Goal: Task Accomplishment & Management: Complete application form

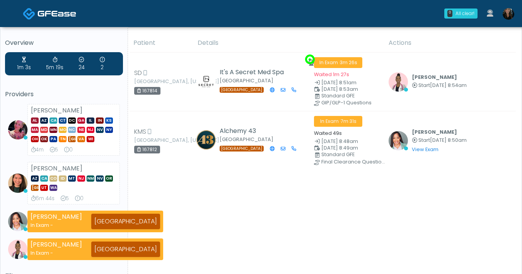
click at [506, 16] on img at bounding box center [508, 14] width 12 height 12
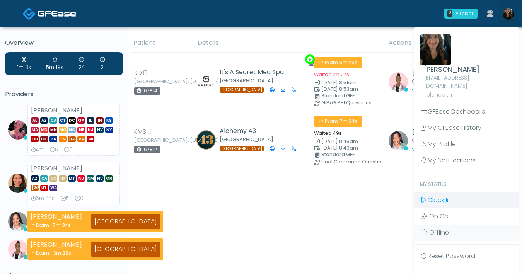
click at [440, 196] on span "Clock In" at bounding box center [438, 200] width 23 height 9
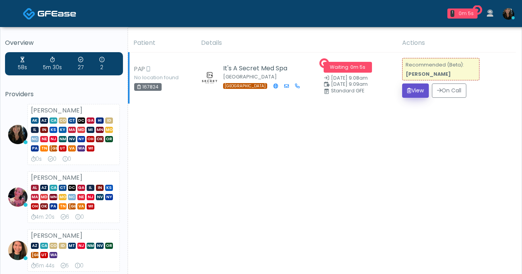
click at [408, 94] on button "View" at bounding box center [415, 90] width 27 height 14
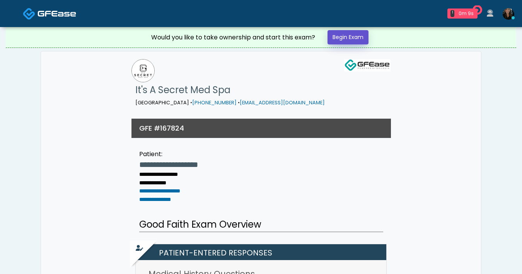
click at [353, 37] on link "Begin Exam" at bounding box center [347, 37] width 41 height 14
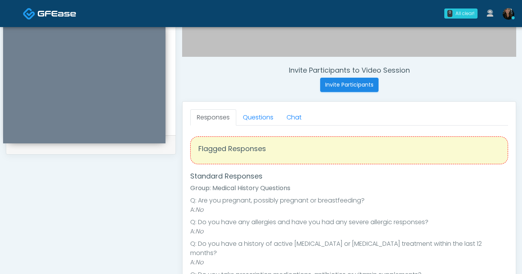
scroll to position [307, 0]
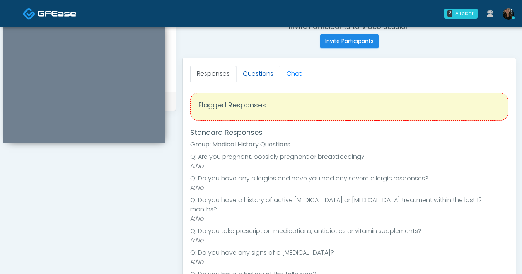
click at [260, 80] on link "Questions" at bounding box center [258, 74] width 44 height 16
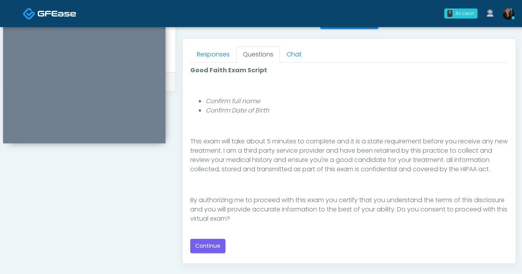
scroll to position [90, 0]
click at [208, 246] on button "Continue" at bounding box center [207, 246] width 35 height 14
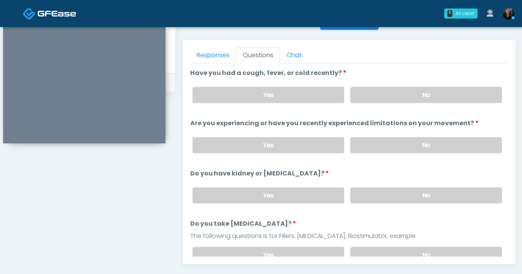
scroll to position [324, 0]
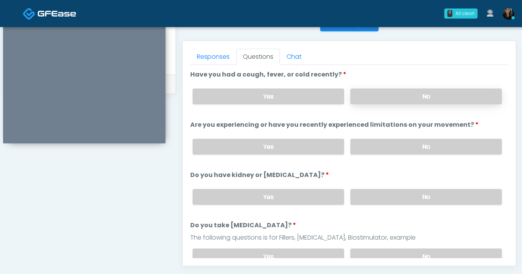
click at [410, 100] on label "No" at bounding box center [425, 96] width 151 height 16
click at [391, 146] on label "No" at bounding box center [425, 147] width 151 height 16
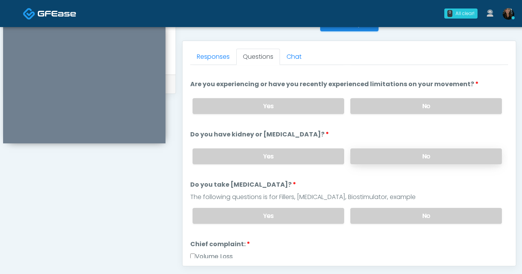
scroll to position [41, 0]
click at [379, 157] on label "No" at bounding box center [425, 156] width 151 height 16
click at [393, 219] on label "No" at bounding box center [425, 216] width 151 height 16
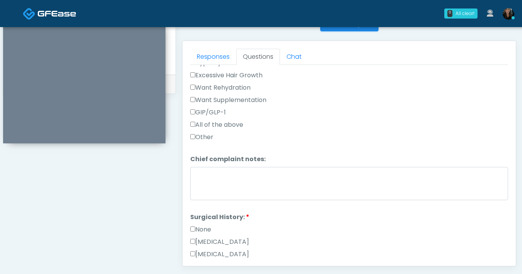
scroll to position [202, 0]
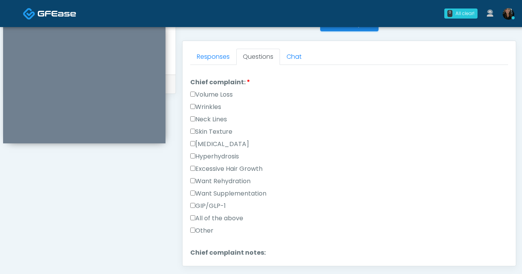
click at [195, 229] on label "Other" at bounding box center [201, 230] width 23 height 9
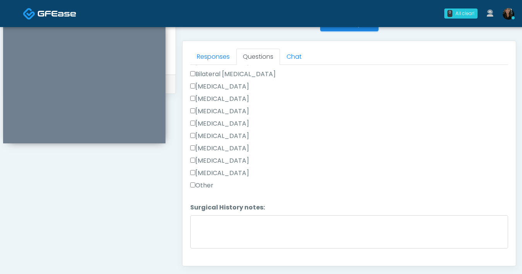
scroll to position [503, 0]
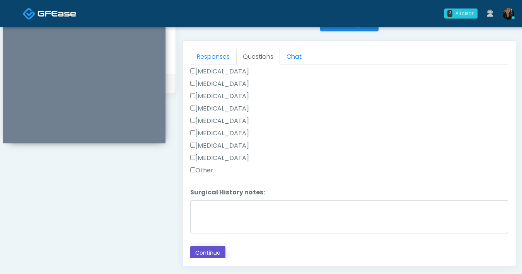
click at [213, 253] on button "Continue" at bounding box center [207, 253] width 35 height 14
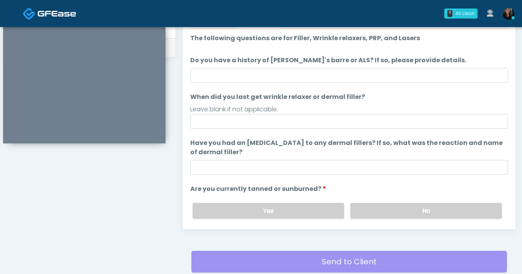
scroll to position [360, 0]
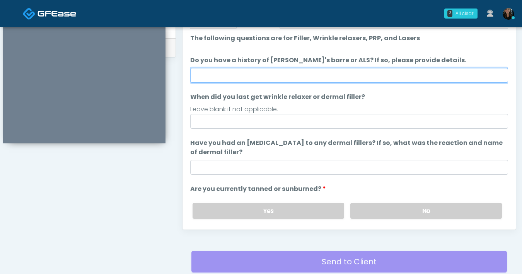
click at [427, 77] on input "Do you have a history of Guillain's barre or ALS? If so, please provide details." at bounding box center [349, 75] width 318 height 15
type input "**"
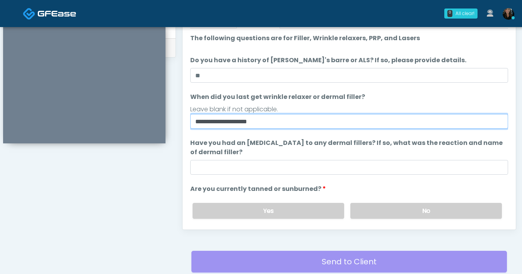
type input "**********"
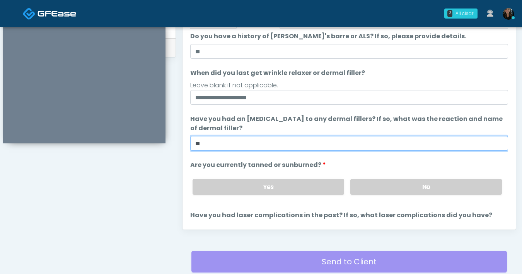
scroll to position [56, 0]
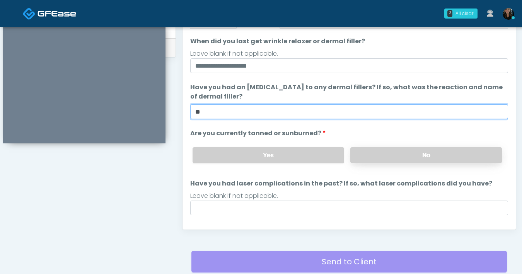
type input "**"
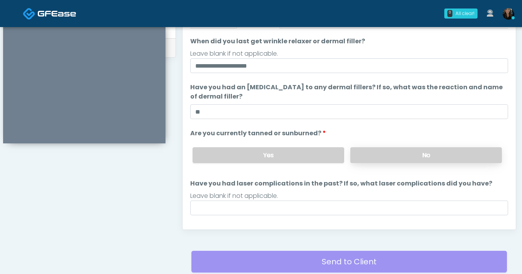
click at [431, 158] on label "No" at bounding box center [425, 155] width 151 height 16
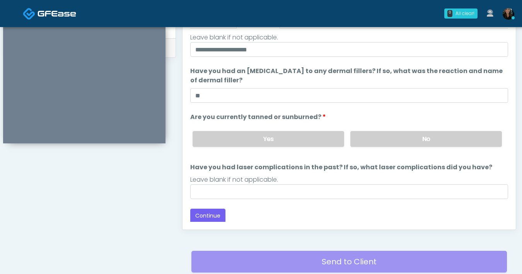
scroll to position [73, 0]
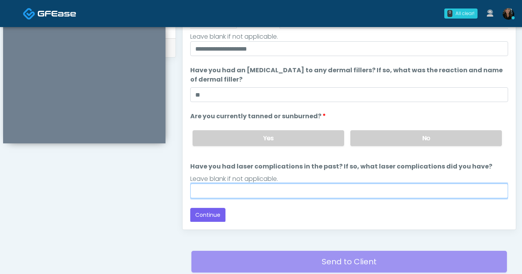
click at [393, 196] on input "Have you had laser complications in the past? If so, what laser complications d…" at bounding box center [349, 191] width 318 height 15
type input "**"
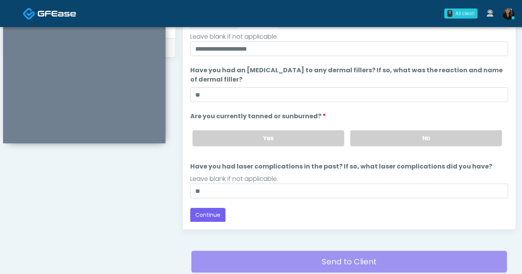
click at [357, 223] on div "Responses Questions Chat Good Faith Exam Script Good Faith Exam Script INTRODUC…" at bounding box center [348, 117] width 333 height 225
click at [216, 216] on button "Continue" at bounding box center [207, 215] width 35 height 14
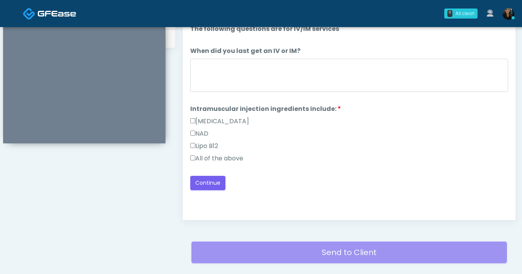
scroll to position [354, 0]
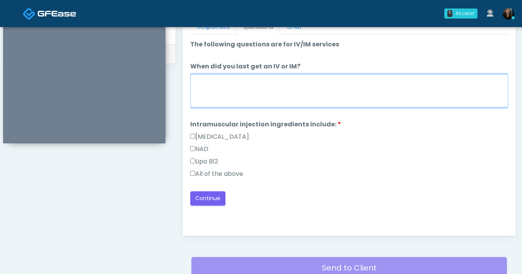
click at [360, 94] on textarea "When did you last get an IV or IM?" at bounding box center [349, 90] width 318 height 33
type textarea "***"
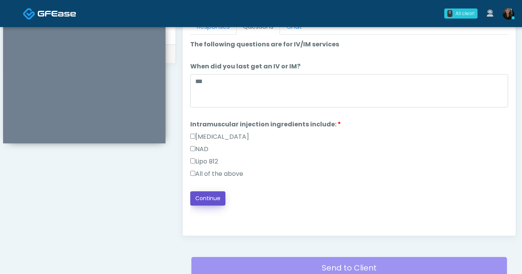
click at [205, 199] on button "Continue" at bounding box center [207, 198] width 35 height 14
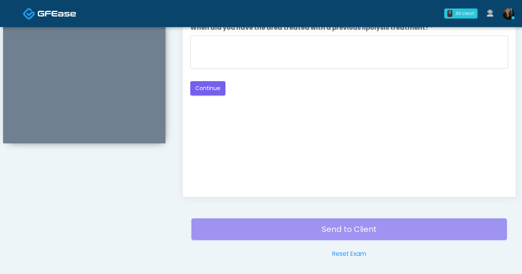
scroll to position [275, 0]
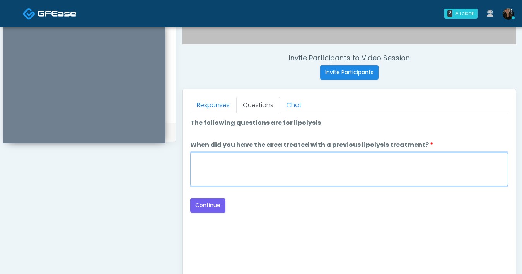
click at [317, 176] on textarea "When did you have the area treated with a previous lipolysis treatment?" at bounding box center [349, 169] width 318 height 33
type textarea "***"
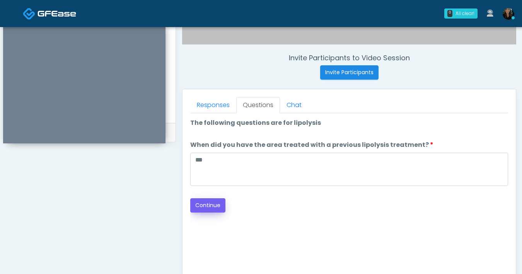
click at [227, 203] on div "Back Continue" at bounding box center [349, 205] width 318 height 14
click at [218, 205] on button "Continue" at bounding box center [207, 205] width 35 height 14
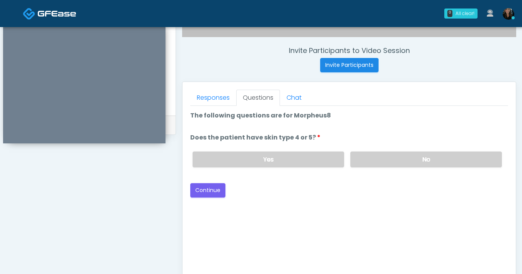
scroll to position [328, 0]
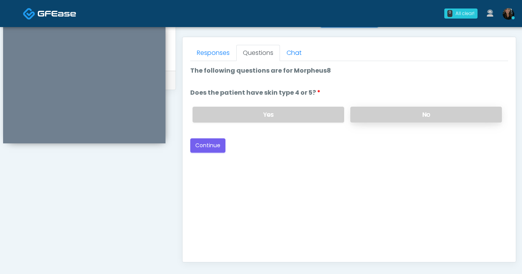
click at [398, 116] on label "No" at bounding box center [425, 115] width 151 height 16
click at [209, 146] on button "Continue" at bounding box center [207, 145] width 35 height 14
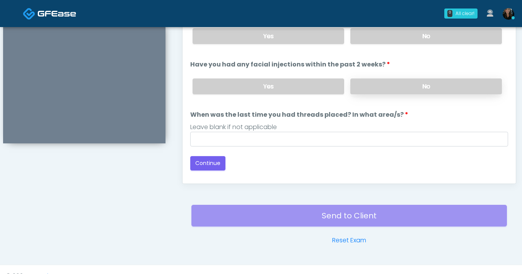
scroll to position [405, 0]
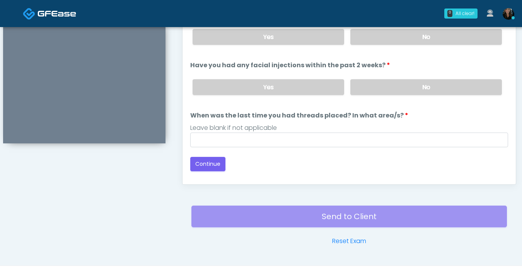
drag, startPoint x: 446, startPoint y: 42, endPoint x: 449, endPoint y: 68, distance: 26.5
click at [446, 42] on label "No" at bounding box center [425, 37] width 151 height 16
click at [448, 83] on label "No" at bounding box center [425, 87] width 151 height 16
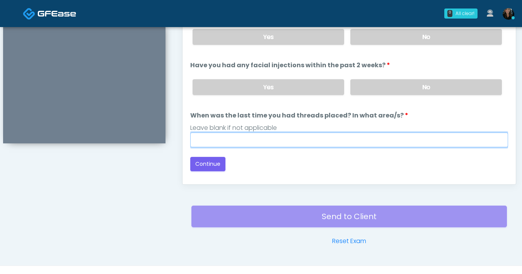
click at [371, 142] on input "When was the last time you had threads placed? In what area/s?" at bounding box center [349, 140] width 318 height 15
type input "***"
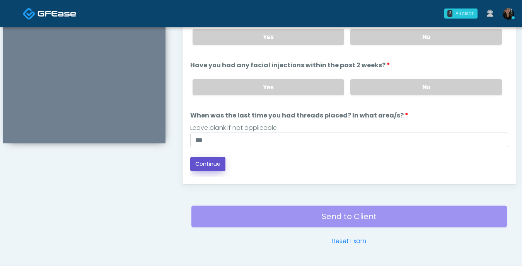
click at [213, 158] on button "Continue" at bounding box center [207, 164] width 35 height 14
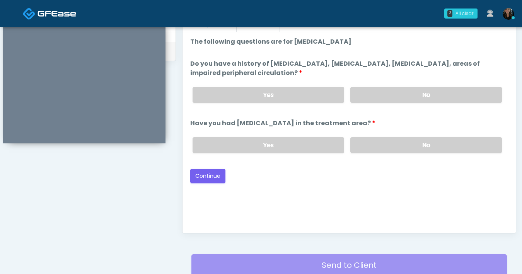
scroll to position [356, 0]
click at [420, 92] on label "No" at bounding box center [425, 95] width 151 height 16
click at [406, 150] on label "No" at bounding box center [425, 146] width 151 height 16
click at [203, 173] on button "Continue" at bounding box center [207, 176] width 35 height 14
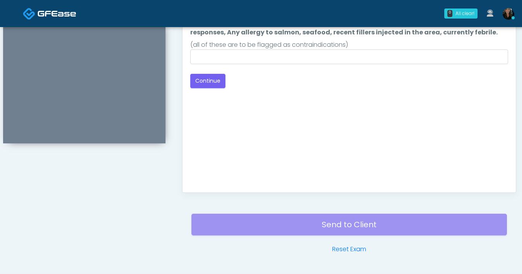
scroll to position [288, 0]
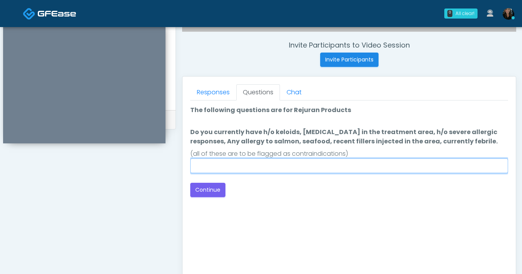
click at [235, 170] on input "Do you currently have h/o keloids, [MEDICAL_DATA] in the treatment area, h/o se…" at bounding box center [349, 165] width 318 height 15
type input "**"
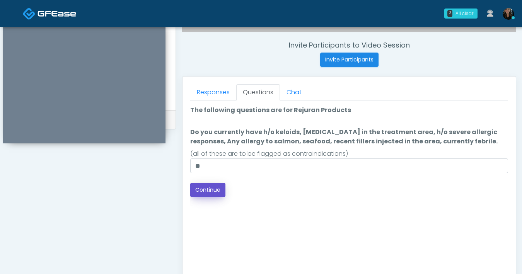
click at [214, 192] on button "Continue" at bounding box center [207, 190] width 35 height 14
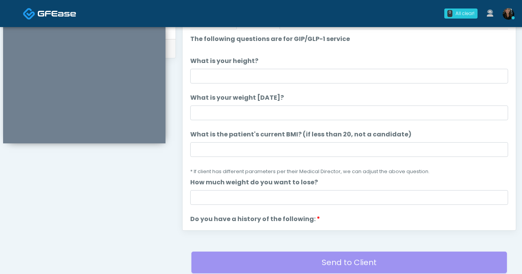
scroll to position [359, 0]
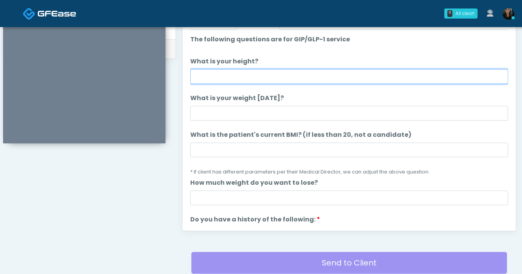
click at [274, 82] on input "What is your height?" at bounding box center [349, 76] width 318 height 15
type input "***"
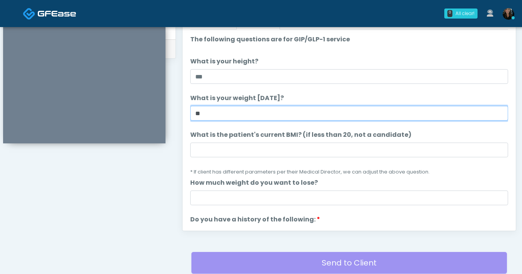
type input "**"
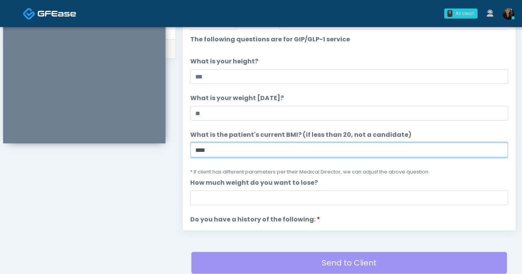
type input "****"
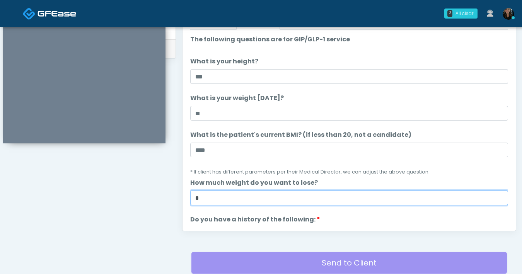
type input "*"
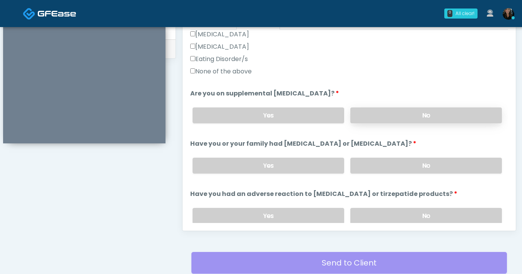
scroll to position [247, 0]
click at [437, 111] on label "No" at bounding box center [425, 115] width 151 height 16
click at [424, 160] on label "No" at bounding box center [425, 166] width 151 height 16
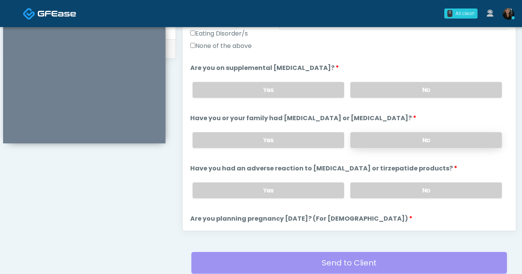
scroll to position [286, 0]
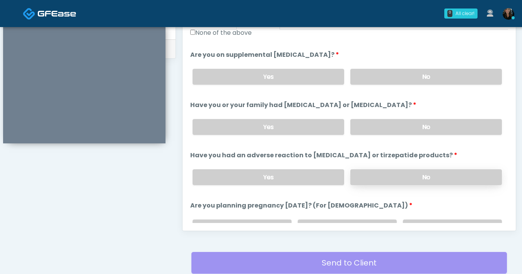
click at [413, 173] on label "No" at bounding box center [425, 177] width 151 height 16
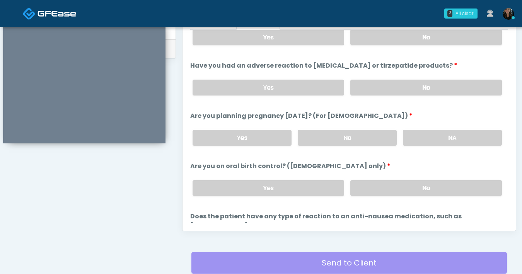
scroll to position [426, 0]
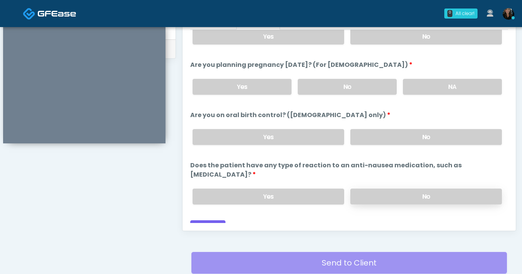
click at [405, 189] on label "No" at bounding box center [425, 197] width 151 height 16
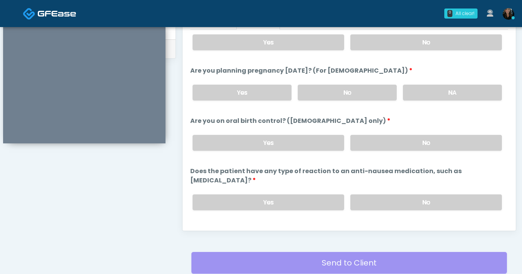
scroll to position [412, 0]
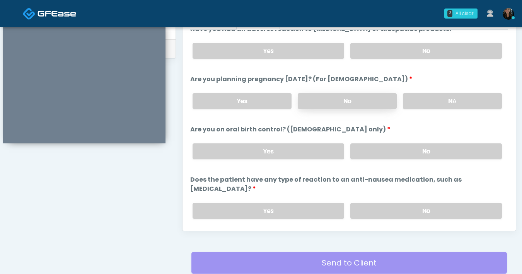
click at [369, 105] on label "No" at bounding box center [347, 101] width 99 height 16
click at [405, 156] on label "No" at bounding box center [425, 151] width 151 height 16
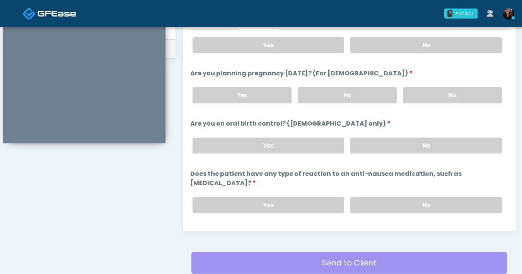
scroll to position [426, 0]
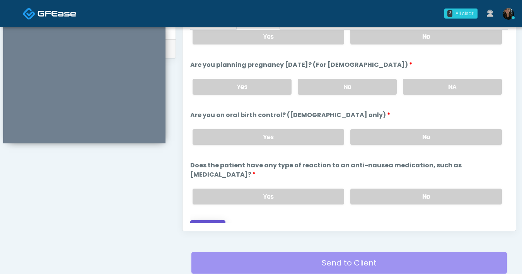
click at [215, 220] on button "Continue" at bounding box center [207, 227] width 35 height 14
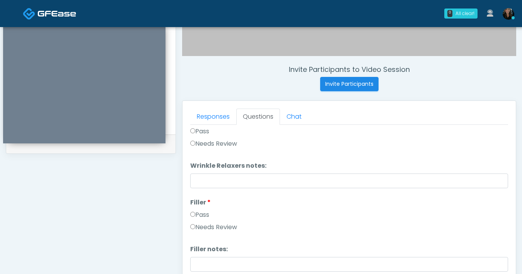
scroll to position [0, 0]
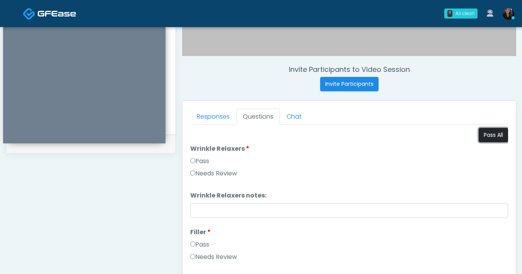
click at [485, 138] on button "Pass All" at bounding box center [492, 135] width 29 height 14
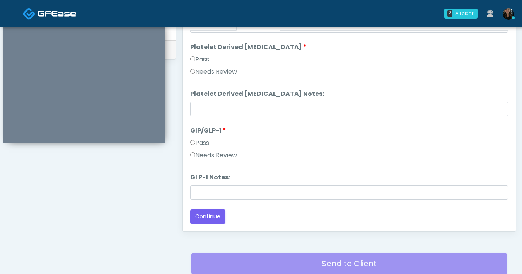
scroll to position [420, 0]
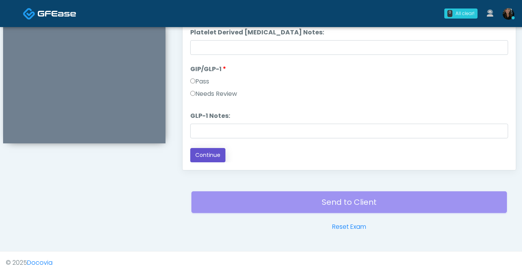
click at [217, 158] on button "Continue" at bounding box center [207, 155] width 35 height 14
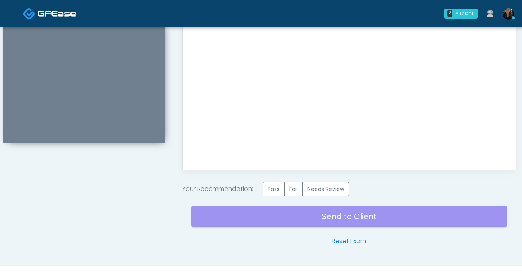
scroll to position [0, 0]
drag, startPoint x: 276, startPoint y: 189, endPoint x: 311, endPoint y: 209, distance: 41.0
click at [276, 189] on label "Pass" at bounding box center [273, 189] width 22 height 14
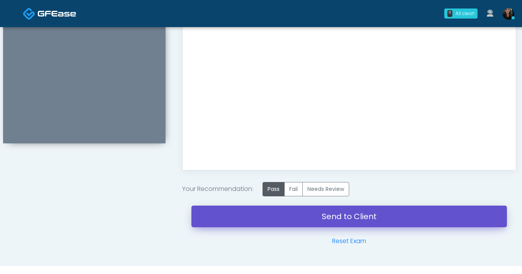
click at [316, 221] on link "Send to Client" at bounding box center [348, 217] width 315 height 22
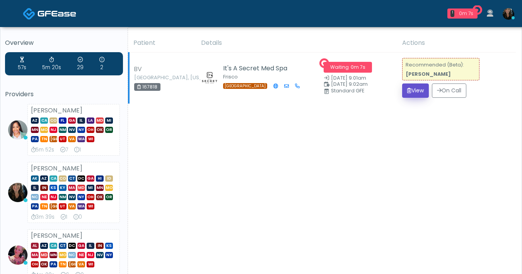
click at [417, 93] on button "View" at bounding box center [415, 90] width 27 height 14
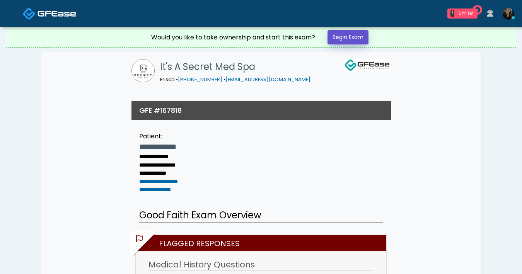
click at [347, 36] on link "Begin Exam" at bounding box center [347, 37] width 41 height 14
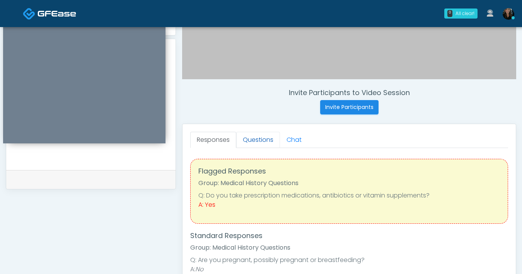
scroll to position [228, 0]
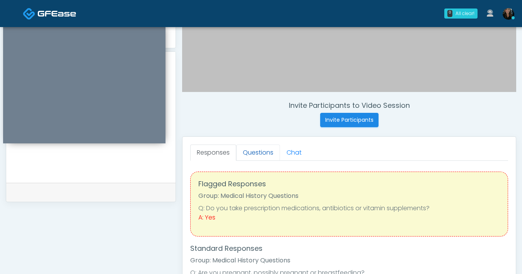
click at [259, 150] on link "Questions" at bounding box center [258, 153] width 44 height 16
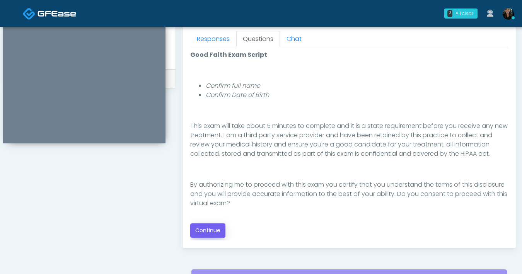
scroll to position [345, 0]
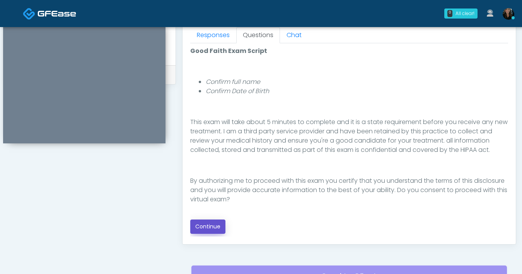
click at [220, 226] on button "Continue" at bounding box center [207, 226] width 35 height 14
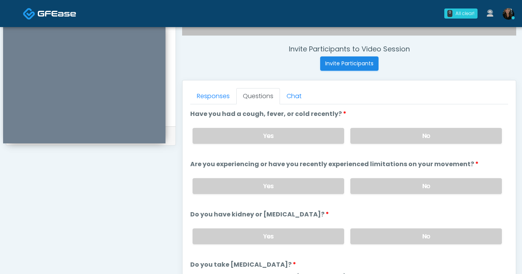
scroll to position [283, 0]
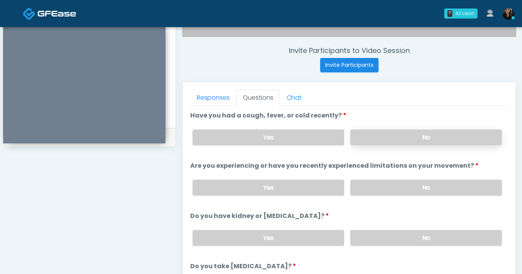
click at [397, 139] on label "No" at bounding box center [425, 137] width 151 height 16
click at [396, 190] on label "No" at bounding box center [425, 188] width 151 height 16
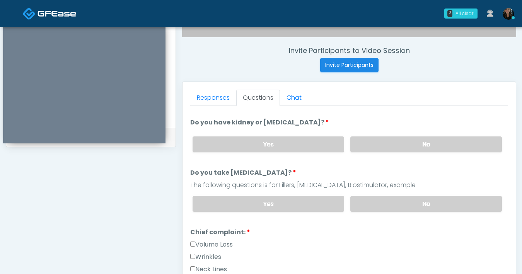
scroll to position [61, 0]
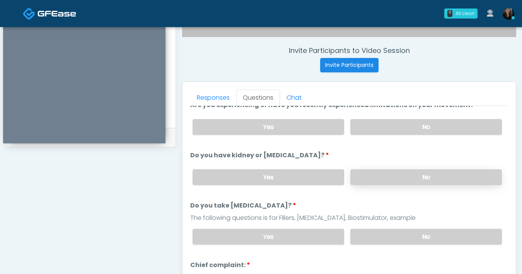
click at [396, 180] on label "No" at bounding box center [425, 177] width 151 height 16
click at [381, 235] on label "No" at bounding box center [425, 237] width 151 height 16
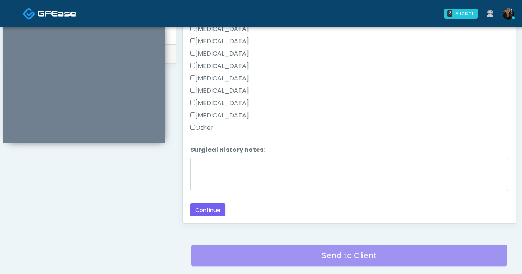
scroll to position [420, 0]
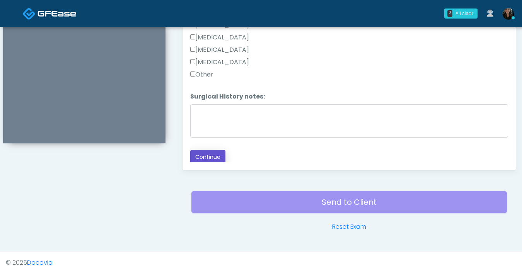
click at [224, 158] on button "Continue" at bounding box center [207, 157] width 35 height 14
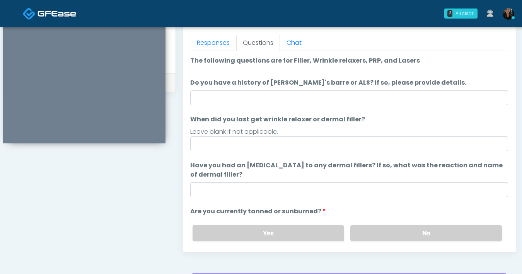
scroll to position [304, 0]
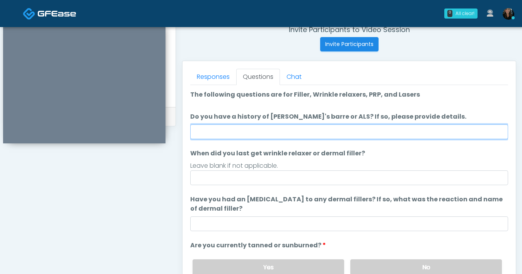
click at [328, 133] on input "Do you have a history of Guillain's barre or ALS? If so, please provide details." at bounding box center [349, 131] width 318 height 15
type input "**"
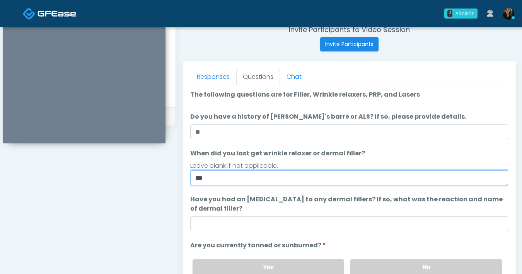
type input "***"
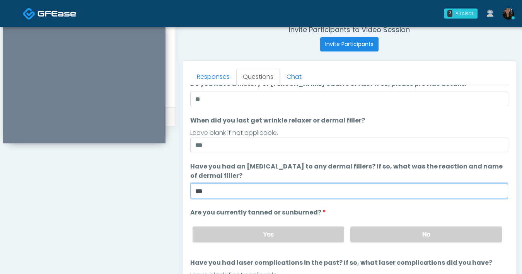
scroll to position [73, 0]
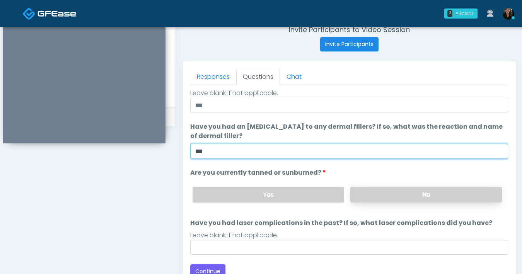
type input "***"
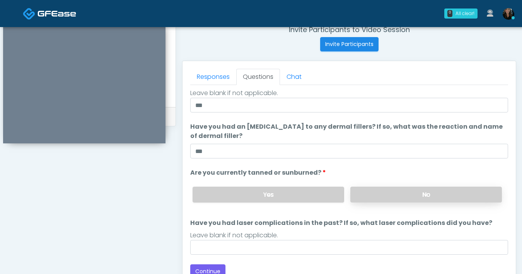
click at [376, 197] on label "No" at bounding box center [425, 195] width 151 height 16
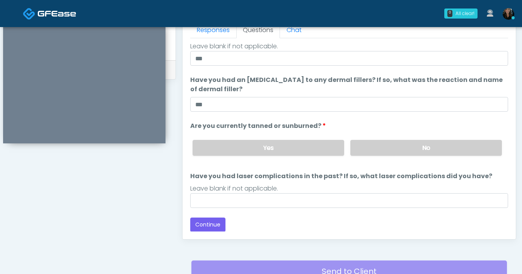
scroll to position [352, 0]
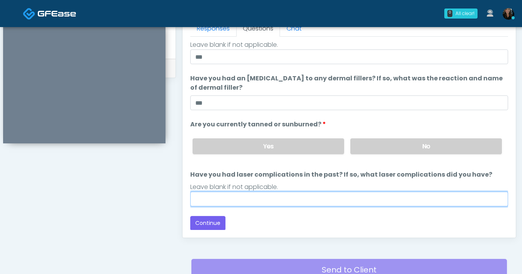
click at [250, 198] on input "Have you had laser complications in the past? If so, what laser complications d…" at bounding box center [349, 199] width 318 height 15
type input "**"
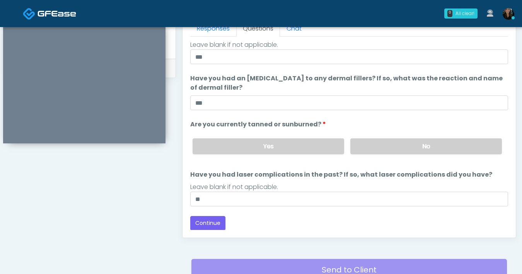
click at [343, 237] on div "Responses Questions Chat Good Faith Exam Script Good Faith Exam Script INTRODUC…" at bounding box center [348, 125] width 333 height 225
click at [214, 224] on button "Continue" at bounding box center [207, 223] width 35 height 14
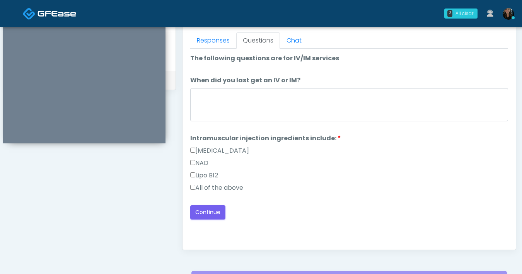
scroll to position [340, 0]
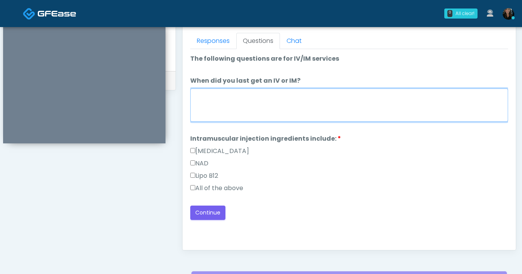
click at [326, 110] on textarea "When did you last get an IV or IM?" at bounding box center [349, 104] width 318 height 33
type textarea "***"
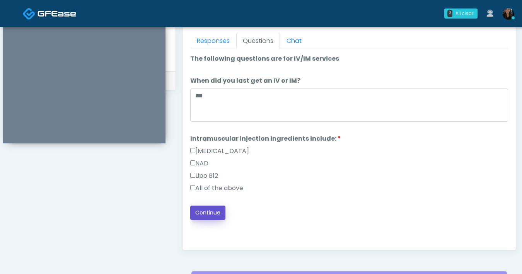
click at [212, 215] on button "Continue" at bounding box center [207, 213] width 35 height 14
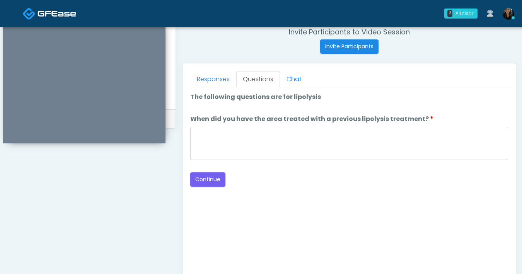
scroll to position [245, 0]
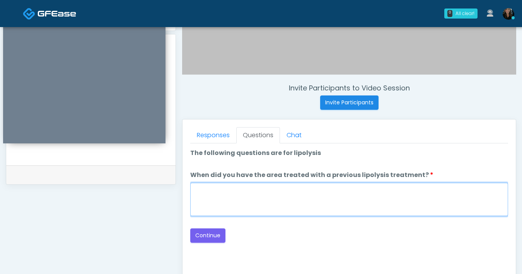
click at [308, 197] on textarea "When did you have the area treated with a previous lipolysis treatment?" at bounding box center [349, 199] width 318 height 33
type textarea "***"
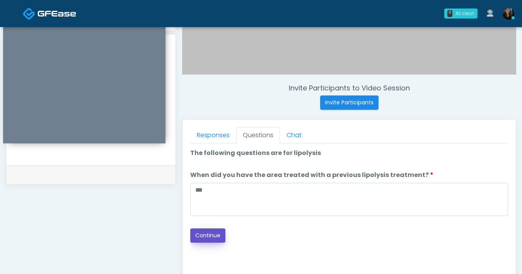
click at [214, 235] on button "Continue" at bounding box center [207, 235] width 35 height 14
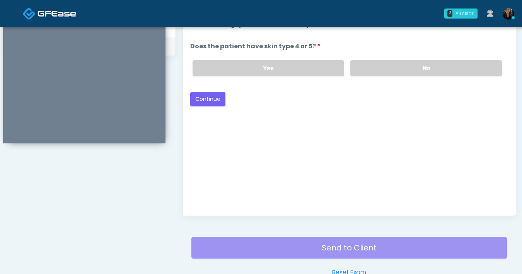
scroll to position [272, 0]
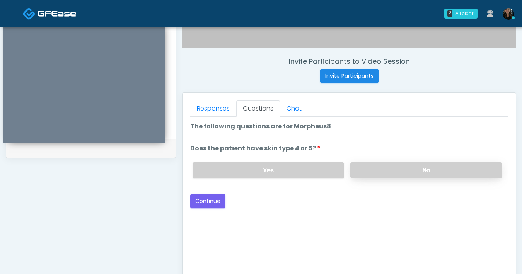
click at [385, 170] on label "No" at bounding box center [425, 170] width 151 height 16
click at [206, 202] on button "Continue" at bounding box center [207, 201] width 35 height 14
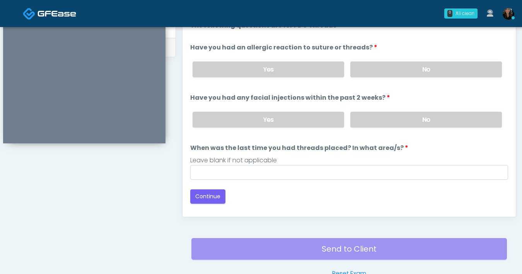
scroll to position [371, 0]
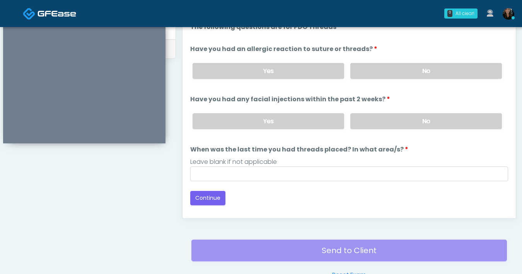
click at [426, 79] on div "Yes No" at bounding box center [346, 71] width 321 height 28
drag, startPoint x: 425, startPoint y: 123, endPoint x: 423, endPoint y: 93, distance: 29.8
click at [425, 123] on label "No" at bounding box center [425, 121] width 151 height 16
click at [423, 71] on label "No" at bounding box center [425, 71] width 151 height 16
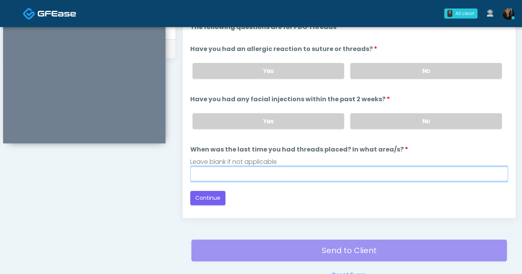
click at [312, 172] on input "When was the last time you had threads placed? In what area/s?" at bounding box center [349, 174] width 318 height 15
type input "***"
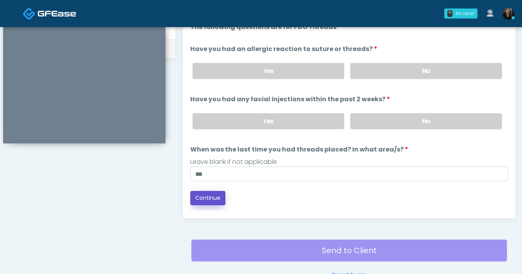
click at [214, 200] on button "Continue" at bounding box center [207, 198] width 35 height 14
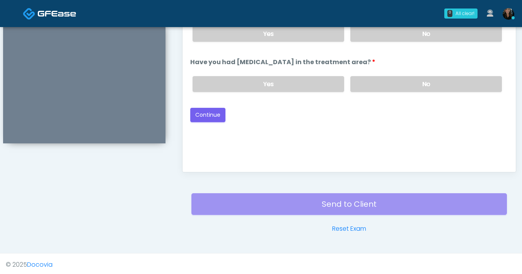
scroll to position [357, 0]
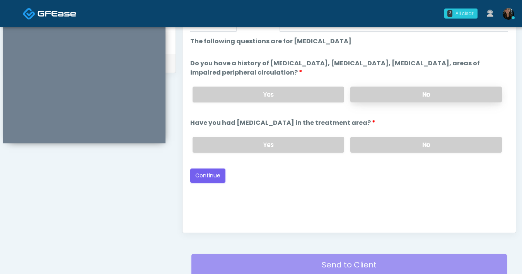
click at [398, 100] on label "No" at bounding box center [425, 95] width 151 height 16
click at [405, 147] on label "No" at bounding box center [425, 145] width 151 height 16
click at [206, 178] on button "Continue" at bounding box center [207, 175] width 35 height 14
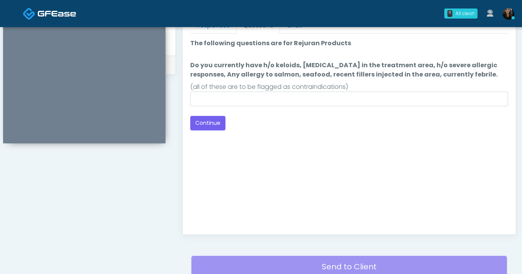
scroll to position [350, 0]
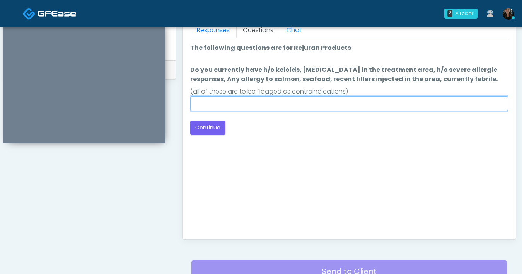
click at [304, 102] on input "Do you currently have h/o keloids, skin infection in the treatment area, h/o se…" at bounding box center [349, 103] width 318 height 15
type input "**"
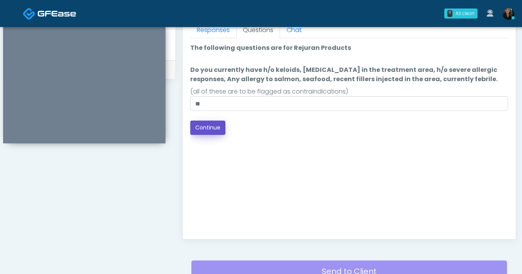
click at [210, 121] on button "Continue" at bounding box center [207, 128] width 35 height 14
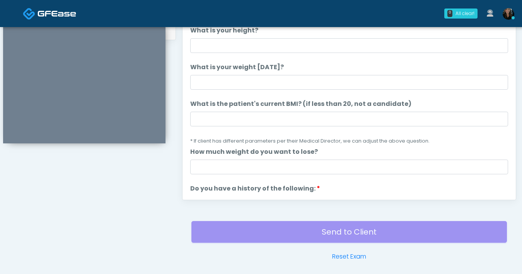
scroll to position [325, 0]
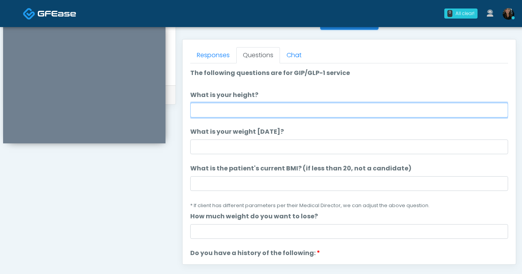
click at [296, 113] on input "What is your height?" at bounding box center [349, 110] width 318 height 15
type input "***"
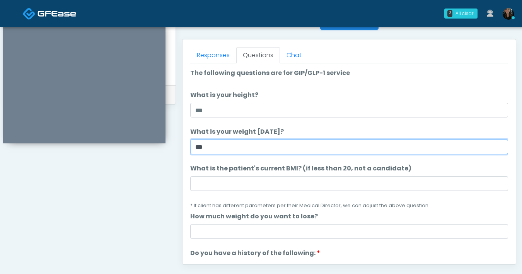
type input "***"
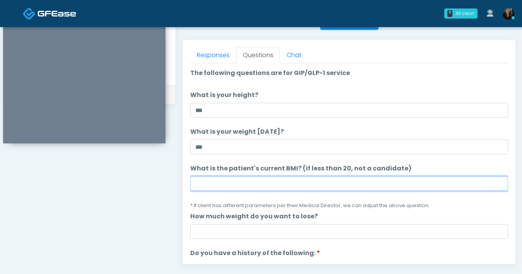
click at [265, 183] on input "What is the patient's current BMI? (if less than 20, not a candidate)" at bounding box center [349, 183] width 318 height 15
type input "****"
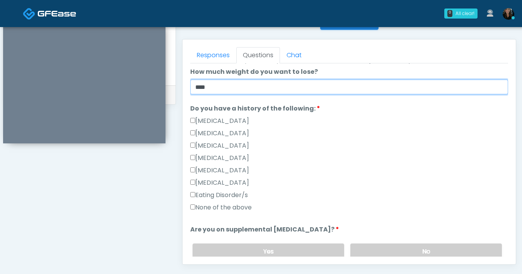
scroll to position [145, 0]
type input "****"
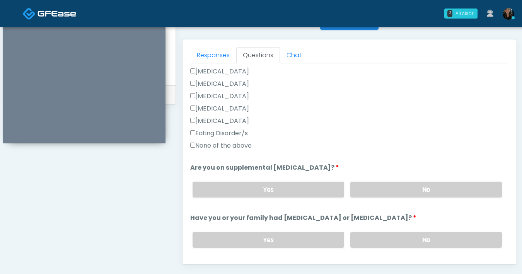
scroll to position [208, 0]
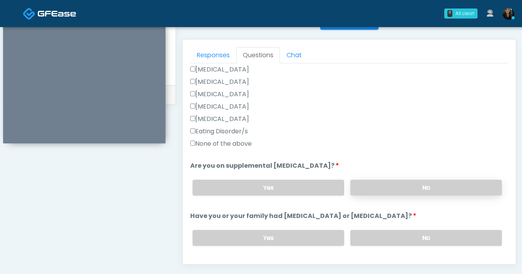
click at [378, 185] on label "No" at bounding box center [425, 188] width 151 height 16
click at [383, 234] on label "No" at bounding box center [425, 238] width 151 height 16
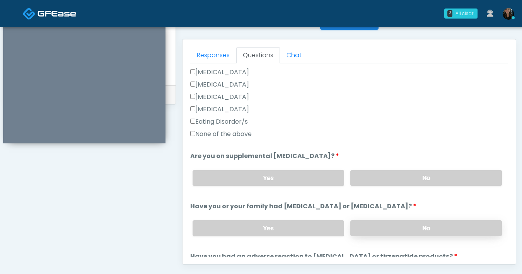
scroll to position [281, 0]
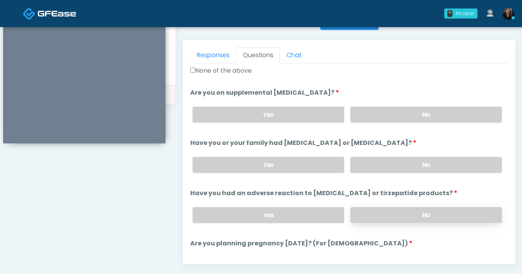
click at [398, 214] on label "No" at bounding box center [425, 215] width 151 height 16
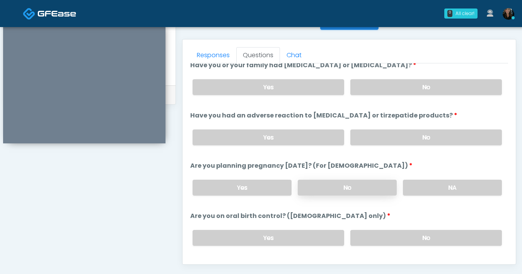
scroll to position [369, 0]
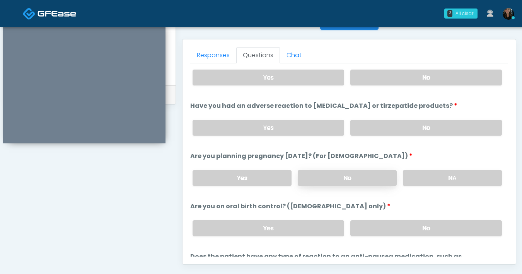
click at [365, 181] on label "No" at bounding box center [347, 178] width 99 height 16
click at [398, 232] on label "No" at bounding box center [425, 228] width 151 height 16
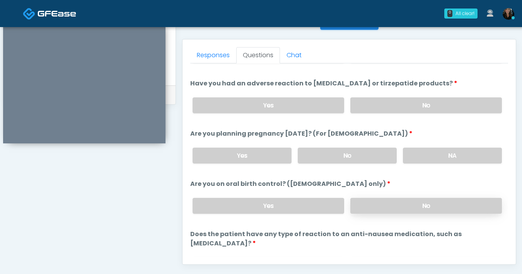
scroll to position [426, 0]
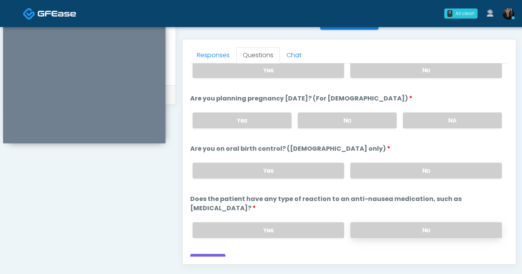
click at [400, 222] on label "No" at bounding box center [425, 230] width 151 height 16
click at [207, 254] on button "Continue" at bounding box center [207, 261] width 35 height 14
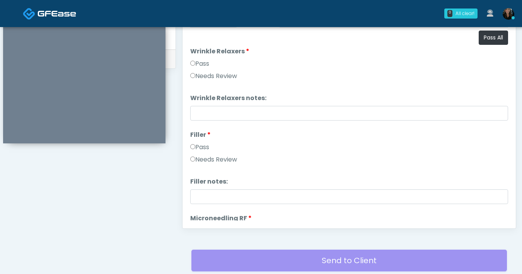
scroll to position [345, 0]
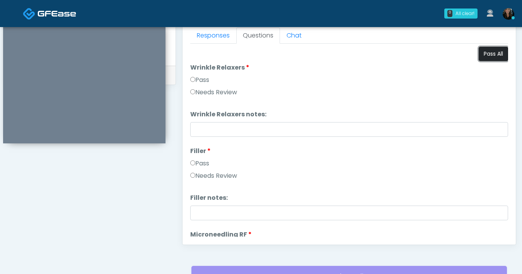
click at [486, 56] on button "Pass All" at bounding box center [492, 54] width 29 height 14
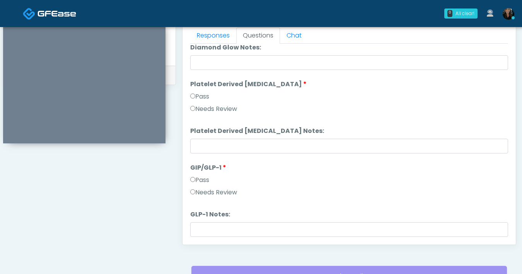
scroll to position [1522, 0]
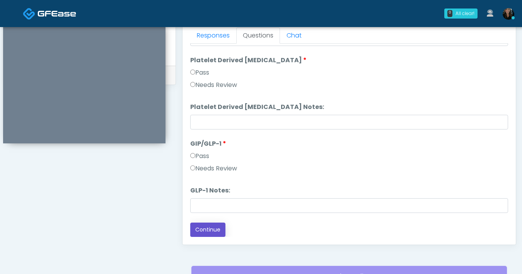
click at [206, 233] on button "Continue" at bounding box center [207, 230] width 35 height 14
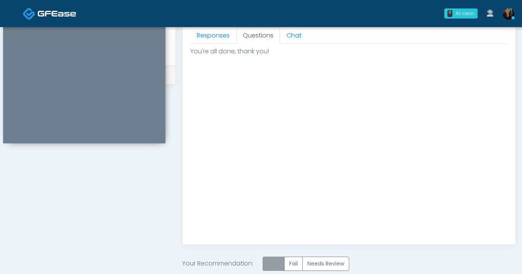
click at [275, 265] on label "Pass" at bounding box center [273, 264] width 22 height 14
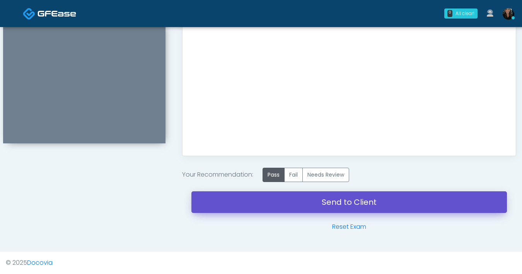
click at [302, 204] on link "Send to Client" at bounding box center [348, 202] width 315 height 22
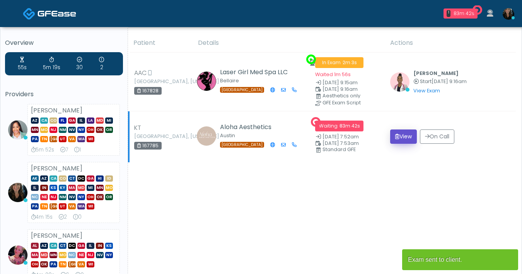
click at [393, 138] on button "View" at bounding box center [403, 136] width 27 height 14
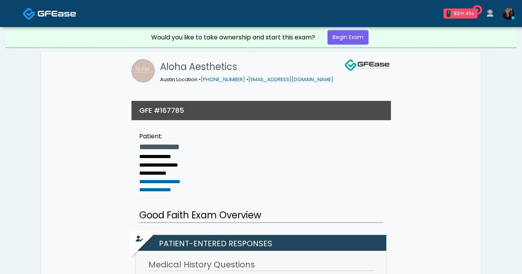
click at [41, 10] on img at bounding box center [56, 14] width 39 height 8
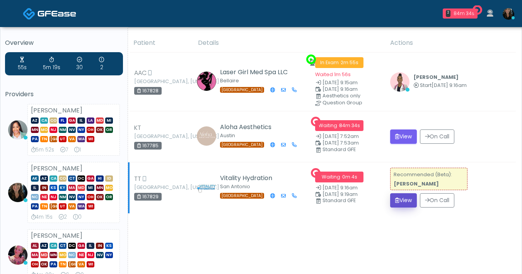
click at [404, 199] on button "View" at bounding box center [403, 200] width 27 height 14
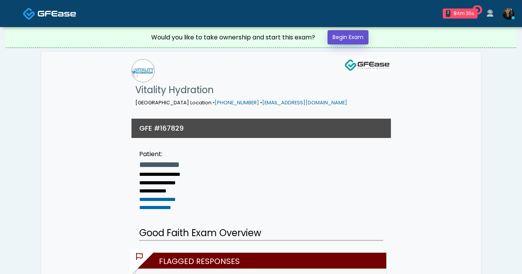
click at [354, 42] on link "Begin Exam" at bounding box center [347, 37] width 41 height 14
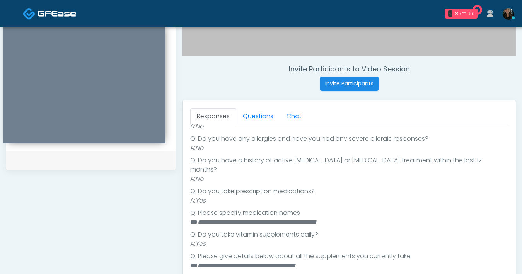
scroll to position [143, 0]
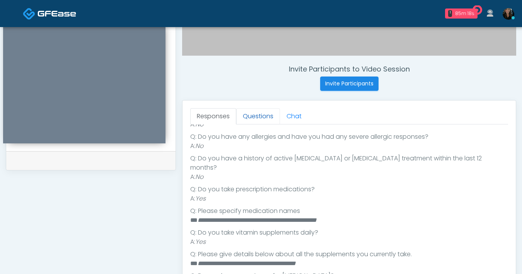
click at [250, 113] on link "Questions" at bounding box center [258, 116] width 44 height 16
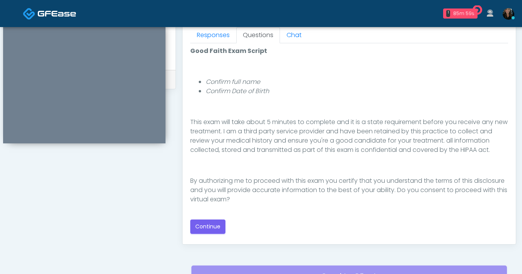
scroll to position [387, 0]
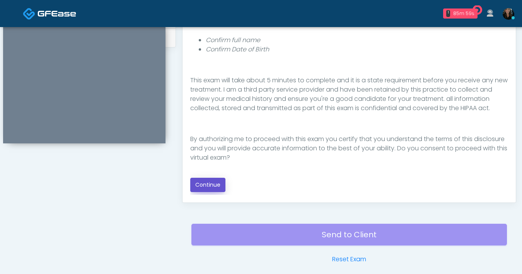
click at [203, 184] on button "Continue" at bounding box center [207, 185] width 35 height 14
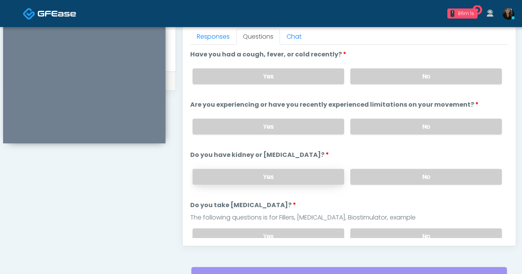
scroll to position [343, 0]
click at [395, 85] on div "Yes No" at bounding box center [346, 77] width 321 height 28
click at [401, 80] on label "No" at bounding box center [425, 77] width 151 height 16
click at [411, 125] on label "No" at bounding box center [425, 127] width 151 height 16
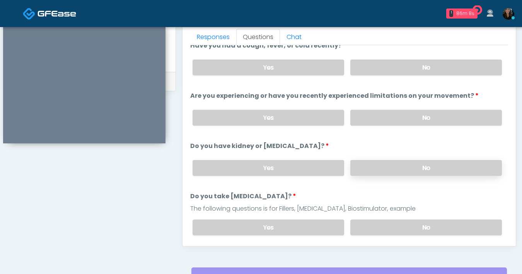
scroll to position [10, 0]
click at [392, 166] on label "No" at bounding box center [425, 168] width 151 height 16
click at [385, 222] on label "No" at bounding box center [425, 227] width 151 height 16
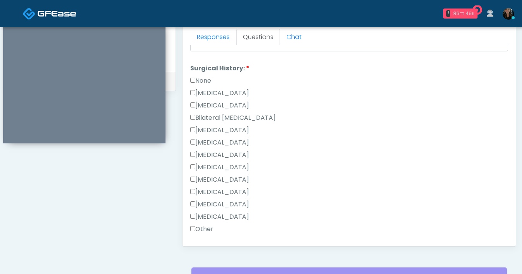
scroll to position [377, 0]
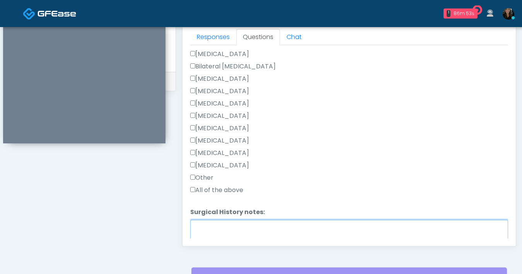
click at [228, 225] on textarea "Surgical History notes:" at bounding box center [349, 236] width 318 height 33
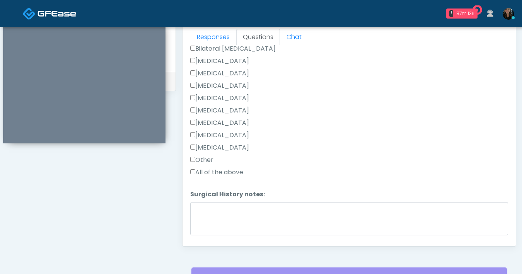
scroll to position [417, 0]
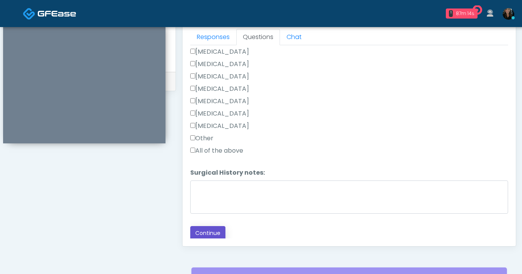
click at [214, 228] on button "Continue" at bounding box center [207, 233] width 35 height 14
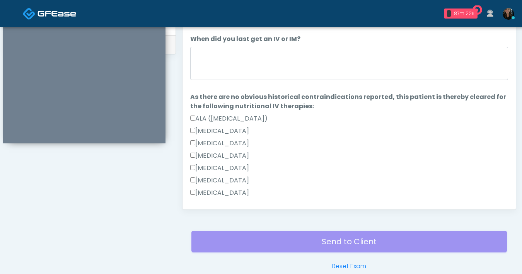
scroll to position [0, 0]
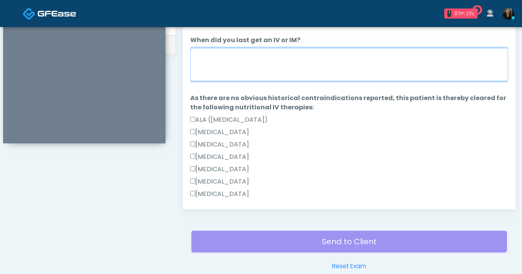
click at [291, 73] on textarea "When did you last get an IV or IM?" at bounding box center [349, 64] width 318 height 33
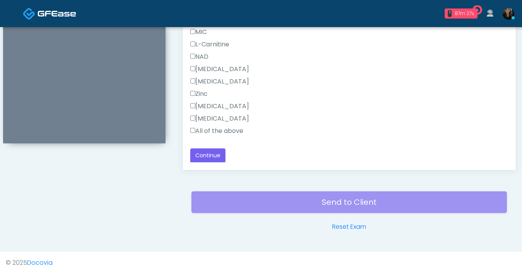
scroll to position [420, 0]
type textarea "**********"
click at [213, 151] on button "Continue" at bounding box center [207, 155] width 35 height 14
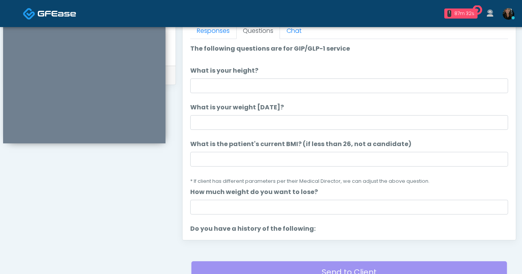
scroll to position [348, 0]
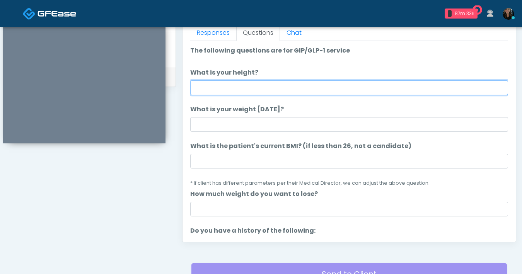
type input "***"
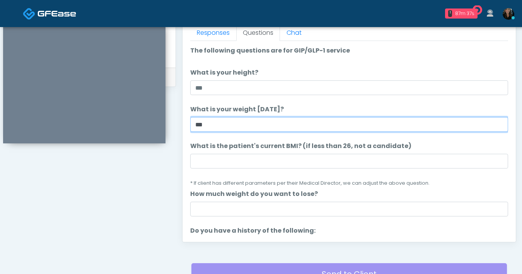
type input "***"
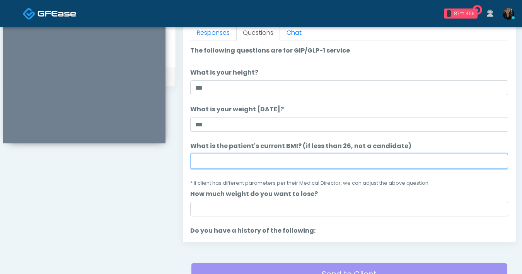
click at [279, 164] on input "What is the patient's current BMI? (if less than 26, not a candidate)" at bounding box center [349, 161] width 318 height 15
type input "****"
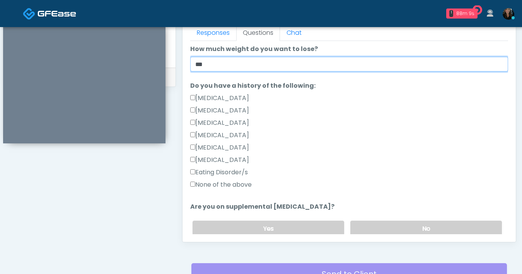
scroll to position [147, 0]
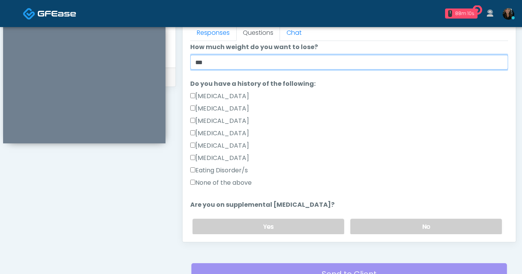
type input "***"
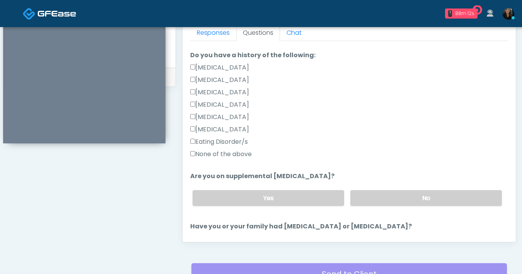
scroll to position [176, 0]
click at [387, 199] on label "No" at bounding box center [425, 198] width 151 height 16
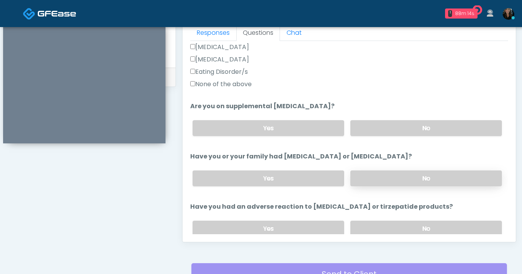
click at [377, 178] on label "No" at bounding box center [425, 178] width 151 height 16
click at [387, 228] on label "No" at bounding box center [425, 229] width 151 height 16
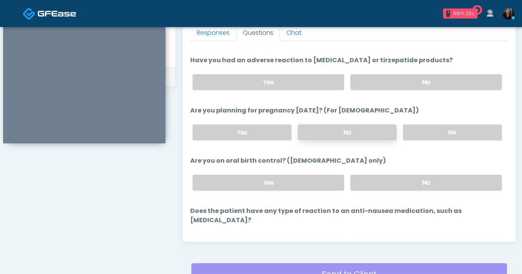
scroll to position [394, 0]
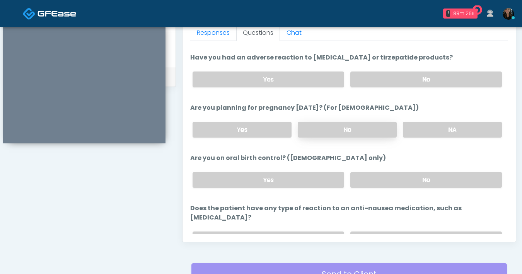
click at [357, 126] on label "No" at bounding box center [347, 130] width 99 height 16
click at [405, 182] on label "No" at bounding box center [425, 180] width 151 height 16
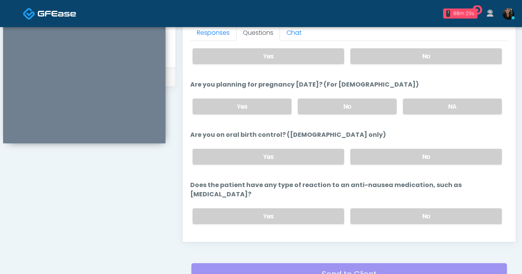
scroll to position [426, 0]
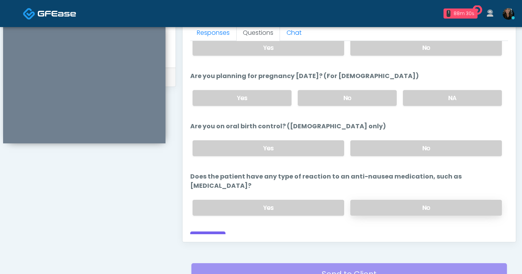
click at [425, 200] on label "No" at bounding box center [425, 208] width 151 height 16
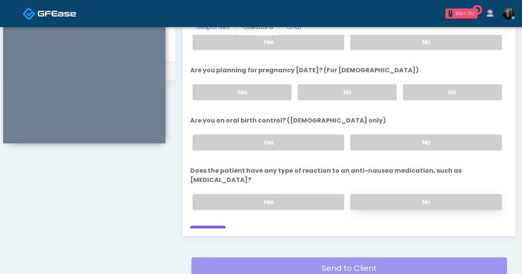
scroll to position [362, 0]
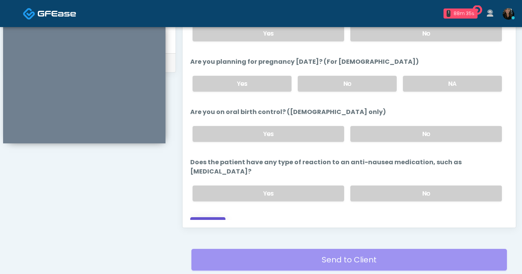
click at [214, 217] on button "Continue" at bounding box center [207, 224] width 35 height 14
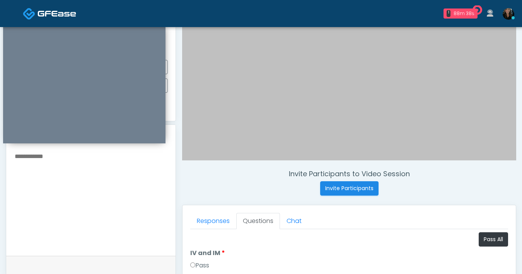
scroll to position [159, 0]
click at [481, 240] on button "Pass All" at bounding box center [492, 240] width 29 height 14
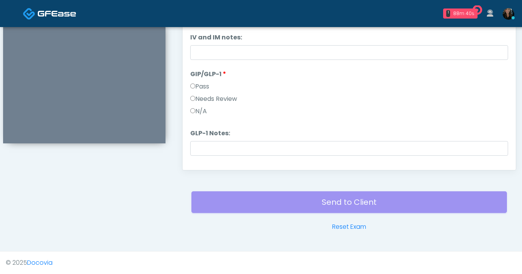
scroll to position [32, 0]
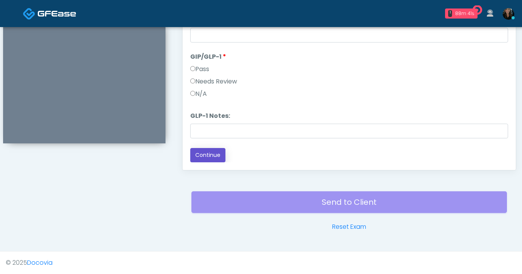
click at [209, 152] on button "Continue" at bounding box center [207, 155] width 35 height 14
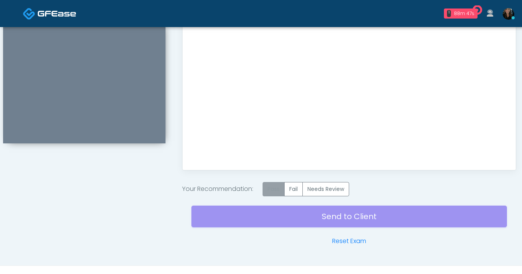
click at [276, 191] on label "Pass" at bounding box center [273, 189] width 22 height 14
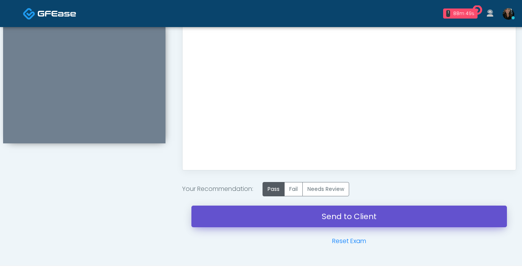
click at [335, 221] on link "Send to Client" at bounding box center [348, 217] width 315 height 22
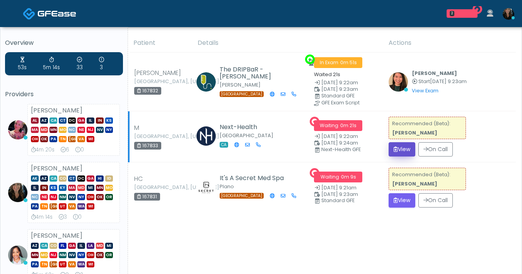
click at [402, 149] on button "View" at bounding box center [401, 149] width 27 height 14
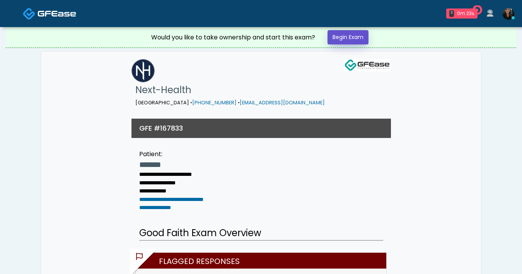
click at [344, 39] on link "Begin Exam" at bounding box center [347, 37] width 41 height 14
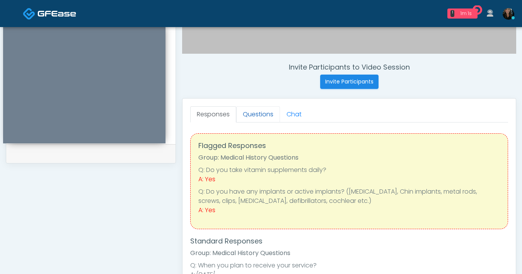
click at [259, 115] on link "Questions" at bounding box center [258, 114] width 44 height 16
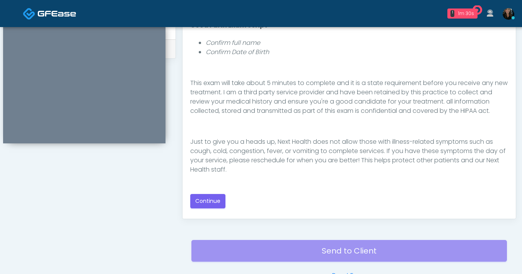
scroll to position [99, 0]
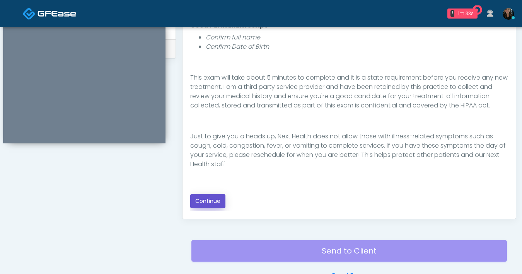
click at [200, 199] on button "Continue" at bounding box center [207, 201] width 35 height 14
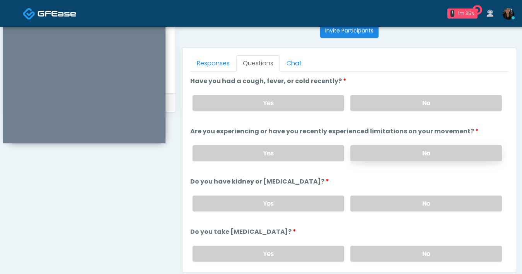
scroll to position [313, 0]
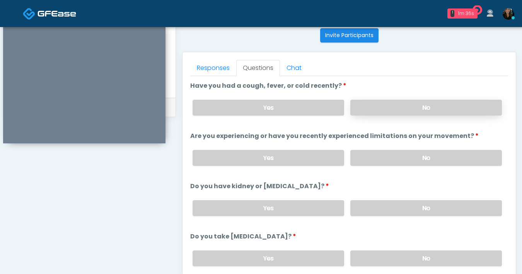
click at [371, 112] on label "No" at bounding box center [425, 108] width 151 height 16
click at [424, 156] on label "No" at bounding box center [425, 158] width 151 height 16
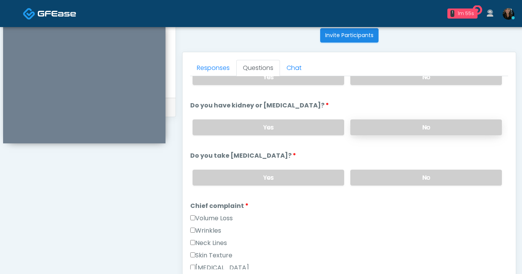
scroll to position [81, 0]
click at [401, 131] on label "No" at bounding box center [425, 127] width 151 height 16
drag, startPoint x: 439, startPoint y: 175, endPoint x: 377, endPoint y: 204, distance: 67.4
click at [439, 175] on label "No" at bounding box center [425, 178] width 151 height 16
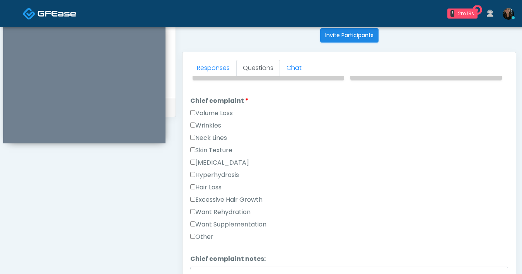
scroll to position [482, 0]
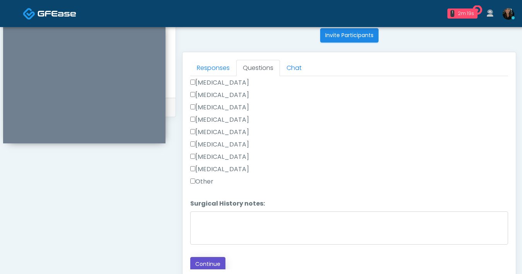
click at [209, 257] on button "Continue" at bounding box center [207, 264] width 35 height 14
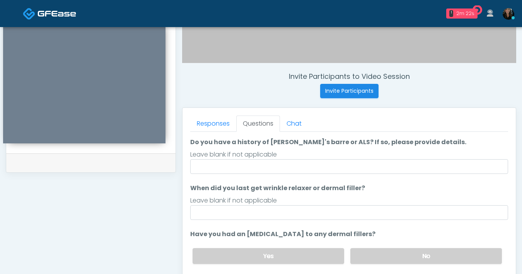
scroll to position [13, 0]
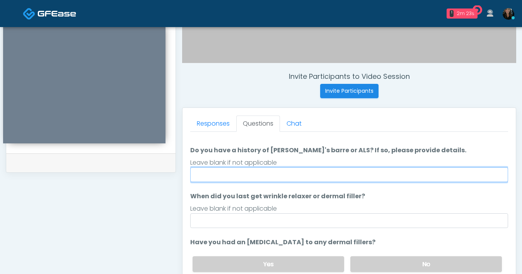
click at [345, 176] on input "Do you have a history of Guillain's barre or ALS? If so, please provide details." at bounding box center [349, 174] width 318 height 15
type input "**"
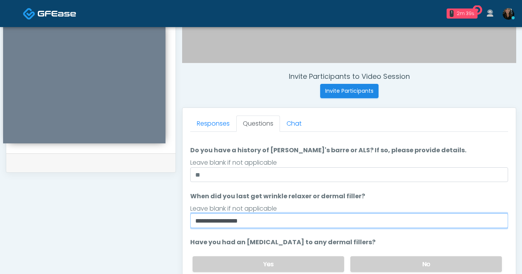
type input "**********"
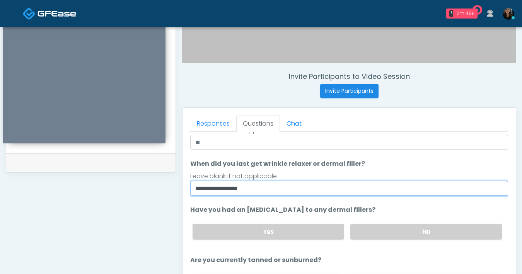
scroll to position [54, 0]
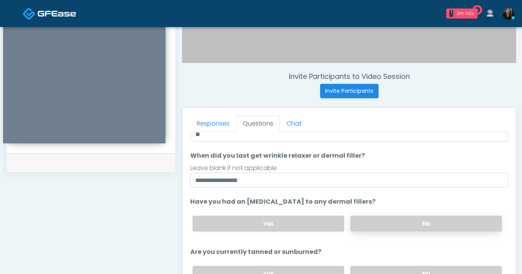
click at [380, 224] on label "No" at bounding box center [425, 224] width 151 height 16
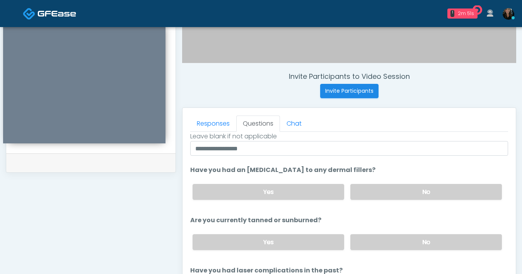
scroll to position [90, 0]
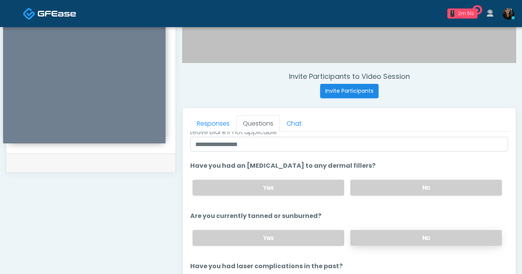
click at [373, 236] on label "No" at bounding box center [425, 238] width 151 height 16
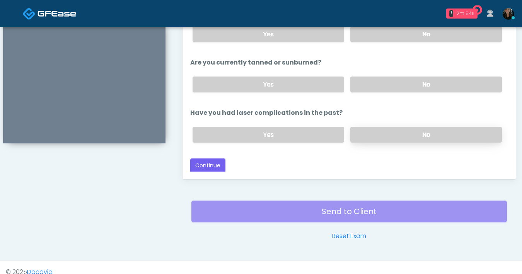
click at [373, 137] on label "No" at bounding box center [425, 135] width 151 height 16
click at [216, 165] on button "Continue" at bounding box center [207, 165] width 35 height 14
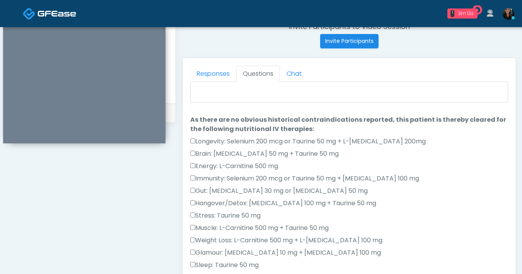
scroll to position [0, 0]
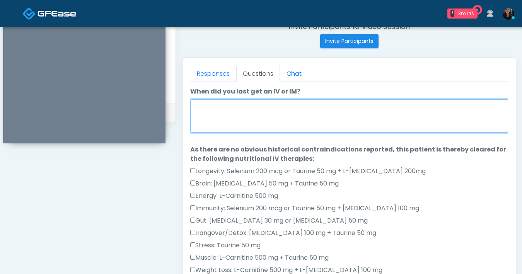
click at [247, 124] on textarea "When did you last get an IV or IM?" at bounding box center [349, 115] width 318 height 33
click at [274, 121] on textarea "When did you last get an IV or IM?" at bounding box center [349, 115] width 318 height 33
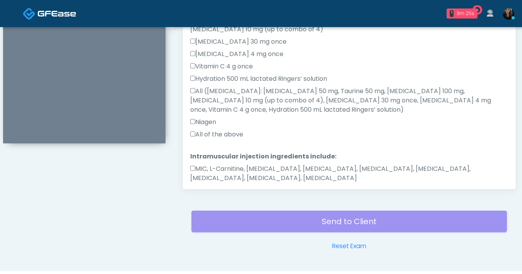
scroll to position [420, 0]
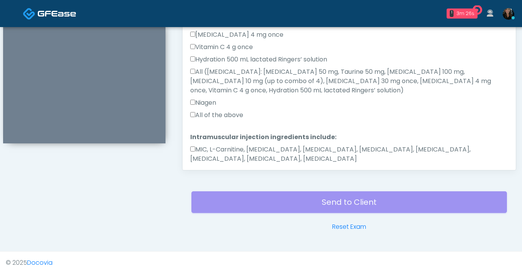
type textarea "**********"
click at [216, 176] on button "Continue" at bounding box center [207, 183] width 35 height 14
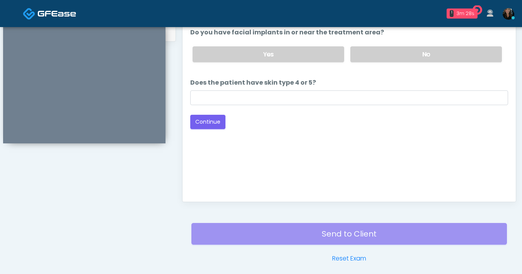
scroll to position [296, 0]
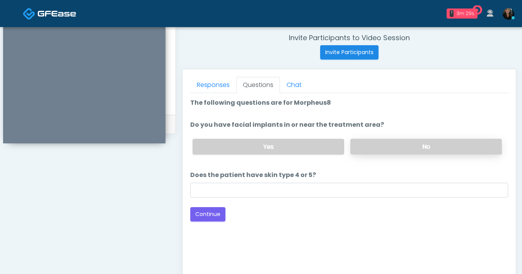
click at [368, 141] on label "No" at bounding box center [425, 147] width 151 height 16
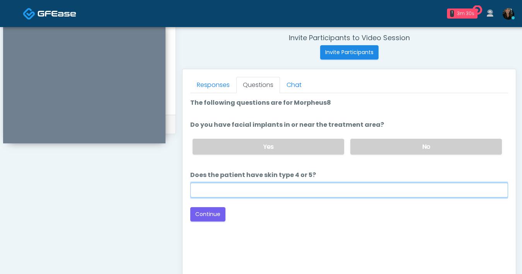
click at [333, 190] on input "Does the patient have skin type 4 or 5?" at bounding box center [349, 190] width 318 height 15
type input "**"
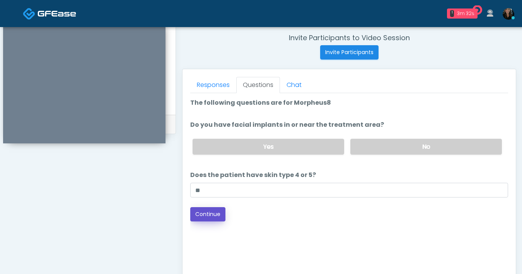
click at [200, 215] on button "Continue" at bounding box center [207, 214] width 35 height 14
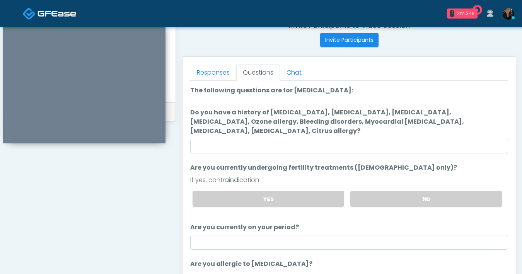
scroll to position [255, 0]
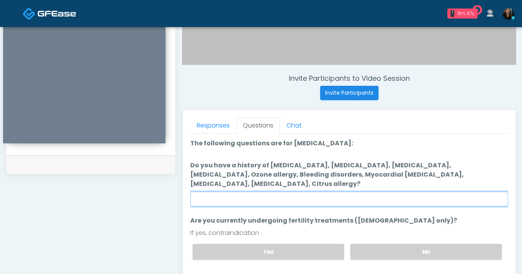
click at [324, 201] on input "Do you have a history of [MEDICAL_DATA], [MEDICAL_DATA], [MEDICAL_DATA], [MEDIC…" at bounding box center [349, 199] width 318 height 15
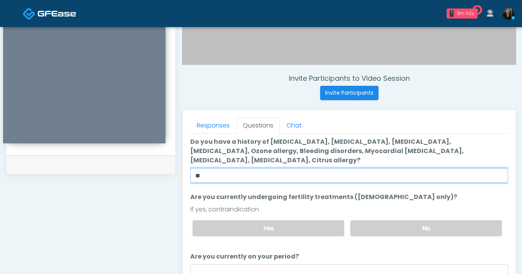
scroll to position [24, 0]
type input "**"
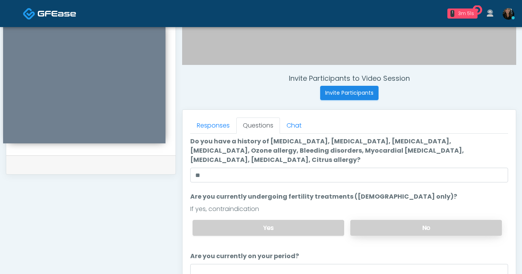
click at [381, 226] on label "No" at bounding box center [425, 228] width 151 height 16
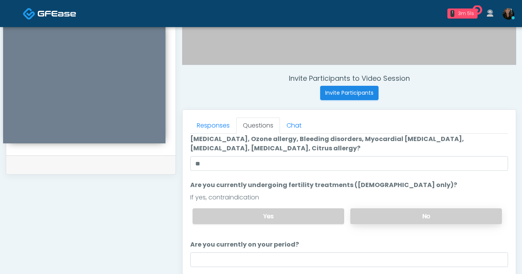
scroll to position [49, 0]
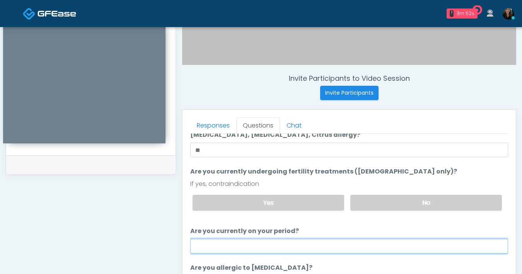
click at [322, 247] on input "Are you currently on your period?" at bounding box center [349, 246] width 318 height 15
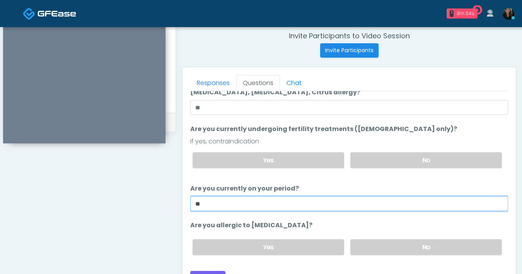
scroll to position [330, 0]
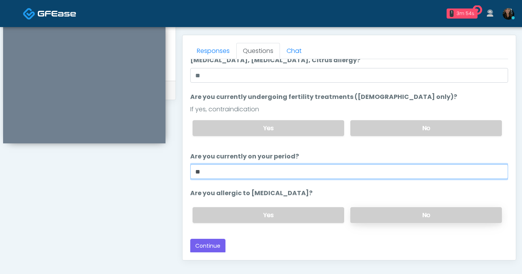
type input "**"
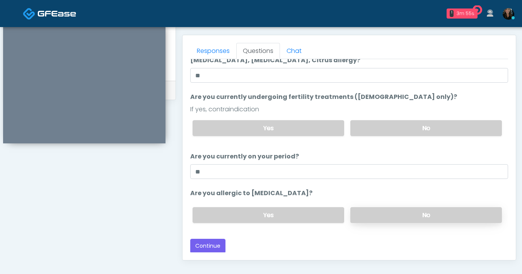
click at [369, 212] on label "No" at bounding box center [425, 215] width 151 height 16
click at [204, 245] on button "Continue" at bounding box center [207, 246] width 35 height 14
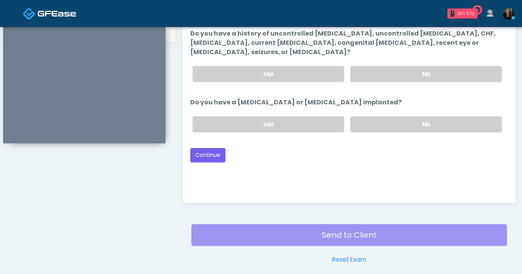
scroll to position [353, 0]
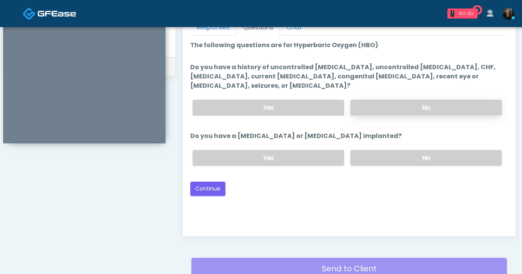
click at [417, 109] on label "No" at bounding box center [425, 108] width 151 height 16
click at [408, 153] on label "No" at bounding box center [425, 158] width 151 height 16
click at [213, 192] on button "Continue" at bounding box center [207, 189] width 35 height 14
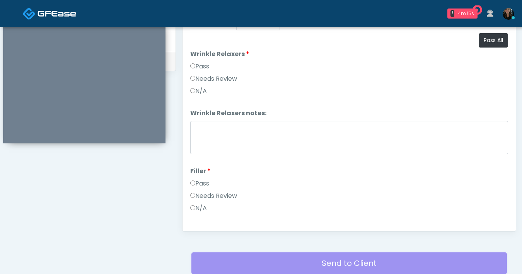
scroll to position [340, 0]
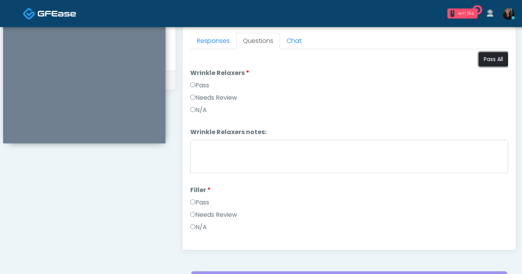
click at [491, 57] on button "Pass All" at bounding box center [492, 59] width 29 height 14
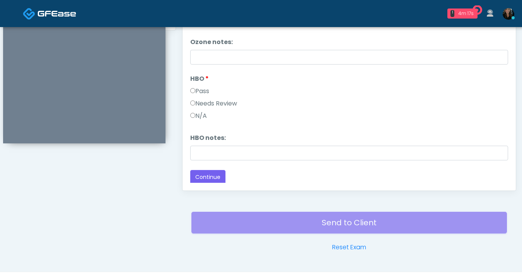
scroll to position [420, 0]
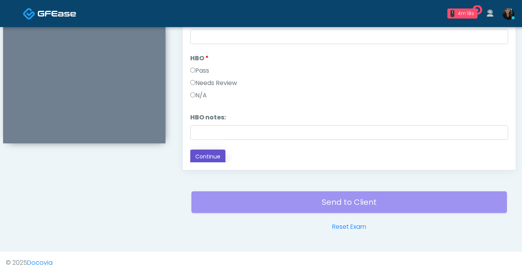
click at [210, 157] on button "Continue" at bounding box center [207, 157] width 35 height 14
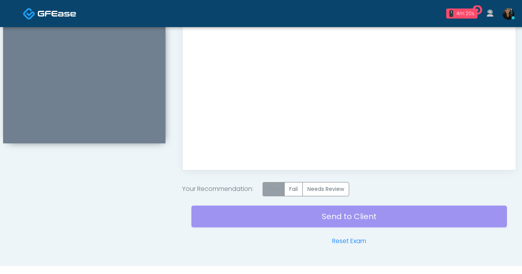
click at [274, 185] on label "Pass" at bounding box center [273, 189] width 22 height 14
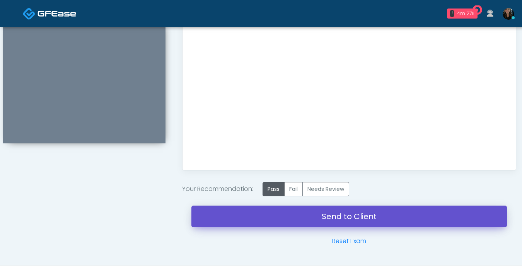
click at [333, 221] on link "Send to Client" at bounding box center [348, 217] width 315 height 22
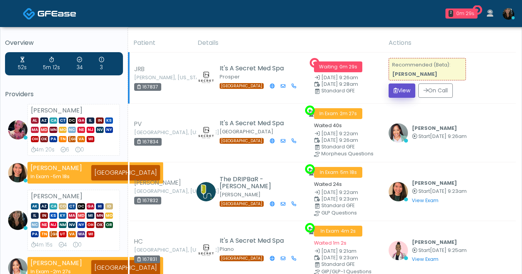
click at [401, 96] on button "View" at bounding box center [401, 90] width 27 height 14
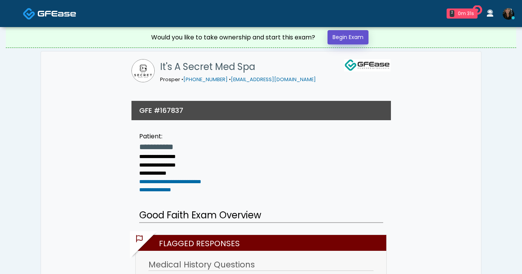
click at [361, 39] on link "Begin Exam" at bounding box center [347, 37] width 41 height 14
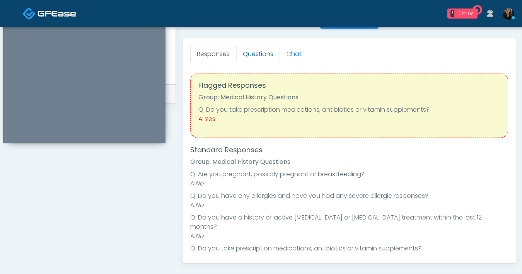
click at [249, 54] on link "Questions" at bounding box center [258, 54] width 44 height 16
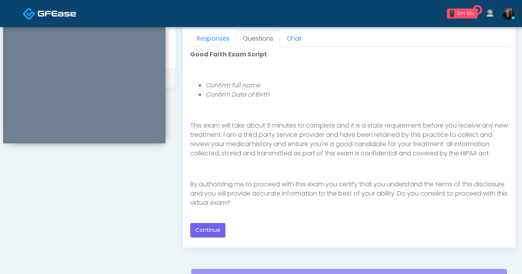
scroll to position [342, 0]
click at [211, 229] on button "Continue" at bounding box center [207, 230] width 35 height 14
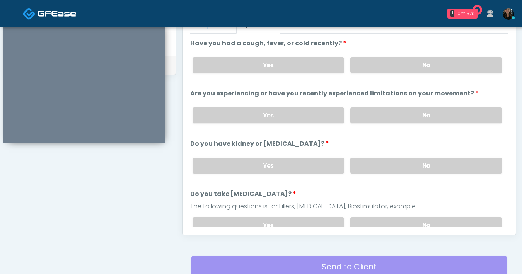
scroll to position [315, 0]
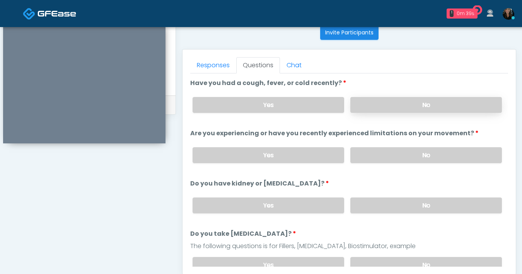
click at [420, 106] on label "No" at bounding box center [425, 105] width 151 height 16
click at [383, 154] on label "No" at bounding box center [425, 155] width 151 height 16
click at [455, 207] on label "No" at bounding box center [425, 205] width 151 height 16
click at [426, 258] on label "No" at bounding box center [425, 265] width 151 height 16
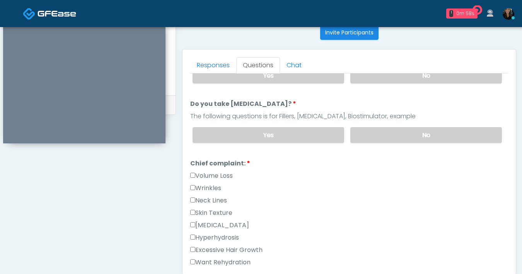
scroll to position [267, 0]
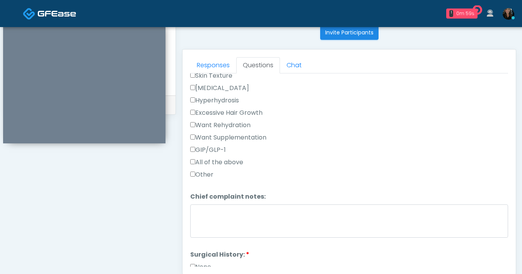
click at [196, 264] on label "None" at bounding box center [200, 266] width 21 height 9
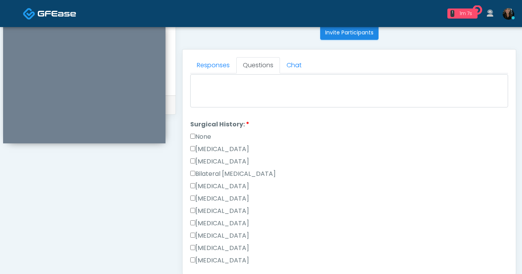
scroll to position [503, 0]
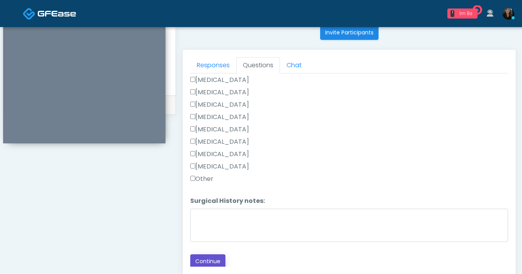
click at [217, 257] on button "Continue" at bounding box center [207, 261] width 35 height 14
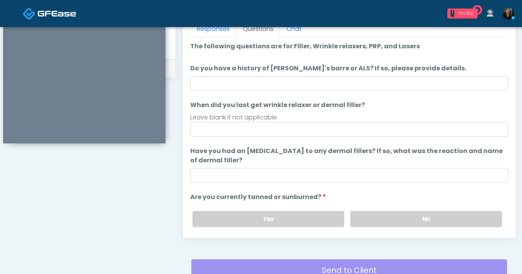
scroll to position [0, 0]
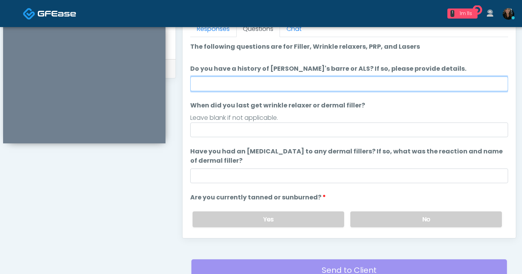
click at [332, 82] on input "Do you have a history of Guillain's barre or ALS? If so, please provide details." at bounding box center [349, 84] width 318 height 15
type input "**"
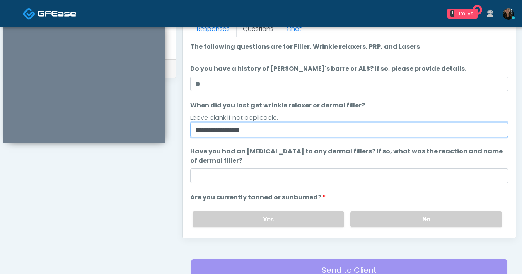
type input "**********"
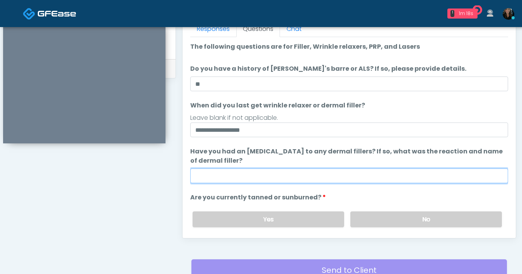
click at [306, 173] on input "Have you had an allergic response to any dermal fillers? If so, what was the re…" at bounding box center [349, 175] width 318 height 15
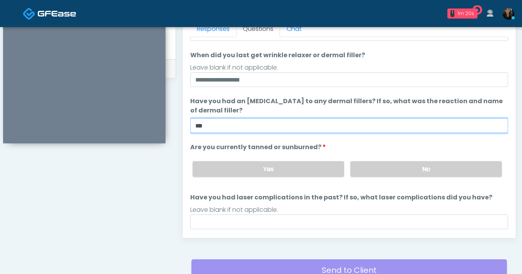
scroll to position [69, 0]
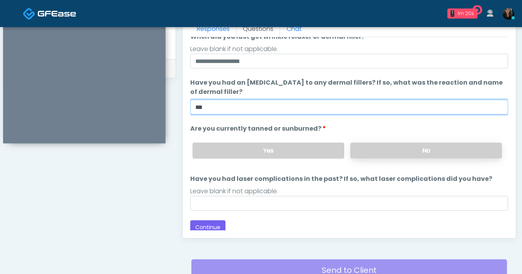
type input "***"
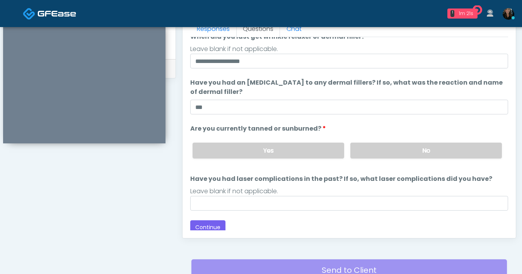
drag, startPoint x: 378, startPoint y: 151, endPoint x: 339, endPoint y: 196, distance: 59.7
click at [378, 151] on label "No" at bounding box center [425, 151] width 151 height 16
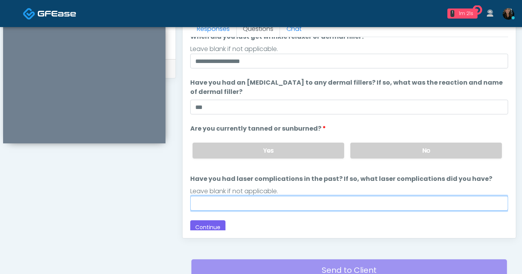
click at [326, 204] on input "Have you had laser complications in the past? If so, what laser complications d…" at bounding box center [349, 203] width 318 height 15
type input "**"
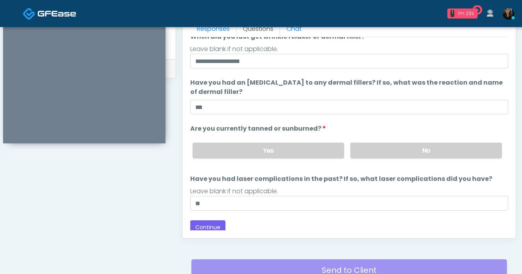
click at [331, 211] on div "Loading... Connecting to your agent... Please wait while we prepare your person…" at bounding box center [349, 103] width 318 height 261
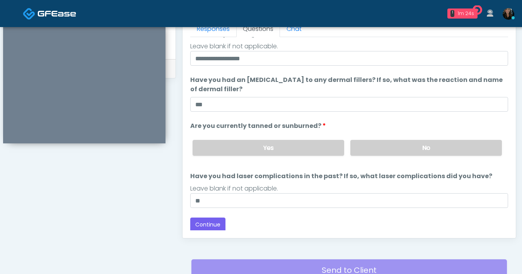
scroll to position [73, 0]
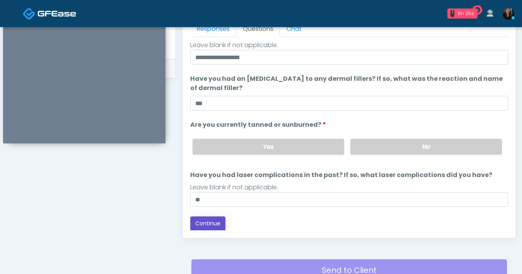
click at [215, 224] on button "Continue" at bounding box center [207, 223] width 35 height 14
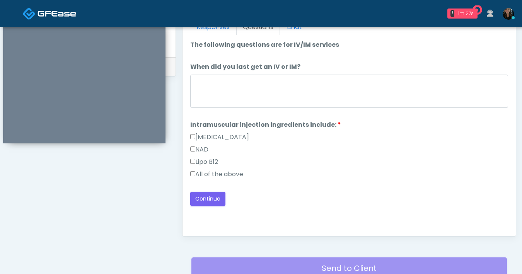
scroll to position [350, 0]
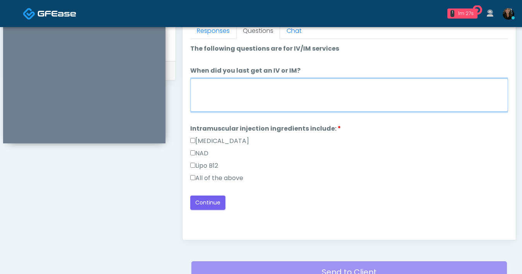
click at [271, 105] on textarea "When did you last get an IV or IM?" at bounding box center [349, 94] width 318 height 33
type textarea "***"
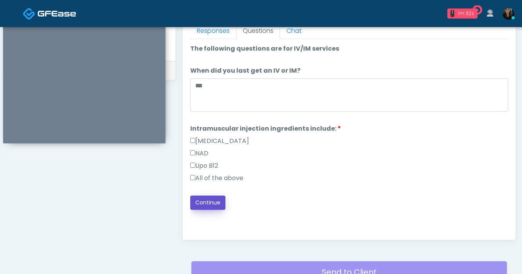
click at [209, 205] on button "Continue" at bounding box center [207, 203] width 35 height 14
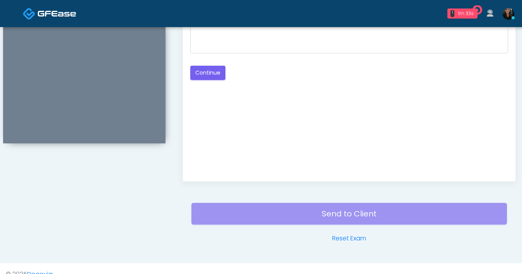
scroll to position [316, 0]
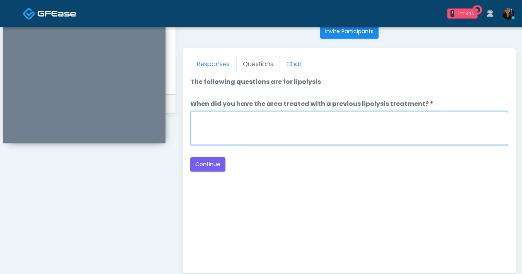
click at [319, 143] on textarea "When did you have the area treated with a previous lipolysis treatment?" at bounding box center [349, 128] width 318 height 33
type textarea "***"
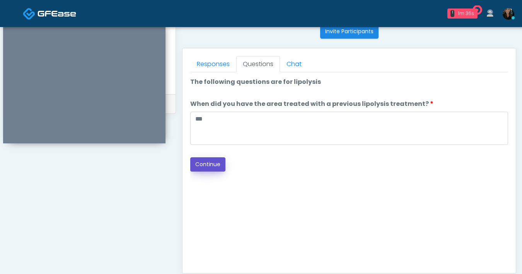
click at [210, 167] on button "Continue" at bounding box center [207, 164] width 35 height 14
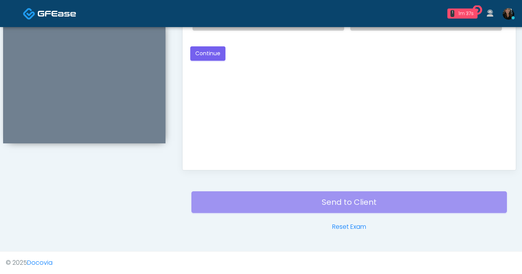
scroll to position [265, 0]
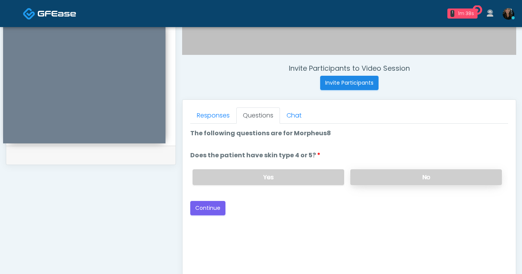
click at [400, 182] on label "No" at bounding box center [425, 177] width 151 height 16
click at [215, 208] on button "Continue" at bounding box center [207, 208] width 35 height 14
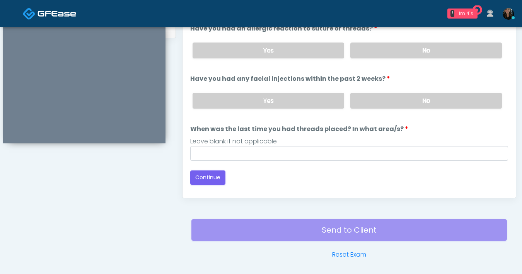
scroll to position [352, 0]
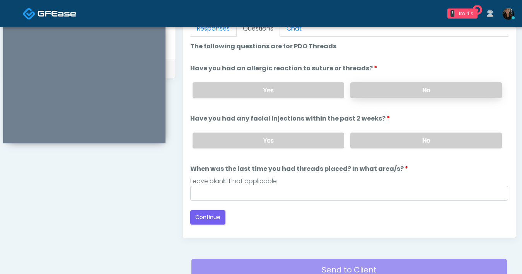
click at [431, 90] on label "No" at bounding box center [425, 90] width 151 height 16
click at [426, 137] on label "No" at bounding box center [425, 141] width 151 height 16
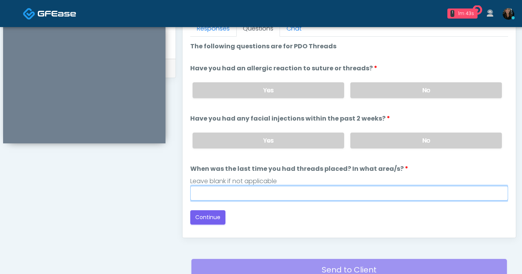
click at [360, 194] on input "When was the last time you had threads placed? In what area/s?" at bounding box center [349, 193] width 318 height 15
type input "***"
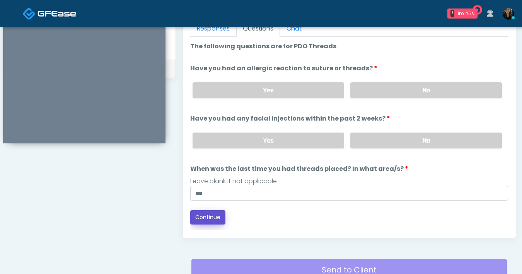
click at [199, 219] on button "Continue" at bounding box center [207, 217] width 35 height 14
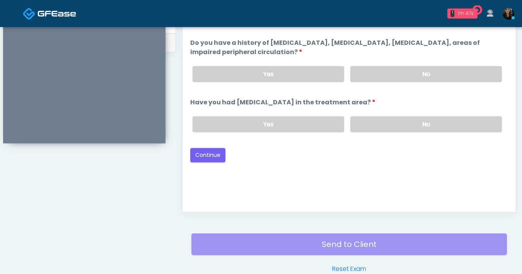
scroll to position [370, 0]
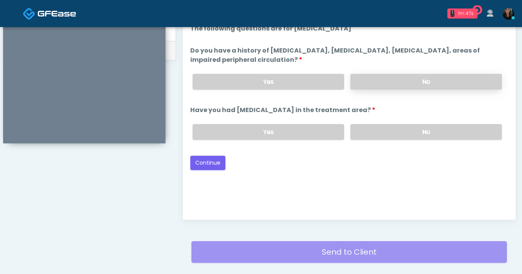
click at [460, 83] on label "No" at bounding box center [425, 82] width 151 height 16
click at [439, 127] on label "No" at bounding box center [425, 132] width 151 height 16
click at [207, 160] on button "Continue" at bounding box center [207, 163] width 35 height 14
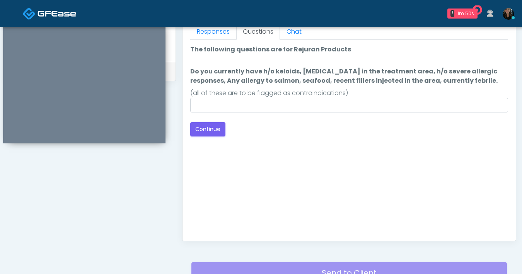
scroll to position [348, 0]
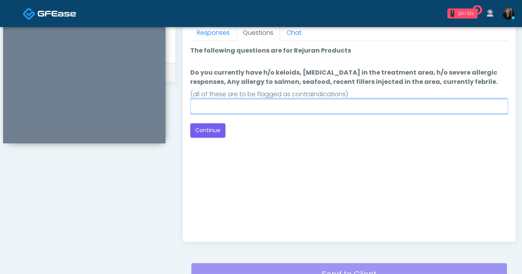
click at [288, 104] on input "Do you currently have h/o keloids, skin infection in the treatment area, h/o se…" at bounding box center [349, 106] width 318 height 15
type input "**"
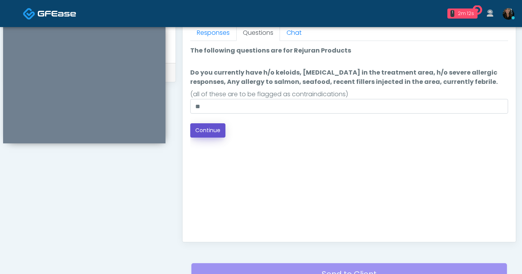
click at [206, 130] on button "Continue" at bounding box center [207, 130] width 35 height 14
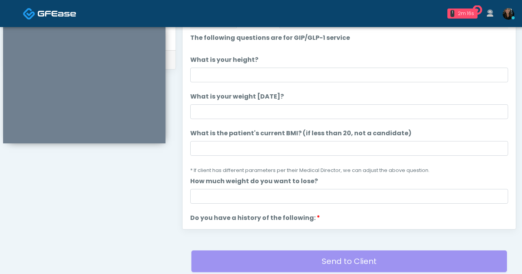
scroll to position [343, 0]
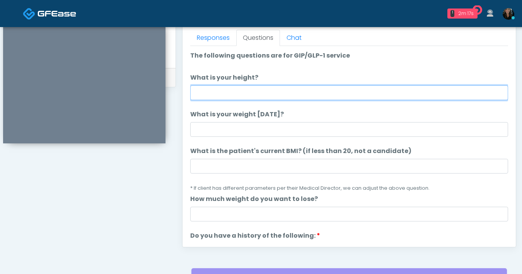
click at [295, 96] on input "What is your height?" at bounding box center [349, 92] width 318 height 15
type input "***"
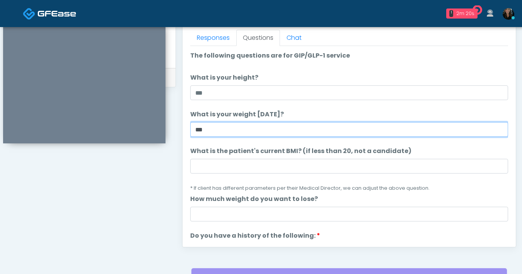
type input "***"
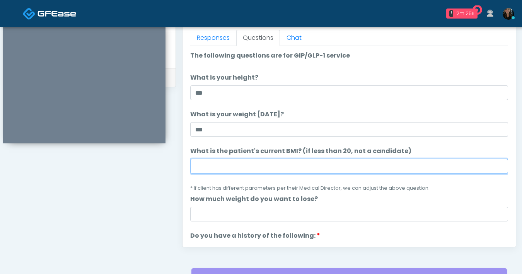
click at [233, 167] on input "What is the patient's current BMI? (if less than 20, not a candidate)" at bounding box center [349, 166] width 318 height 15
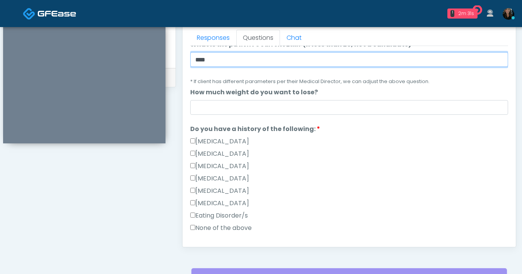
scroll to position [107, 0]
type input "****"
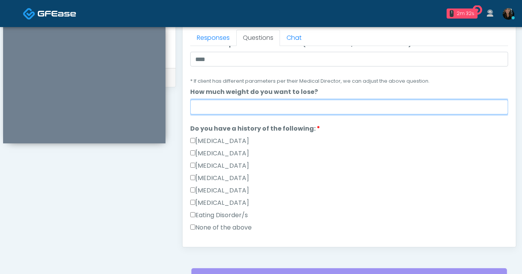
click at [273, 110] on input "How much weight do you want to lose?" at bounding box center [349, 107] width 318 height 15
type input "**"
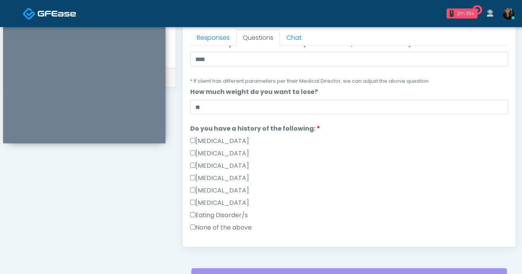
click at [361, 175] on div "Type 1 Diabetes" at bounding box center [349, 179] width 318 height 12
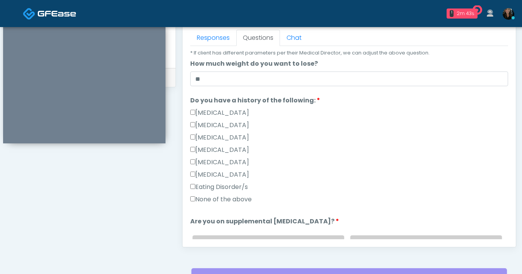
scroll to position [204, 0]
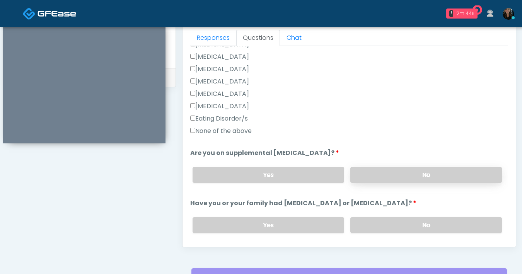
click at [370, 174] on label "No" at bounding box center [425, 175] width 151 height 16
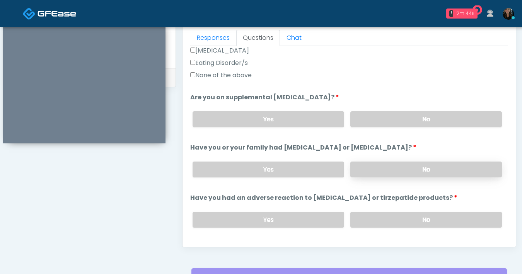
click at [395, 166] on label "No" at bounding box center [425, 170] width 151 height 16
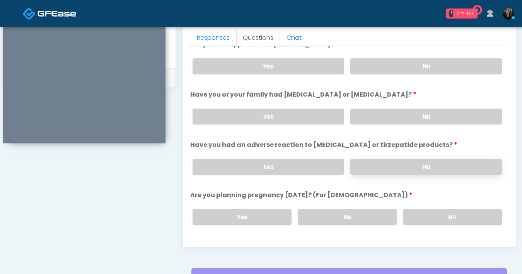
click at [406, 168] on label "No" at bounding box center [425, 167] width 151 height 16
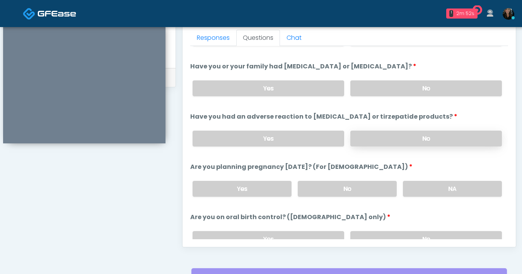
scroll to position [355, 0]
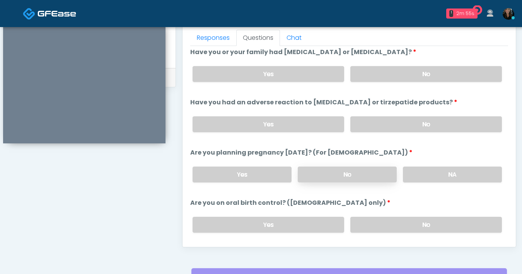
click at [347, 171] on label "No" at bounding box center [347, 175] width 99 height 16
click at [414, 224] on label "No" at bounding box center [425, 225] width 151 height 16
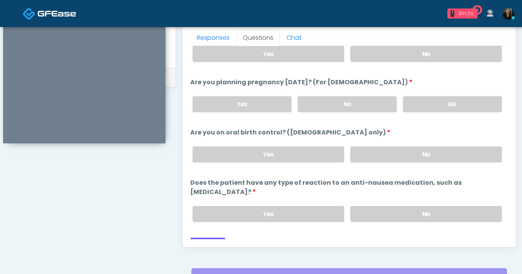
scroll to position [426, 0]
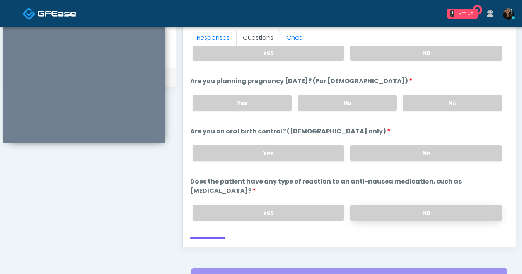
click at [380, 205] on label "No" at bounding box center [425, 213] width 151 height 16
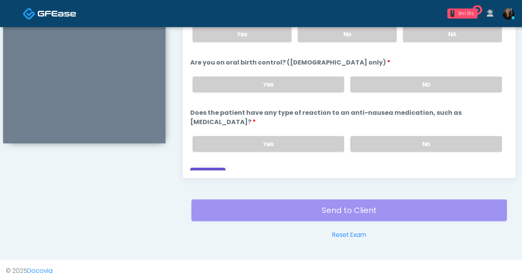
click at [218, 168] on button "Continue" at bounding box center [207, 175] width 35 height 14
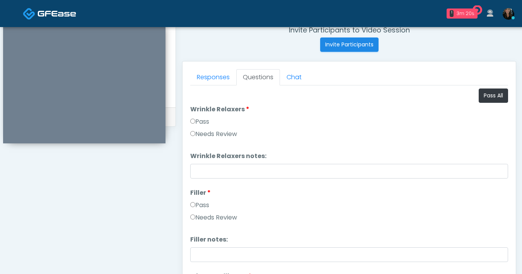
scroll to position [296, 0]
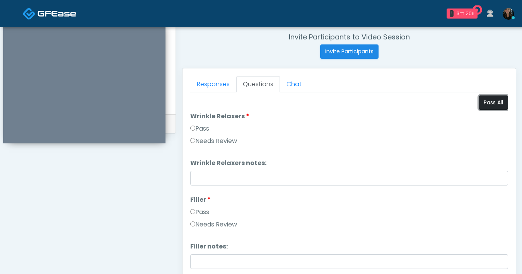
click at [492, 100] on button "Pass All" at bounding box center [492, 102] width 29 height 14
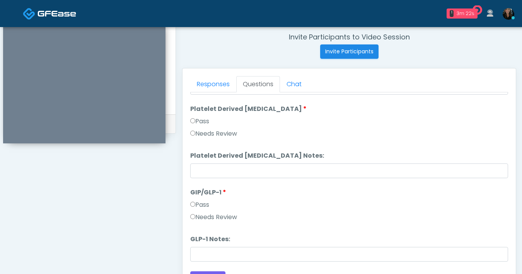
scroll to position [400, 0]
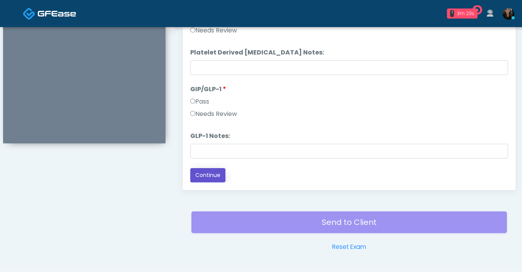
click at [209, 179] on button "Continue" at bounding box center [207, 175] width 35 height 14
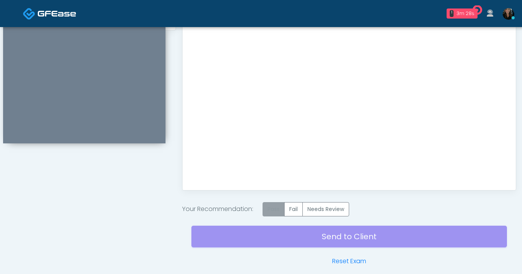
click at [274, 212] on label "Pass" at bounding box center [273, 209] width 22 height 14
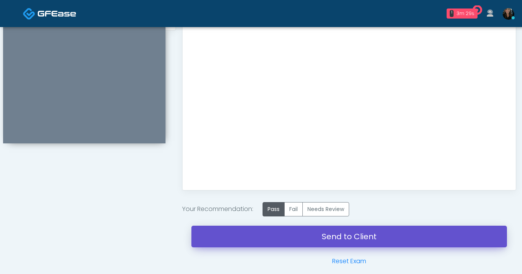
click at [330, 238] on link "Send to Client" at bounding box center [348, 237] width 315 height 22
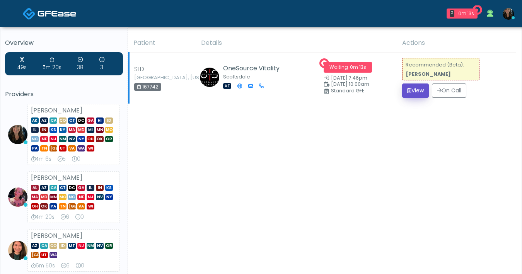
click at [409, 91] on button "View" at bounding box center [415, 90] width 27 height 14
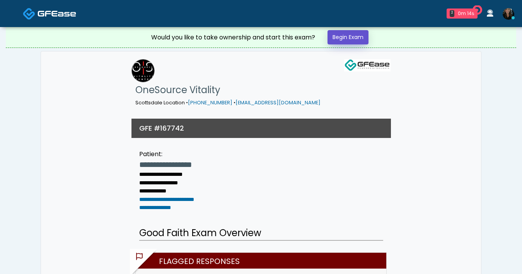
click at [343, 36] on link "Begin Exam" at bounding box center [347, 37] width 41 height 14
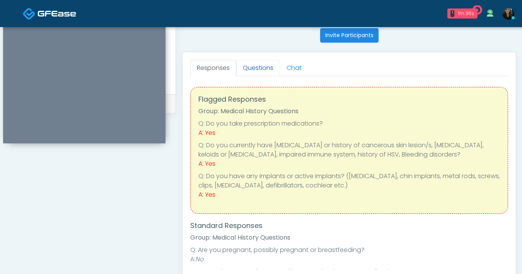
scroll to position [313, 0]
click at [262, 69] on link "Questions" at bounding box center [258, 68] width 44 height 16
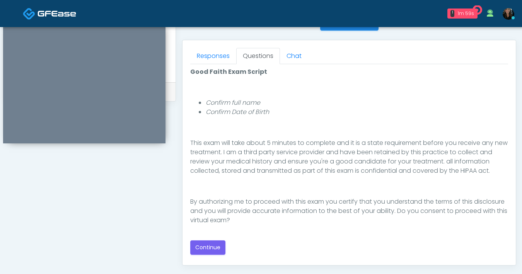
scroll to position [325, 0]
click at [213, 248] on button "Continue" at bounding box center [207, 247] width 35 height 14
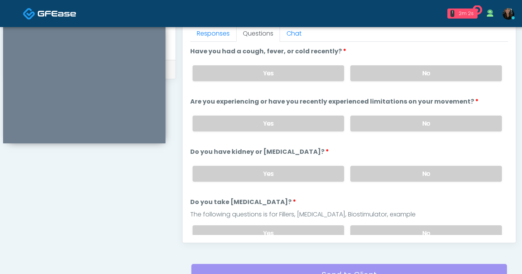
scroll to position [342, 0]
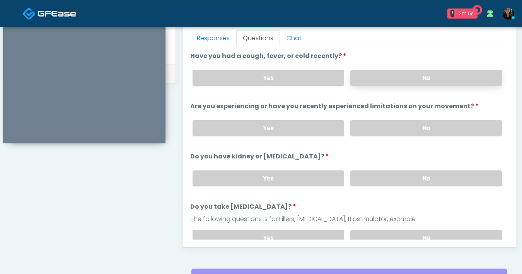
click at [403, 83] on label "No" at bounding box center [425, 78] width 151 height 16
click at [400, 126] on label "No" at bounding box center [425, 128] width 151 height 16
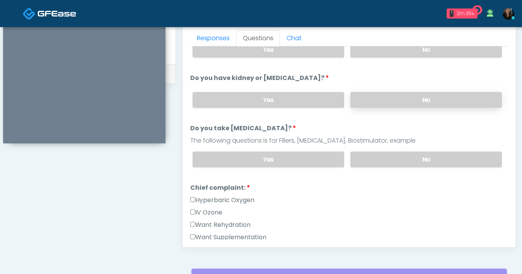
click at [405, 102] on label "No" at bounding box center [425, 100] width 151 height 16
click at [420, 223] on div "Want Rehydration" at bounding box center [349, 226] width 318 height 12
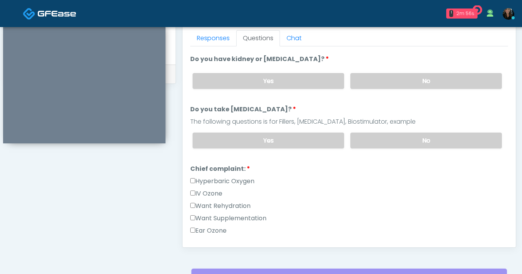
scroll to position [105, 0]
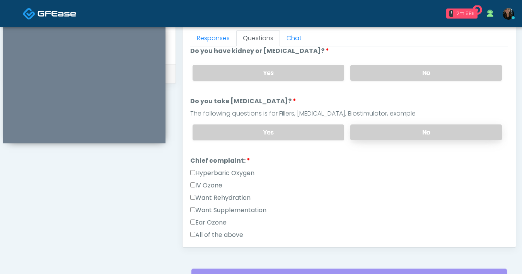
click at [395, 128] on label "No" at bounding box center [425, 132] width 151 height 16
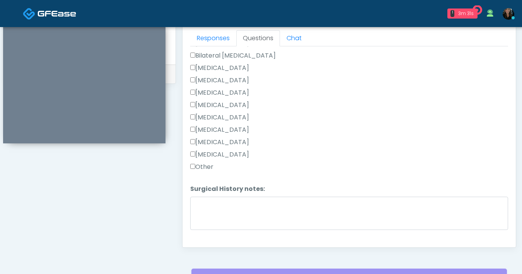
scroll to position [442, 0]
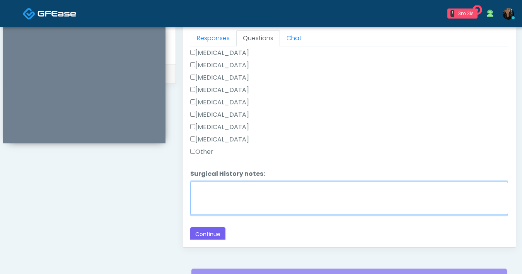
click at [244, 199] on textarea "Surgical History notes:" at bounding box center [349, 198] width 318 height 33
type textarea "**********"
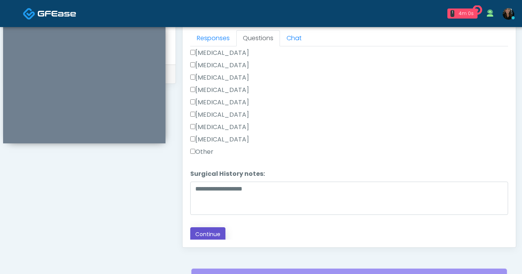
click at [220, 237] on button "Continue" at bounding box center [207, 234] width 35 height 14
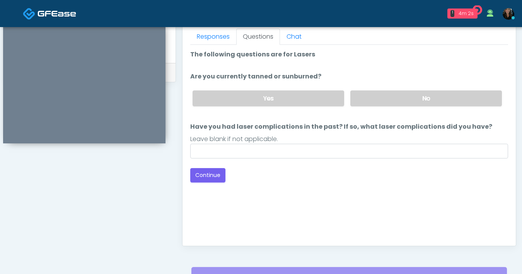
scroll to position [321, 0]
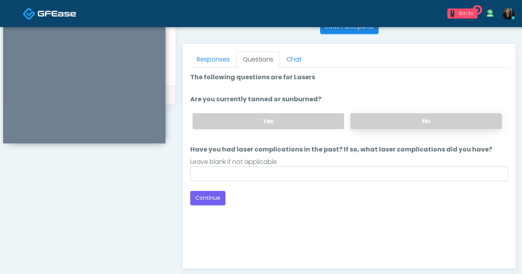
click at [402, 121] on label "No" at bounding box center [425, 121] width 151 height 16
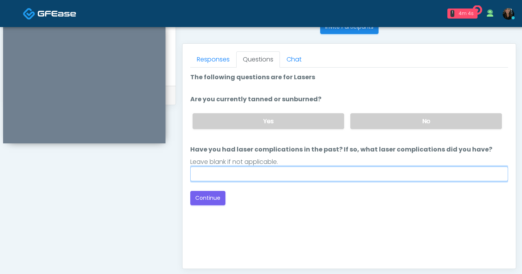
click at [350, 174] on input "Have you had laser complications in the past? If so, what laser complications d…" at bounding box center [349, 174] width 318 height 15
type input "**"
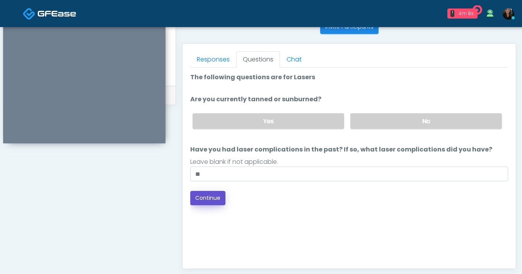
click at [217, 196] on button "Continue" at bounding box center [207, 198] width 35 height 14
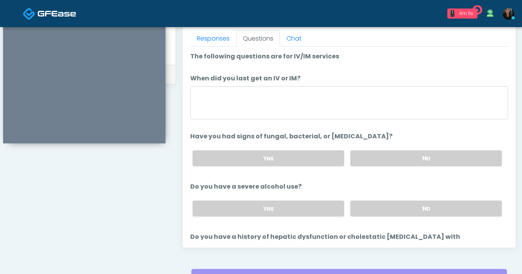
scroll to position [335, 0]
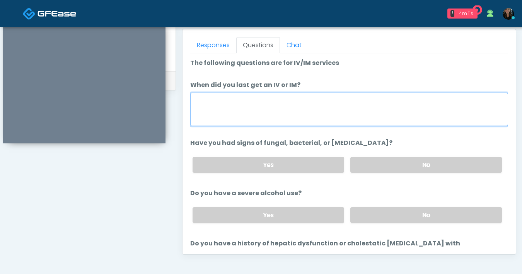
click at [285, 109] on textarea "When did you last get an IV or IM?" at bounding box center [349, 109] width 318 height 33
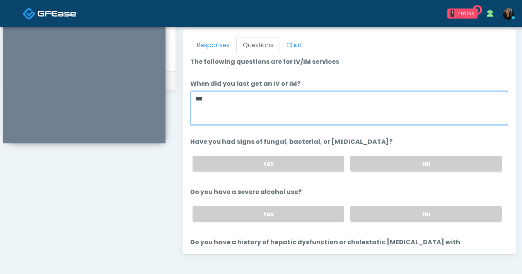
scroll to position [2, 0]
type textarea "***"
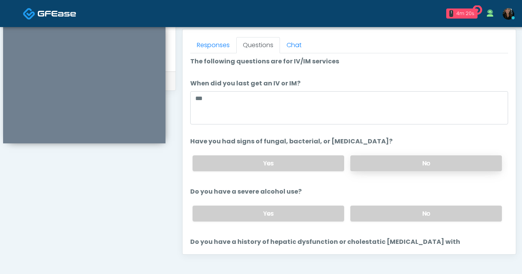
click at [379, 164] on label "No" at bounding box center [425, 163] width 151 height 16
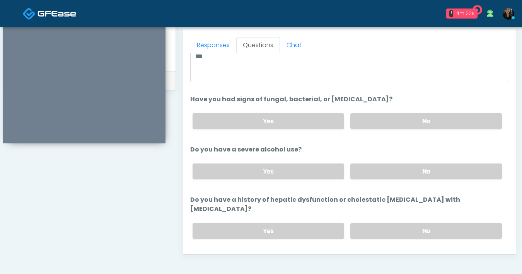
scroll to position [44, 0]
click at [418, 173] on label "No" at bounding box center [425, 171] width 151 height 16
click at [408, 222] on label "No" at bounding box center [425, 230] width 151 height 16
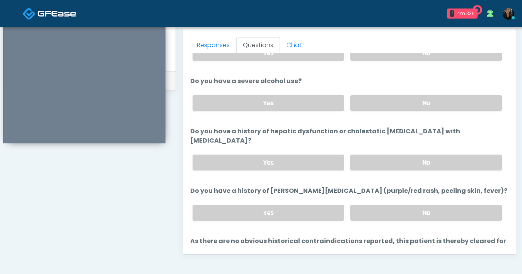
scroll to position [114, 0]
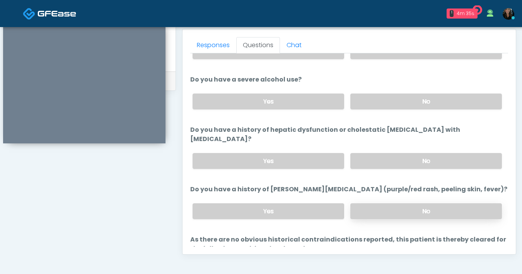
click at [384, 203] on label "No" at bounding box center [425, 211] width 151 height 16
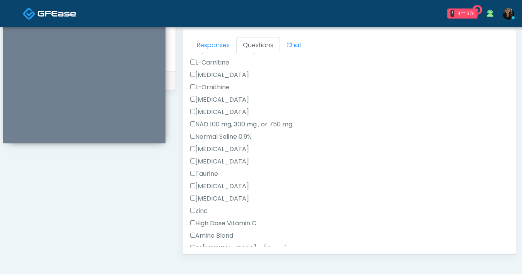
scroll to position [489, 0]
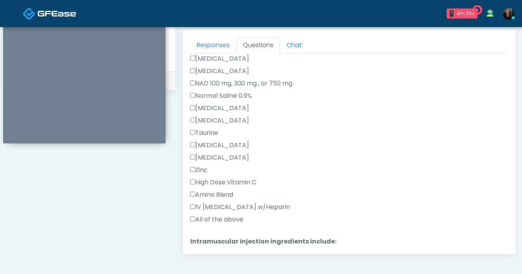
click at [192, 215] on label "All of the above" at bounding box center [216, 219] width 53 height 9
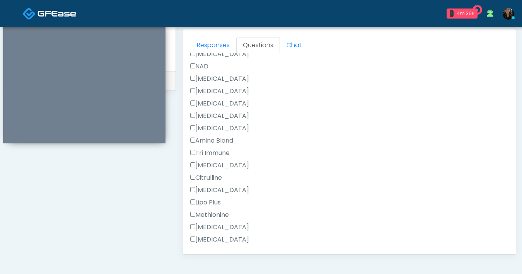
scroll to position [801, 0]
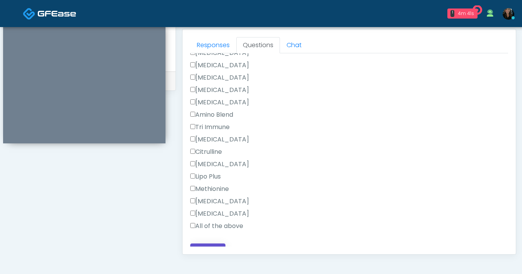
click at [210, 243] on button "Continue" at bounding box center [207, 250] width 35 height 14
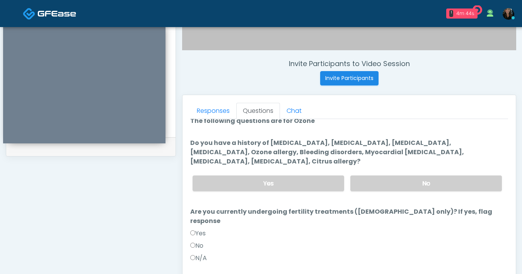
scroll to position [0, 0]
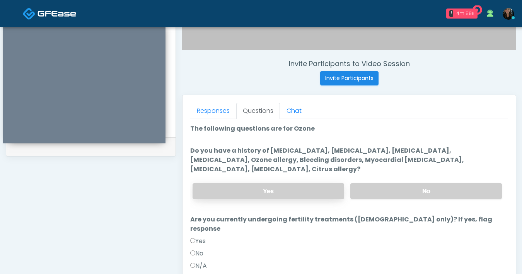
click at [285, 186] on label "Yes" at bounding box center [267, 191] width 151 height 16
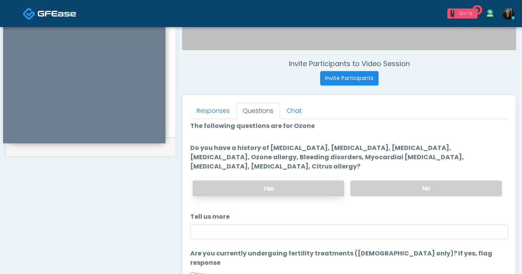
scroll to position [8, 0]
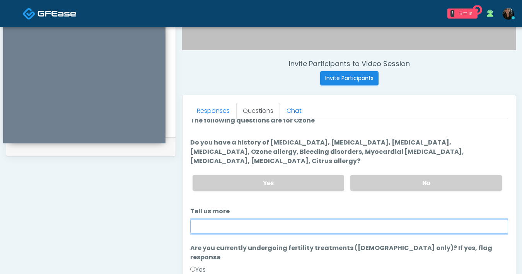
click at [271, 227] on input "Tell us more" at bounding box center [349, 226] width 318 height 15
click at [276, 227] on input "**********" at bounding box center [349, 226] width 318 height 15
paste input "**********"
click at [238, 225] on input "**********" at bounding box center [349, 226] width 318 height 15
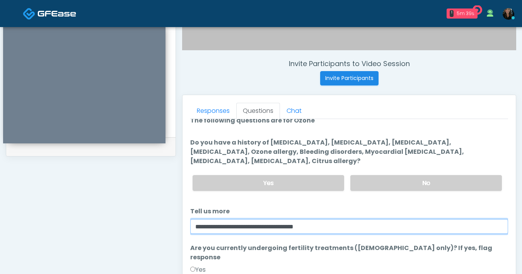
click at [328, 227] on input "**********" at bounding box center [349, 226] width 318 height 15
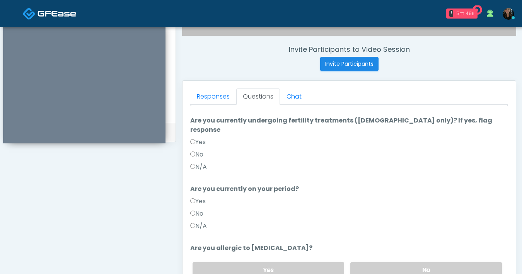
scroll to position [296, 0]
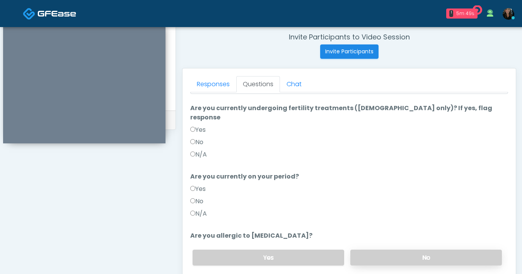
click at [422, 250] on label "No" at bounding box center [425, 258] width 151 height 16
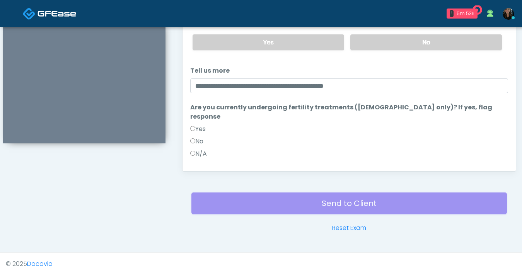
scroll to position [418, 0]
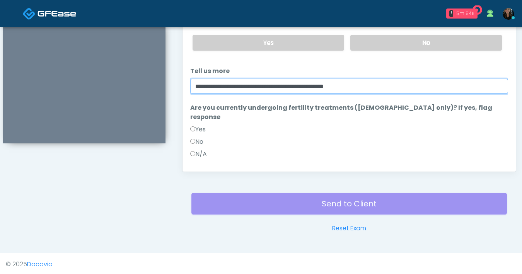
click at [384, 87] on input "**********" at bounding box center [349, 86] width 318 height 15
drag, startPoint x: 365, startPoint y: 82, endPoint x: 162, endPoint y: 78, distance: 203.3
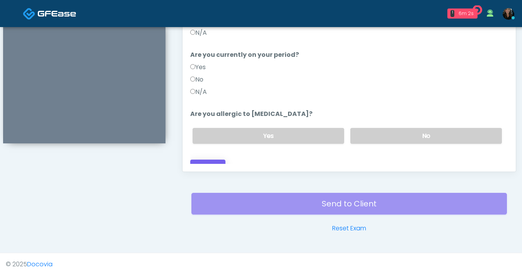
type input "**********"
click at [222, 160] on button "Continue" at bounding box center [207, 167] width 35 height 14
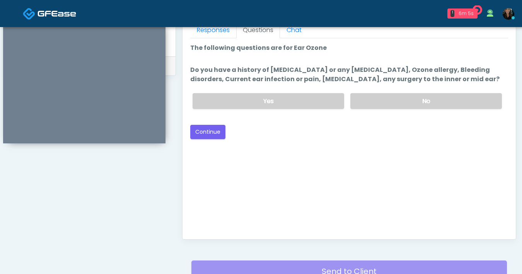
scroll to position [349, 0]
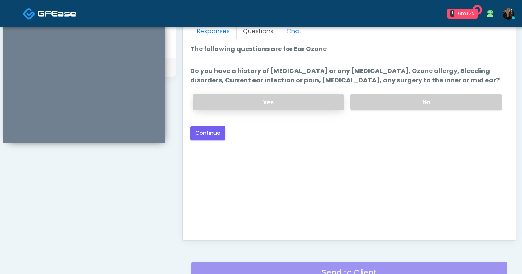
click at [289, 104] on label "Yes" at bounding box center [267, 102] width 151 height 16
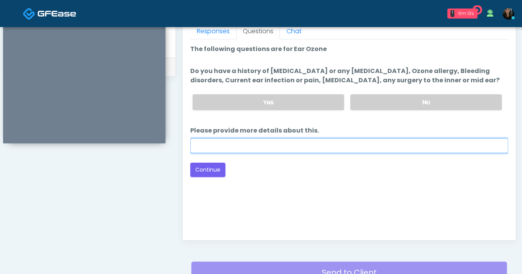
click at [296, 141] on input "Please provide more details about this." at bounding box center [349, 145] width 318 height 15
paste input "**********"
type input "**********"
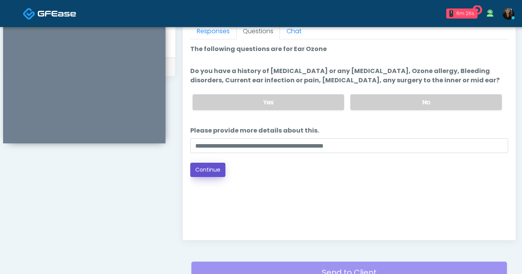
click at [214, 171] on button "Continue" at bounding box center [207, 170] width 35 height 14
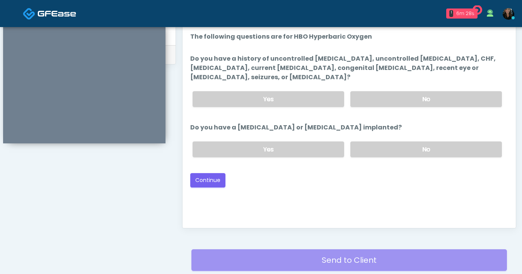
scroll to position [360, 0]
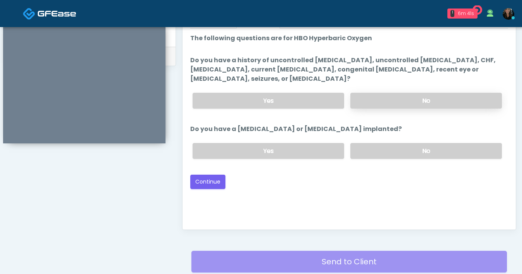
click at [419, 102] on label "No" at bounding box center [425, 101] width 151 height 16
click at [413, 151] on label "No" at bounding box center [425, 151] width 151 height 16
click at [215, 185] on button "Continue" at bounding box center [207, 182] width 35 height 14
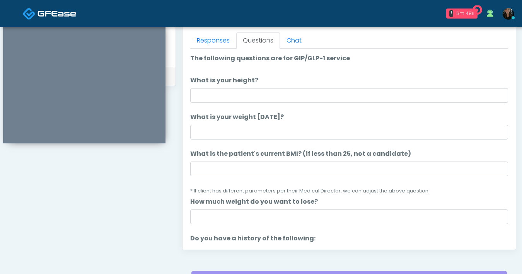
scroll to position [277, 0]
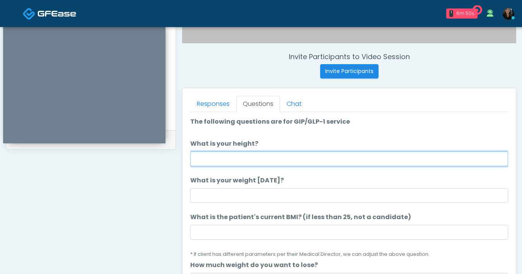
click at [362, 158] on input "What is your height?" at bounding box center [349, 158] width 318 height 15
type input "***"
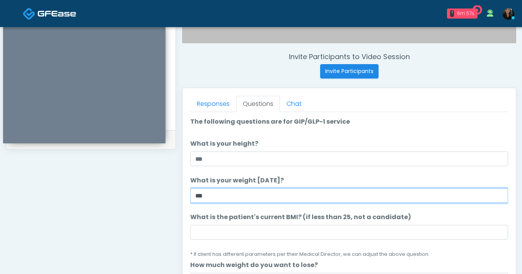
type input "***"
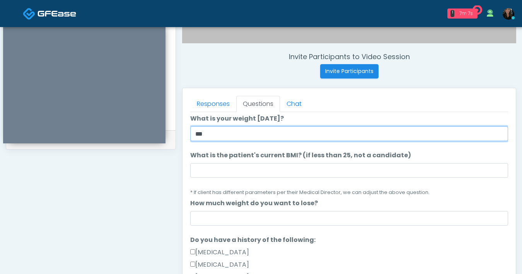
scroll to position [63, 0]
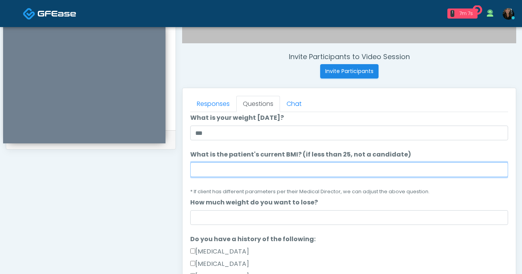
click at [289, 170] on input "What is the patient's current BMI? (if less than 25, not a candidate)" at bounding box center [349, 169] width 318 height 15
type input "****"
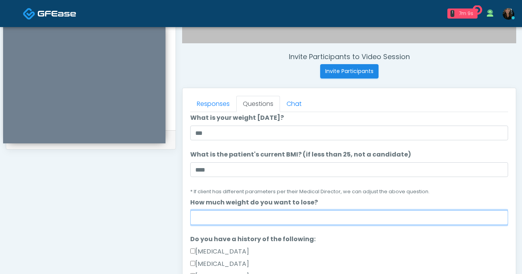
click at [234, 211] on input "How much weight do you want to lose?" at bounding box center [349, 217] width 318 height 15
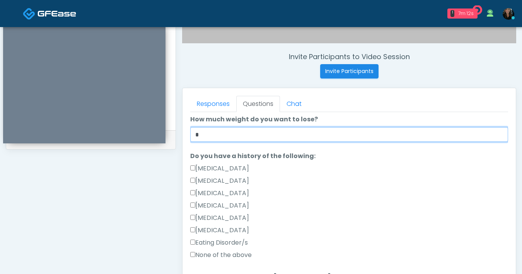
scroll to position [198, 0]
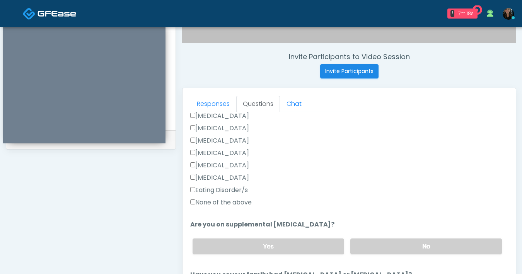
type input "*"
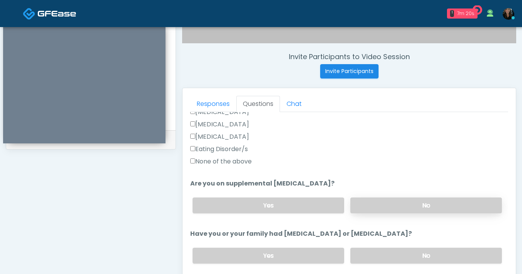
scroll to position [241, 0]
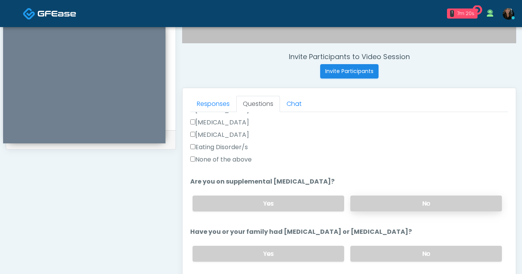
click at [391, 204] on label "No" at bounding box center [425, 204] width 151 height 16
drag, startPoint x: 408, startPoint y: 247, endPoint x: 407, endPoint y: 237, distance: 10.5
click at [408, 247] on label "No" at bounding box center [425, 254] width 151 height 16
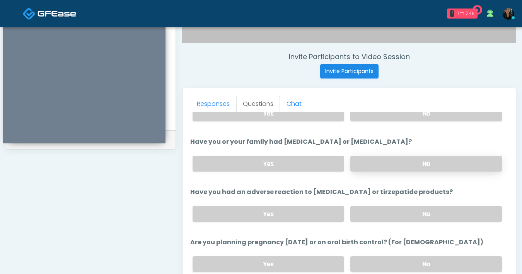
scroll to position [343, 0]
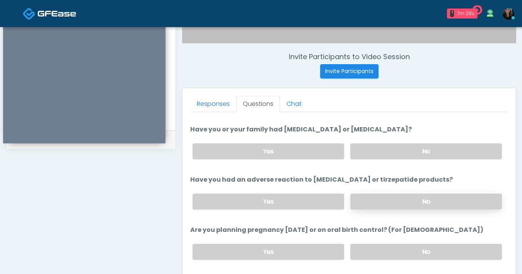
click at [411, 205] on label "No" at bounding box center [425, 202] width 151 height 16
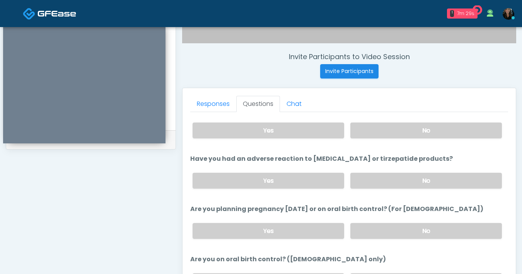
scroll to position [368, 0]
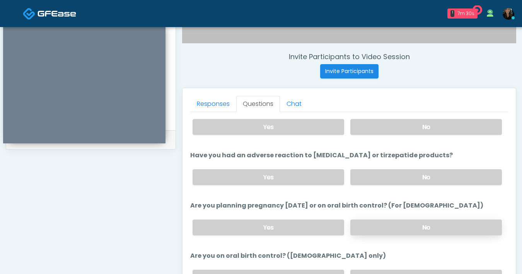
click at [406, 230] on label "No" at bounding box center [425, 227] width 151 height 16
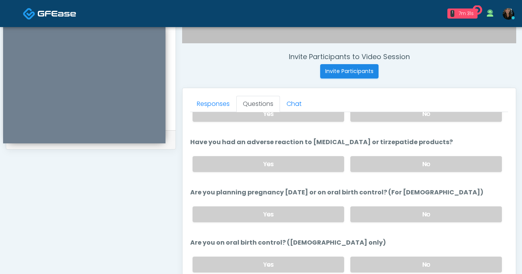
scroll to position [395, 0]
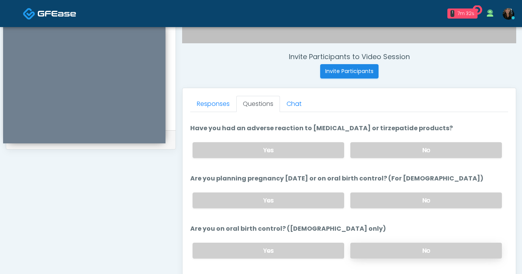
click at [403, 247] on label "No" at bounding box center [425, 251] width 151 height 16
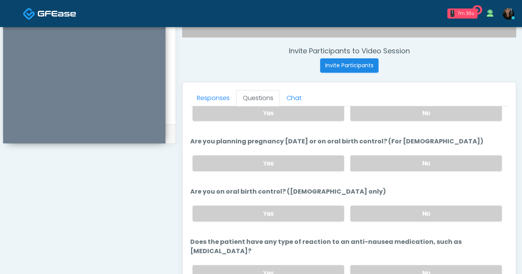
scroll to position [291, 0]
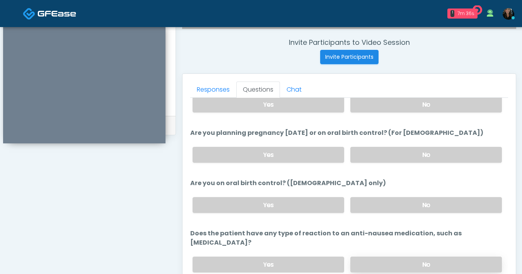
click at [394, 257] on label "No" at bounding box center [425, 265] width 151 height 16
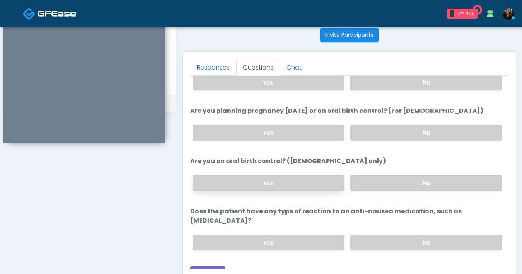
scroll to position [315, 0]
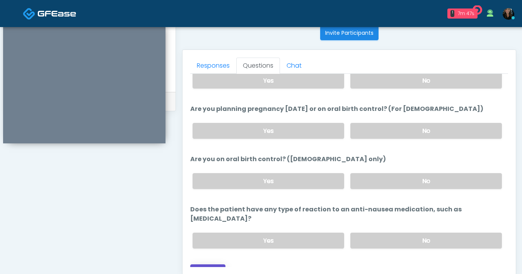
click at [221, 264] on button "Continue" at bounding box center [207, 271] width 35 height 14
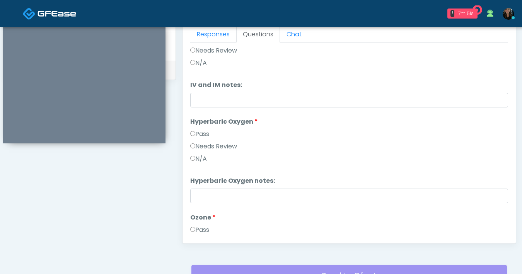
scroll to position [0, 0]
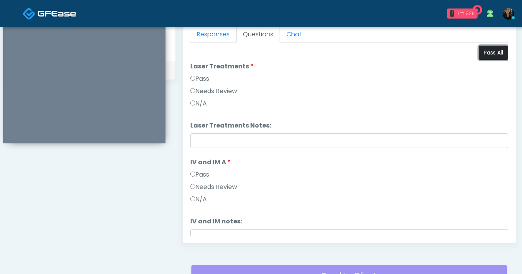
click at [492, 52] on button "Pass All" at bounding box center [492, 53] width 29 height 14
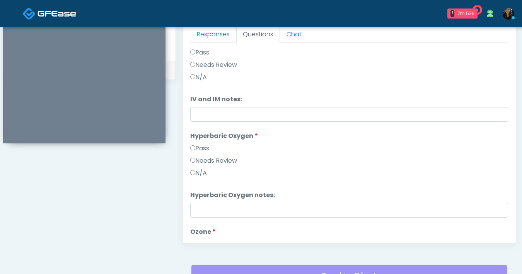
scroll to position [124, 0]
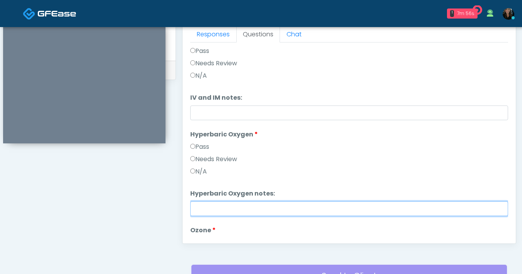
click at [216, 208] on input "Hyperbaric Oxygen notes:" at bounding box center [349, 208] width 318 height 15
paste input "**********"
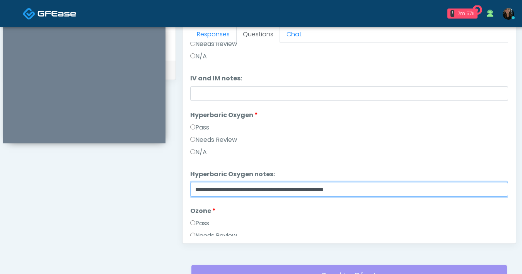
scroll to position [206, 0]
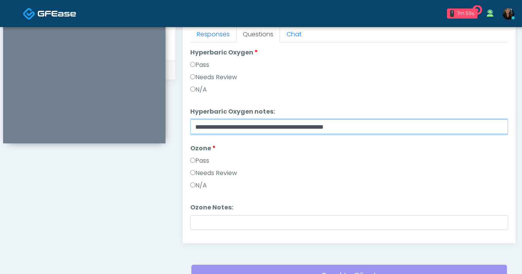
type input "**********"
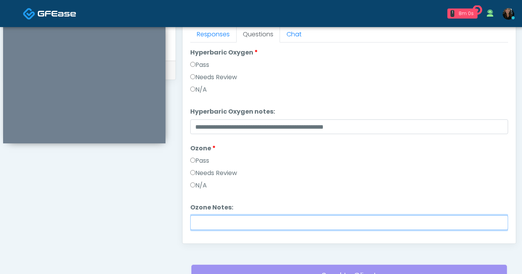
click at [221, 220] on input "Ozone Notes:" at bounding box center [349, 222] width 318 height 15
paste input "**********"
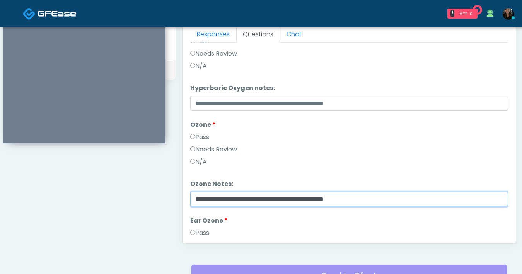
scroll to position [318, 0]
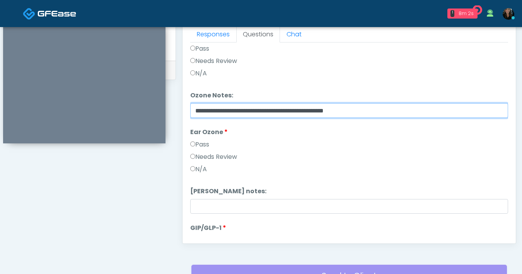
type input "**********"
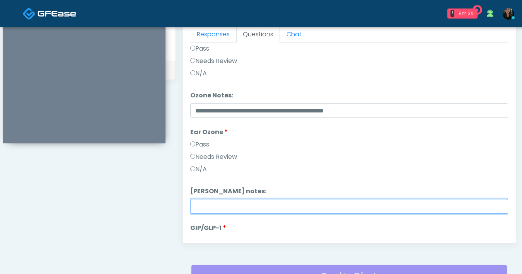
click at [218, 207] on input "Ear Ozone notes:" at bounding box center [349, 206] width 318 height 15
paste input "**********"
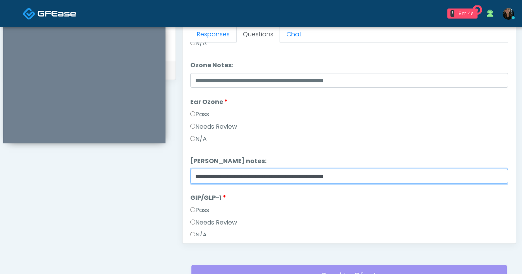
scroll to position [369, 0]
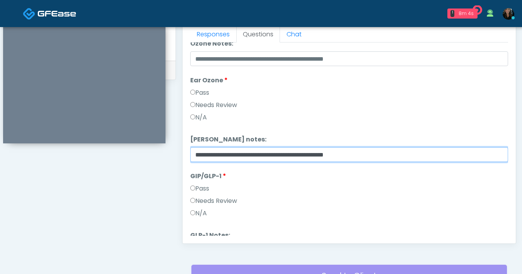
type input "**********"
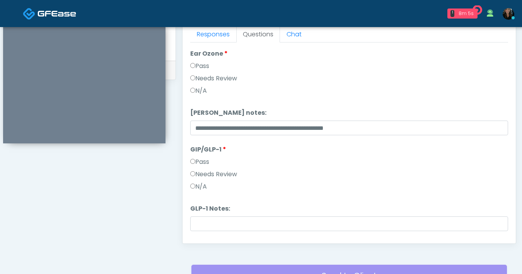
scroll to position [415, 0]
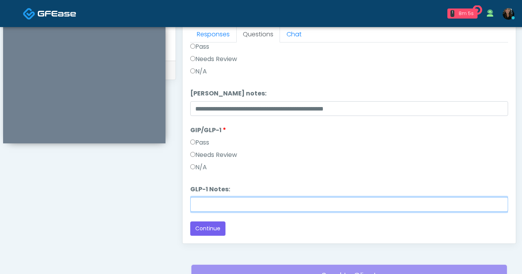
click at [247, 202] on input "GLP-1 Notes:" at bounding box center [349, 204] width 318 height 15
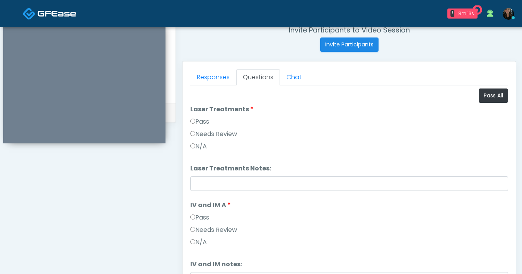
scroll to position [282, 0]
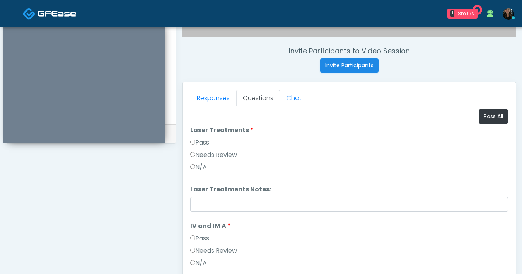
type input "*******"
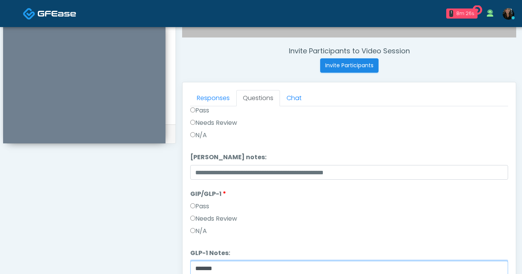
scroll to position [420, 0]
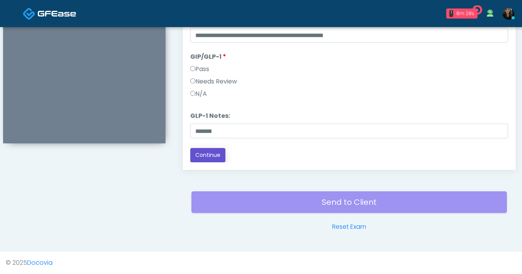
click at [214, 157] on button "Continue" at bounding box center [207, 155] width 35 height 14
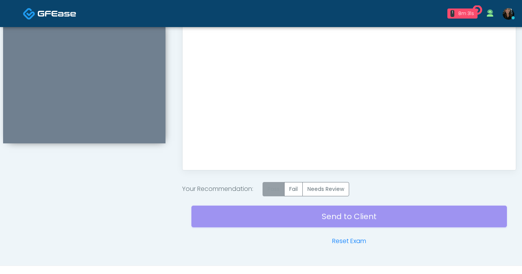
click at [274, 190] on label "Pass" at bounding box center [273, 189] width 22 height 14
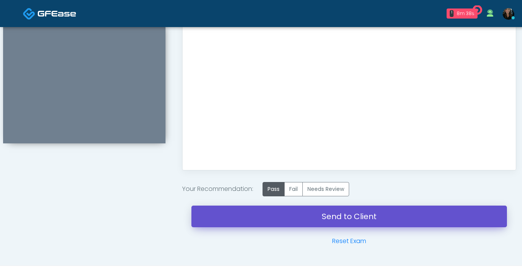
click at [357, 221] on link "Send to Client" at bounding box center [348, 217] width 315 height 22
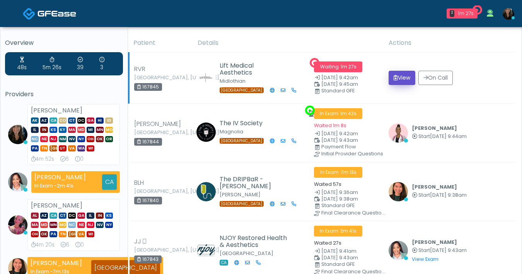
click at [402, 80] on button "View" at bounding box center [401, 78] width 27 height 14
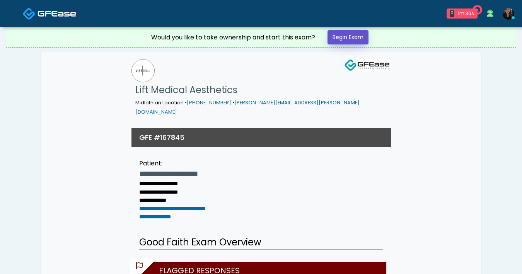
click at [360, 37] on link "Begin Exam" at bounding box center [347, 37] width 41 height 14
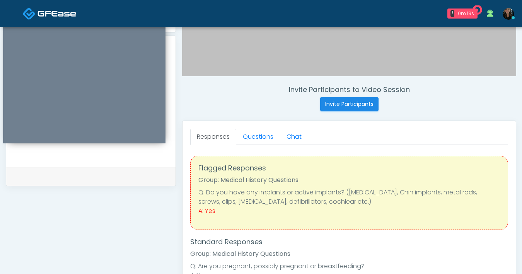
scroll to position [239, 0]
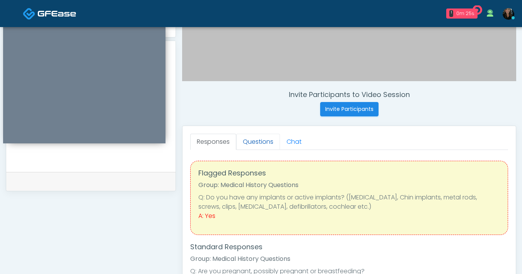
click at [266, 143] on link "Questions" at bounding box center [258, 142] width 44 height 16
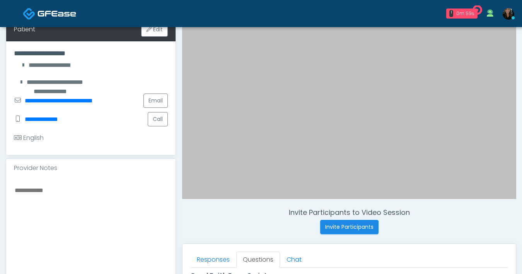
scroll to position [123, 0]
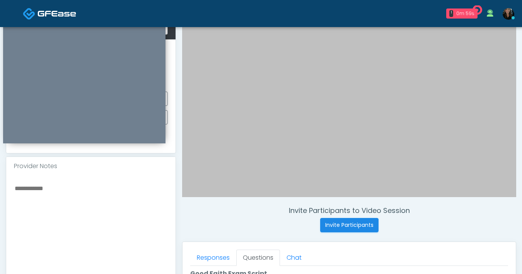
click at [129, 196] on textarea at bounding box center [91, 230] width 154 height 94
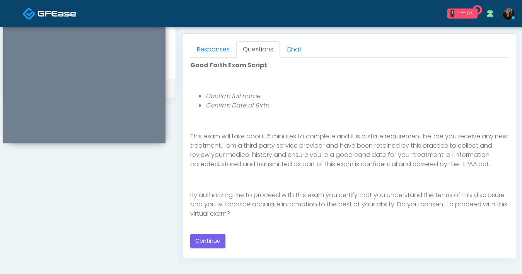
scroll to position [332, 0]
type textarea "**********"
click at [195, 240] on button "Continue" at bounding box center [207, 240] width 35 height 14
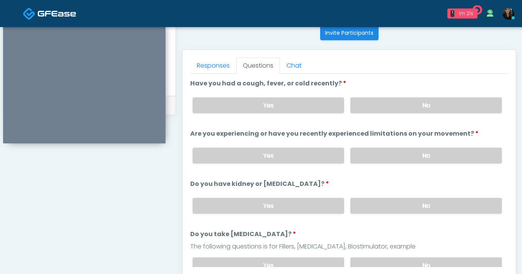
scroll to position [279, 0]
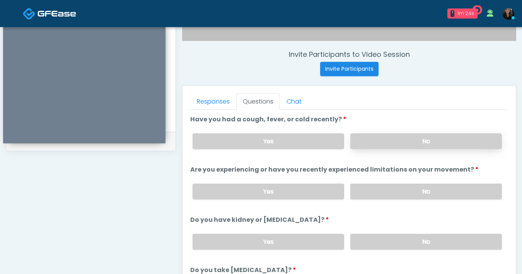
click at [384, 147] on label "No" at bounding box center [425, 141] width 151 height 16
click at [386, 187] on label "No" at bounding box center [425, 192] width 151 height 16
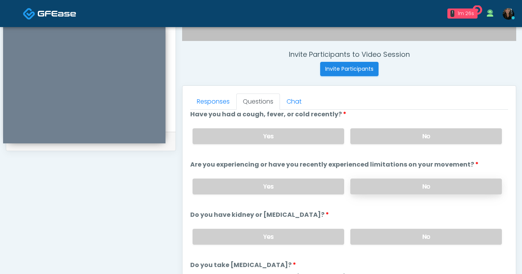
scroll to position [13, 0]
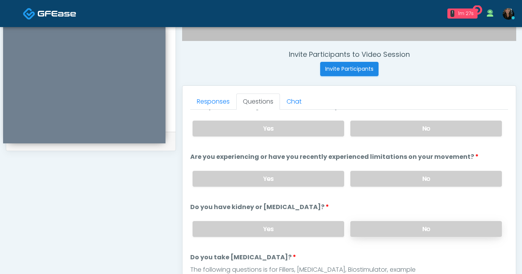
click at [397, 229] on label "No" at bounding box center [425, 229] width 151 height 16
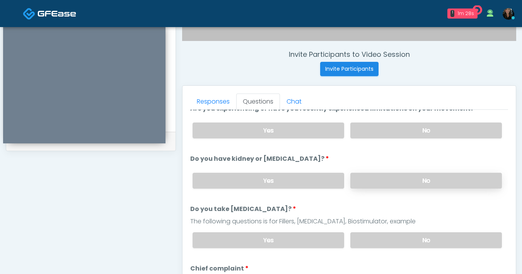
scroll to position [100, 0]
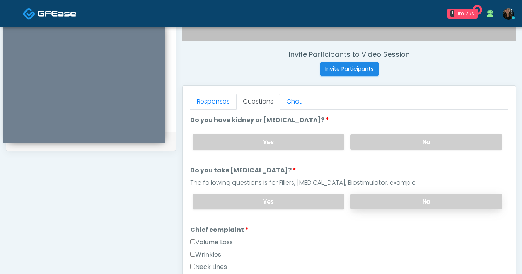
click at [403, 203] on label "No" at bounding box center [425, 202] width 151 height 16
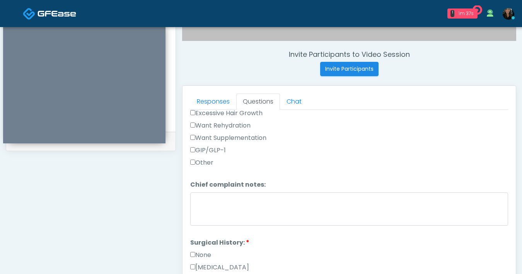
scroll to position [372, 0]
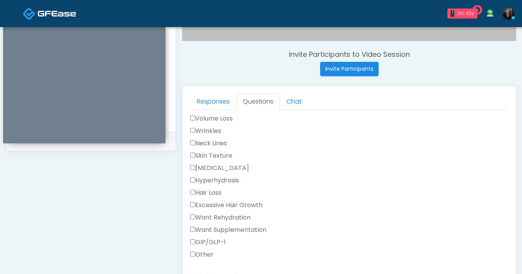
click at [195, 129] on label "Wrinkles" at bounding box center [205, 130] width 31 height 9
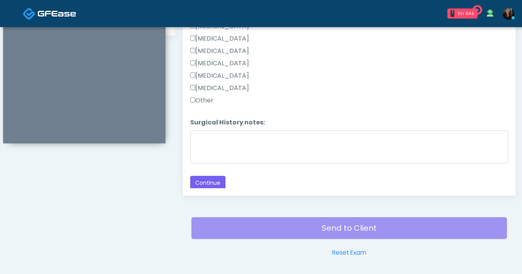
scroll to position [420, 0]
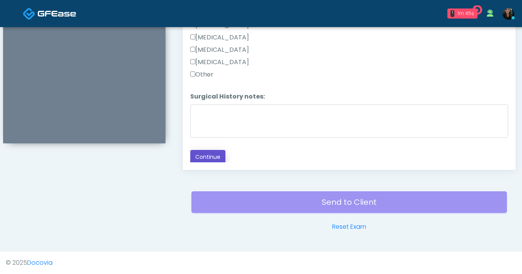
click at [206, 151] on button "Continue" at bounding box center [207, 157] width 35 height 14
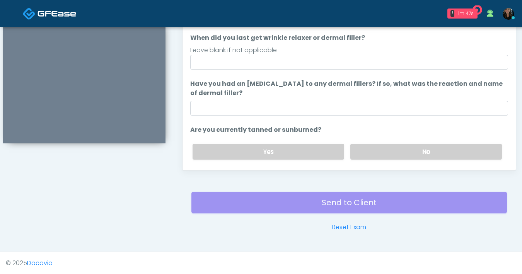
scroll to position [343, 0]
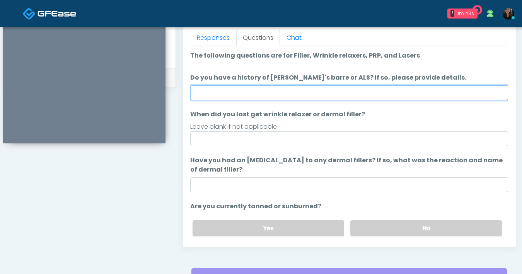
click at [340, 95] on input "Do you have a history of Guillain's barre or ALS? If so, please provide details." at bounding box center [349, 92] width 318 height 15
type input "**"
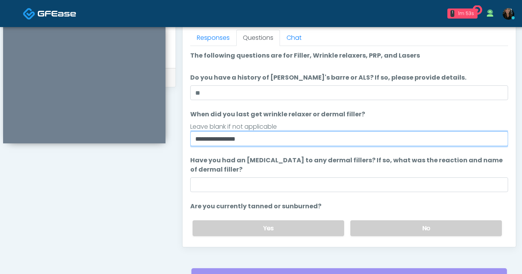
type input "**********"
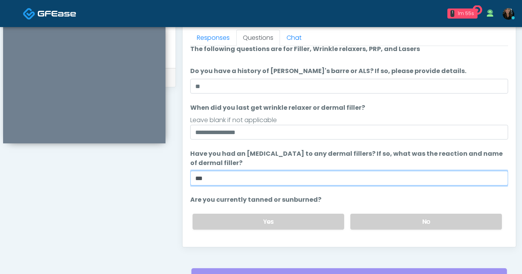
scroll to position [73, 0]
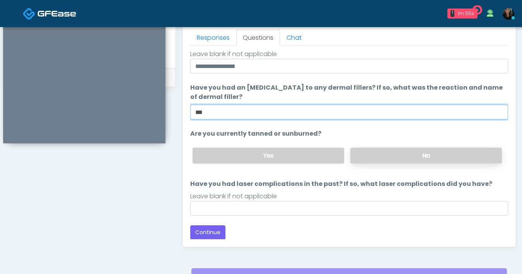
type input "***"
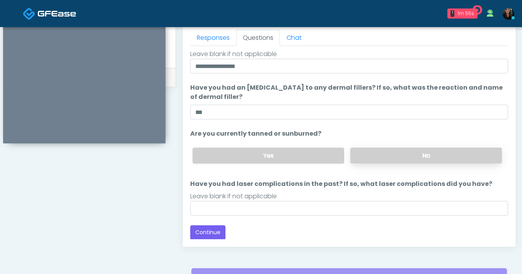
click at [386, 156] on label "No" at bounding box center [425, 156] width 151 height 16
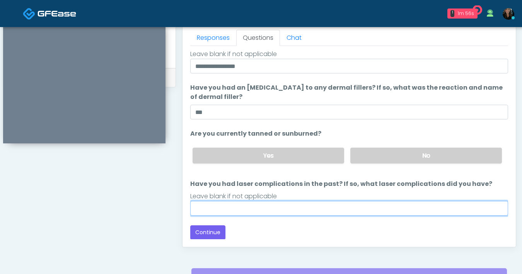
click at [335, 207] on input "Have you had laser complications in the past? If so, what laser complications d…" at bounding box center [349, 208] width 318 height 15
type input "**"
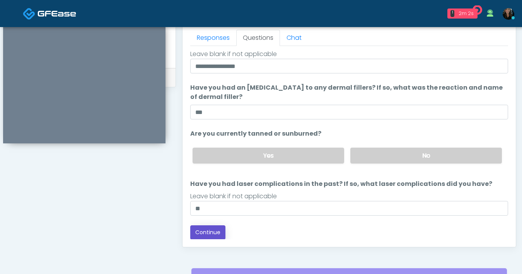
click at [213, 236] on button "Continue" at bounding box center [207, 232] width 35 height 14
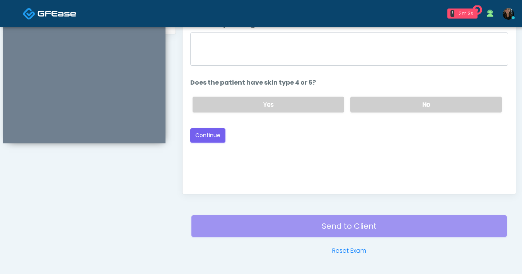
scroll to position [347, 0]
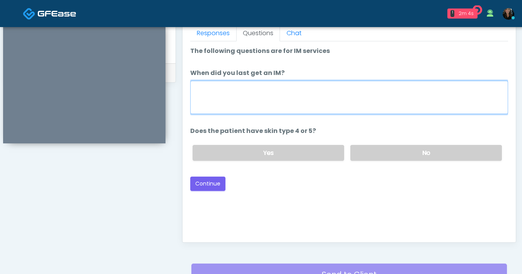
click at [342, 100] on textarea "When did you last get an IM?" at bounding box center [349, 97] width 318 height 33
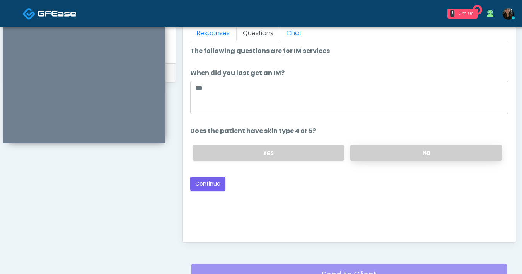
click at [375, 151] on label "No" at bounding box center [425, 153] width 151 height 16
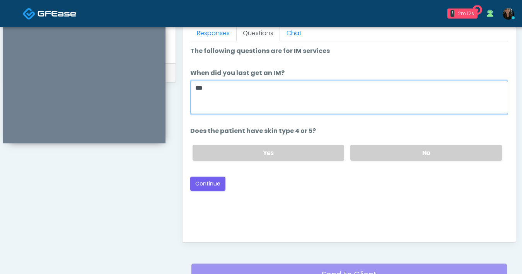
click at [241, 87] on textarea "***" at bounding box center [349, 97] width 318 height 33
type textarea "*"
type textarea "**********"
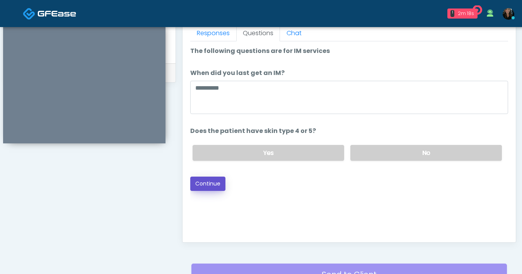
click at [214, 188] on button "Continue" at bounding box center [207, 184] width 35 height 14
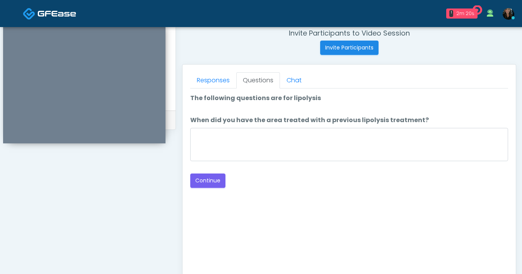
scroll to position [260, 0]
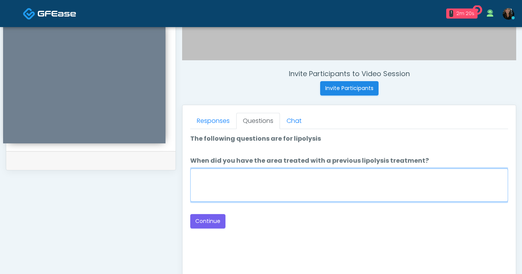
click at [349, 191] on textarea "When did you have the area treated with a previous lipolysis treatment?" at bounding box center [349, 184] width 318 height 33
type textarea "***"
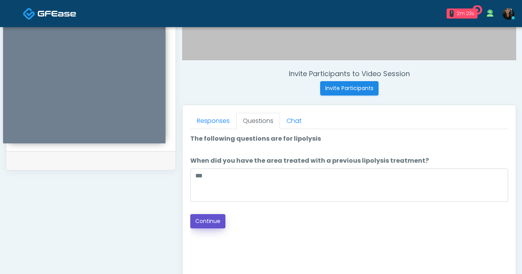
click at [221, 222] on button "Continue" at bounding box center [207, 221] width 35 height 14
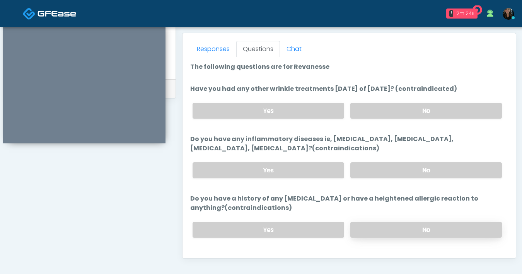
scroll to position [329, 0]
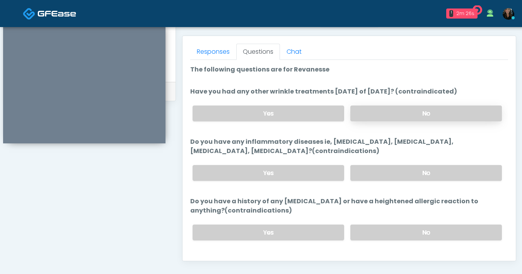
click at [403, 107] on label "No" at bounding box center [425, 113] width 151 height 16
click at [400, 172] on label "No" at bounding box center [425, 173] width 151 height 16
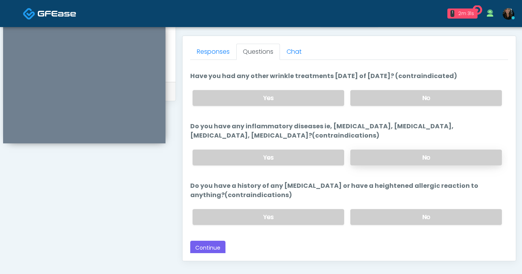
scroll to position [16, 0]
click at [406, 215] on label "No" at bounding box center [425, 217] width 151 height 16
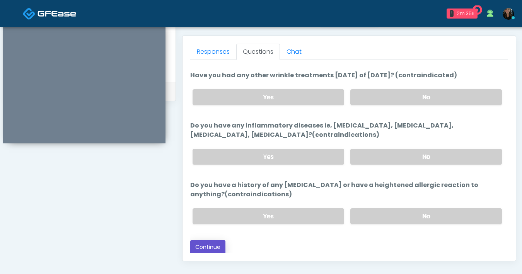
click at [220, 244] on button "Continue" at bounding box center [207, 247] width 35 height 14
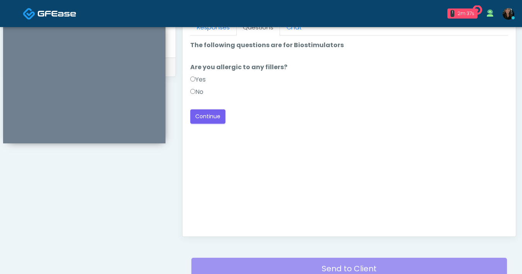
scroll to position [289, 0]
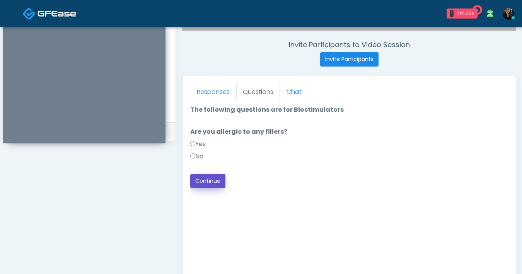
click at [203, 185] on button "Continue" at bounding box center [207, 181] width 35 height 14
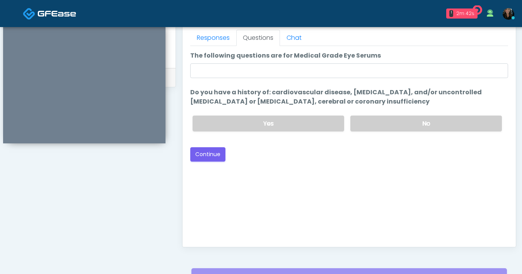
scroll to position [337, 0]
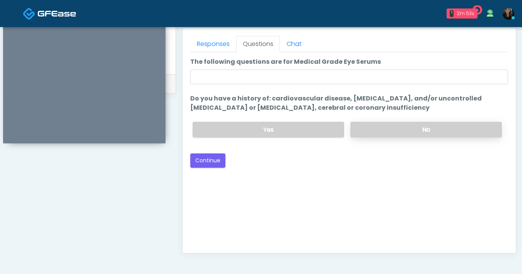
click at [411, 130] on label "No" at bounding box center [425, 130] width 151 height 16
click at [210, 160] on button "Continue" at bounding box center [207, 160] width 35 height 14
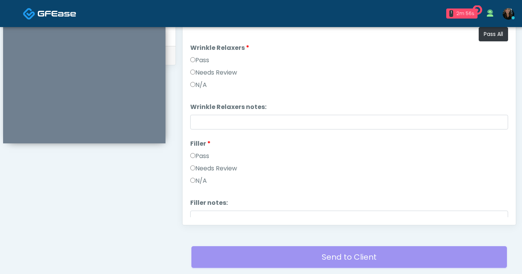
scroll to position [363, 0]
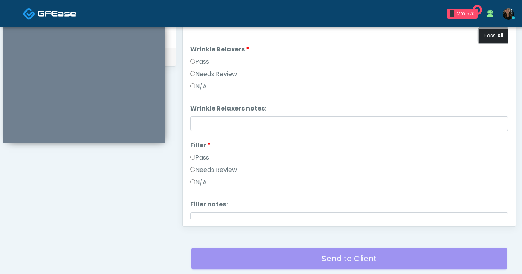
click at [492, 42] on button "Pass All" at bounding box center [492, 36] width 29 height 14
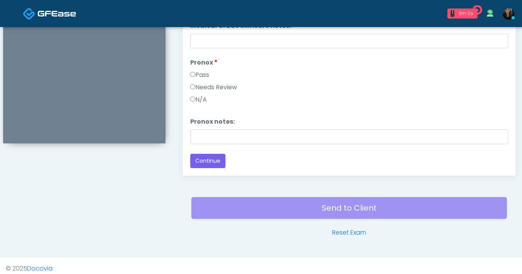
scroll to position [420, 0]
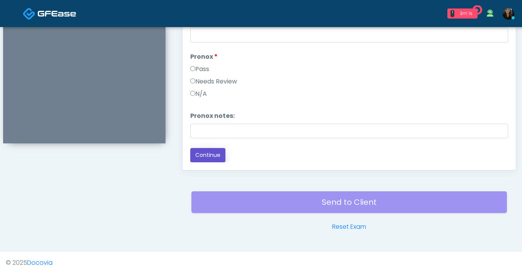
click at [216, 159] on button "Continue" at bounding box center [207, 155] width 35 height 14
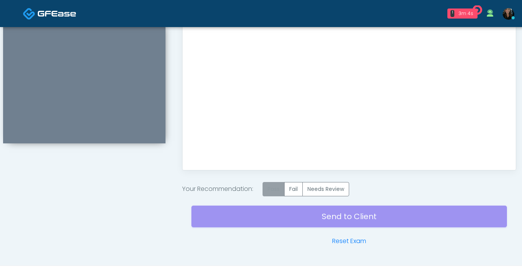
click at [269, 187] on label "Pass" at bounding box center [273, 189] width 22 height 14
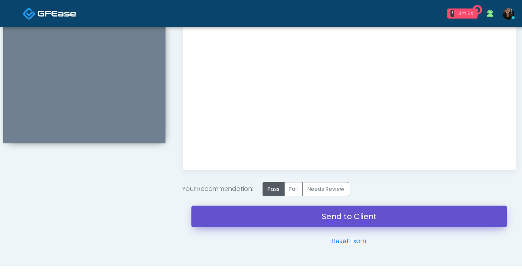
click at [335, 222] on link "Send to Client" at bounding box center [348, 217] width 315 height 22
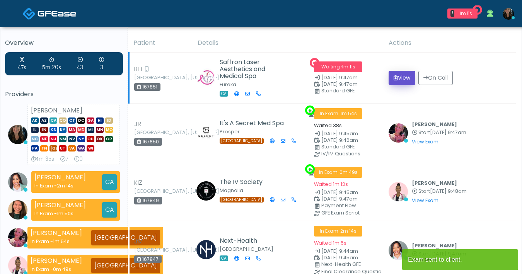
click at [406, 85] on button "View" at bounding box center [401, 78] width 27 height 14
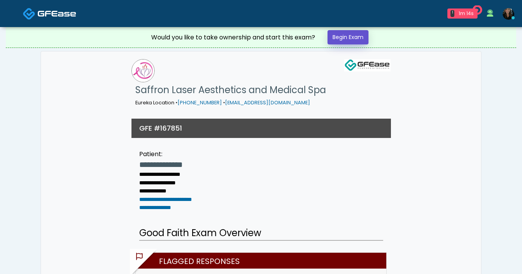
click at [346, 41] on link "Begin Exam" at bounding box center [347, 37] width 41 height 14
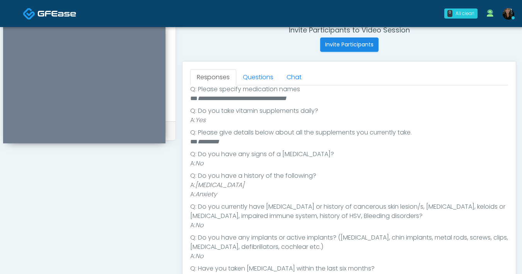
scroll to position [226, 0]
click at [267, 79] on link "Questions" at bounding box center [258, 77] width 44 height 16
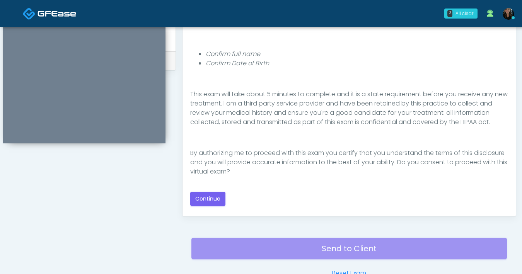
scroll to position [374, 0]
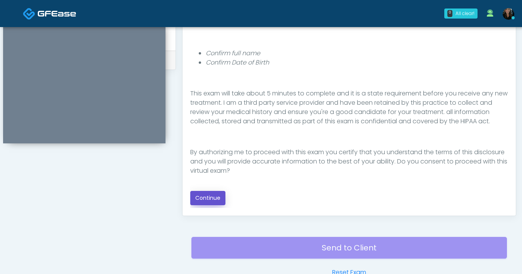
click at [210, 198] on button "Continue" at bounding box center [207, 198] width 35 height 14
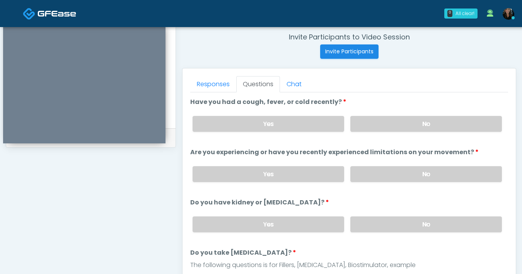
scroll to position [273, 0]
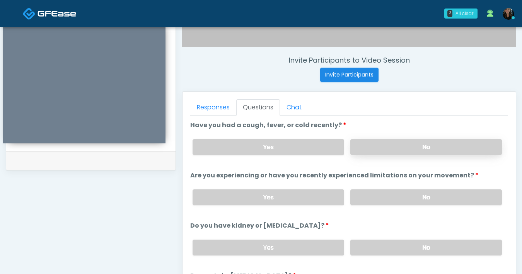
click at [408, 148] on label "No" at bounding box center [425, 147] width 151 height 16
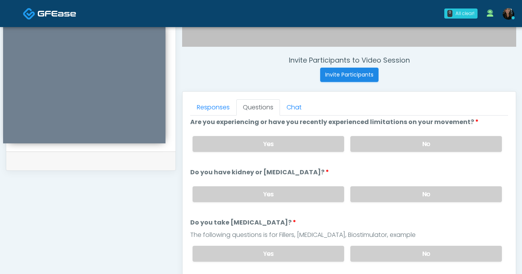
scroll to position [53, 0]
click at [405, 143] on label "No" at bounding box center [425, 144] width 151 height 16
click at [421, 194] on label "No" at bounding box center [425, 194] width 151 height 16
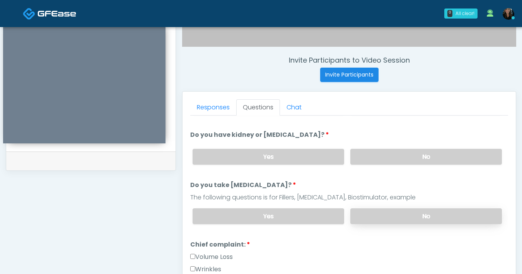
scroll to position [92, 0]
click at [377, 217] on label "No" at bounding box center [425, 215] width 151 height 16
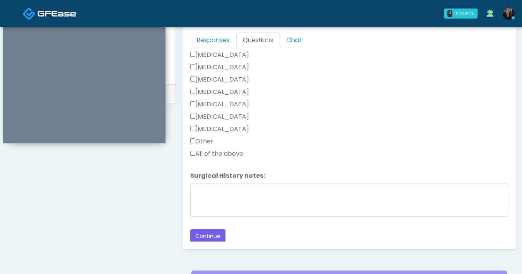
scroll to position [350, 0]
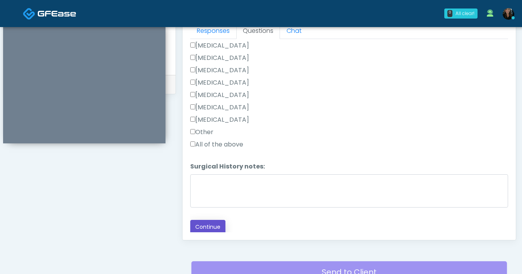
click at [211, 226] on button "Continue" at bounding box center [207, 227] width 35 height 14
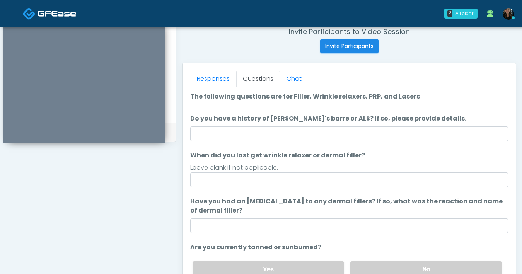
scroll to position [292, 0]
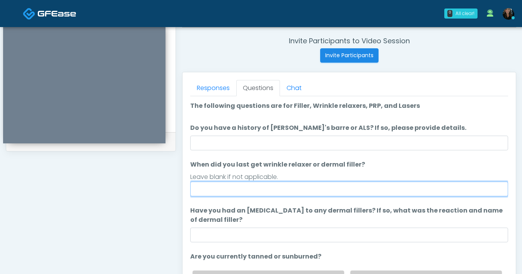
click at [280, 190] on input "When did you last get wrinkle relaxer or dermal filler?" at bounding box center [349, 189] width 318 height 15
type input "**********"
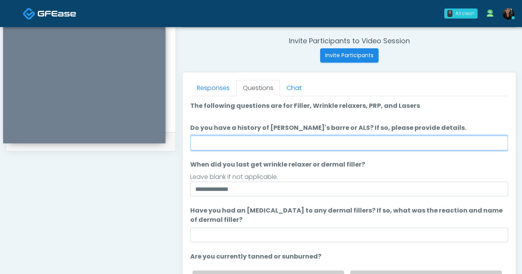
click at [268, 141] on input "Do you have a history of Guillain's barre or ALS? If so, please provide details." at bounding box center [349, 143] width 318 height 15
type input "**"
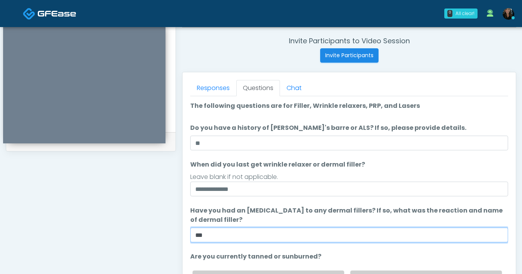
scroll to position [73, 0]
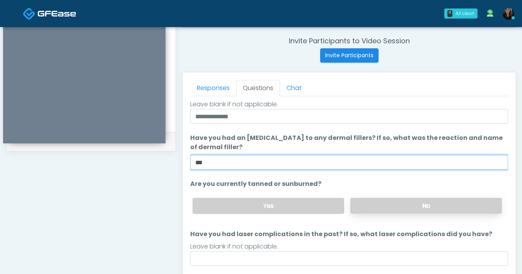
type input "***"
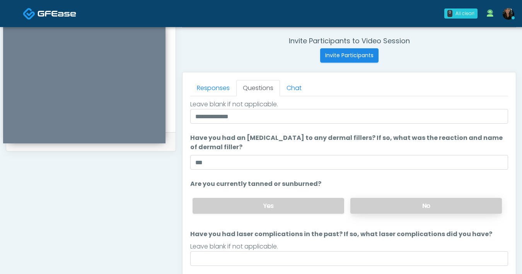
click at [400, 203] on label "No" at bounding box center [425, 206] width 151 height 16
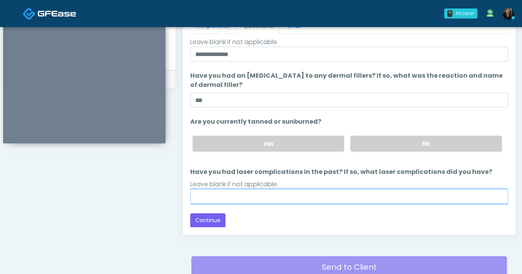
click at [330, 192] on input "Have you had laser complications in the past? If so, what laser complications d…" at bounding box center [349, 196] width 318 height 15
type input "**"
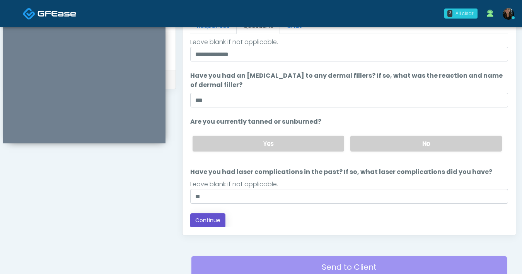
click at [210, 215] on button "Continue" at bounding box center [207, 220] width 35 height 14
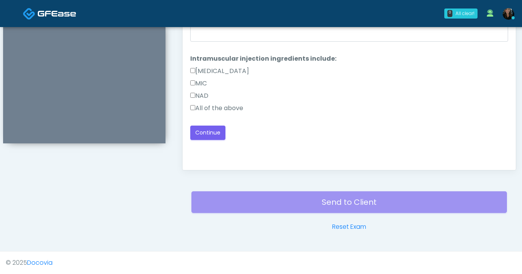
scroll to position [276, 0]
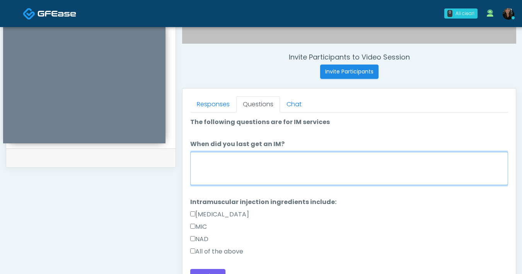
click at [321, 175] on textarea "When did you last get an IM?" at bounding box center [349, 168] width 318 height 33
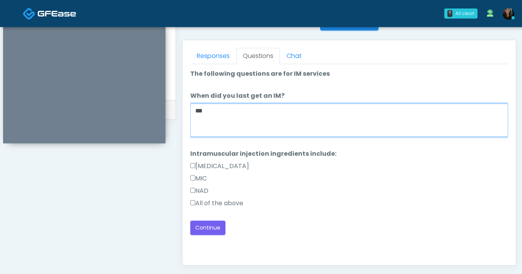
scroll to position [325, 0]
type textarea "***"
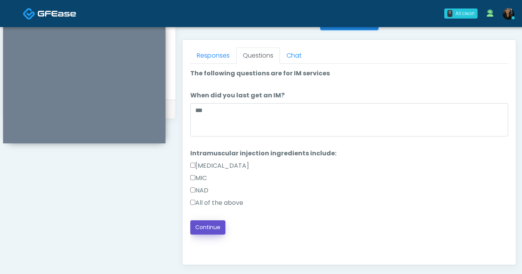
click at [211, 225] on button "Continue" at bounding box center [207, 227] width 35 height 14
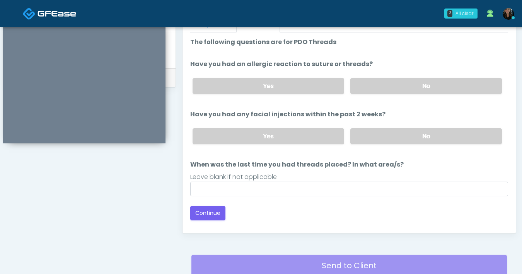
scroll to position [349, 0]
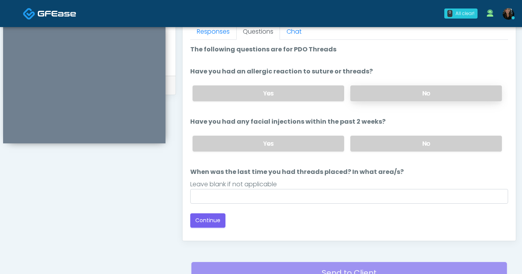
click at [395, 90] on label "No" at bounding box center [425, 93] width 151 height 16
click at [406, 88] on label "No" at bounding box center [425, 93] width 151 height 16
click at [399, 147] on label "No" at bounding box center [425, 144] width 151 height 16
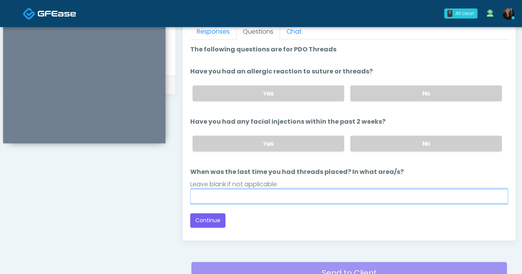
click at [357, 195] on input "When was the last time you had threads placed? In what area/s?" at bounding box center [349, 196] width 318 height 15
type input "***"
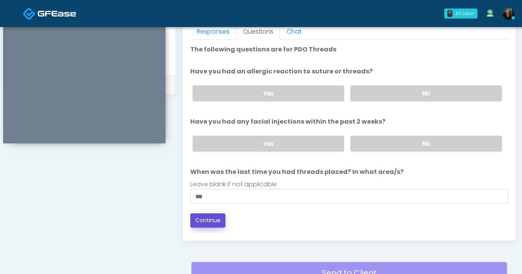
click at [206, 225] on button "Continue" at bounding box center [207, 220] width 35 height 14
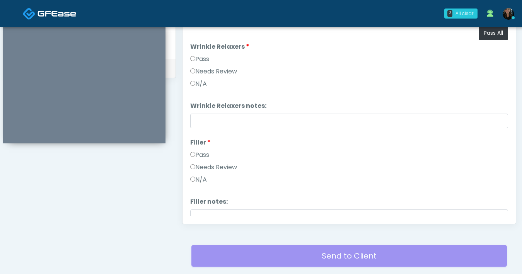
scroll to position [364, 0]
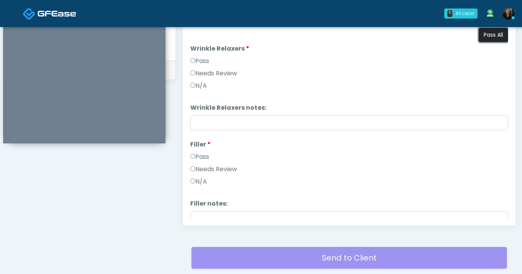
click at [494, 39] on button "Pass All" at bounding box center [492, 35] width 29 height 14
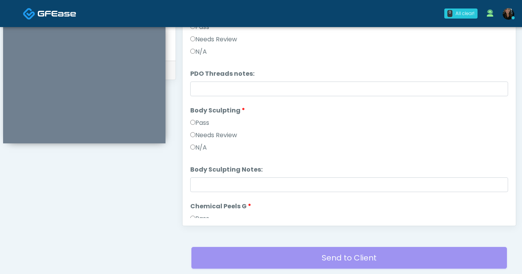
scroll to position [799, 0]
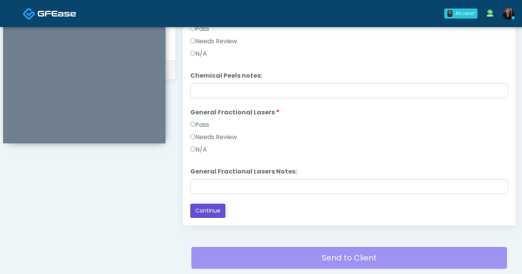
click at [209, 211] on button "Continue" at bounding box center [207, 211] width 35 height 14
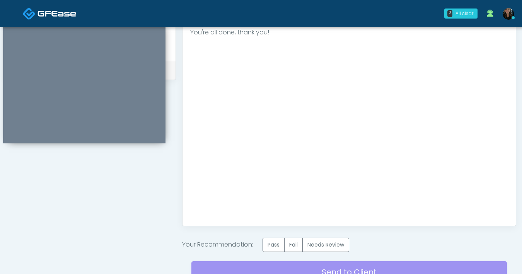
scroll to position [0, 0]
drag, startPoint x: 277, startPoint y: 246, endPoint x: 308, endPoint y: 196, distance: 58.6
click at [277, 246] on label "Pass" at bounding box center [273, 245] width 22 height 14
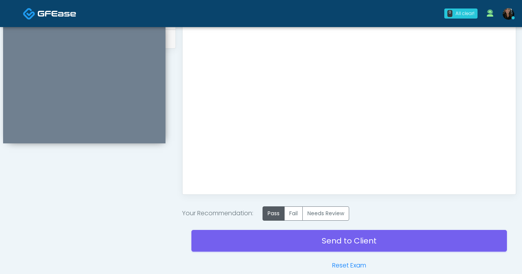
scroll to position [434, 0]
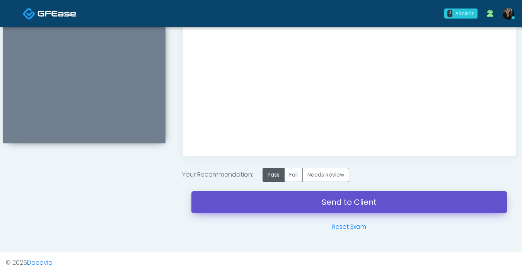
click at [320, 205] on link "Send to Client" at bounding box center [348, 202] width 315 height 22
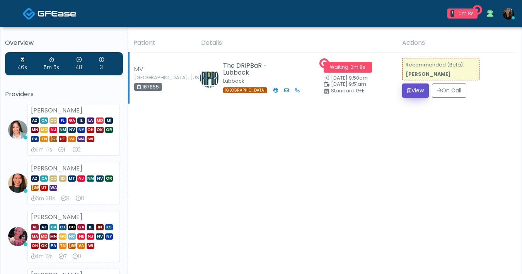
click at [412, 95] on button "View" at bounding box center [415, 90] width 27 height 14
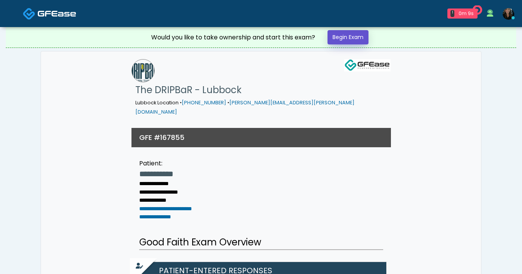
click at [355, 40] on link "Begin Exam" at bounding box center [347, 37] width 41 height 14
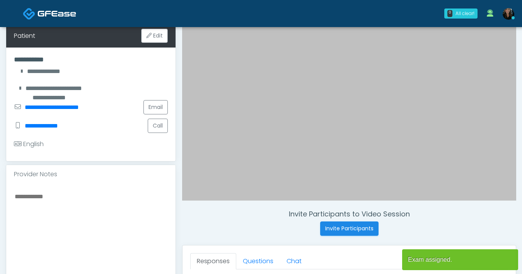
scroll to position [249, 0]
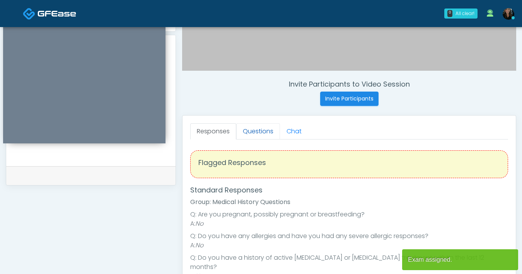
click at [248, 132] on link "Questions" at bounding box center [258, 131] width 44 height 16
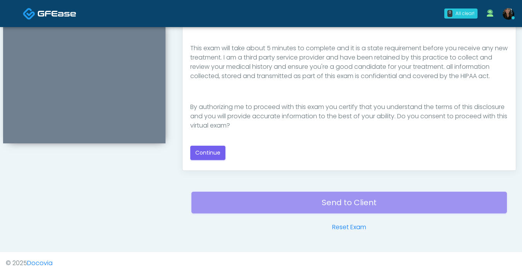
scroll to position [408, 0]
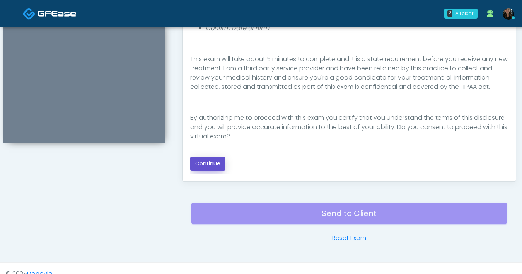
click at [206, 163] on button "Continue" at bounding box center [207, 163] width 35 height 14
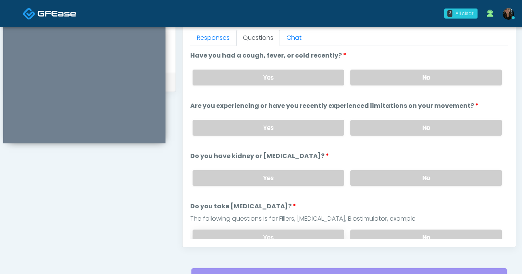
scroll to position [341, 0]
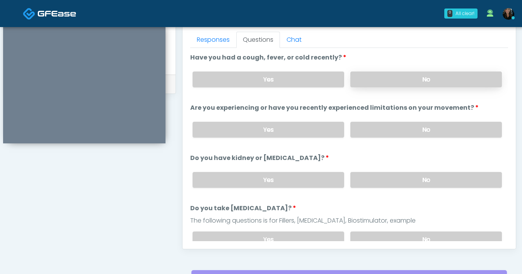
click at [376, 76] on label "No" at bounding box center [425, 79] width 151 height 16
click at [375, 128] on label "No" at bounding box center [425, 130] width 151 height 16
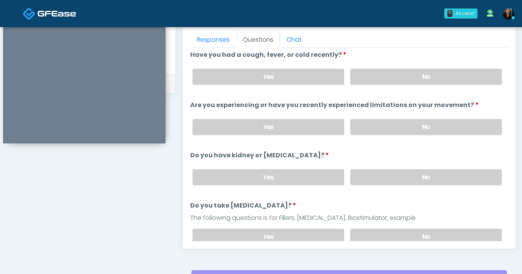
scroll to position [3, 0]
click at [381, 175] on label "No" at bounding box center [425, 177] width 151 height 16
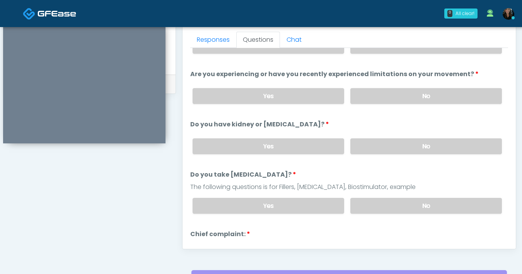
scroll to position [75, 0]
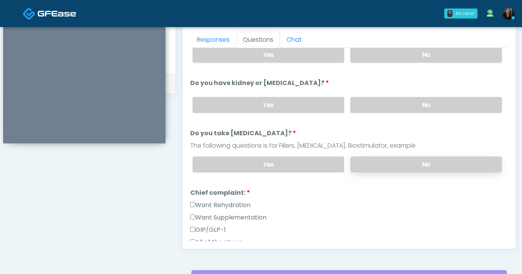
click at [386, 162] on label "No" at bounding box center [425, 164] width 151 height 16
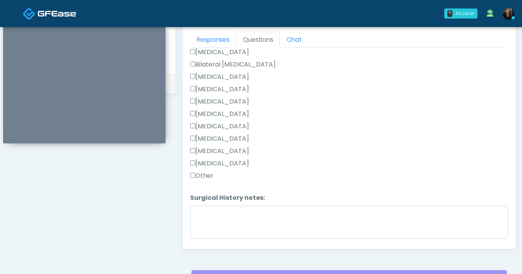
scroll to position [405, 0]
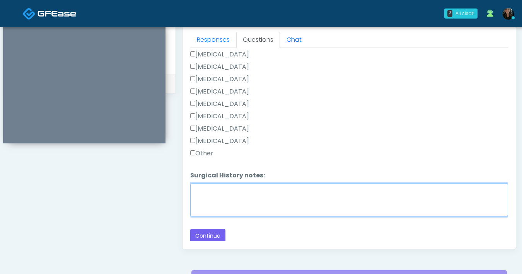
click at [214, 201] on textarea "Surgical History notes:" at bounding box center [349, 199] width 318 height 33
type textarea "***"
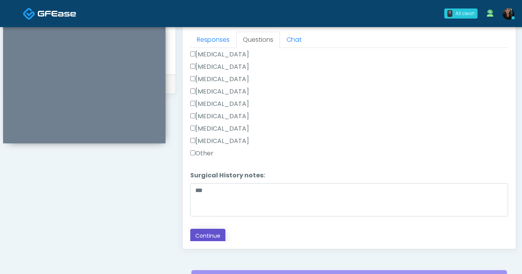
click at [198, 237] on button "Continue" at bounding box center [207, 236] width 35 height 14
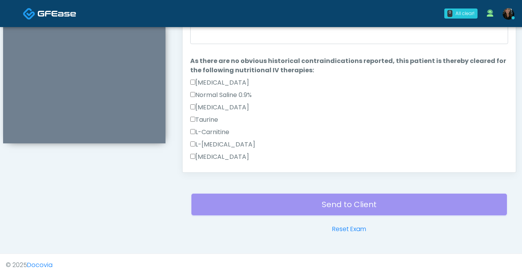
scroll to position [280, 0]
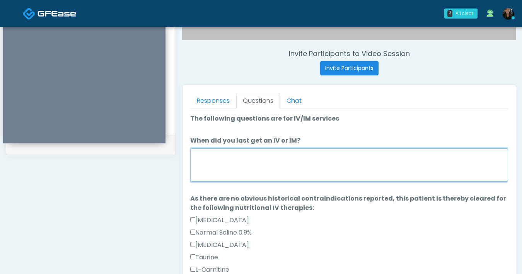
click at [271, 166] on textarea "When did you last get an IV or IM?" at bounding box center [349, 164] width 318 height 33
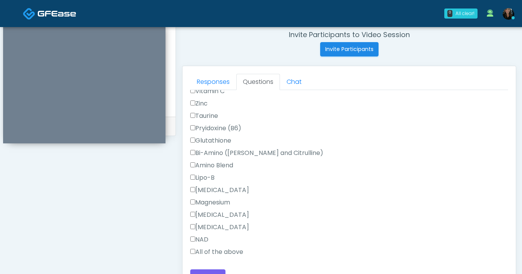
scroll to position [409, 0]
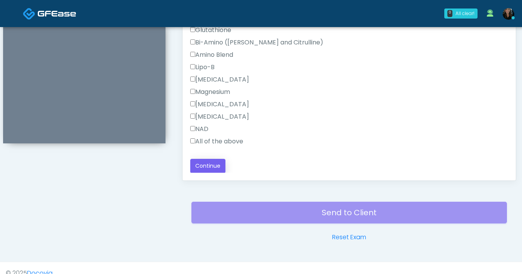
type textarea "***"
click at [204, 162] on button "Continue" at bounding box center [207, 166] width 35 height 14
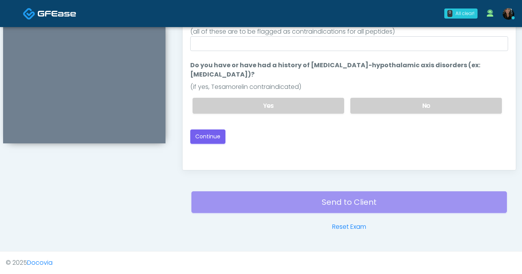
scroll to position [350, 0]
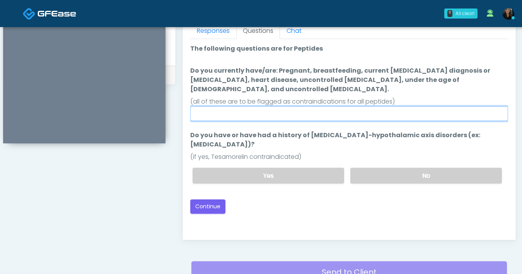
click at [288, 106] on input "Do you currently have/are: Pregnant, breastfeeding, current cancer diagnosis or…" at bounding box center [349, 113] width 318 height 15
click at [338, 106] on input "Do you currently have/are: Pregnant, breastfeeding, current cancer diagnosis or…" at bounding box center [349, 113] width 318 height 15
type input "*"
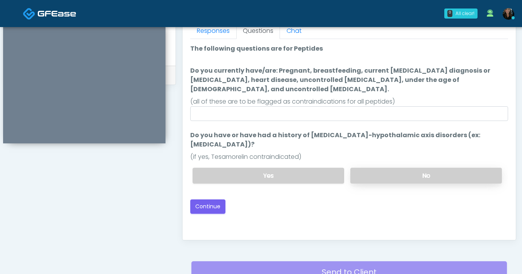
click at [387, 168] on label "No" at bounding box center [425, 176] width 151 height 16
click at [214, 199] on button "Continue" at bounding box center [207, 206] width 35 height 14
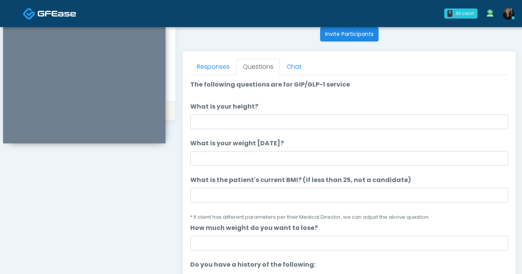
scroll to position [280, 0]
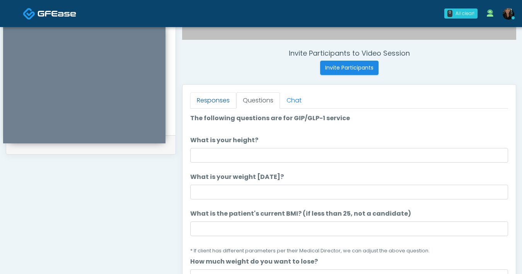
click at [214, 101] on link "Responses" at bounding box center [213, 100] width 46 height 16
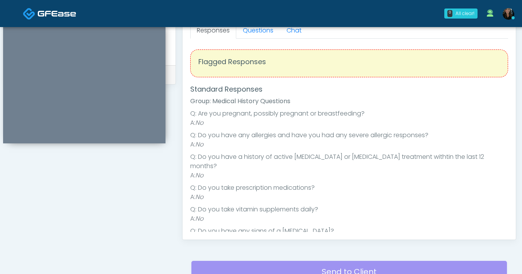
scroll to position [341, 0]
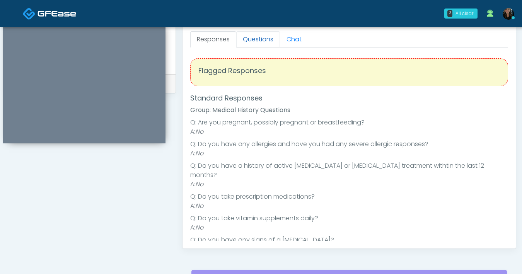
click at [252, 37] on link "Questions" at bounding box center [258, 39] width 44 height 16
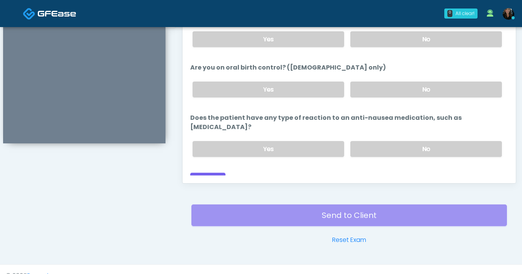
scroll to position [420, 0]
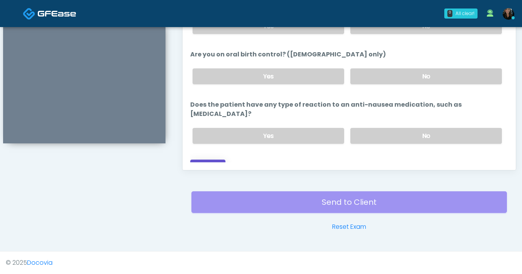
click at [214, 160] on button "Continue" at bounding box center [207, 167] width 35 height 14
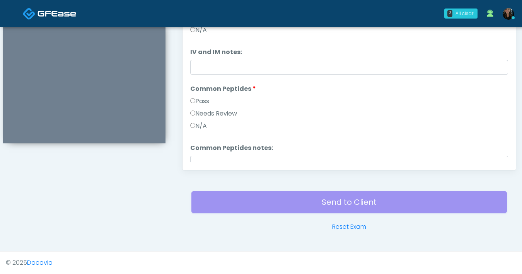
scroll to position [165, 0]
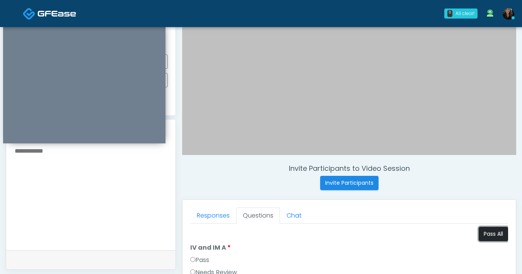
click at [483, 231] on button "Pass All" at bounding box center [492, 234] width 29 height 14
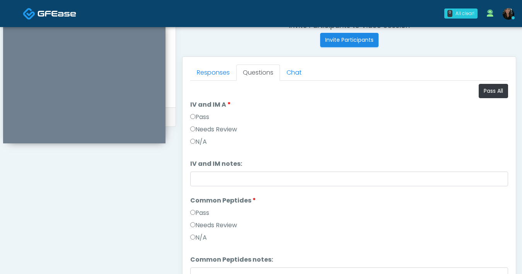
scroll to position [128, 0]
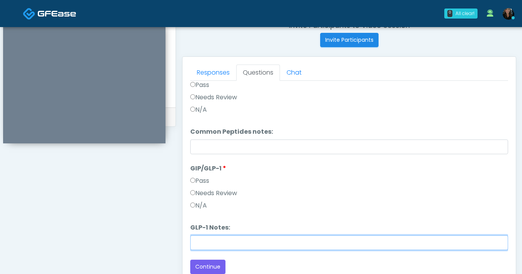
click at [209, 241] on input "GLP-1 Notes:" at bounding box center [349, 242] width 318 height 15
type input "**********"
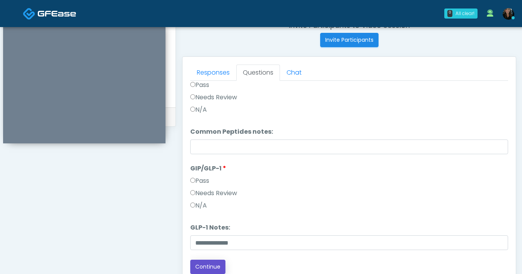
click at [214, 266] on button "Continue" at bounding box center [207, 267] width 35 height 14
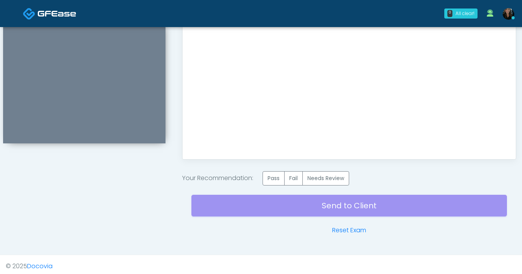
scroll to position [434, 0]
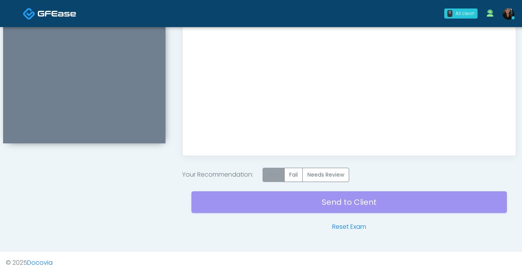
click at [277, 175] on label "Pass" at bounding box center [273, 175] width 22 height 14
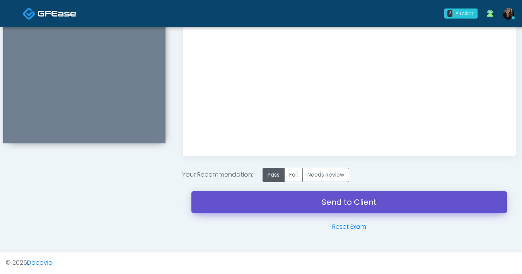
click at [313, 208] on link "Send to Client" at bounding box center [348, 202] width 315 height 22
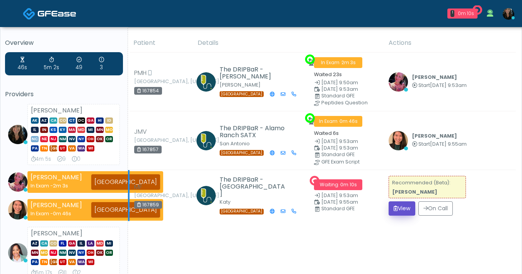
click at [406, 214] on button "View" at bounding box center [401, 208] width 27 height 14
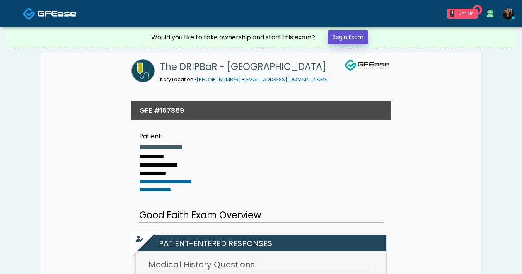
click at [341, 37] on link "Begin Exam" at bounding box center [347, 37] width 41 height 14
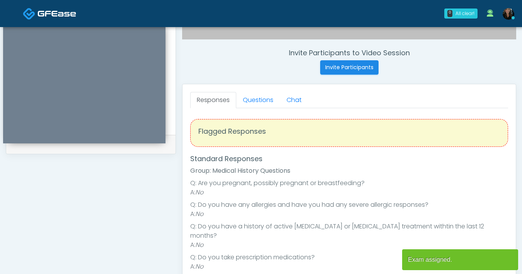
scroll to position [341, 0]
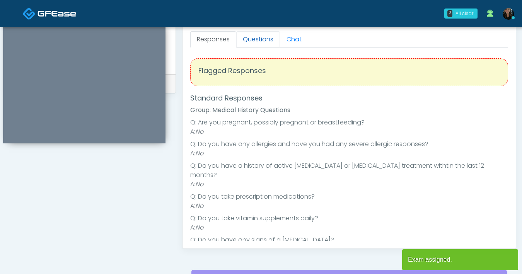
click at [263, 43] on link "Questions" at bounding box center [258, 39] width 44 height 16
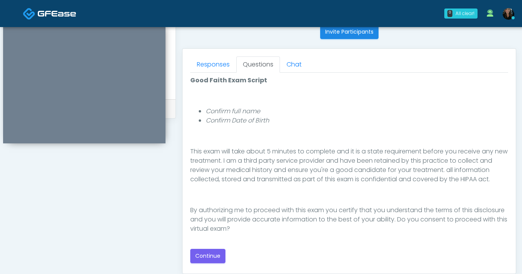
scroll to position [328, 0]
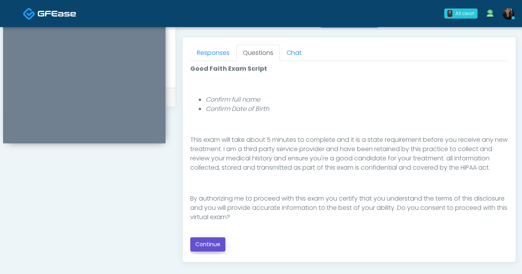
click at [221, 245] on button "Continue" at bounding box center [207, 244] width 35 height 14
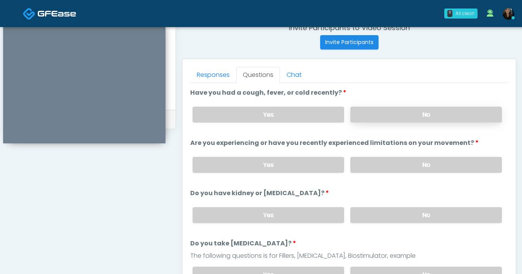
scroll to position [300, 0]
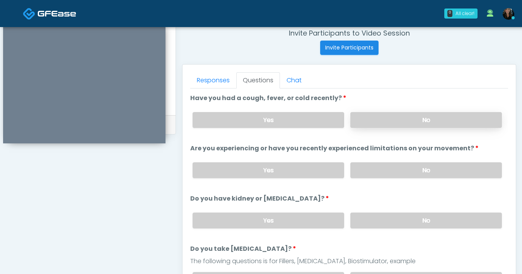
click at [398, 118] on label "No" at bounding box center [425, 120] width 151 height 16
click at [389, 176] on label "No" at bounding box center [425, 170] width 151 height 16
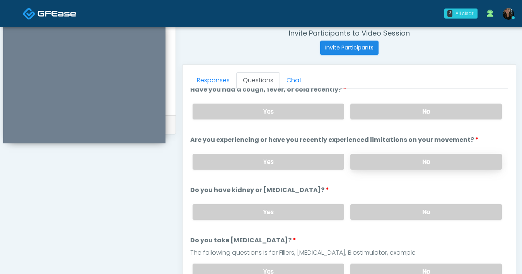
scroll to position [9, 0]
click at [411, 216] on label "No" at bounding box center [425, 211] width 151 height 16
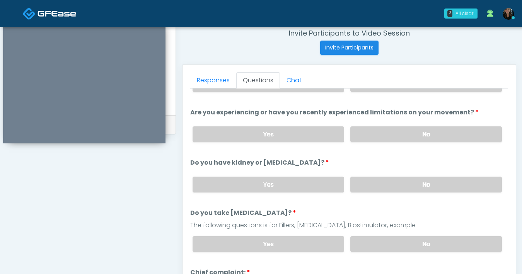
drag, startPoint x: 402, startPoint y: 242, endPoint x: 393, endPoint y: 211, distance: 32.4
click at [402, 242] on label "No" at bounding box center [425, 244] width 151 height 16
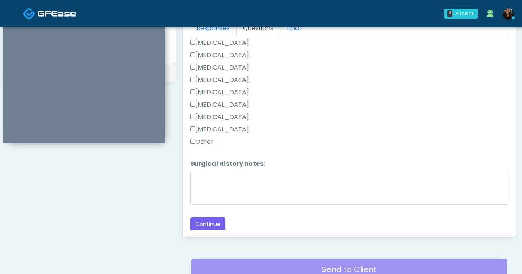
scroll to position [420, 0]
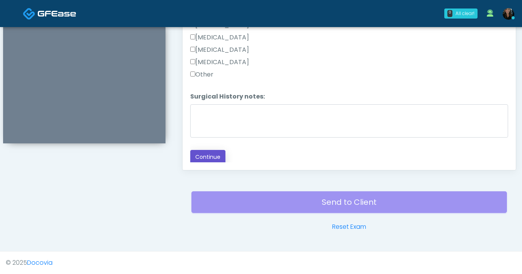
click at [215, 153] on button "Continue" at bounding box center [207, 157] width 35 height 14
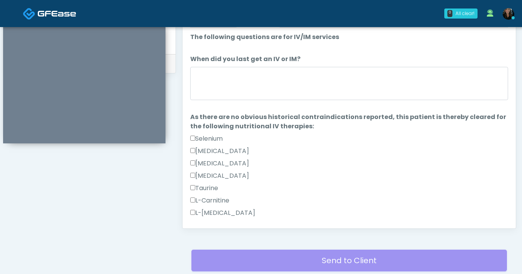
scroll to position [360, 0]
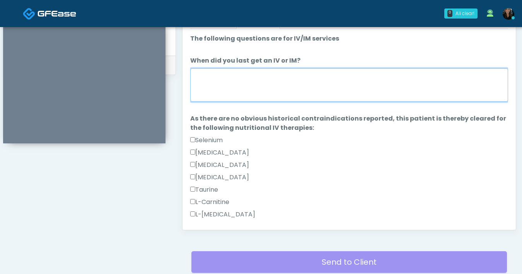
click at [308, 90] on textarea "When did you last get an IV or IM?" at bounding box center [349, 84] width 318 height 33
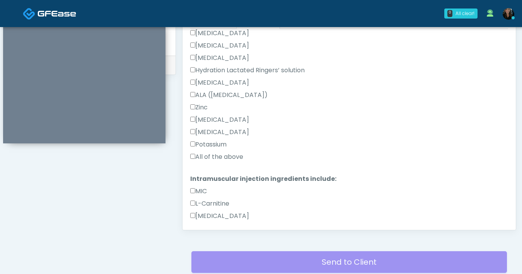
scroll to position [369, 0]
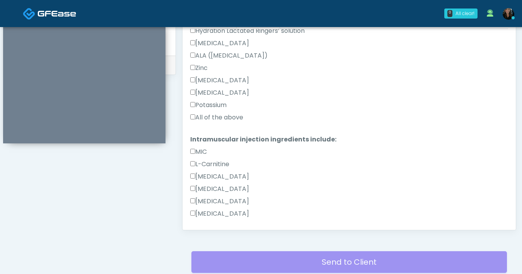
type textarea "***"
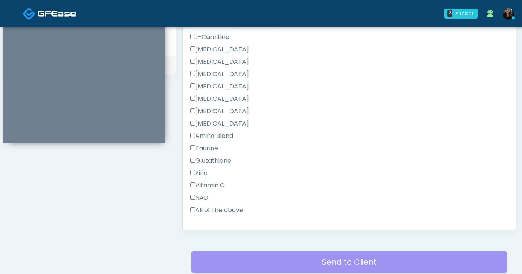
scroll to position [515, 0]
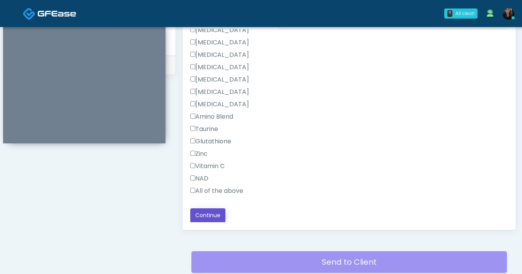
click at [207, 221] on button "Continue" at bounding box center [207, 215] width 35 height 14
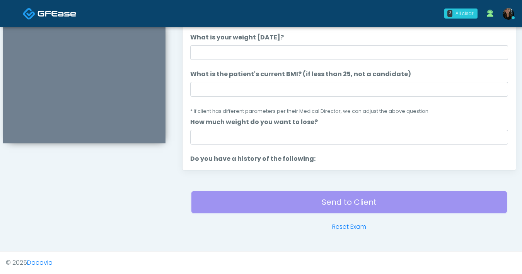
scroll to position [371, 0]
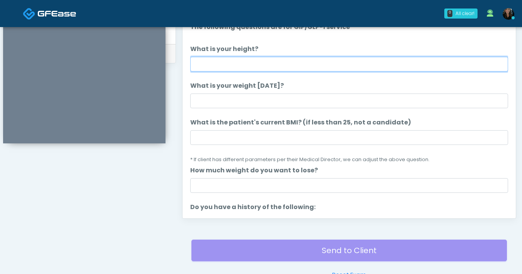
click at [309, 61] on input "What is your height?" at bounding box center [349, 64] width 318 height 15
type input "***"
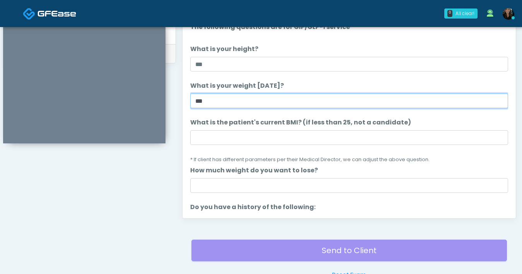
type input "***"
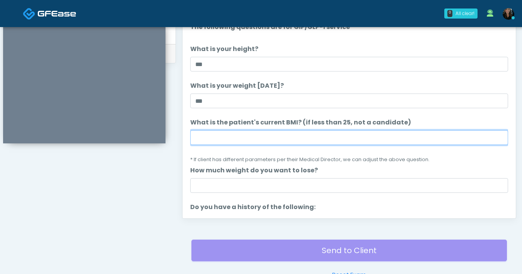
click at [308, 141] on input "What is the patient's current BMI? (if less than 25, not a candidate)" at bounding box center [349, 137] width 318 height 15
type input "****"
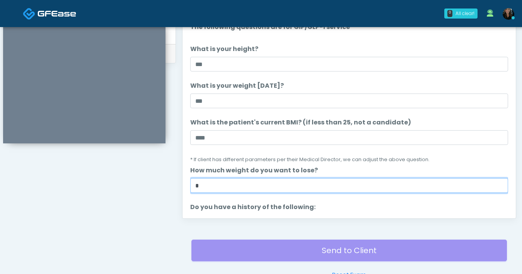
type input "*"
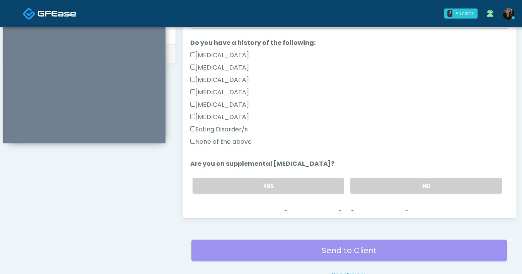
scroll to position [207, 0]
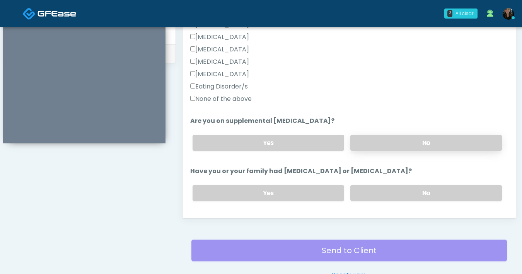
click at [427, 144] on label "No" at bounding box center [425, 143] width 151 height 16
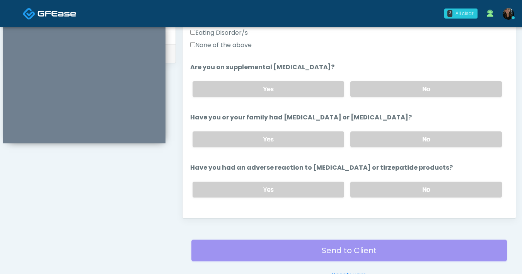
scroll to position [261, 0]
click at [413, 140] on label "No" at bounding box center [425, 139] width 151 height 16
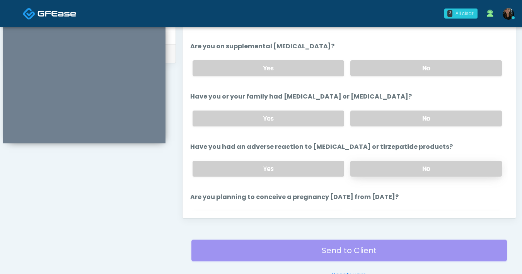
click at [409, 173] on label "No" at bounding box center [425, 169] width 151 height 16
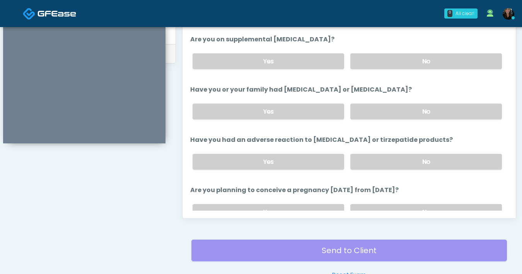
scroll to position [333, 0]
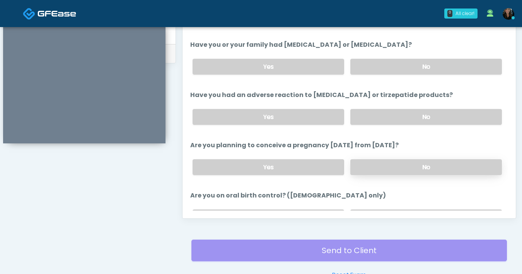
click at [409, 167] on label "No" at bounding box center [425, 167] width 151 height 16
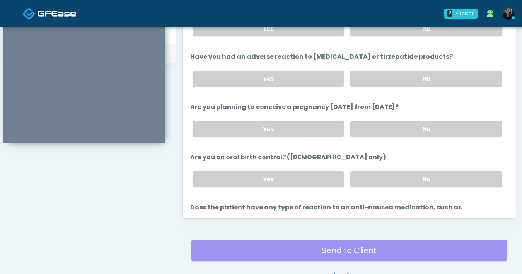
scroll to position [375, 0]
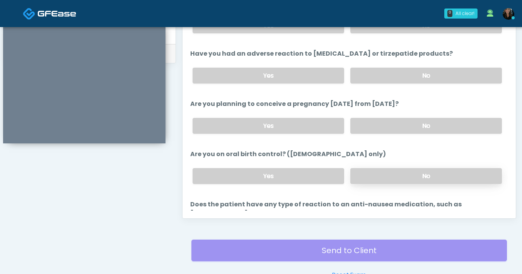
click at [393, 177] on label "No" at bounding box center [425, 176] width 151 height 16
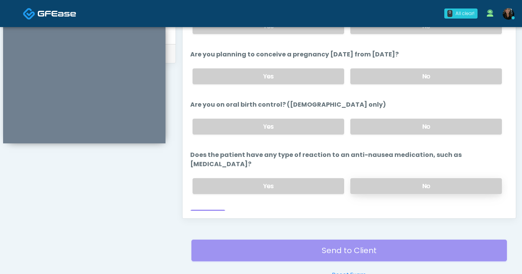
scroll to position [425, 0]
click at [368, 178] on label "No" at bounding box center [425, 186] width 151 height 16
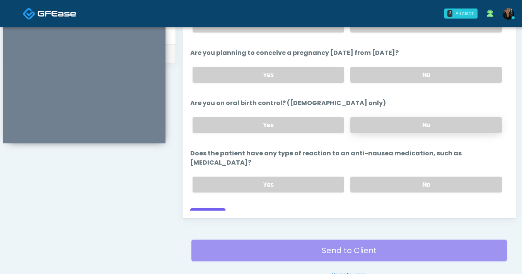
scroll to position [426, 0]
click at [220, 208] on button "Continue" at bounding box center [207, 215] width 35 height 14
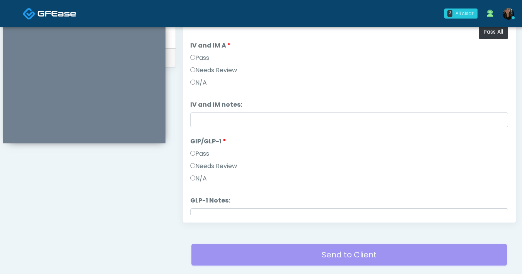
scroll to position [272, 0]
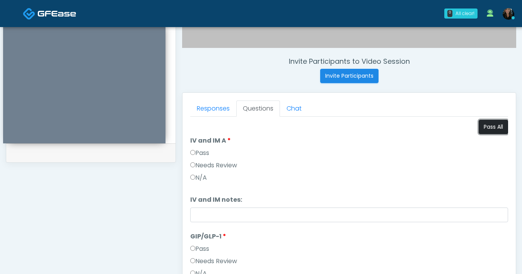
click at [480, 129] on button "Pass All" at bounding box center [492, 127] width 29 height 14
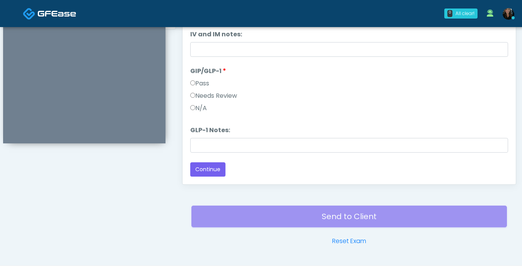
scroll to position [420, 0]
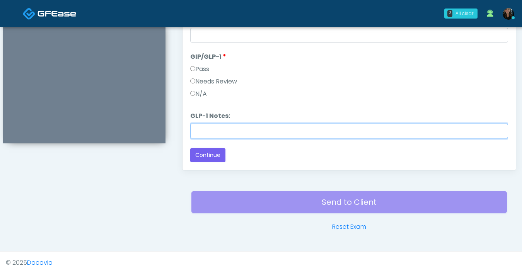
click at [275, 127] on input "GLP-1 Notes:" at bounding box center [349, 131] width 318 height 15
type input "*******"
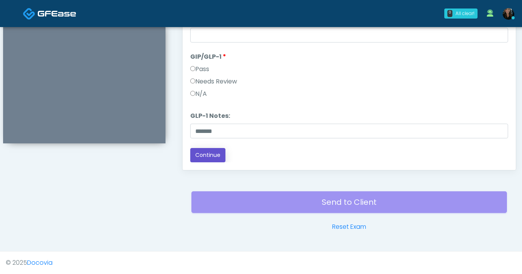
click at [214, 155] on button "Continue" at bounding box center [207, 155] width 35 height 14
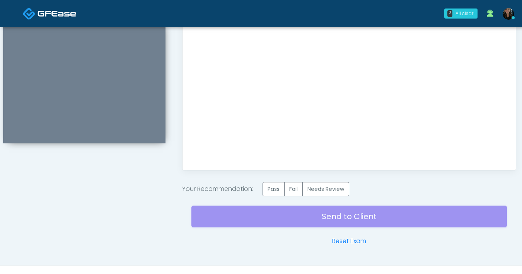
scroll to position [0, 0]
click at [279, 187] on label "Pass" at bounding box center [273, 189] width 22 height 14
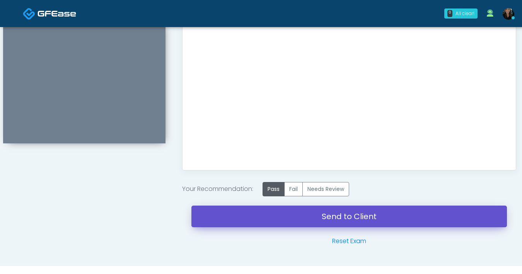
click at [365, 223] on link "Send to Client" at bounding box center [348, 217] width 315 height 22
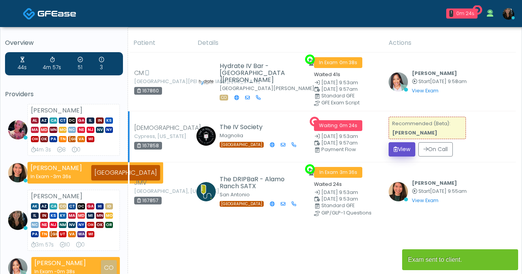
click at [396, 147] on button "View" at bounding box center [401, 149] width 27 height 14
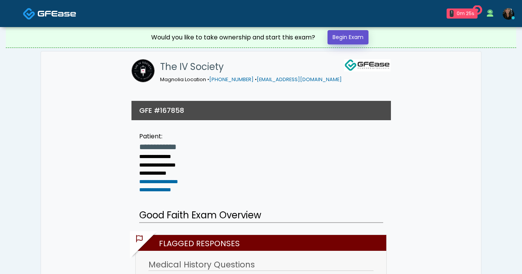
click at [363, 37] on link "Begin Exam" at bounding box center [347, 37] width 41 height 14
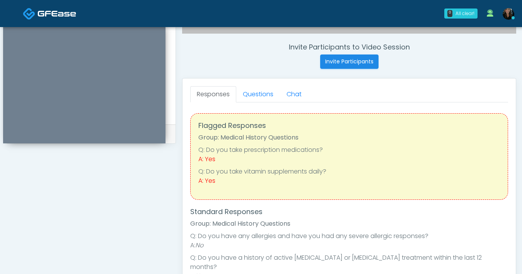
scroll to position [283, 0]
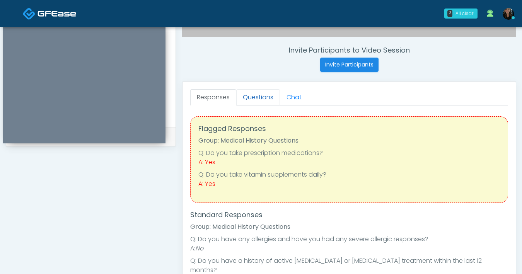
click at [265, 100] on link "Questions" at bounding box center [258, 97] width 44 height 16
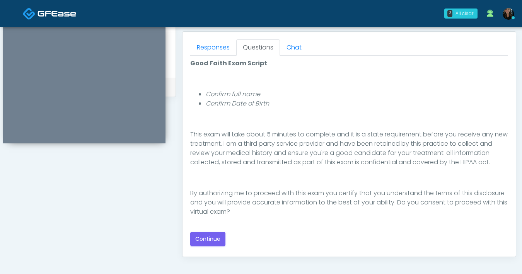
scroll to position [333, 0]
click at [203, 233] on button "Continue" at bounding box center [207, 239] width 35 height 14
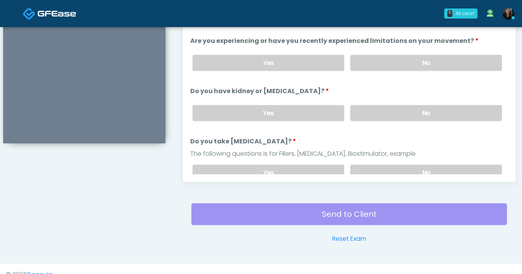
scroll to position [286, 0]
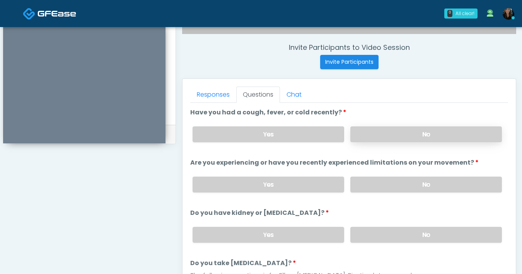
click at [385, 128] on label "No" at bounding box center [425, 134] width 151 height 16
click at [380, 175] on div "Yes No" at bounding box center [346, 184] width 321 height 28
click at [380, 178] on label "No" at bounding box center [425, 185] width 151 height 16
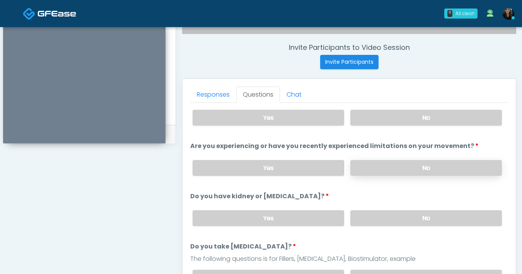
scroll to position [26, 0]
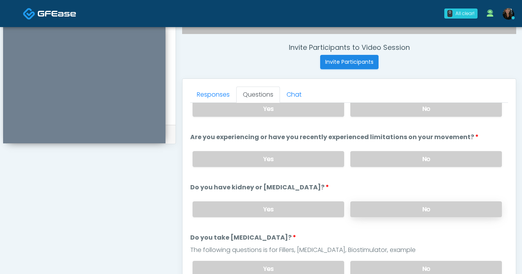
click at [380, 204] on label "No" at bounding box center [425, 209] width 151 height 16
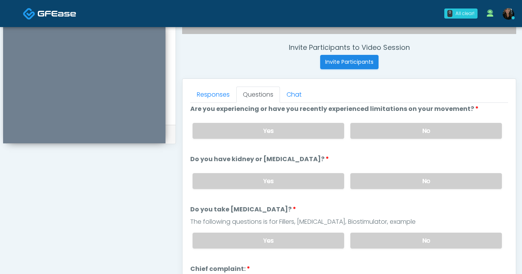
scroll to position [70, 0]
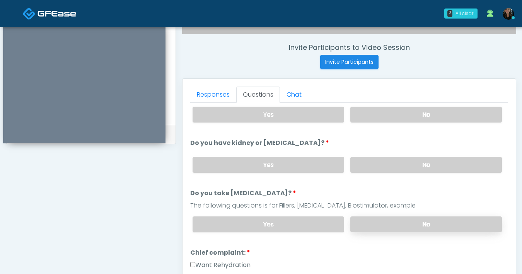
click at [384, 220] on label "No" at bounding box center [425, 224] width 151 height 16
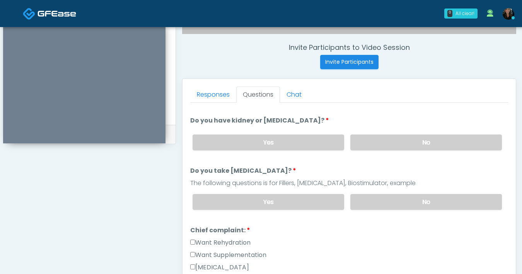
scroll to position [86, 0]
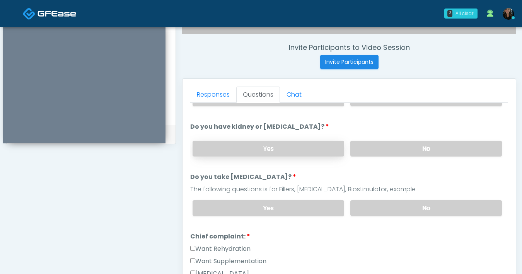
click at [298, 151] on label "Yes" at bounding box center [267, 149] width 151 height 16
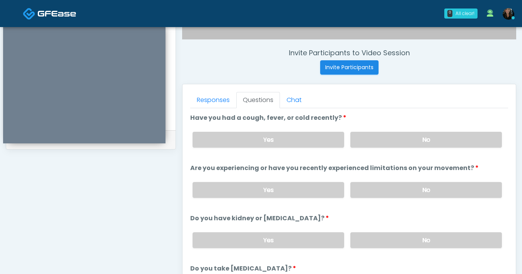
scroll to position [136, 0]
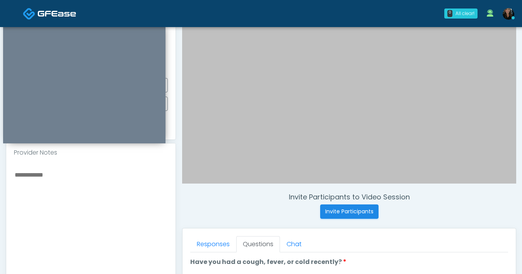
click at [97, 184] on textarea at bounding box center [91, 217] width 154 height 94
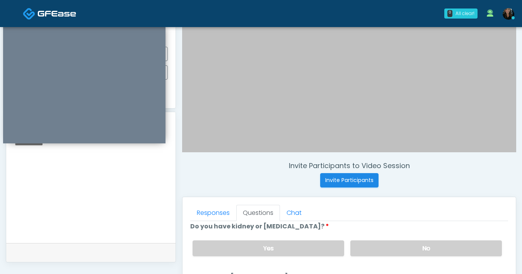
scroll to position [144, 0]
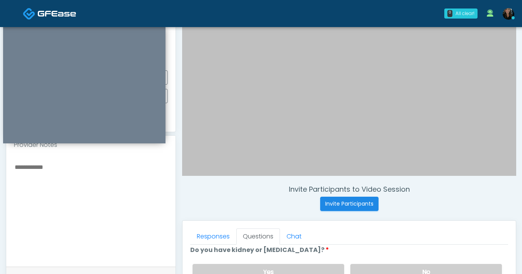
click at [76, 201] on textarea at bounding box center [91, 209] width 154 height 94
type textarea "*"
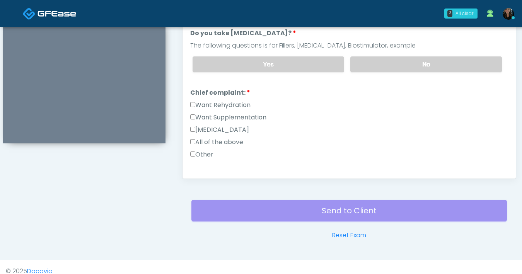
scroll to position [420, 0]
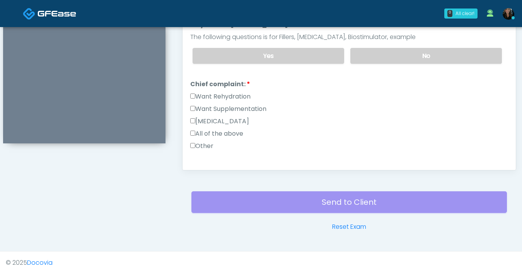
type textarea "**********"
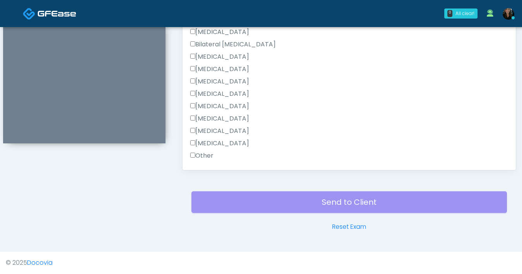
scroll to position [303, 0]
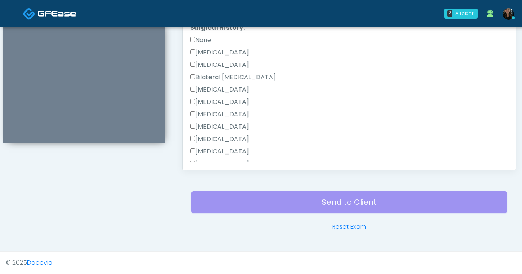
click at [192, 41] on label "None" at bounding box center [200, 40] width 21 height 9
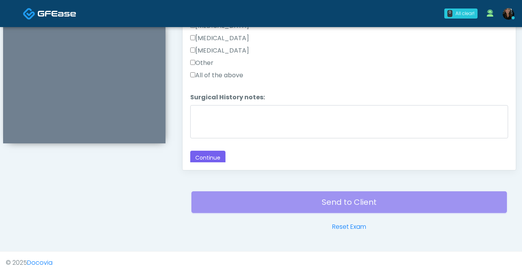
scroll to position [429, 0]
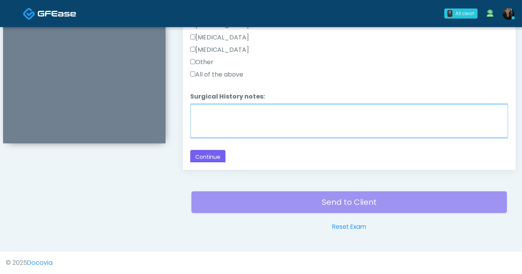
click at [236, 122] on textarea "Surgical History notes:" at bounding box center [349, 120] width 318 height 33
type textarea "**********"
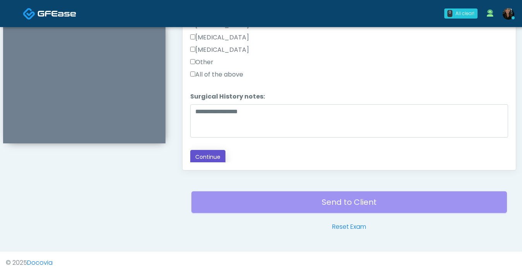
click at [221, 155] on button "Continue" at bounding box center [207, 157] width 35 height 14
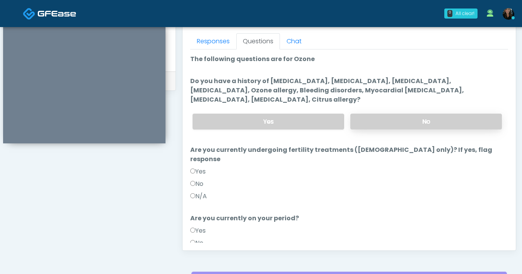
scroll to position [280, 0]
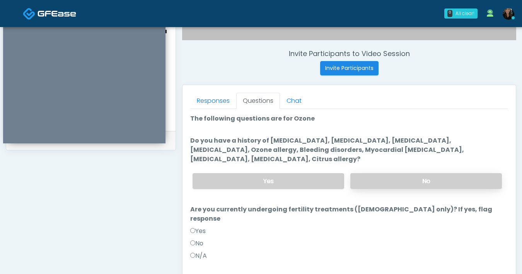
drag, startPoint x: 413, startPoint y: 181, endPoint x: 400, endPoint y: 184, distance: 14.2
click at [413, 181] on label "No" at bounding box center [425, 181] width 151 height 16
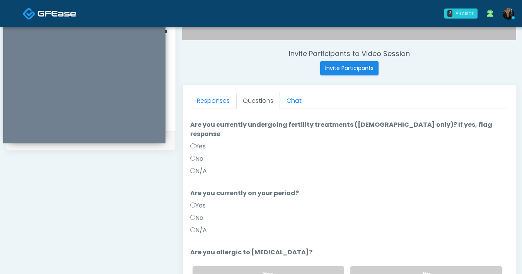
click at [192, 213] on label "No" at bounding box center [196, 217] width 13 height 9
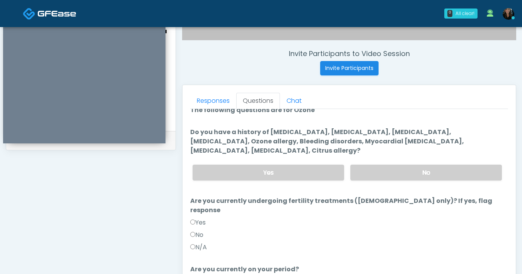
scroll to position [0, 0]
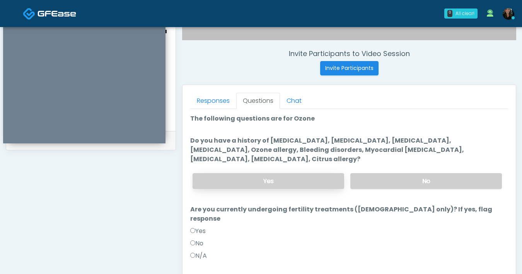
click at [303, 187] on label "Yes" at bounding box center [267, 181] width 151 height 16
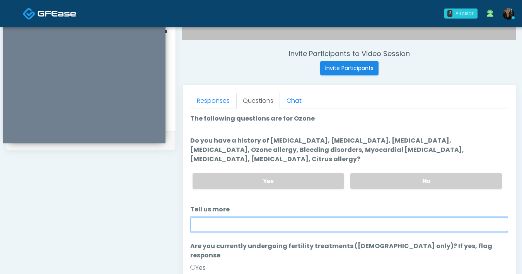
click at [289, 224] on input "Tell us more" at bounding box center [349, 224] width 318 height 15
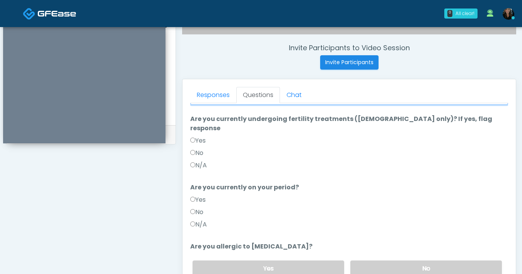
scroll to position [294, 0]
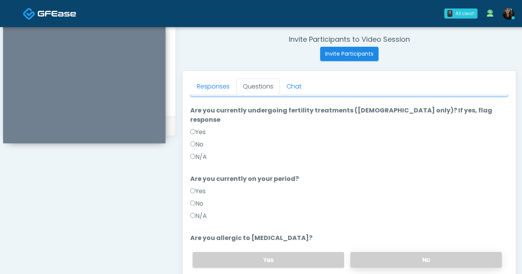
type input "**********"
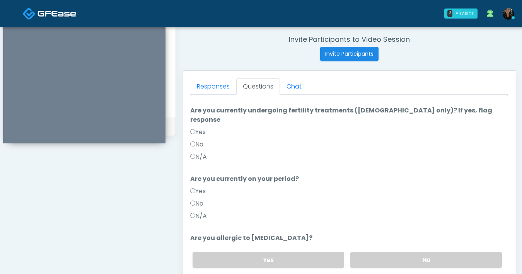
drag, startPoint x: 393, startPoint y: 248, endPoint x: 406, endPoint y: 231, distance: 21.7
click at [393, 252] on label "No" at bounding box center [425, 260] width 151 height 16
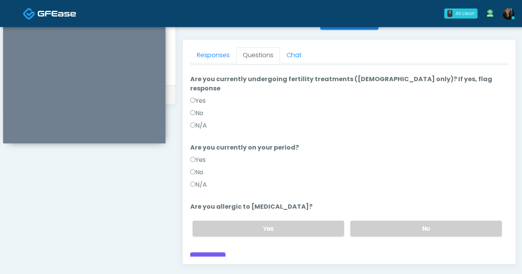
scroll to position [420, 0]
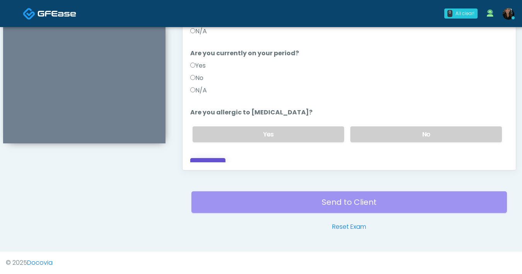
click at [207, 158] on button "Continue" at bounding box center [207, 165] width 35 height 14
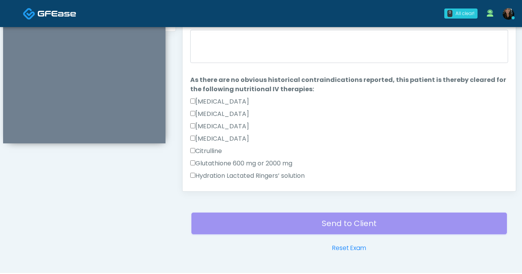
scroll to position [362, 0]
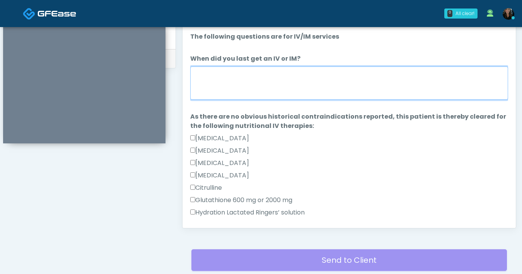
click at [290, 91] on textarea "When did you last get an IV or IM?" at bounding box center [349, 82] width 318 height 33
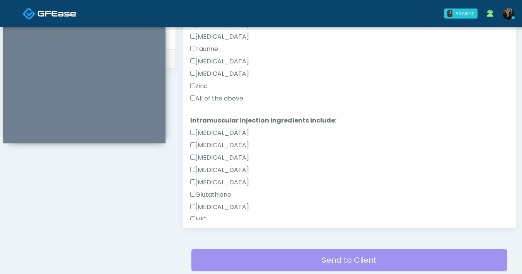
scroll to position [296, 0]
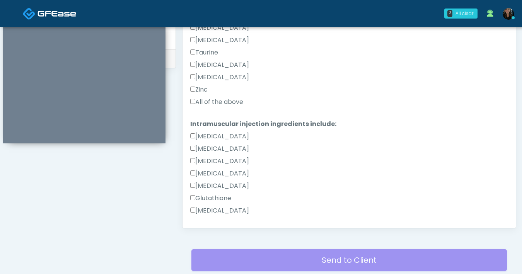
type textarea "**********"
click at [194, 104] on label "All of the above" at bounding box center [216, 101] width 53 height 9
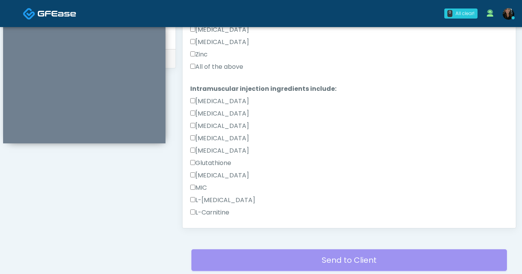
scroll to position [491, 0]
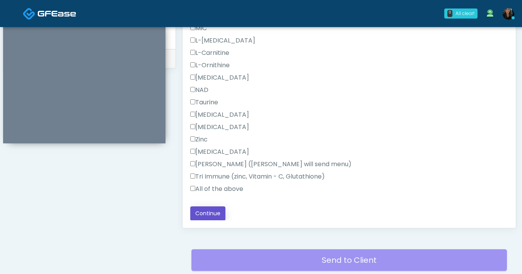
click at [217, 214] on button "Continue" at bounding box center [207, 213] width 35 height 14
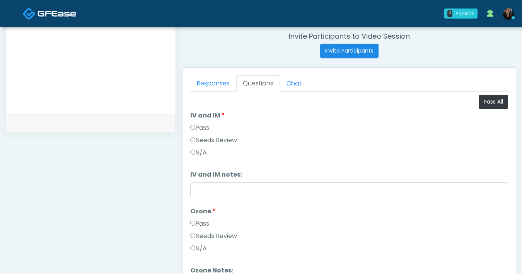
scroll to position [302, 0]
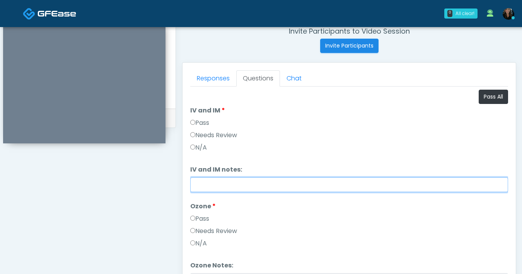
click at [224, 184] on input "IV and IM notes:" at bounding box center [349, 184] width 318 height 15
drag, startPoint x: 408, startPoint y: 182, endPoint x: 185, endPoint y: 182, distance: 222.2
click at [185, 182] on div "Responses Questions Chat Good Faith Exam Script Good Faith Exam Script INTRODUC…" at bounding box center [348, 175] width 333 height 225
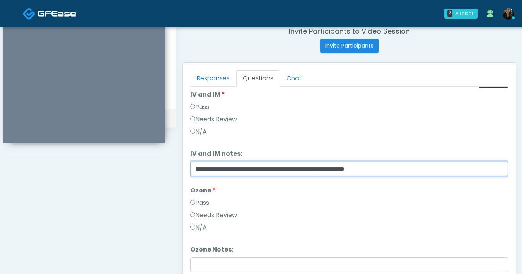
scroll to position [32, 0]
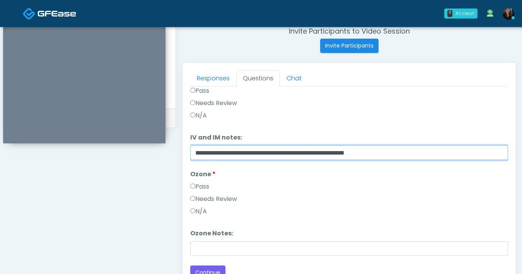
type input "**********"
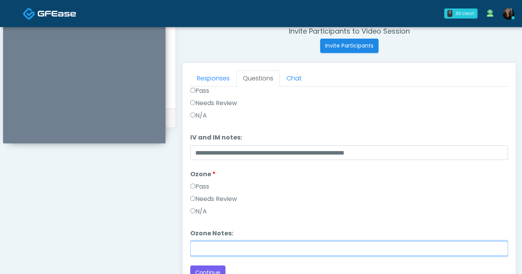
click at [225, 247] on input "Ozone Notes:" at bounding box center [349, 248] width 318 height 15
paste input "**********"
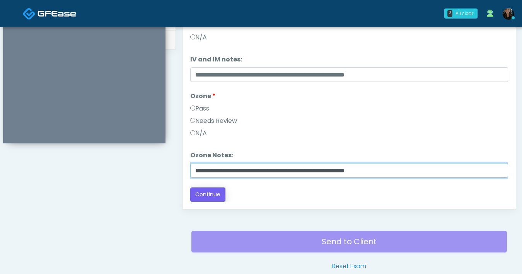
type input "**********"
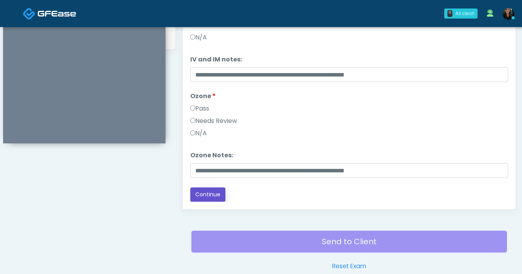
click at [197, 193] on button "Continue" at bounding box center [207, 194] width 35 height 14
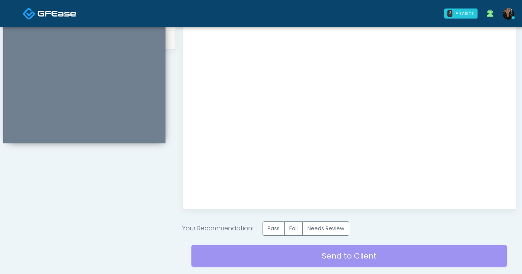
scroll to position [0, 0]
click at [316, 224] on label "Needs Review" at bounding box center [325, 228] width 47 height 14
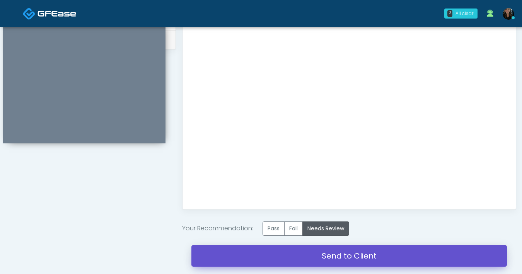
click at [339, 254] on link "Send to Client" at bounding box center [348, 256] width 315 height 22
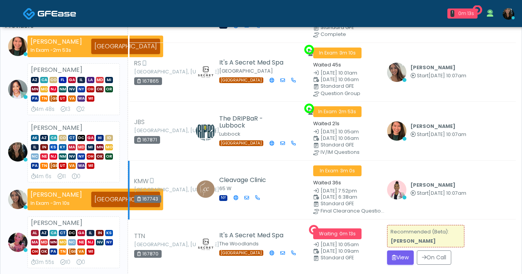
scroll to position [70, 0]
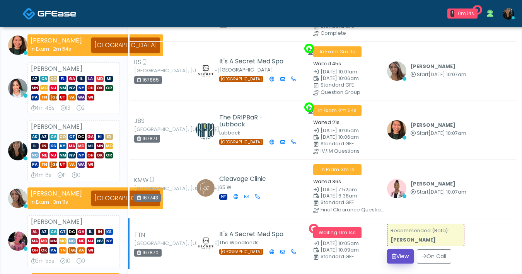
click at [403, 257] on button "View" at bounding box center [400, 256] width 27 height 14
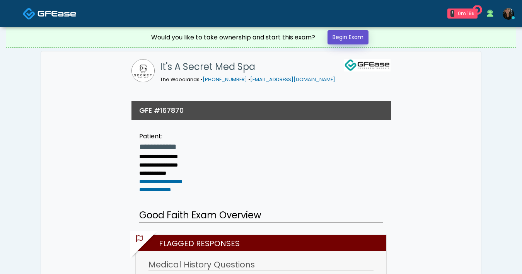
click at [352, 39] on link "Begin Exam" at bounding box center [347, 37] width 41 height 14
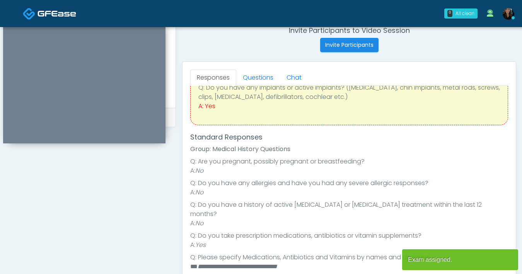
scroll to position [68, 0]
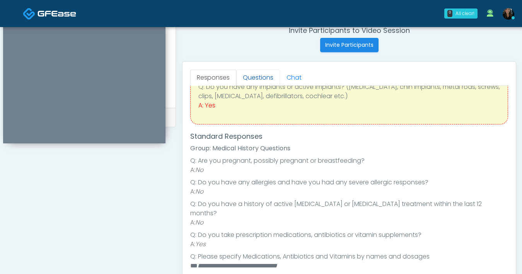
click at [250, 74] on link "Questions" at bounding box center [258, 78] width 44 height 16
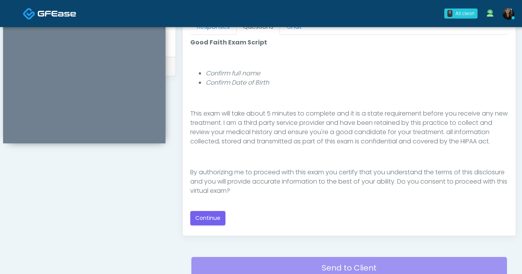
scroll to position [354, 0]
click at [208, 223] on button "Continue" at bounding box center [207, 218] width 35 height 14
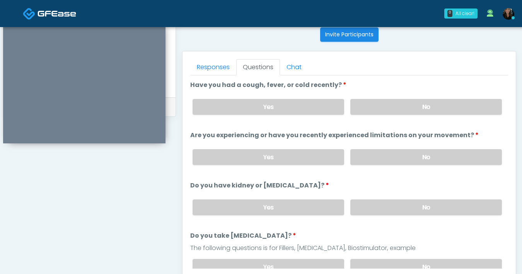
scroll to position [312, 0]
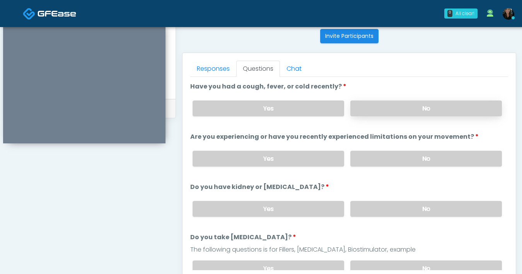
click at [376, 113] on label "No" at bounding box center [425, 108] width 151 height 16
click at [387, 156] on label "No" at bounding box center [425, 159] width 151 height 16
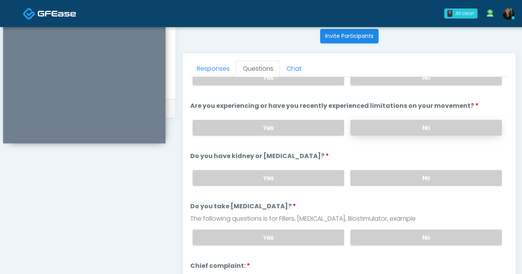
scroll to position [39, 0]
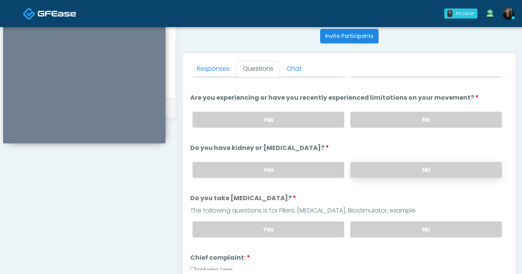
click at [394, 170] on label "No" at bounding box center [425, 170] width 151 height 16
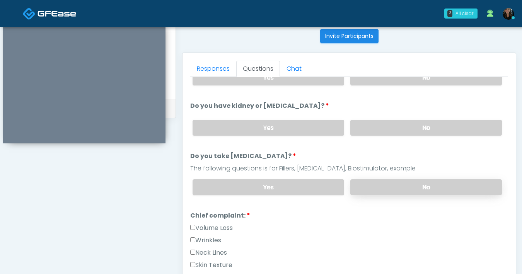
scroll to position [84, 0]
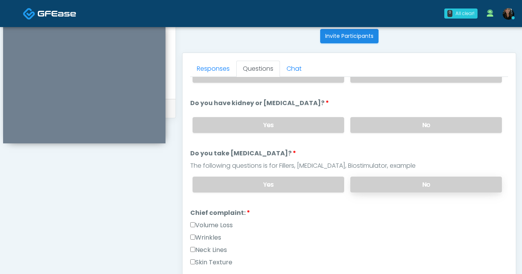
click at [393, 189] on label "No" at bounding box center [425, 185] width 151 height 16
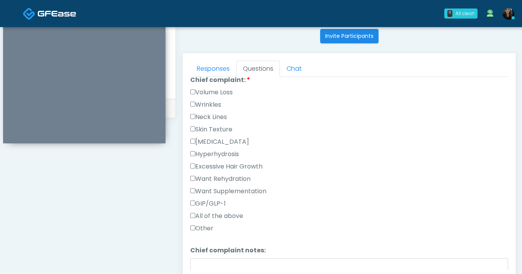
scroll to position [216, 0]
click at [195, 104] on label "Wrinkles" at bounding box center [205, 104] width 31 height 9
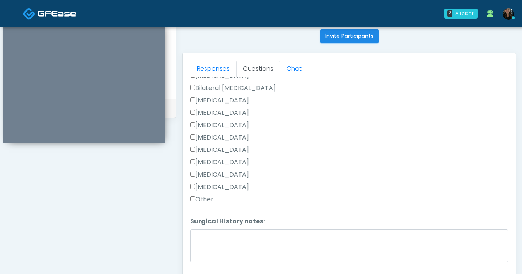
scroll to position [503, 0]
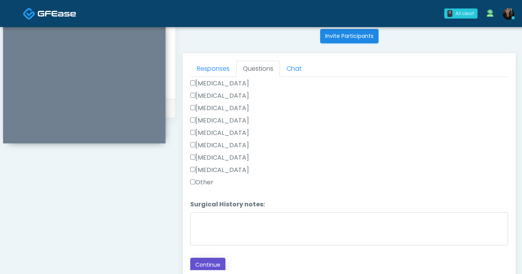
click at [208, 264] on button "Continue" at bounding box center [207, 265] width 35 height 14
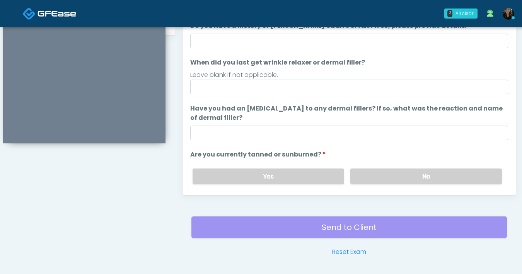
scroll to position [357, 0]
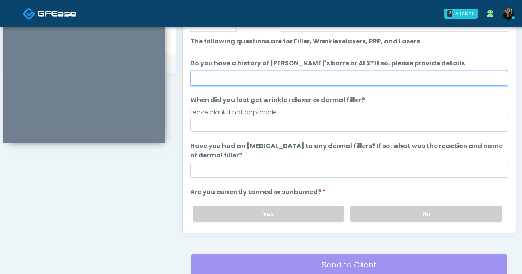
click at [344, 76] on input "Do you have a history of [PERSON_NAME]'s barre or ALS? If so, please provide de…" at bounding box center [349, 78] width 318 height 15
type input "**"
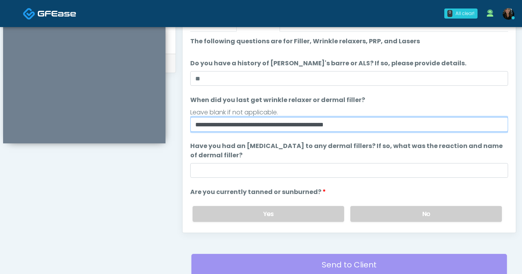
type input "**********"
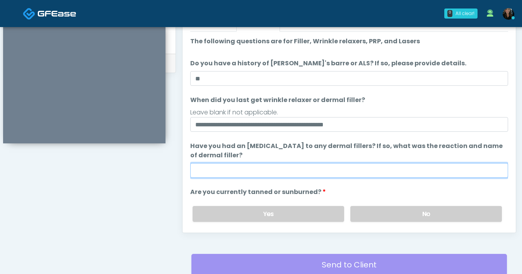
click at [371, 176] on input "Have you had an [MEDICAL_DATA] to any dermal fillers? If so, what was the react…" at bounding box center [349, 170] width 318 height 15
type input "**"
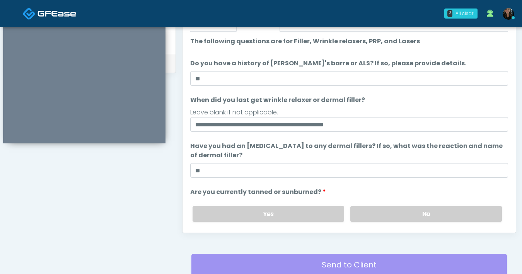
click at [370, 187] on ol "**********" at bounding box center [349, 155] width 318 height 237
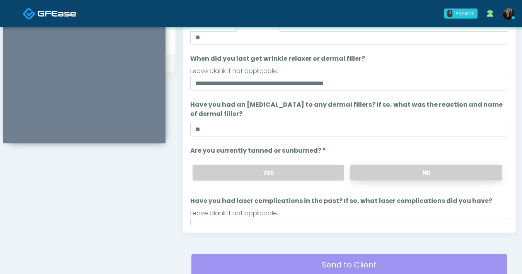
click at [400, 177] on label "No" at bounding box center [425, 173] width 151 height 16
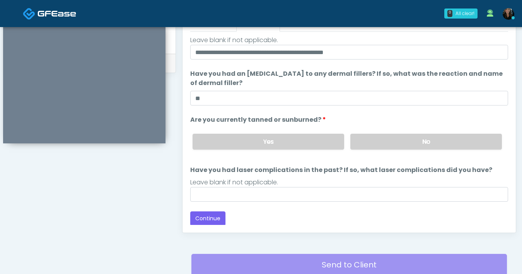
scroll to position [73, 0]
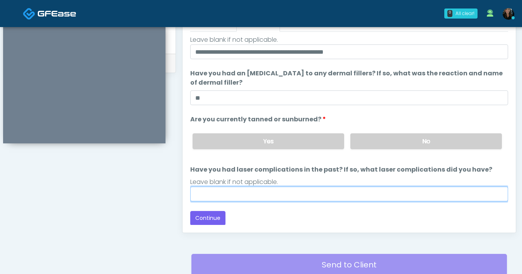
click at [318, 192] on input "Have you had laser complications in the past? If so, what laser complications d…" at bounding box center [349, 194] width 318 height 15
type input "**"
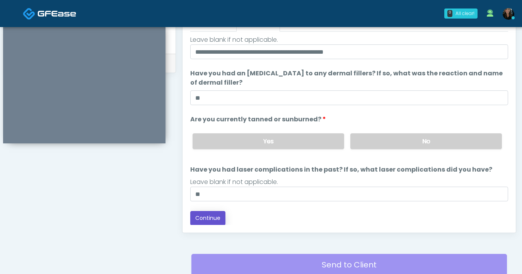
click at [194, 219] on button "Continue" at bounding box center [207, 218] width 35 height 14
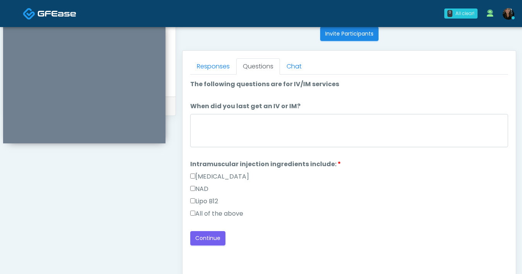
scroll to position [277, 0]
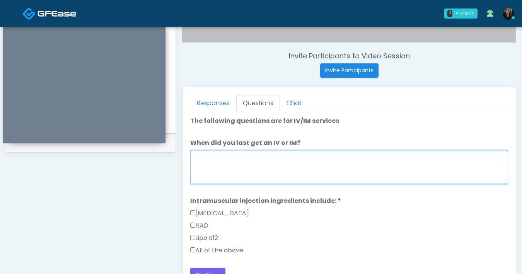
click at [264, 168] on textarea "When did you last get an IV or IM?" at bounding box center [349, 167] width 318 height 33
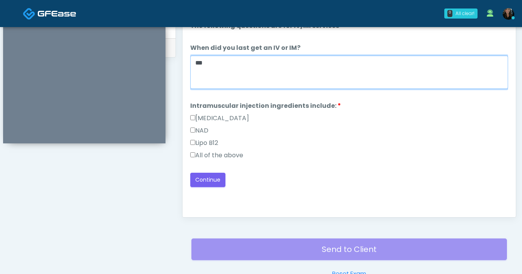
scroll to position [420, 0]
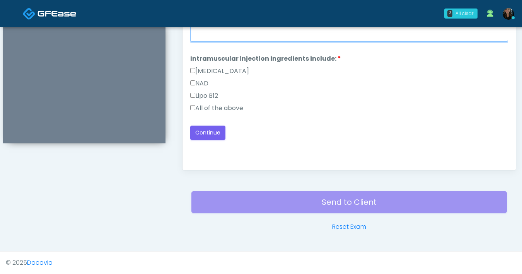
type textarea "***"
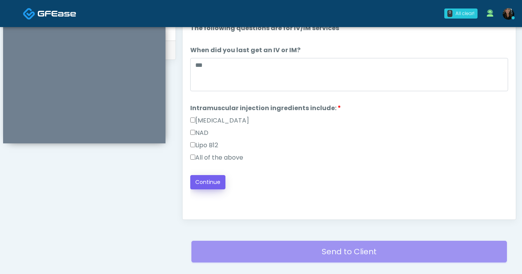
scroll to position [344, 0]
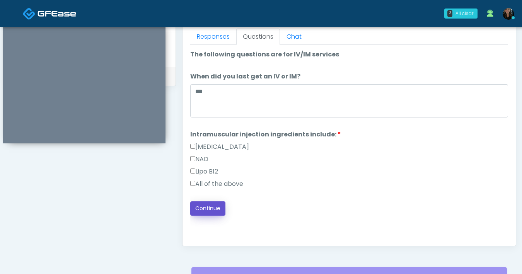
click at [219, 206] on button "Continue" at bounding box center [207, 208] width 35 height 14
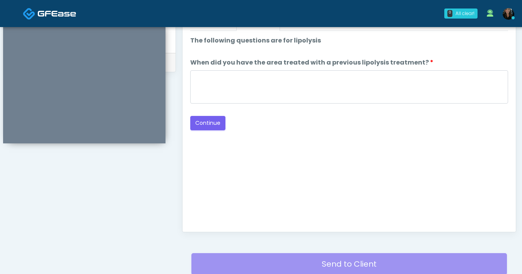
scroll to position [326, 0]
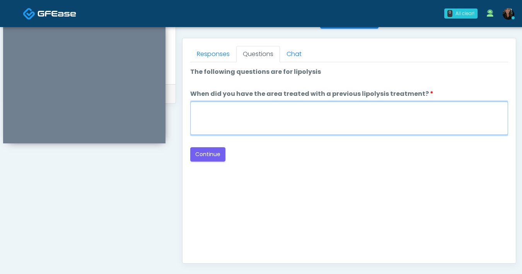
click at [353, 128] on textarea "When did you have the area treated with a previous lipolysis treatment?" at bounding box center [349, 118] width 318 height 33
type textarea "***"
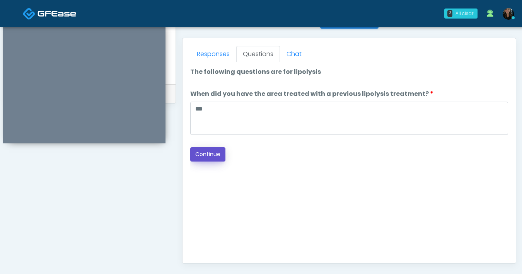
click at [208, 153] on button "Continue" at bounding box center [207, 154] width 35 height 14
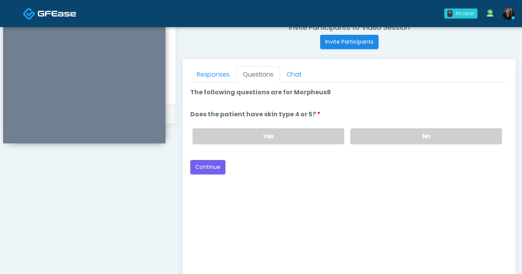
scroll to position [306, 0]
click at [382, 142] on label "No" at bounding box center [425, 137] width 151 height 16
click at [214, 170] on button "Continue" at bounding box center [207, 167] width 35 height 14
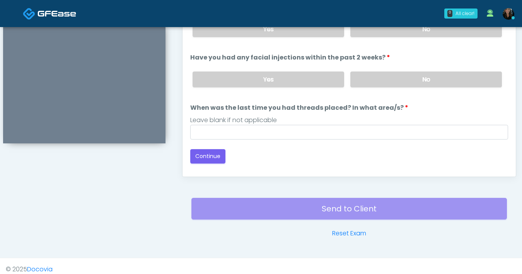
scroll to position [406, 0]
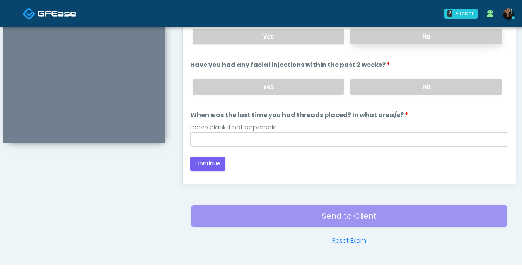
click at [428, 44] on label "No" at bounding box center [425, 37] width 151 height 16
click at [413, 82] on label "No" at bounding box center [425, 87] width 151 height 16
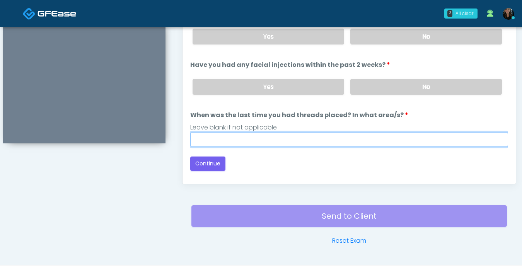
click at [355, 137] on input "When was the last time you had threads placed? In what area/s?" at bounding box center [349, 139] width 318 height 15
type input "***"
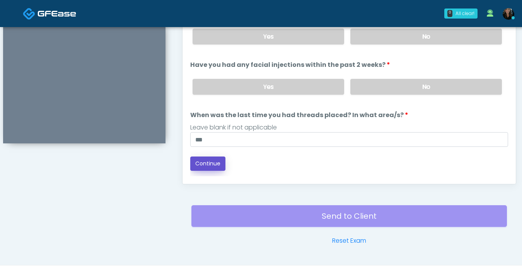
click at [209, 161] on button "Continue" at bounding box center [207, 163] width 35 height 14
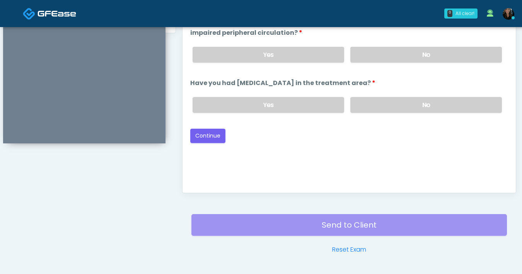
scroll to position [353, 0]
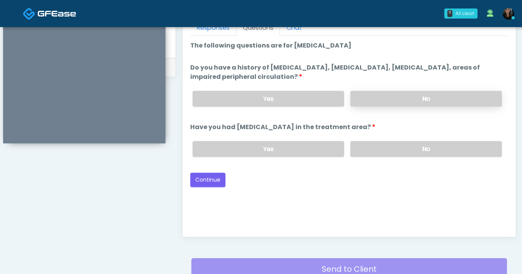
click at [406, 97] on label "No" at bounding box center [425, 99] width 151 height 16
click at [417, 153] on label "No" at bounding box center [425, 149] width 151 height 16
click at [206, 185] on button "Continue" at bounding box center [207, 180] width 35 height 14
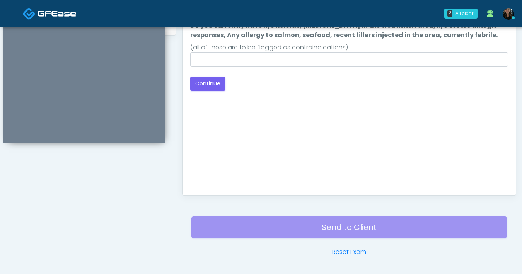
scroll to position [356, 0]
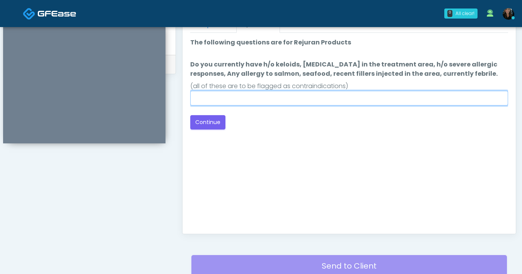
click at [296, 103] on input "Do you currently have h/o keloids, skin infection in the treatment area, h/o se…" at bounding box center [349, 98] width 318 height 15
type input "**********"
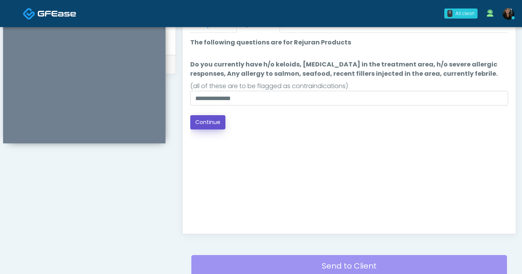
click at [211, 125] on button "Continue" at bounding box center [207, 122] width 35 height 14
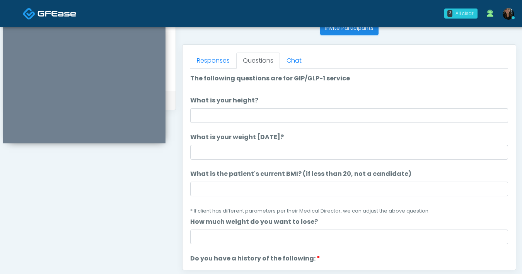
scroll to position [310, 0]
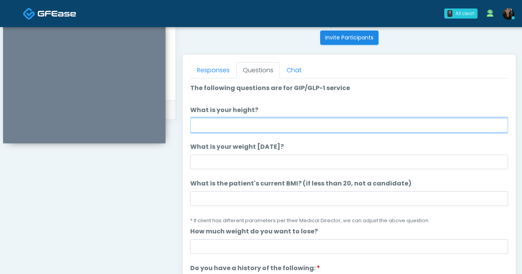
click at [269, 128] on input "What is your height?" at bounding box center [349, 125] width 318 height 15
type input "*"
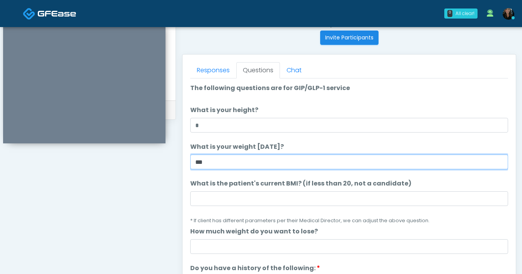
type input "***"
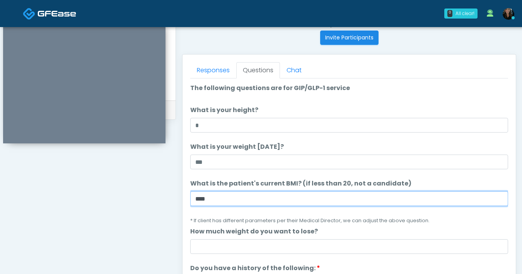
type input "****"
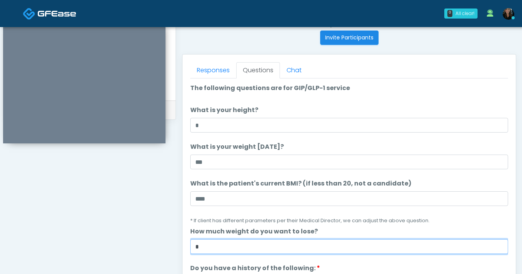
type input "*"
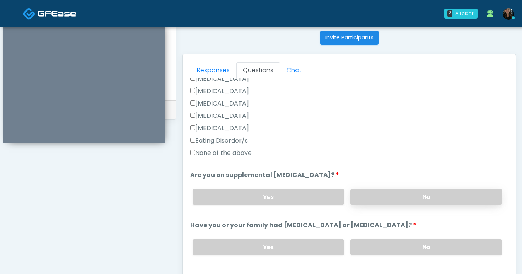
scroll to position [214, 0]
click at [384, 195] on label "No" at bounding box center [425, 197] width 151 height 16
click at [405, 249] on label "No" at bounding box center [425, 247] width 151 height 16
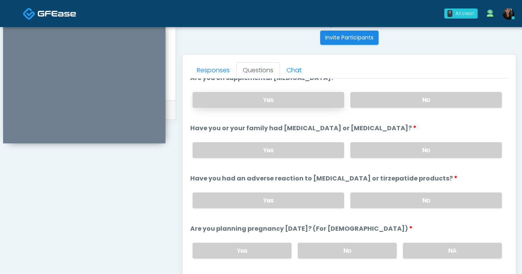
scroll to position [311, 0]
click at [307, 100] on label "Yes" at bounding box center [267, 100] width 151 height 16
click at [407, 198] on label "No" at bounding box center [425, 201] width 151 height 16
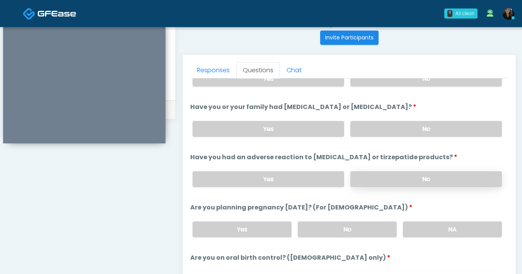
scroll to position [334, 0]
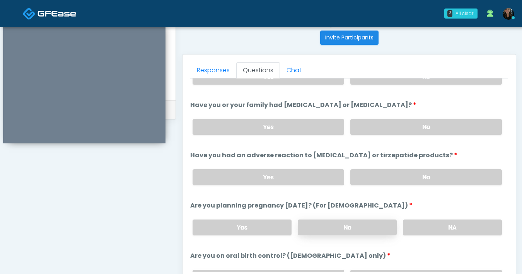
click at [351, 231] on label "No" at bounding box center [347, 227] width 99 height 16
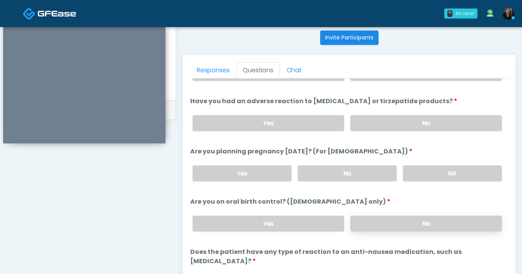
click at [360, 216] on label "No" at bounding box center [425, 224] width 151 height 16
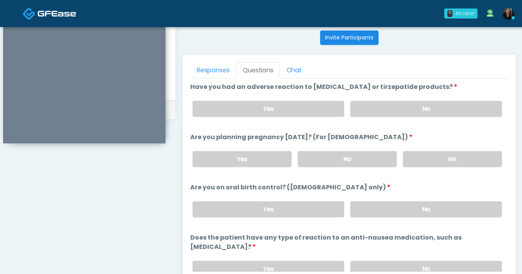
click at [384, 255] on div "Yes No" at bounding box center [346, 269] width 321 height 28
click at [384, 261] on label "No" at bounding box center [425, 269] width 151 height 16
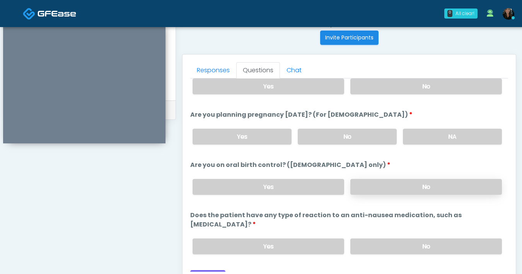
scroll to position [426, 0]
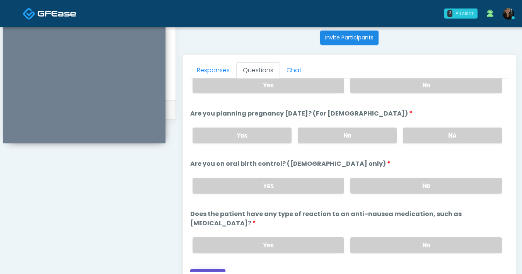
click at [209, 269] on button "Continue" at bounding box center [207, 276] width 35 height 14
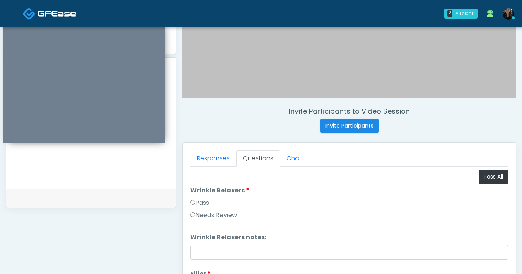
scroll to position [222, 0]
click at [496, 181] on button "Pass All" at bounding box center [492, 177] width 29 height 14
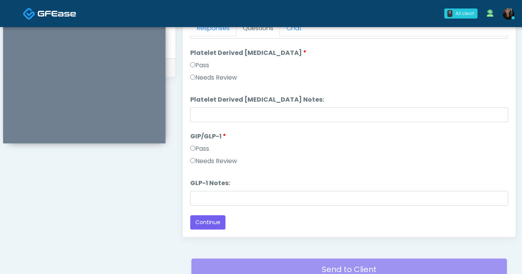
scroll to position [374, 0]
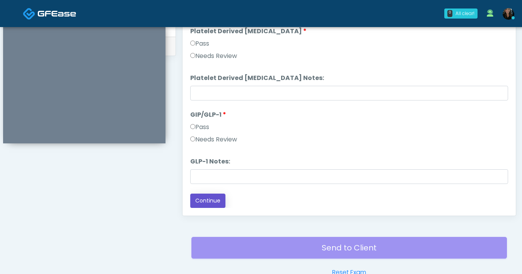
click at [214, 201] on button "Continue" at bounding box center [207, 201] width 35 height 14
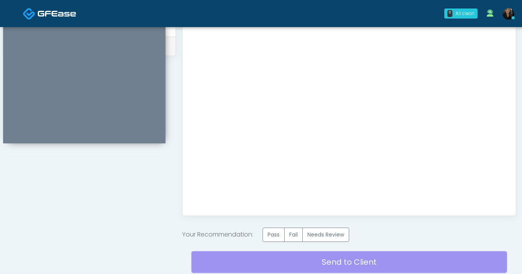
scroll to position [0, 0]
click at [276, 236] on label "Pass" at bounding box center [273, 235] width 22 height 14
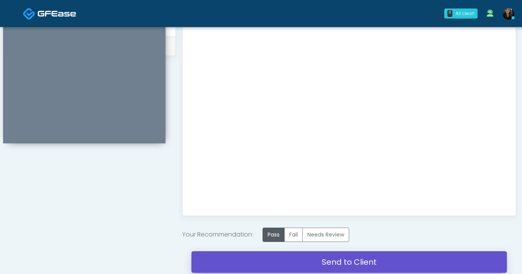
click at [373, 259] on link "Send to Client" at bounding box center [348, 262] width 315 height 22
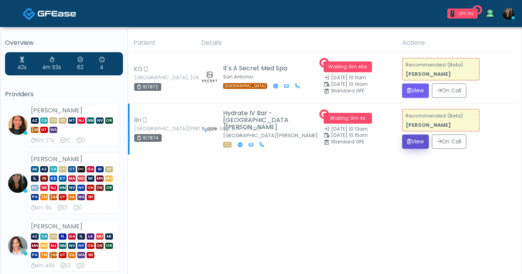
click at [413, 144] on button "View" at bounding box center [415, 141] width 27 height 14
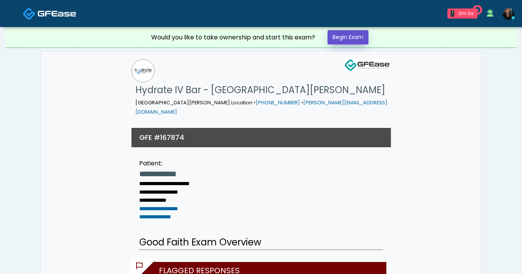
click at [355, 41] on link "Begin Exam" at bounding box center [347, 37] width 41 height 14
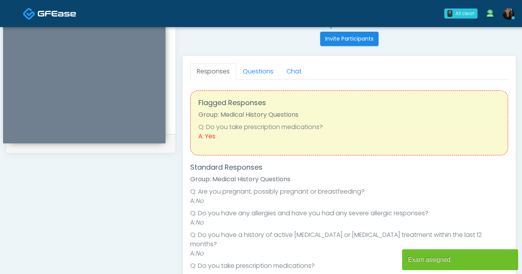
scroll to position [203, 0]
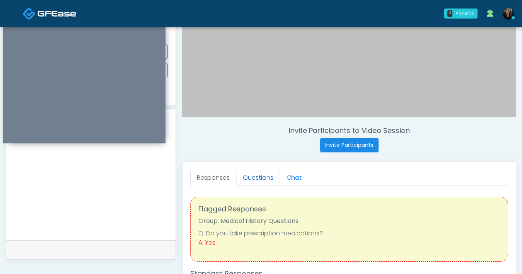
click at [255, 175] on link "Questions" at bounding box center [258, 178] width 44 height 16
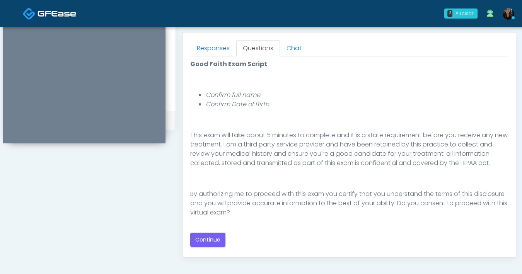
scroll to position [333, 0]
click at [216, 233] on button "Continue" at bounding box center [207, 238] width 35 height 14
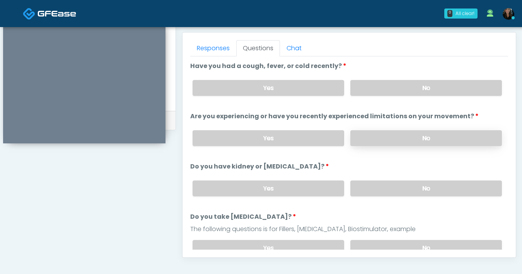
scroll to position [331, 0]
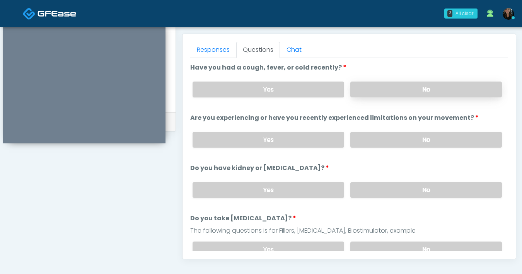
click at [434, 93] on label "No" at bounding box center [425, 90] width 151 height 16
click at [306, 91] on label "Yes" at bounding box center [267, 90] width 151 height 16
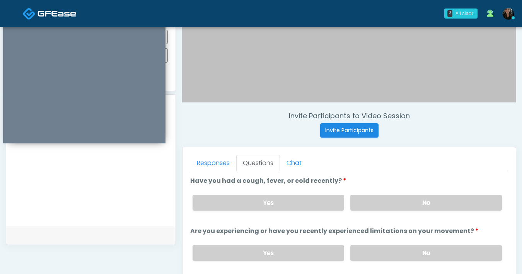
scroll to position [169, 0]
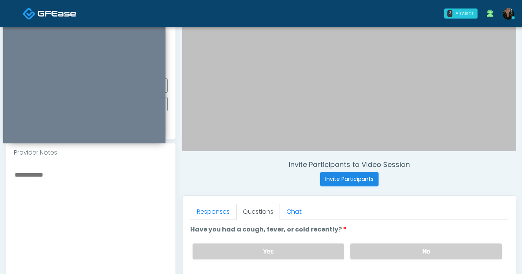
click at [58, 177] on textarea at bounding box center [91, 217] width 154 height 94
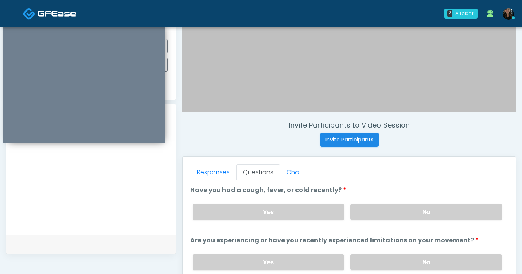
scroll to position [250, 0]
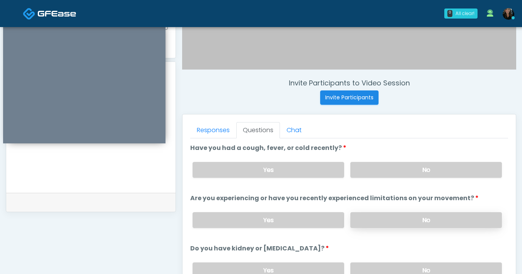
type textarea "**********"
click at [392, 213] on label "No" at bounding box center [425, 220] width 151 height 16
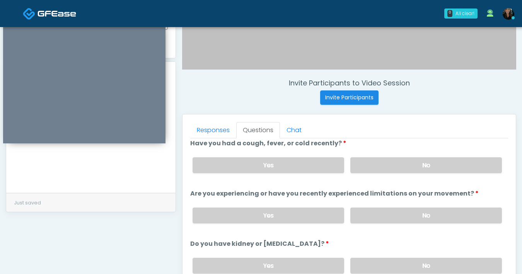
scroll to position [68, 0]
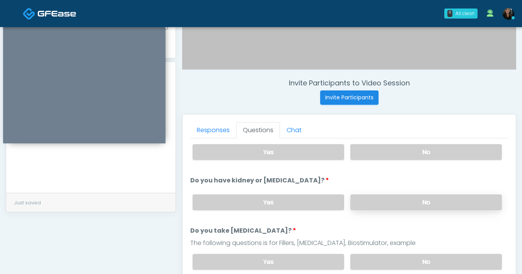
click at [411, 201] on label "No" at bounding box center [425, 202] width 151 height 16
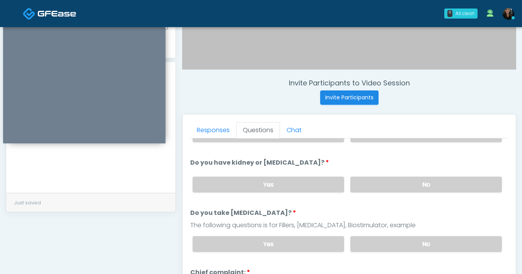
scroll to position [86, 0]
click at [416, 239] on label "No" at bounding box center [425, 244] width 151 height 16
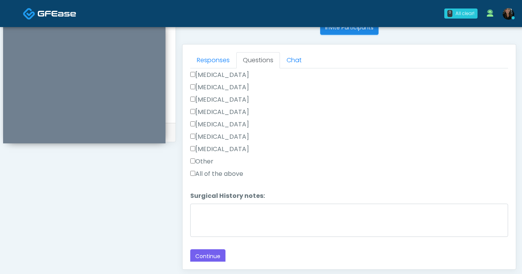
scroll to position [404, 0]
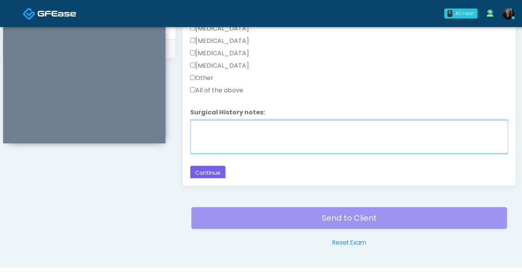
click at [274, 136] on textarea "Surgical History notes:" at bounding box center [349, 136] width 318 height 33
type textarea "******"
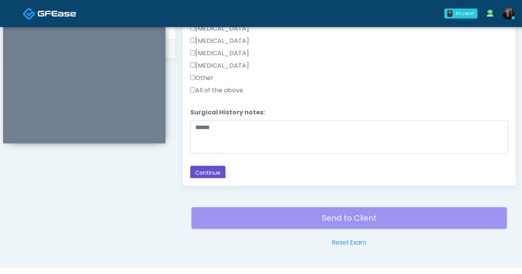
click at [210, 169] on button "Continue" at bounding box center [207, 173] width 35 height 14
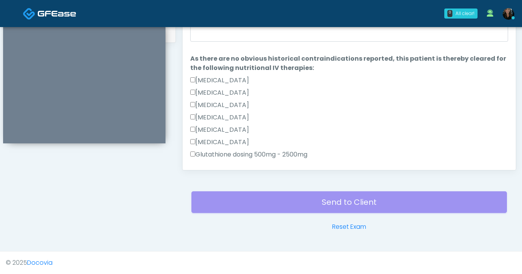
scroll to position [357, 0]
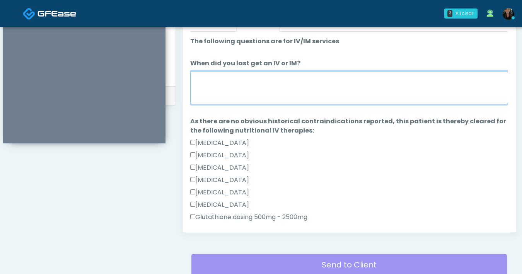
click at [307, 87] on textarea "When did you last get an IV or IM?" at bounding box center [349, 87] width 318 height 33
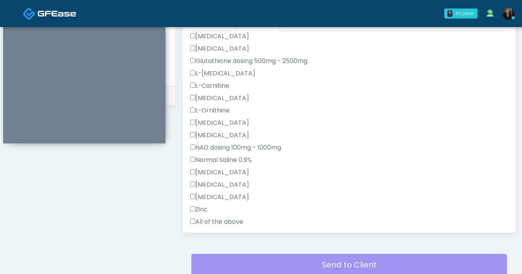
scroll to position [195, 0]
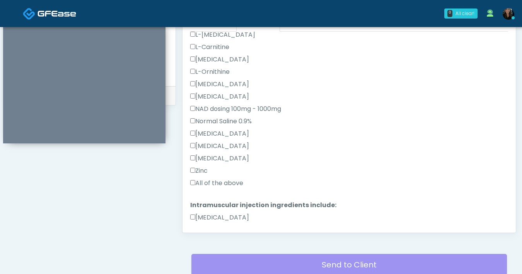
type textarea "***"
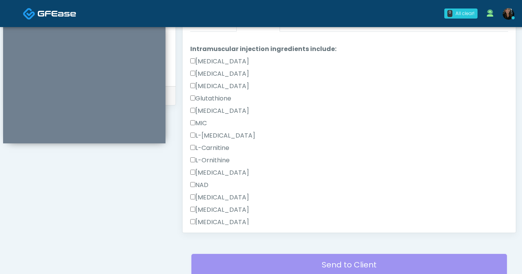
scroll to position [417, 0]
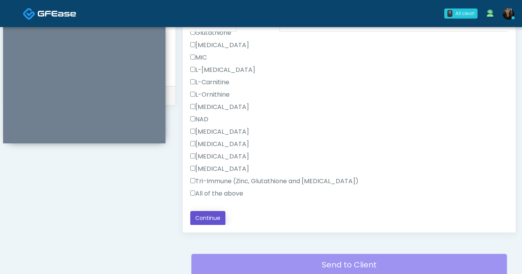
click at [201, 214] on button "Continue" at bounding box center [207, 218] width 35 height 14
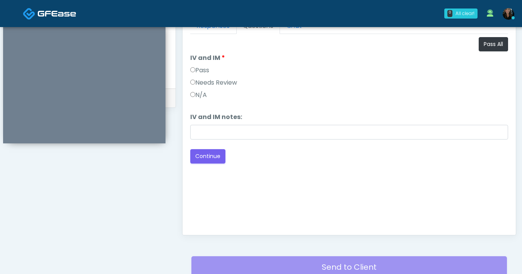
scroll to position [319, 0]
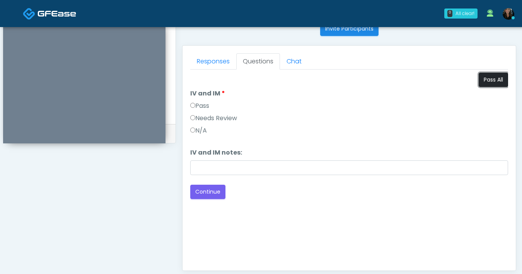
click at [495, 84] on button "Pass All" at bounding box center [492, 80] width 29 height 14
click at [220, 196] on button "Continue" at bounding box center [207, 192] width 35 height 14
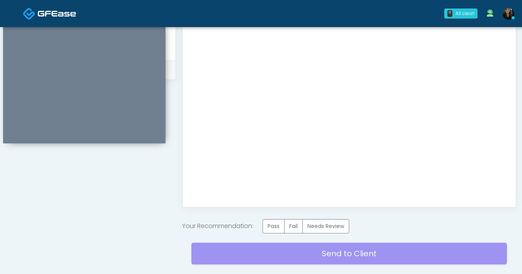
scroll to position [427, 0]
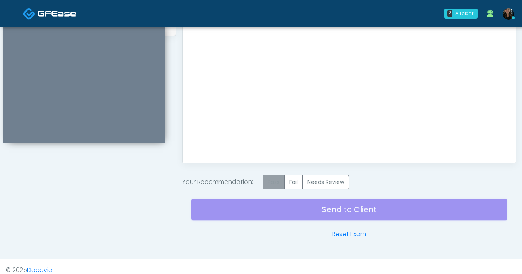
click at [268, 183] on label "Pass" at bounding box center [273, 182] width 22 height 14
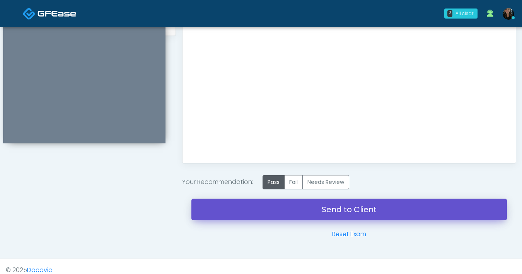
click at [304, 209] on link "Send to Client" at bounding box center [348, 210] width 315 height 22
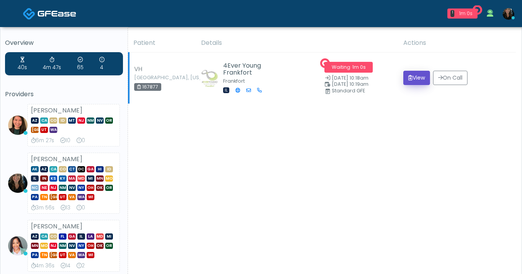
click at [414, 73] on button "View" at bounding box center [416, 78] width 27 height 14
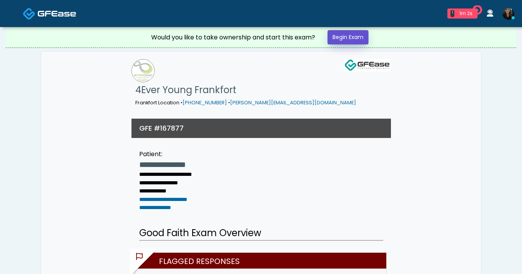
click at [358, 41] on link "Begin Exam" at bounding box center [347, 37] width 41 height 14
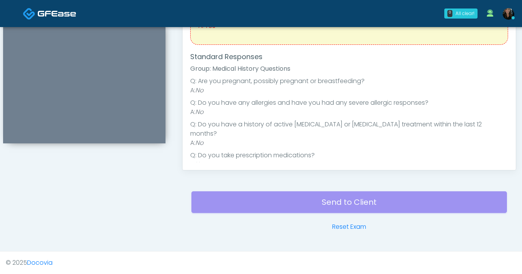
scroll to position [279, 0]
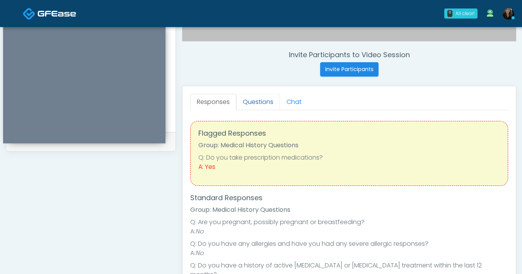
click at [254, 101] on link "Questions" at bounding box center [258, 102] width 44 height 16
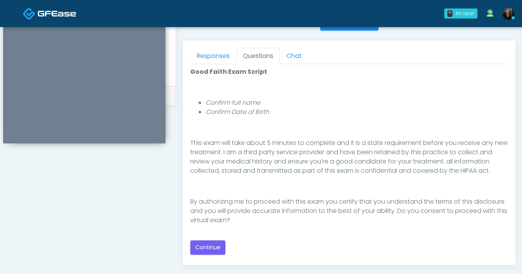
scroll to position [325, 0]
click at [205, 250] on button "Continue" at bounding box center [207, 247] width 35 height 14
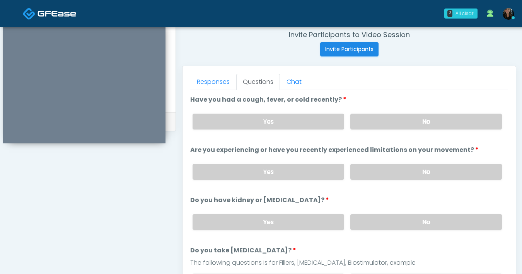
scroll to position [297, 0]
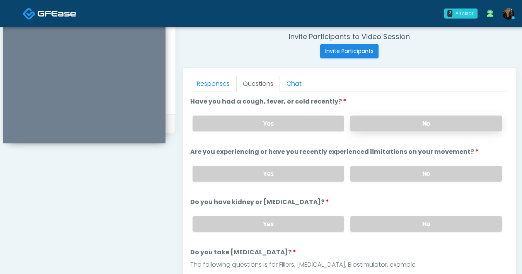
click at [405, 119] on label "No" at bounding box center [425, 124] width 151 height 16
click at [394, 170] on label "No" at bounding box center [425, 174] width 151 height 16
click at [397, 226] on label "No" at bounding box center [425, 224] width 151 height 16
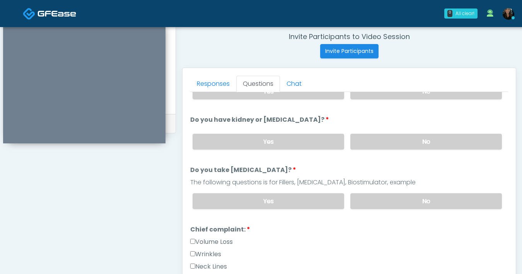
scroll to position [115, 0]
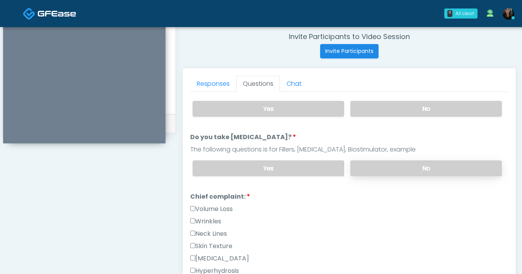
click at [388, 172] on label "No" at bounding box center [425, 168] width 151 height 16
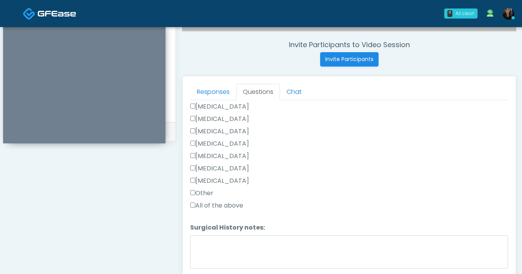
scroll to position [389, 0]
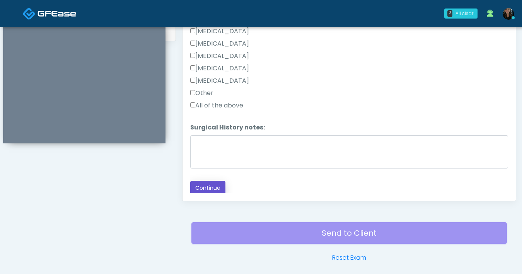
click at [216, 184] on button "Continue" at bounding box center [207, 188] width 35 height 14
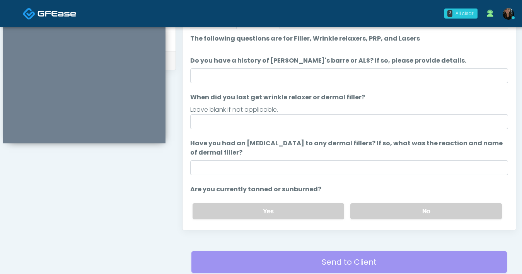
scroll to position [349, 0]
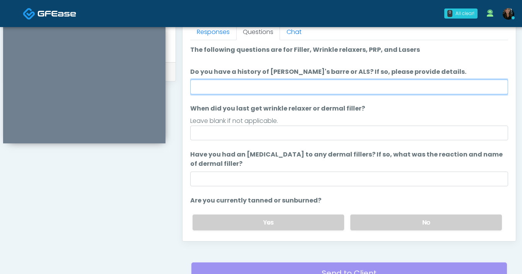
click at [353, 91] on input "Do you have a history of Guillain's barre or ALS? If so, please provide details." at bounding box center [349, 87] width 318 height 15
type input "**"
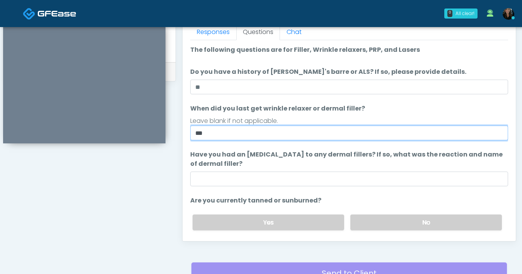
type input "***"
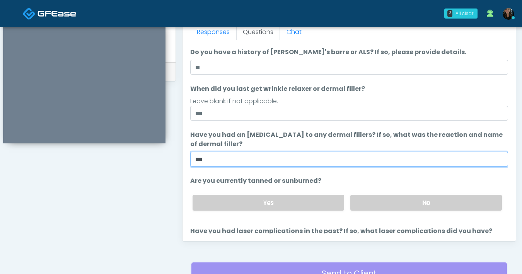
scroll to position [64, 0]
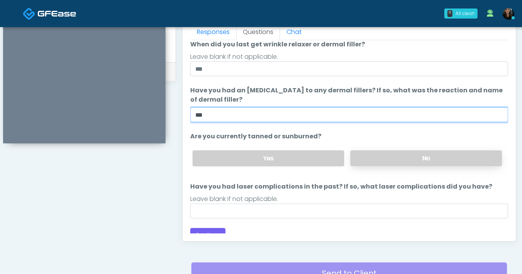
type input "***"
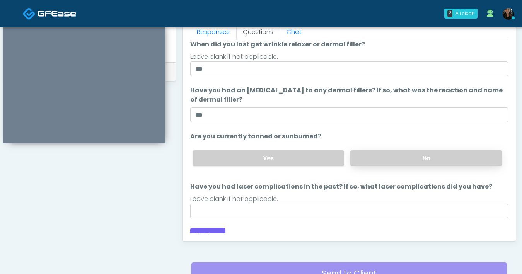
click at [397, 150] on label "No" at bounding box center [425, 158] width 151 height 16
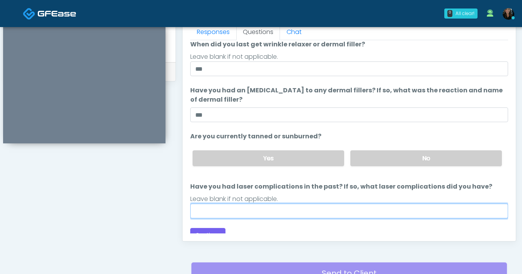
click at [323, 204] on input "Have you had laser complications in the past? If so, what laser complications d…" at bounding box center [349, 211] width 318 height 15
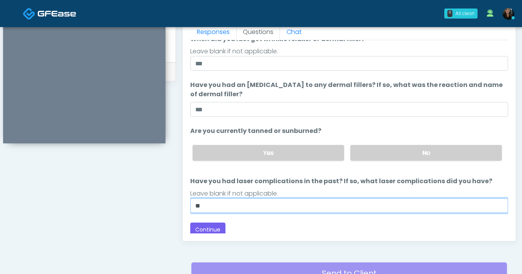
scroll to position [73, 0]
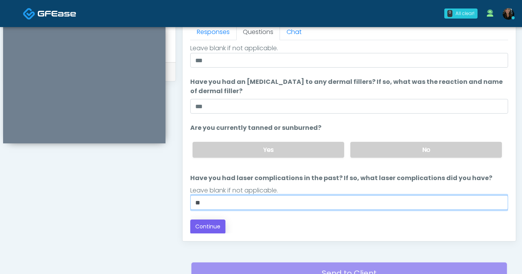
type input "**"
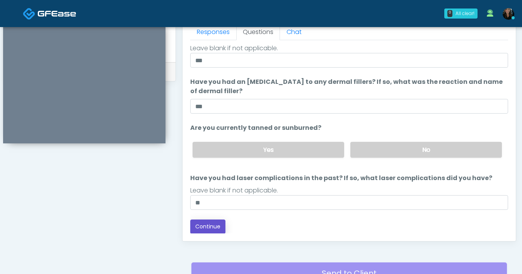
click at [215, 230] on button "Continue" at bounding box center [207, 226] width 35 height 14
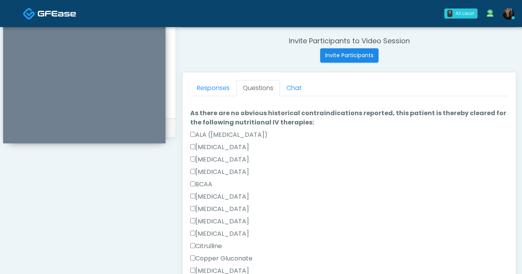
scroll to position [0, 0]
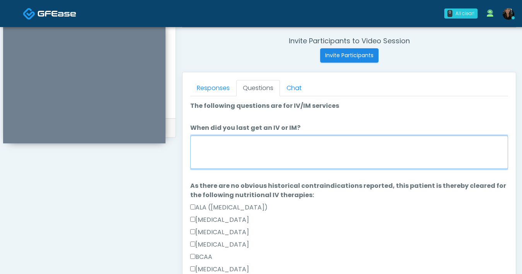
click at [320, 166] on textarea "When did you last get an IV or IM?" at bounding box center [349, 152] width 318 height 33
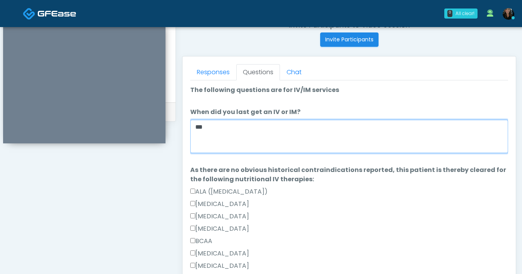
click at [260, 138] on textarea "***" at bounding box center [349, 136] width 318 height 33
type textarea "*"
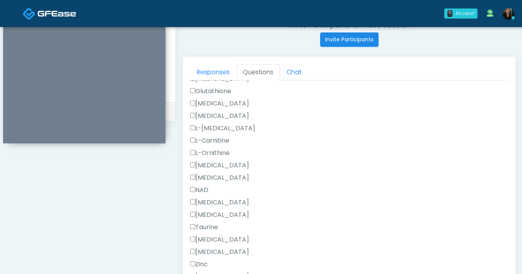
scroll to position [726, 0]
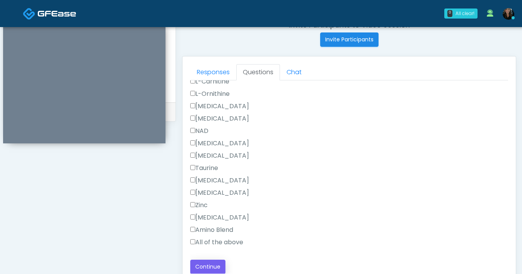
type textarea "**********"
click at [206, 267] on button "Continue" at bounding box center [207, 267] width 35 height 14
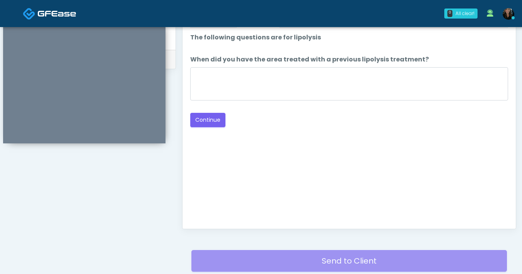
scroll to position [262, 0]
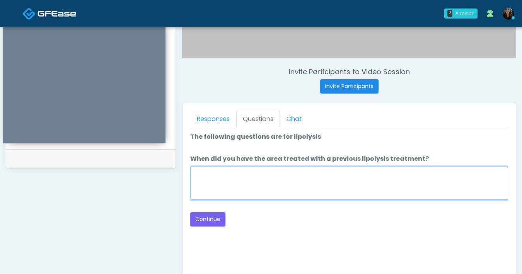
click at [312, 192] on textarea "When did you have the area treated with a previous lipolysis treatment?" at bounding box center [349, 183] width 318 height 33
type textarea "***"
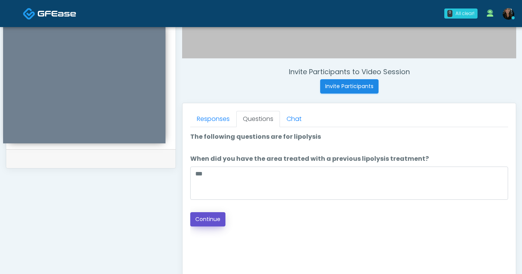
click at [209, 217] on button "Continue" at bounding box center [207, 219] width 35 height 14
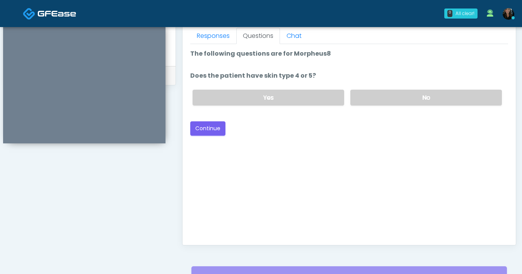
scroll to position [316, 0]
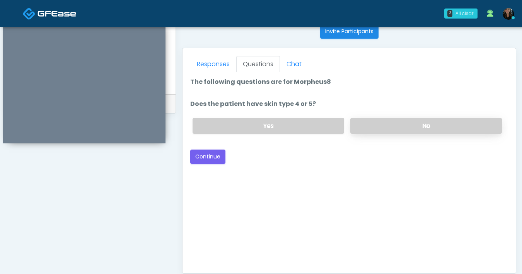
click at [376, 131] on label "No" at bounding box center [425, 126] width 151 height 16
click at [209, 157] on button "Continue" at bounding box center [207, 157] width 35 height 14
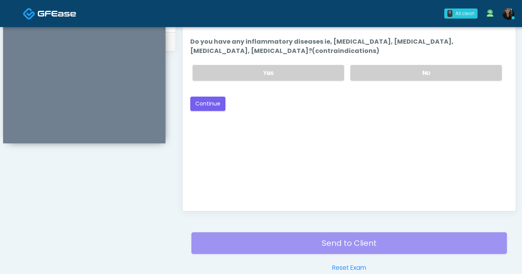
scroll to position [277, 0]
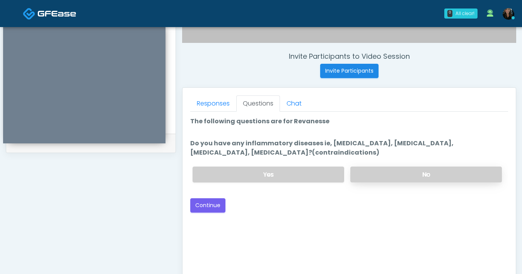
click at [373, 179] on label "No" at bounding box center [425, 175] width 151 height 16
click at [212, 207] on button "Continue" at bounding box center [207, 205] width 35 height 14
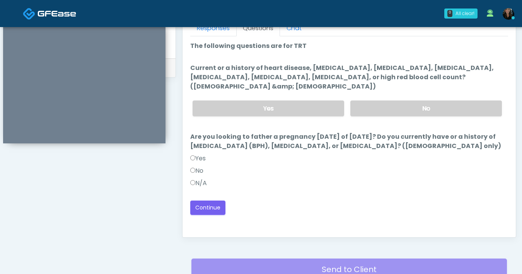
scroll to position [352, 0]
click at [401, 105] on label "No" at bounding box center [425, 109] width 151 height 16
click at [207, 206] on button "Continue" at bounding box center [207, 208] width 35 height 14
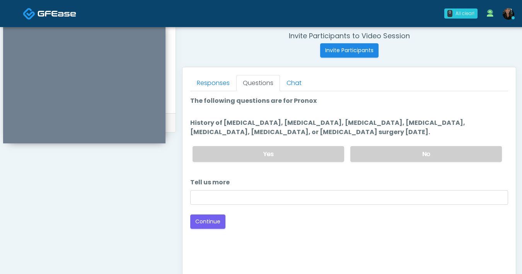
scroll to position [293, 0]
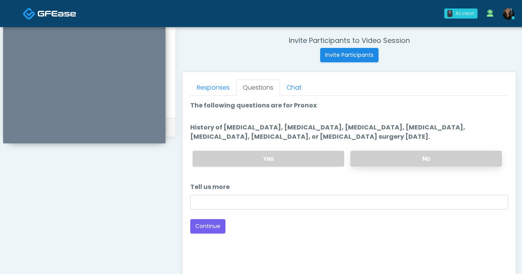
click at [389, 156] on label "No" at bounding box center [425, 159] width 151 height 16
click at [212, 230] on button "Continue" at bounding box center [207, 226] width 35 height 14
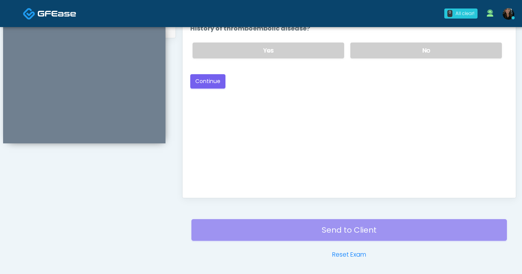
scroll to position [270, 0]
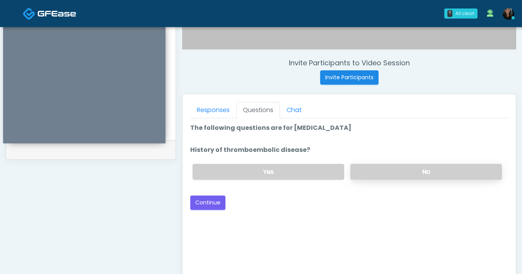
click at [371, 171] on label "No" at bounding box center [425, 172] width 151 height 16
click at [212, 203] on button "Continue" at bounding box center [207, 203] width 35 height 14
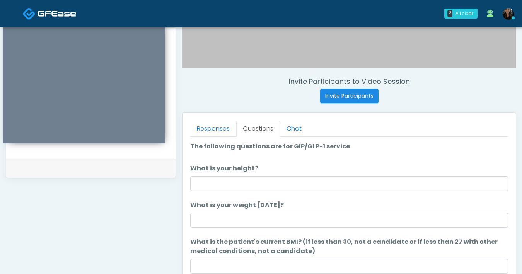
scroll to position [252, 0]
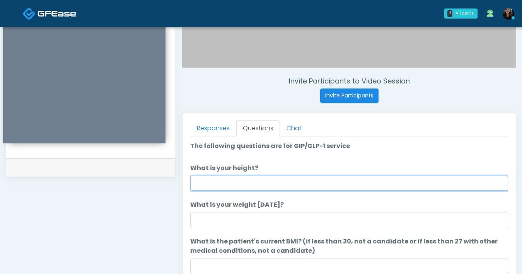
click at [332, 186] on input "What is your height?" at bounding box center [349, 183] width 318 height 15
type input "***"
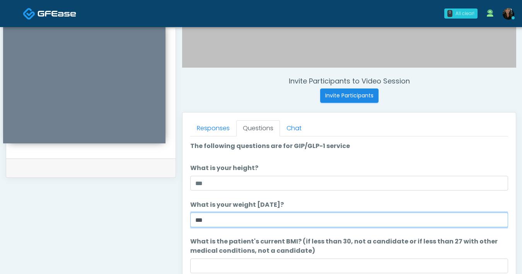
type input "***"
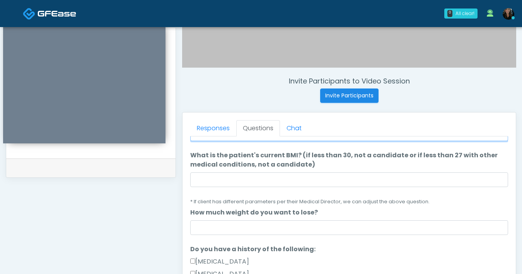
scroll to position [86, 0]
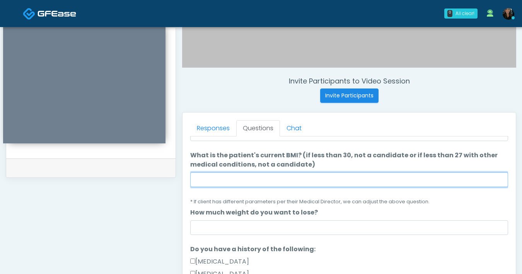
click at [293, 183] on input "What is the patient's current BMI? (if less than 30, not a candidate or if less…" at bounding box center [349, 179] width 318 height 15
type input "****"
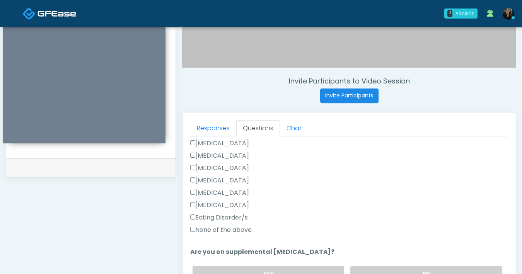
scroll to position [204, 0]
type input "**"
click at [196, 230] on label "None of the above" at bounding box center [220, 229] width 61 height 9
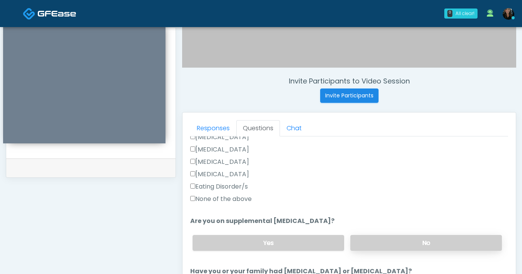
scroll to position [244, 0]
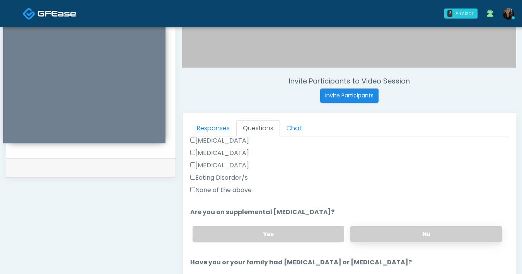
click at [364, 231] on label "No" at bounding box center [425, 234] width 151 height 16
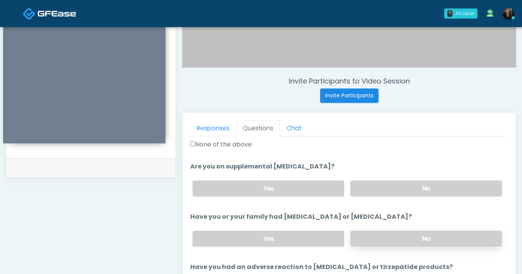
scroll to position [290, 0]
click at [394, 240] on label "No" at bounding box center [425, 238] width 151 height 16
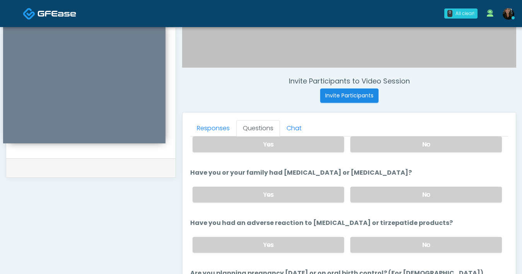
scroll to position [348, 0]
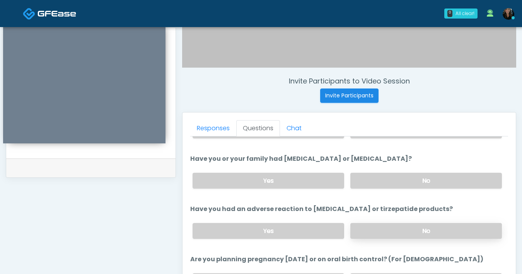
click at [415, 228] on label "No" at bounding box center [425, 231] width 151 height 16
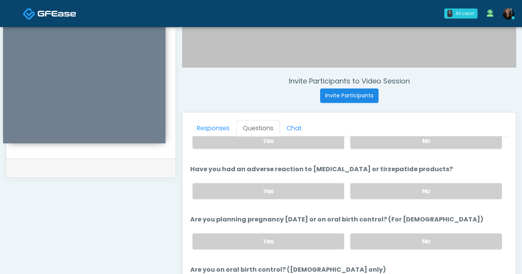
scroll to position [400, 0]
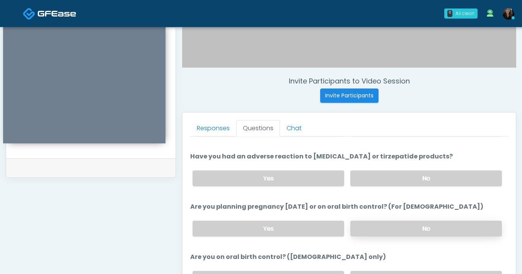
click at [427, 228] on label "No" at bounding box center [425, 229] width 151 height 16
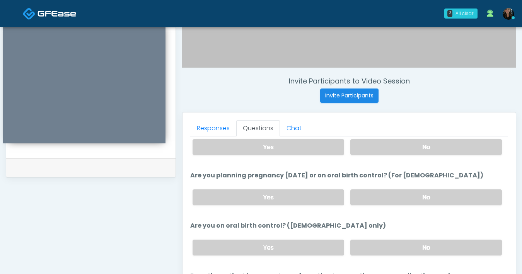
scroll to position [435, 0]
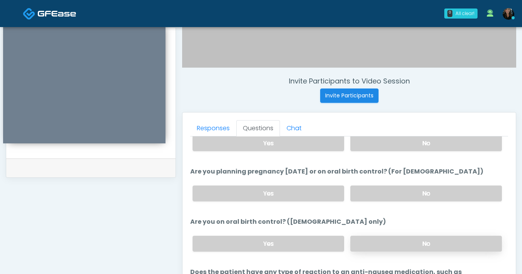
click at [408, 245] on label "No" at bounding box center [425, 244] width 151 height 16
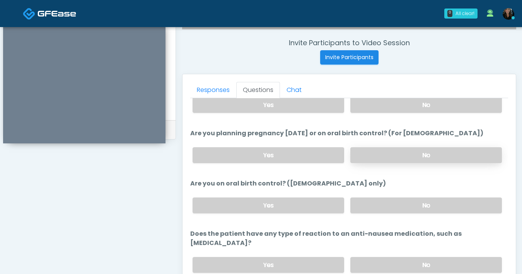
scroll to position [324, 0]
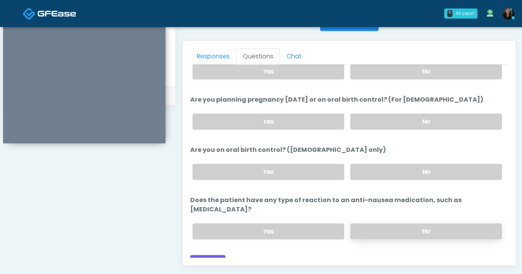
click at [417, 223] on label "No" at bounding box center [425, 231] width 151 height 16
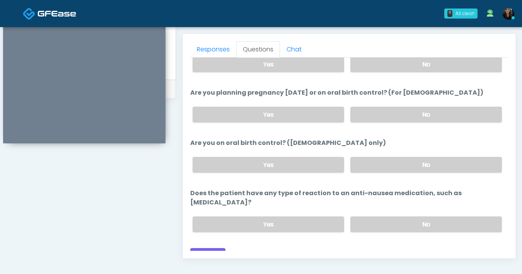
scroll to position [338, 0]
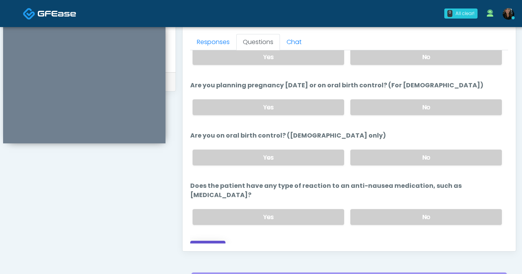
click at [217, 241] on button "Continue" at bounding box center [207, 248] width 35 height 14
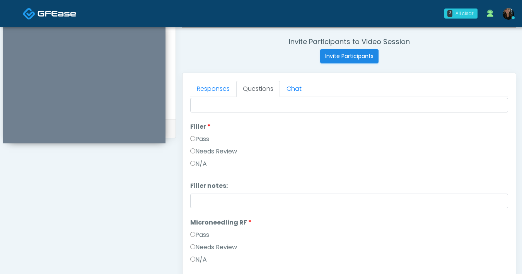
scroll to position [0, 0]
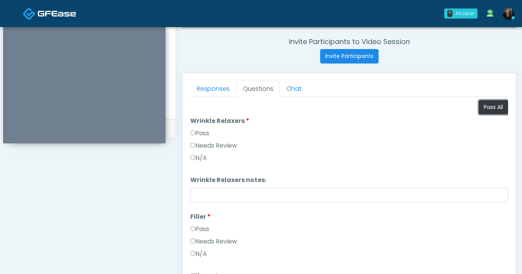
drag, startPoint x: 488, startPoint y: 113, endPoint x: 473, endPoint y: 125, distance: 19.8
click at [488, 113] on button "Pass All" at bounding box center [492, 107] width 29 height 14
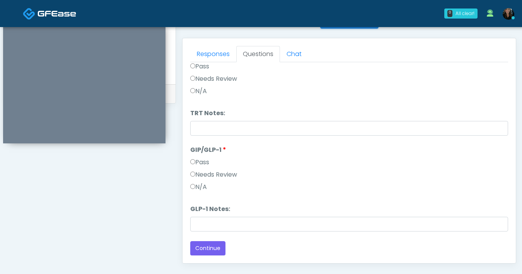
scroll to position [367, 0]
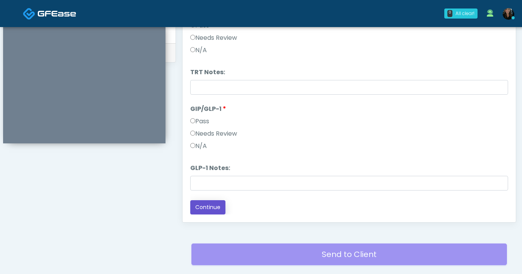
click at [202, 206] on button "Continue" at bounding box center [207, 207] width 35 height 14
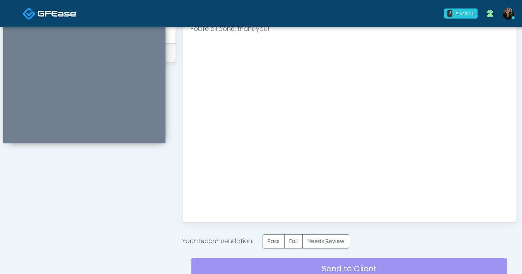
scroll to position [0, 0]
click at [275, 242] on label "Pass" at bounding box center [273, 241] width 22 height 14
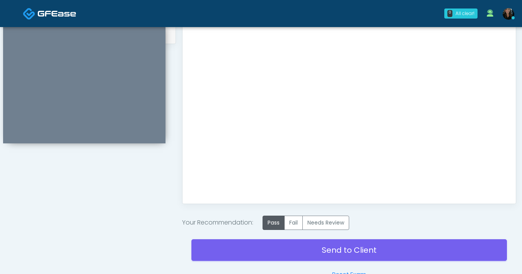
scroll to position [429, 0]
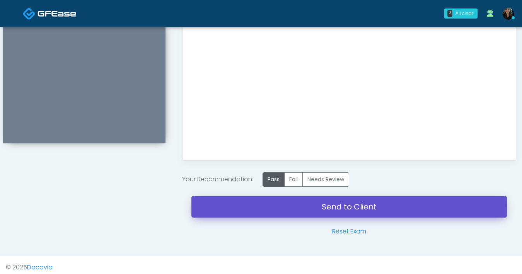
click at [358, 213] on link "Send to Client" at bounding box center [348, 207] width 315 height 22
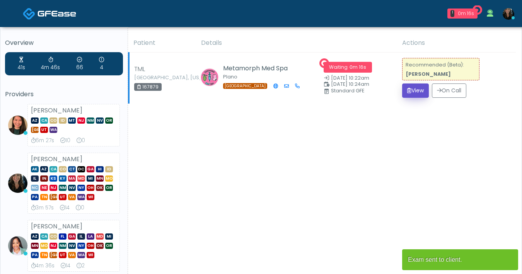
click at [413, 89] on button "View" at bounding box center [415, 90] width 27 height 14
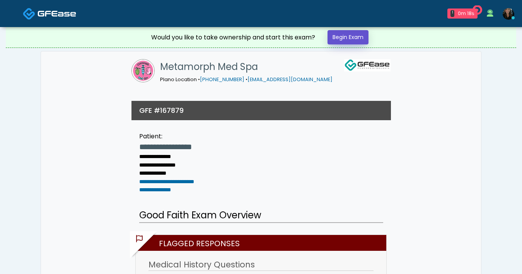
click at [355, 36] on link "Begin Exam" at bounding box center [347, 37] width 41 height 14
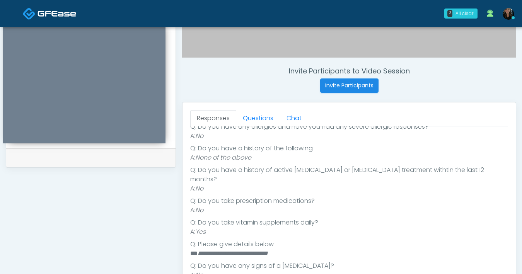
scroll to position [155, 0]
click at [255, 123] on link "Questions" at bounding box center [258, 118] width 44 height 16
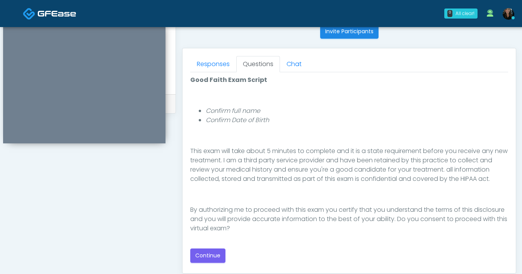
scroll to position [59, 0]
click at [212, 260] on button "Continue" at bounding box center [207, 255] width 35 height 14
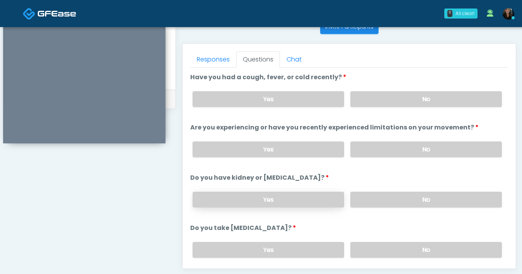
scroll to position [315, 0]
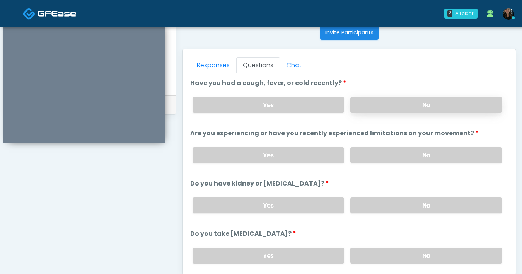
click at [391, 107] on label "No" at bounding box center [425, 105] width 151 height 16
click at [384, 160] on label "No" at bounding box center [425, 155] width 151 height 16
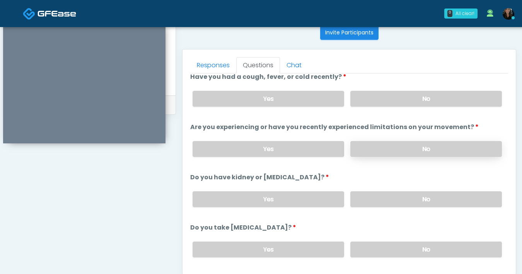
scroll to position [14, 0]
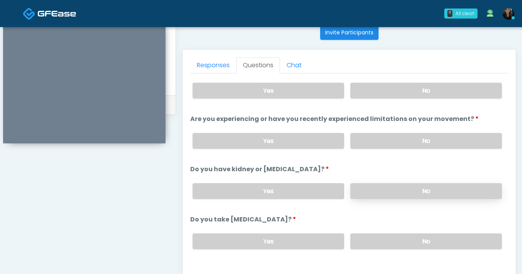
click at [377, 190] on label "No" at bounding box center [425, 191] width 151 height 16
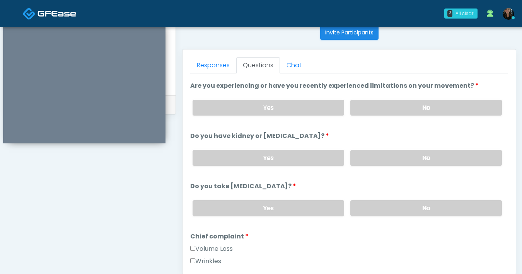
scroll to position [64, 0]
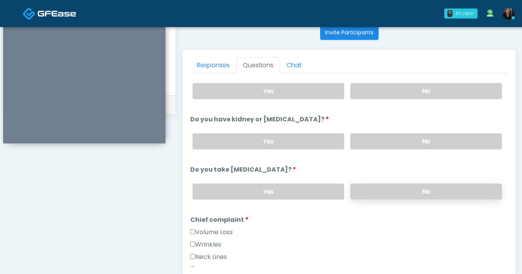
click at [381, 193] on label "No" at bounding box center [425, 192] width 151 height 16
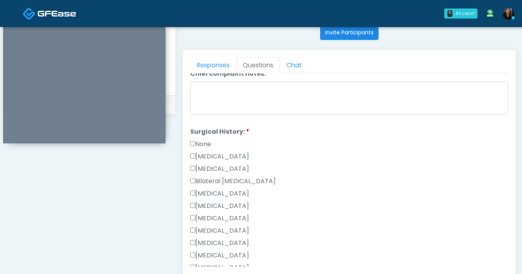
scroll to position [494, 0]
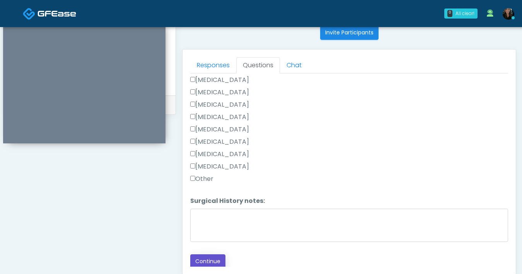
click at [217, 255] on button "Continue" at bounding box center [207, 261] width 35 height 14
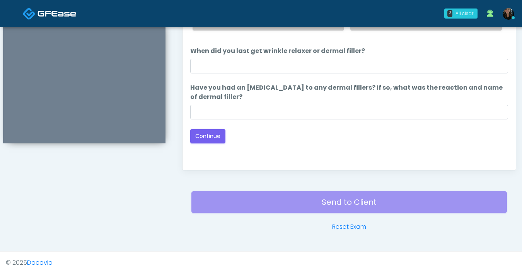
scroll to position [279, 0]
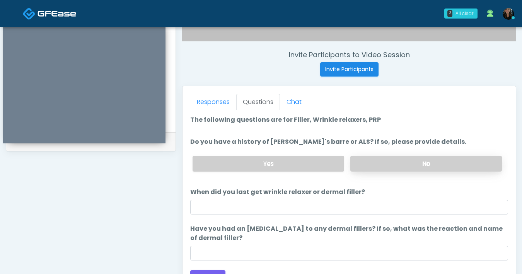
click at [388, 163] on label "No" at bounding box center [425, 164] width 151 height 16
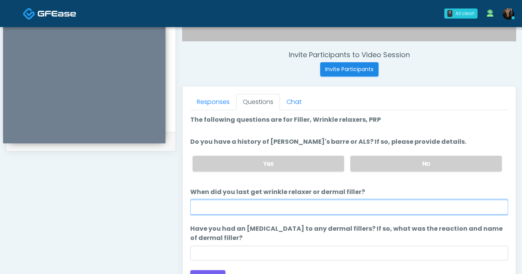
click at [326, 209] on input "When did you last get wrinkle relaxer or dermal filler?" at bounding box center [349, 207] width 318 height 15
type input "**********"
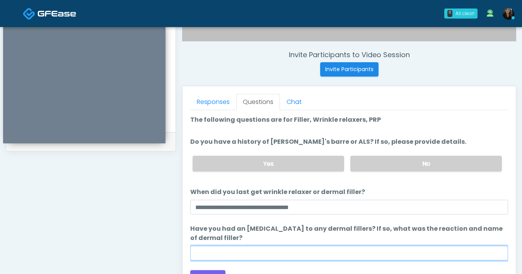
click at [267, 250] on input "Have you had an [MEDICAL_DATA] to any dermal fillers? If so, what was the react…" at bounding box center [349, 253] width 318 height 15
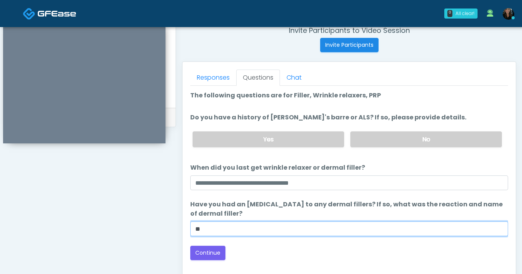
scroll to position [312, 0]
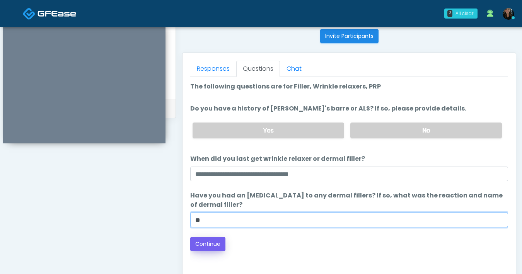
type input "**"
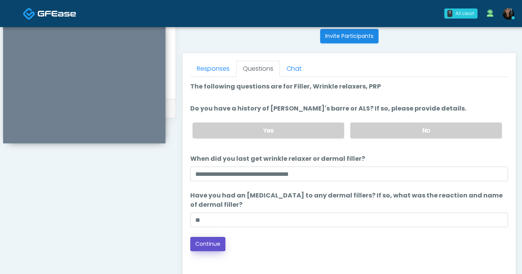
click at [203, 243] on button "Continue" at bounding box center [207, 244] width 35 height 14
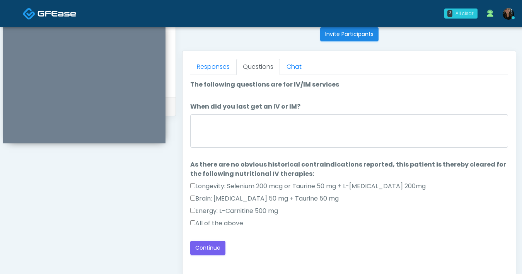
scroll to position [309, 0]
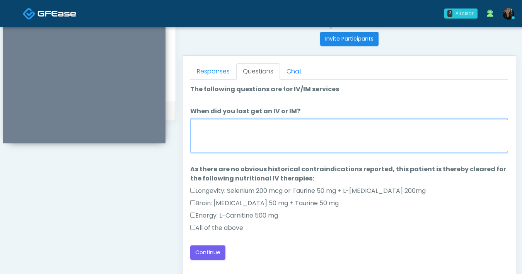
click at [319, 132] on textarea "When did you last get an IV or IM?" at bounding box center [349, 135] width 318 height 33
type textarea "***"
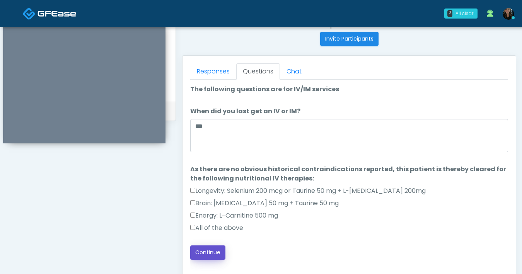
click at [211, 257] on button "Continue" at bounding box center [207, 252] width 35 height 14
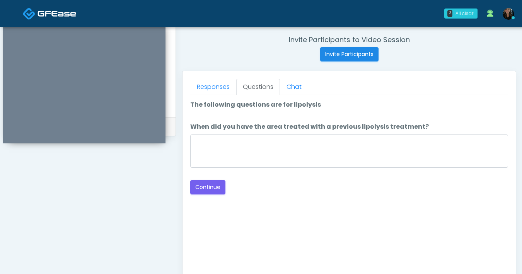
scroll to position [293, 0]
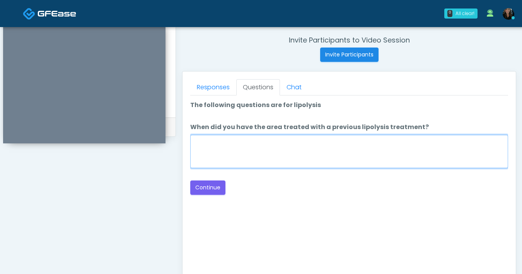
click at [325, 167] on textarea "When did you have the area treated with a previous lipolysis treatment?" at bounding box center [349, 151] width 318 height 33
type textarea "***"
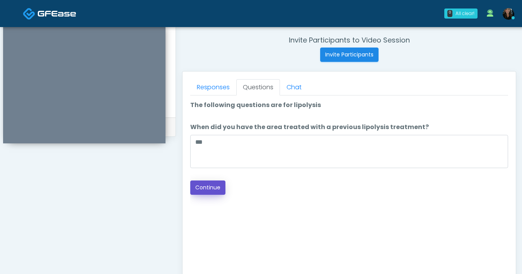
click at [207, 190] on button "Continue" at bounding box center [207, 187] width 35 height 14
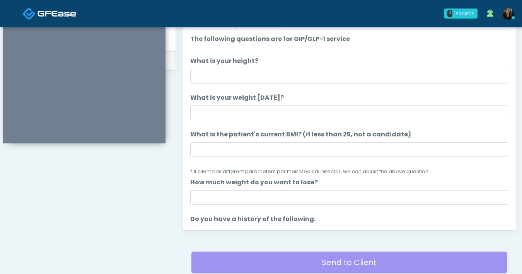
scroll to position [344, 0]
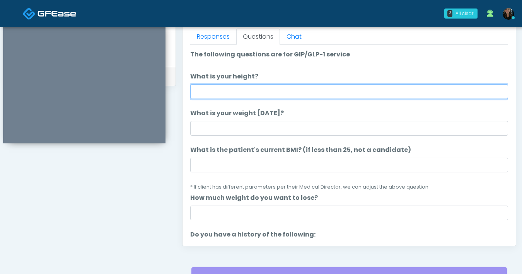
click at [287, 93] on input "What is your height?" at bounding box center [349, 91] width 318 height 15
type input "***"
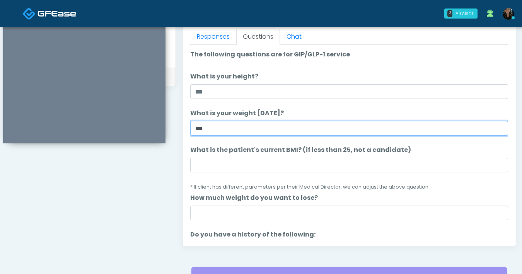
type input "***"
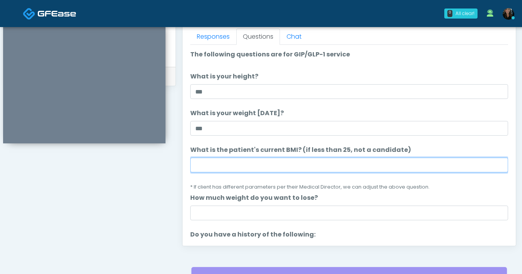
click at [304, 162] on input "What is the patient's current BMI? (if less than 25, not a candidate)" at bounding box center [349, 165] width 318 height 15
type input "****"
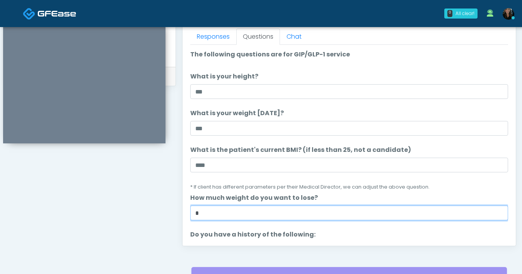
type input "*"
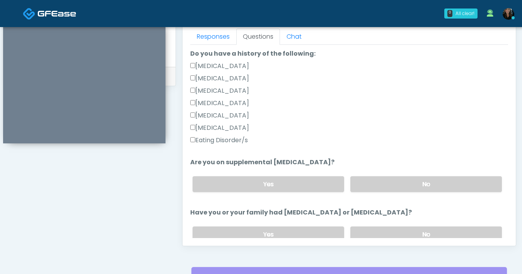
scroll to position [181, 0]
click at [399, 184] on label "No" at bounding box center [425, 184] width 151 height 16
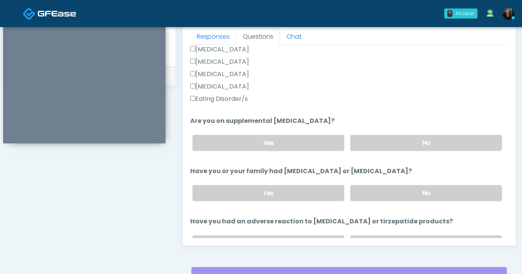
scroll to position [223, 0]
click at [403, 187] on label "No" at bounding box center [425, 192] width 151 height 16
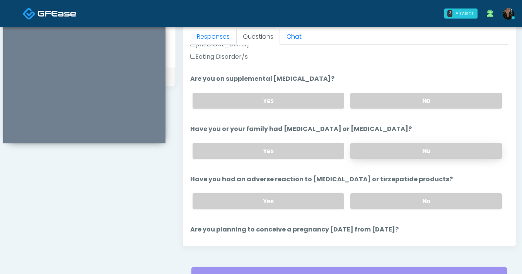
scroll to position [265, 0]
click at [395, 196] on label "No" at bounding box center [425, 200] width 151 height 16
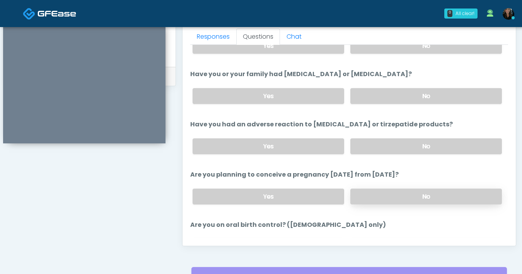
click at [397, 192] on label "No" at bounding box center [425, 197] width 151 height 16
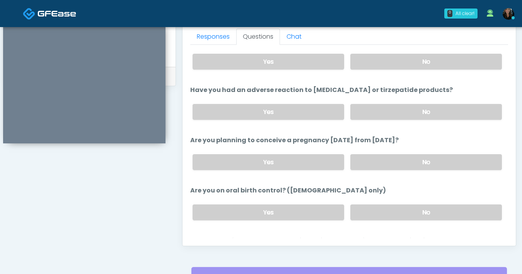
scroll to position [359, 0]
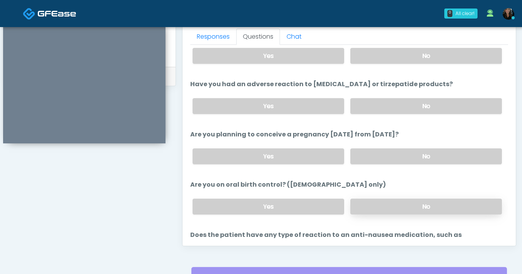
click at [401, 202] on label "No" at bounding box center [425, 207] width 151 height 16
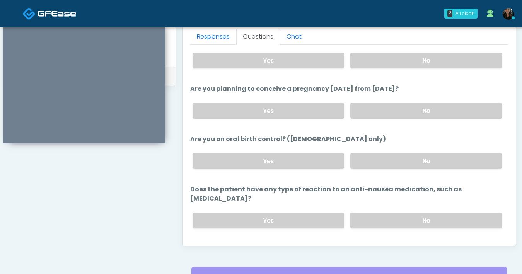
scroll to position [406, 0]
click at [401, 212] on label "No" at bounding box center [425, 220] width 151 height 16
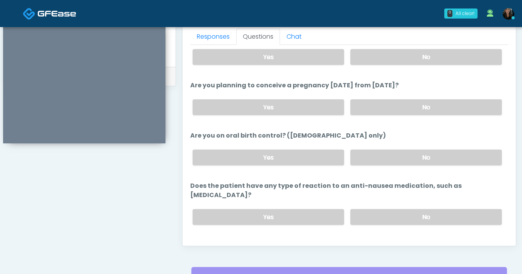
scroll to position [414, 0]
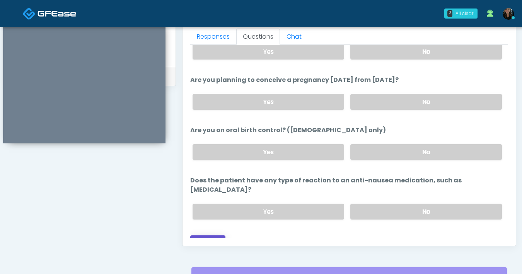
click at [220, 235] on button "Continue" at bounding box center [207, 242] width 35 height 14
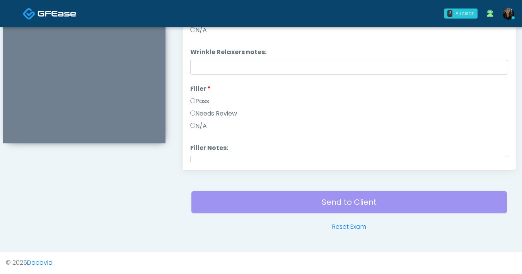
scroll to position [259, 0]
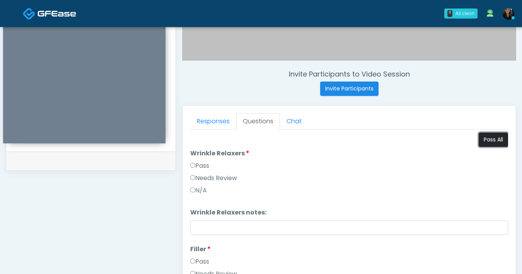
click at [485, 143] on button "Pass All" at bounding box center [492, 140] width 29 height 14
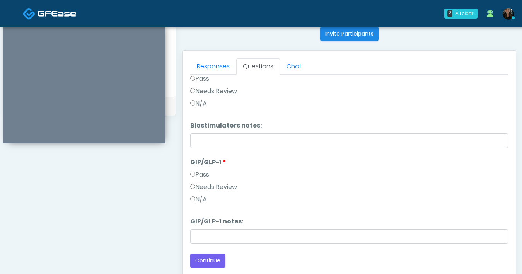
scroll to position [318, 0]
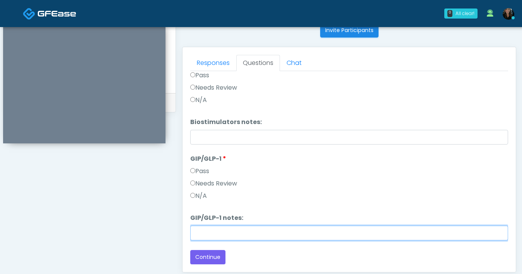
click at [218, 237] on input "GIP/GLP-1 notes:" at bounding box center [349, 233] width 318 height 15
type input "*******"
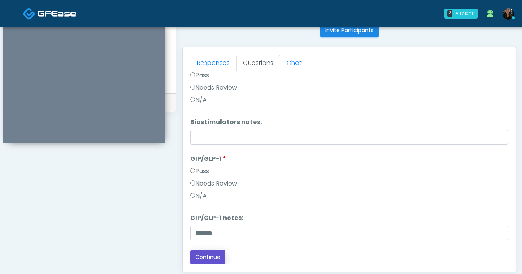
click at [211, 261] on button "Continue" at bounding box center [207, 257] width 35 height 14
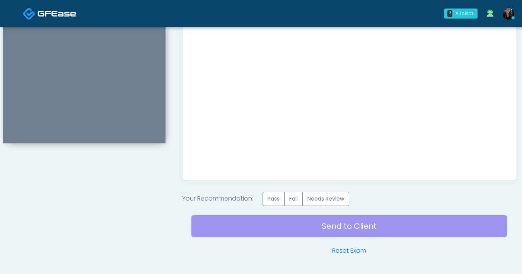
scroll to position [434, 0]
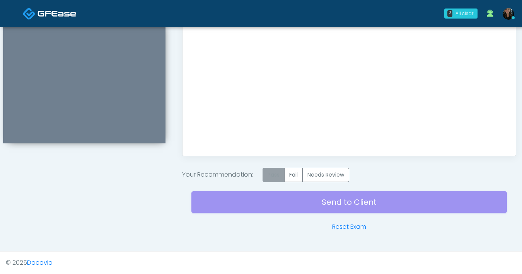
click at [270, 174] on label "Pass" at bounding box center [273, 175] width 22 height 14
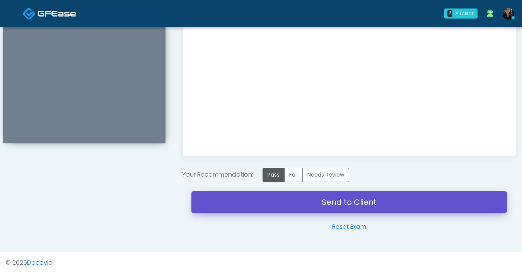
click at [332, 208] on link "Send to Client" at bounding box center [348, 202] width 315 height 22
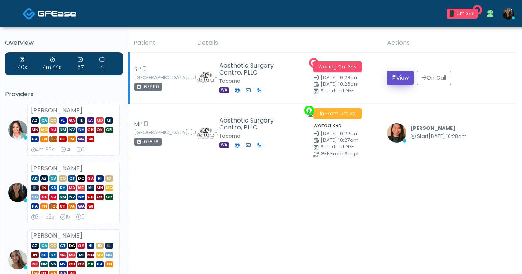
click at [405, 81] on button "View" at bounding box center [400, 78] width 27 height 14
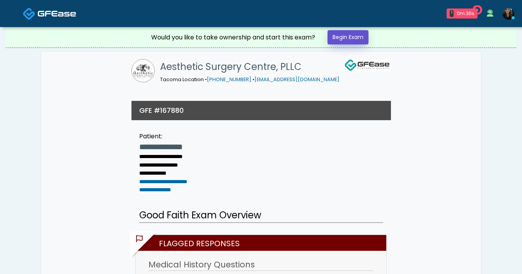
click at [352, 34] on link "Begin Exam" at bounding box center [347, 37] width 41 height 14
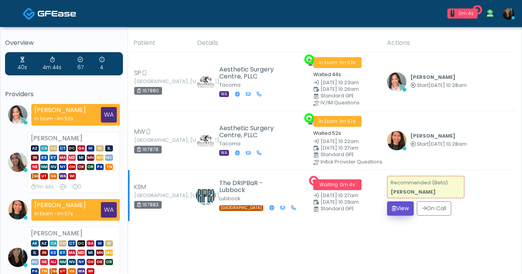
click at [401, 210] on button "View" at bounding box center [400, 208] width 27 height 14
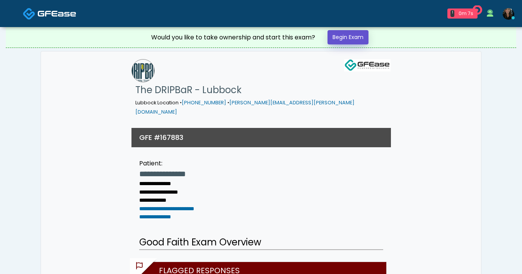
click at [342, 37] on link "Begin Exam" at bounding box center [347, 37] width 41 height 14
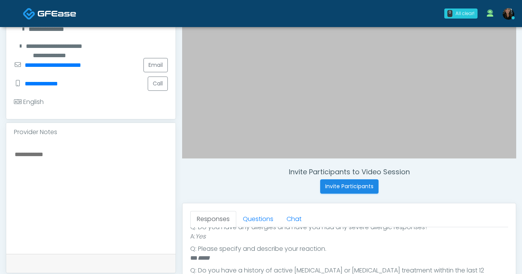
scroll to position [206, 0]
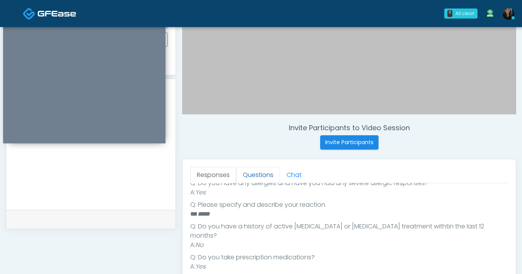
click at [256, 171] on link "Questions" at bounding box center [258, 175] width 44 height 16
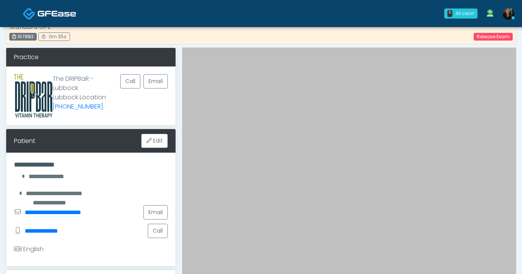
scroll to position [87, 0]
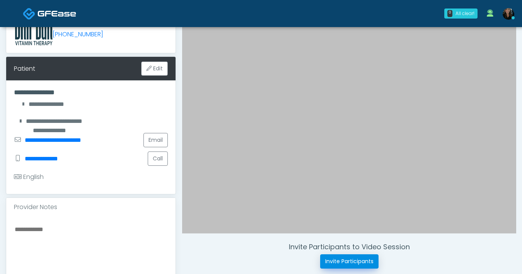
click at [335, 264] on button "Invite Participants" at bounding box center [349, 261] width 58 height 14
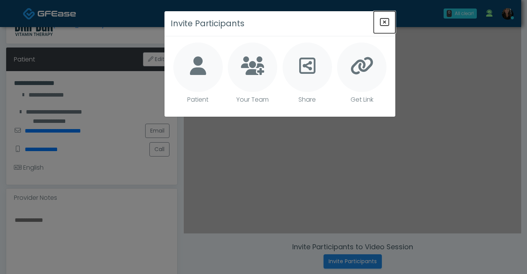
click at [387, 22] on icon "Close" at bounding box center [384, 21] width 9 height 9
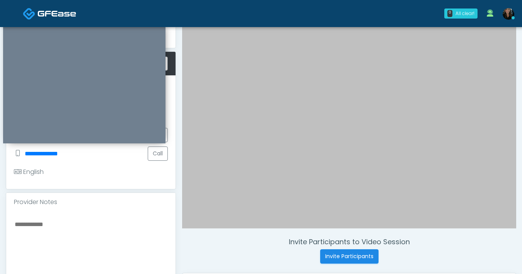
scroll to position [0, 0]
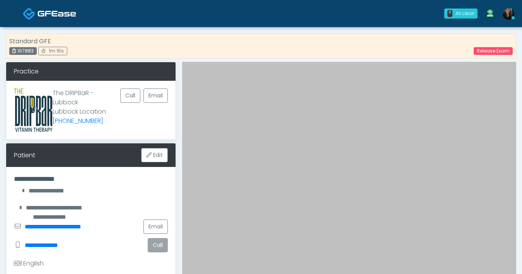
click at [154, 243] on button "Call" at bounding box center [158, 245] width 20 height 14
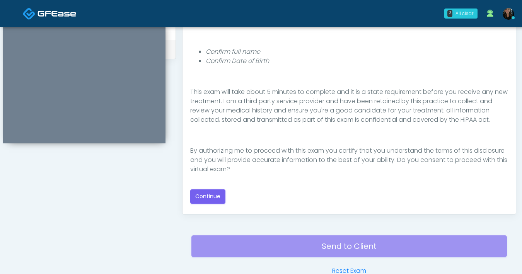
scroll to position [90, 0]
click at [216, 198] on button "Continue" at bounding box center [207, 196] width 35 height 14
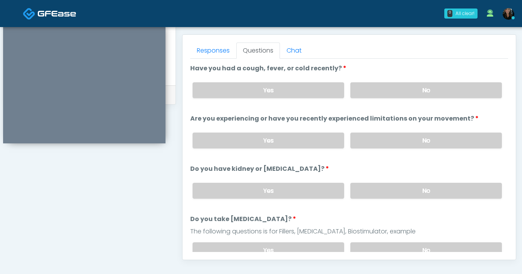
scroll to position [322, 0]
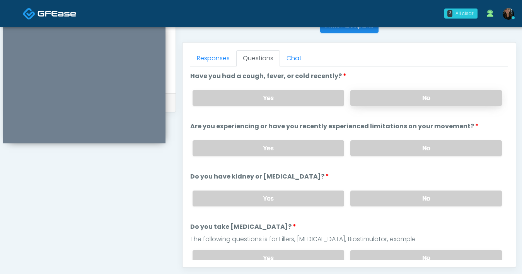
click at [399, 104] on label "No" at bounding box center [425, 98] width 151 height 16
click at [396, 155] on label "No" at bounding box center [425, 148] width 151 height 16
click at [397, 197] on label "No" at bounding box center [425, 198] width 151 height 16
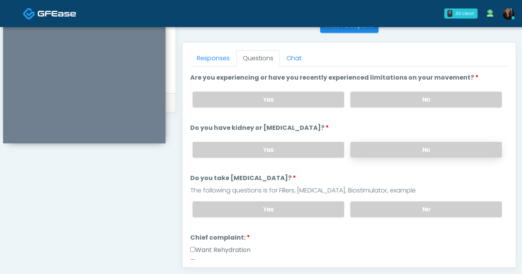
scroll to position [58, 0]
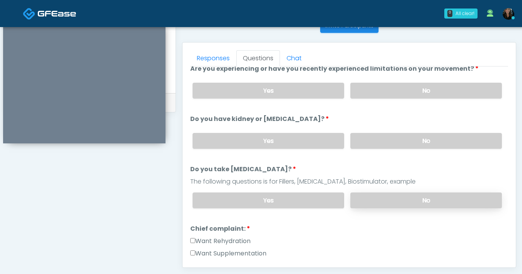
click at [403, 205] on label "No" at bounding box center [425, 200] width 151 height 16
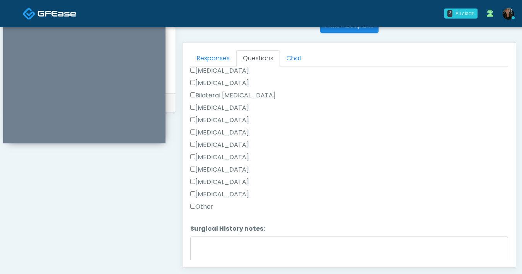
scroll to position [405, 0]
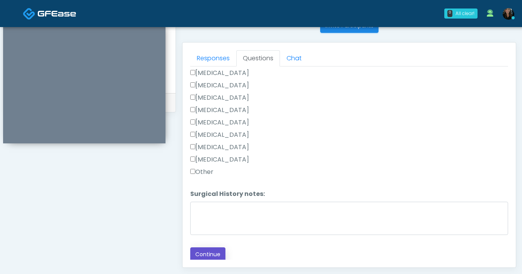
click at [219, 252] on button "Continue" at bounding box center [207, 254] width 35 height 14
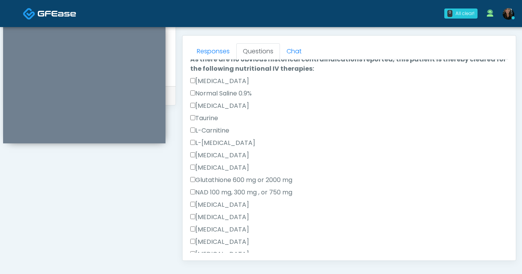
scroll to position [0, 0]
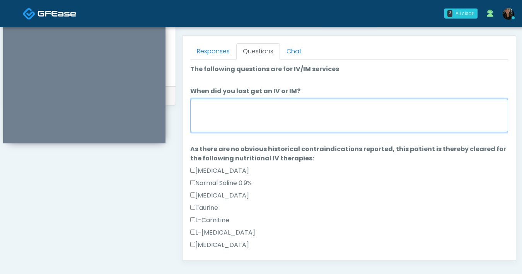
click at [274, 124] on textarea "When did you last get an IV or IM?" at bounding box center [349, 115] width 318 height 33
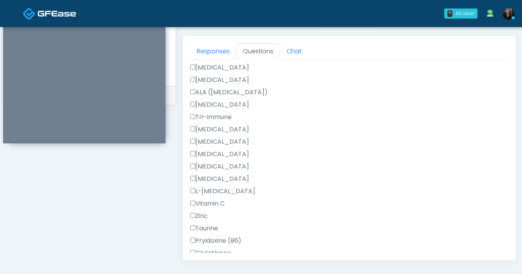
scroll to position [676, 0]
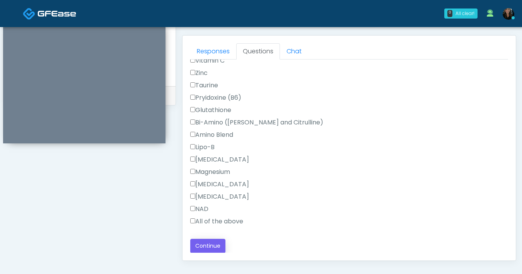
type textarea "**********"
click at [217, 242] on button "Continue" at bounding box center [207, 246] width 35 height 14
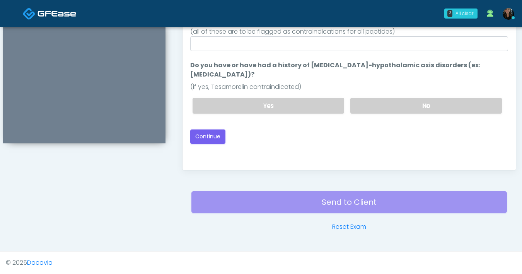
scroll to position [347, 0]
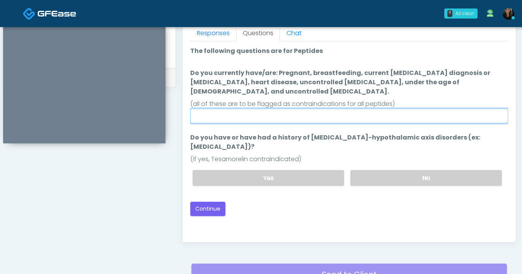
click at [340, 111] on input "Do you currently have/are: Pregnant, breastfeeding, current [MEDICAL_DATA] diag…" at bounding box center [349, 116] width 318 height 15
type input "**"
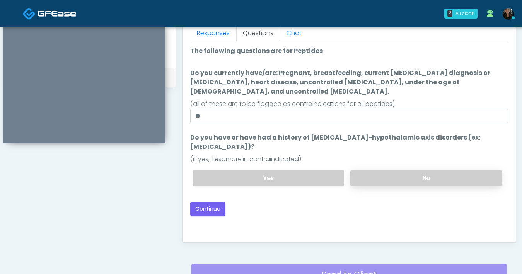
click at [406, 170] on label "No" at bounding box center [425, 178] width 151 height 16
click at [202, 202] on button "Continue" at bounding box center [207, 209] width 35 height 14
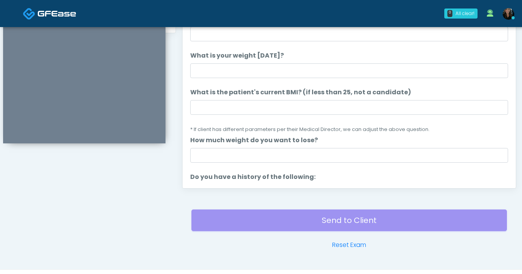
scroll to position [374, 0]
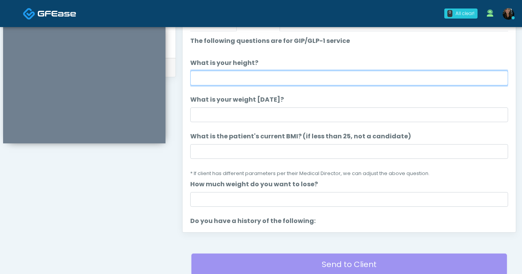
click at [308, 85] on input "What is your height?" at bounding box center [349, 78] width 318 height 15
type input "*"
type input "***"
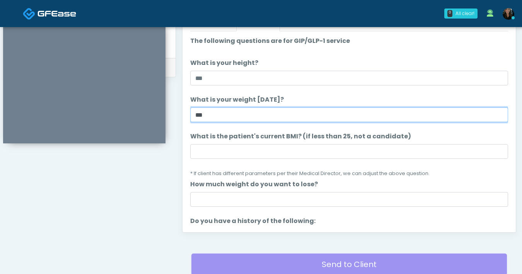
type input "***"
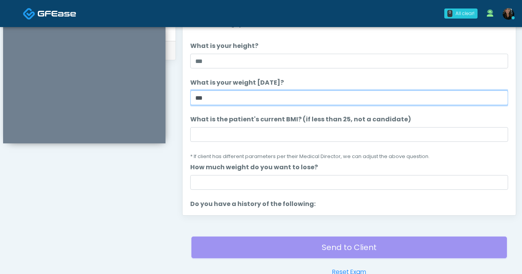
scroll to position [357, 0]
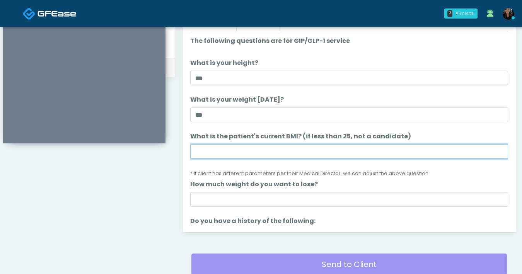
click at [248, 158] on input "What is the patient's current BMI? (if less than 25, not a candidate)" at bounding box center [349, 151] width 318 height 15
type input "****"
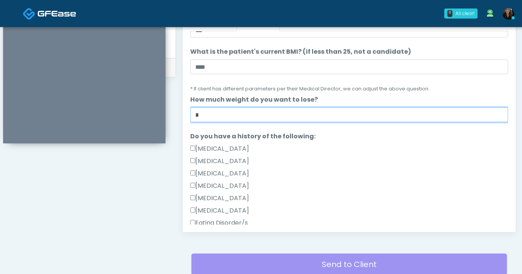
scroll to position [85, 0]
type input "*"
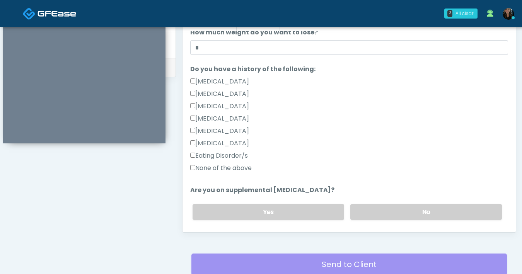
scroll to position [193, 0]
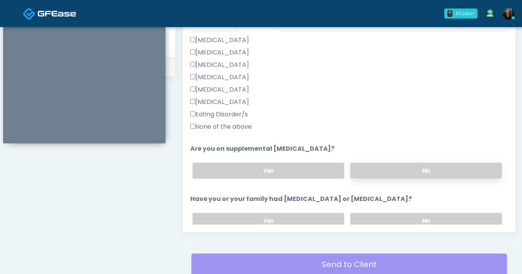
click at [405, 170] on label "No" at bounding box center [425, 171] width 151 height 16
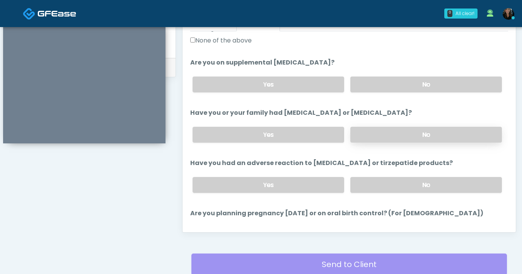
scroll to position [301, 0]
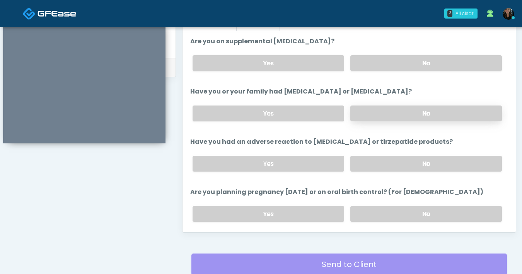
click at [412, 111] on label "No" at bounding box center [425, 113] width 151 height 16
click at [417, 164] on label "No" at bounding box center [425, 164] width 151 height 16
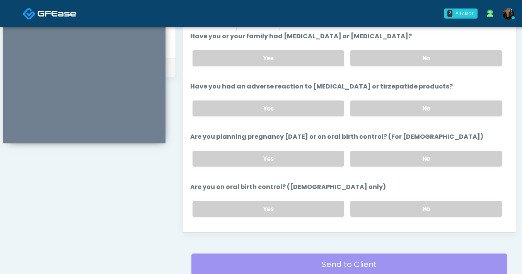
scroll to position [362, 0]
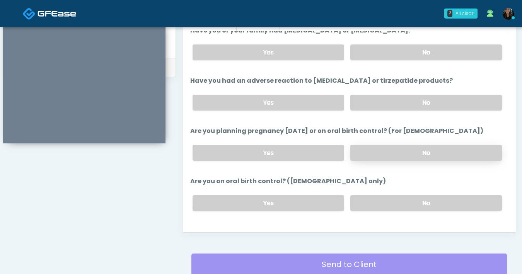
click at [398, 149] on label "No" at bounding box center [425, 153] width 151 height 16
click at [408, 199] on label "No" at bounding box center [425, 203] width 151 height 16
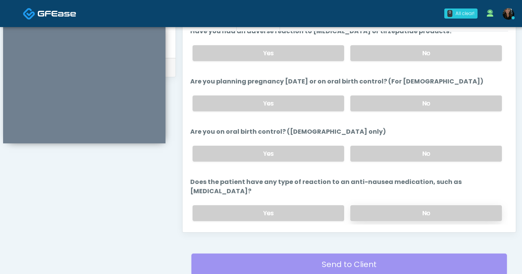
scroll to position [411, 0]
click at [419, 205] on label "No" at bounding box center [425, 213] width 151 height 16
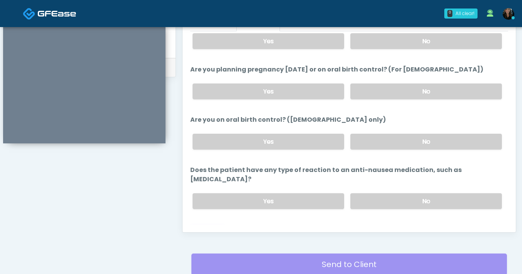
scroll to position [426, 0]
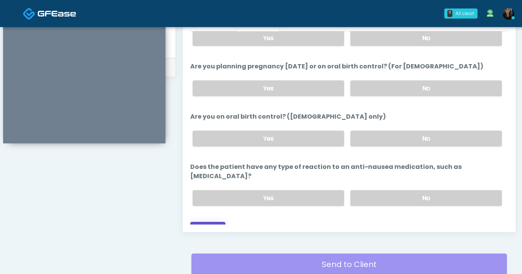
click at [207, 222] on button "Continue" at bounding box center [207, 229] width 35 height 14
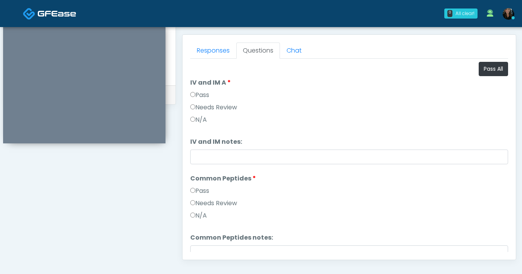
scroll to position [264, 0]
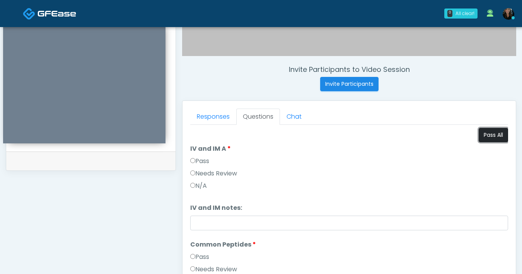
click at [489, 134] on button "Pass All" at bounding box center [492, 135] width 29 height 14
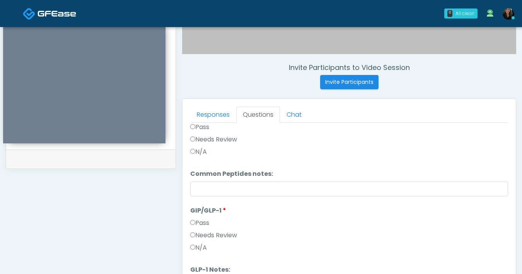
scroll to position [319, 0]
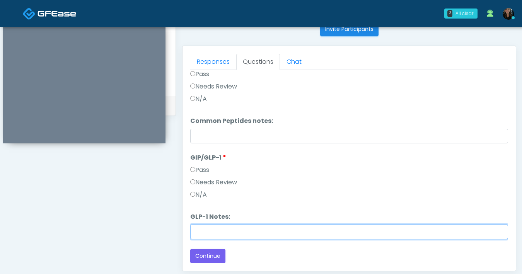
click at [228, 230] on input "GLP-1 Notes:" at bounding box center [349, 231] width 318 height 15
type input "*******"
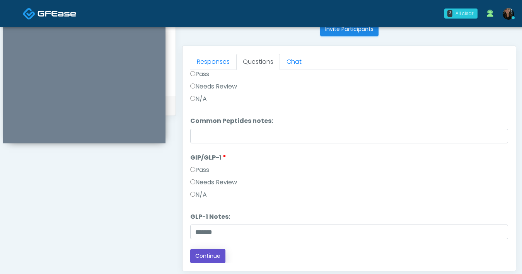
click at [210, 257] on button "Continue" at bounding box center [207, 256] width 35 height 14
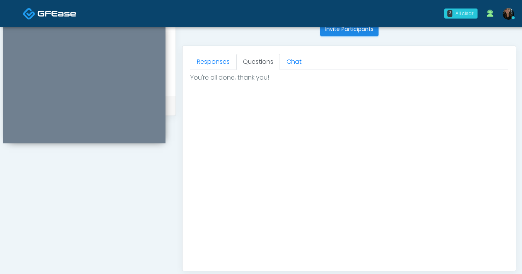
scroll to position [434, 0]
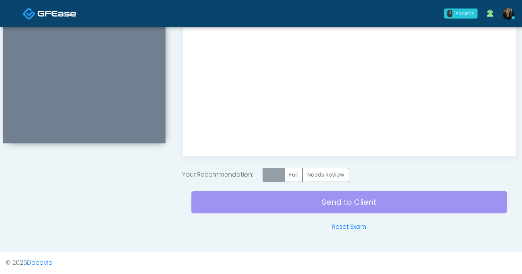
click at [267, 177] on label "Pass" at bounding box center [273, 175] width 22 height 14
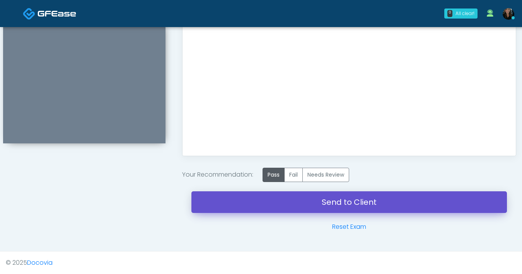
click at [332, 208] on link "Send to Client" at bounding box center [348, 202] width 315 height 22
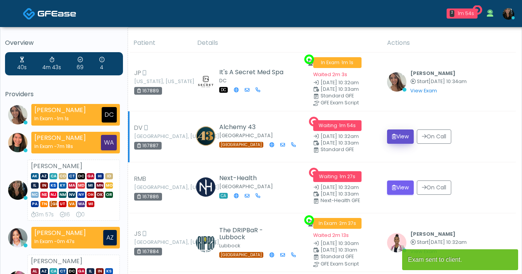
click at [388, 136] on button "View" at bounding box center [400, 136] width 27 height 14
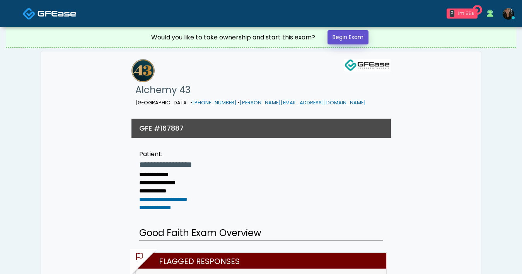
click at [334, 39] on link "Begin Exam" at bounding box center [347, 37] width 41 height 14
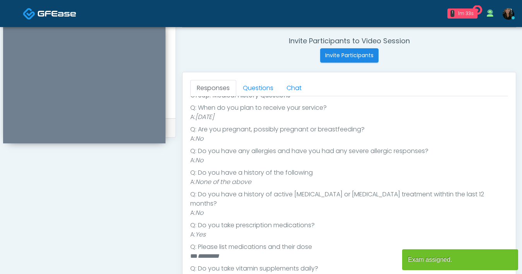
scroll to position [101, 0]
click at [252, 82] on link "Questions" at bounding box center [258, 88] width 44 height 16
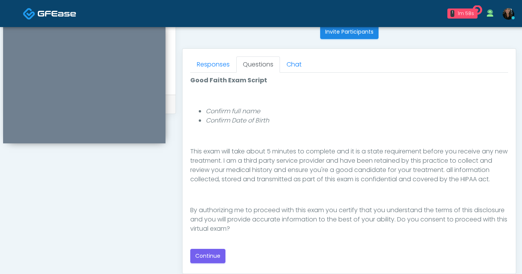
scroll to position [316, 0]
click at [198, 254] on button "Continue" at bounding box center [207, 256] width 35 height 14
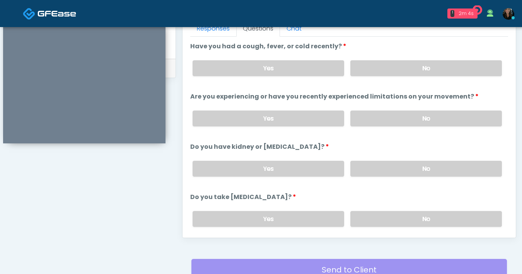
scroll to position [350, 0]
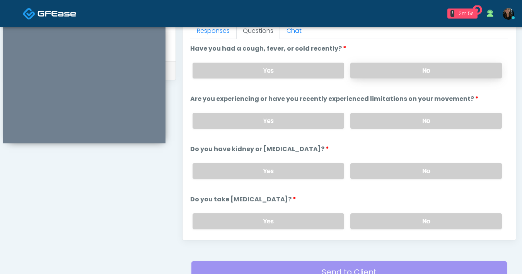
click at [398, 74] on label "No" at bounding box center [425, 71] width 151 height 16
click at [383, 123] on label "No" at bounding box center [425, 121] width 151 height 16
click at [389, 168] on label "No" at bounding box center [425, 171] width 151 height 16
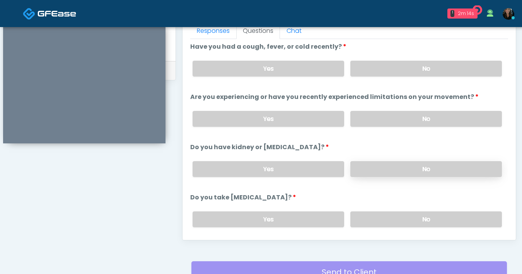
scroll to position [5, 0]
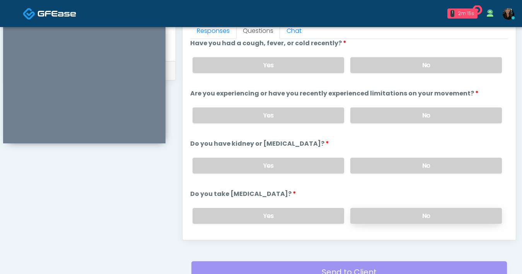
click at [384, 219] on label "No" at bounding box center [425, 216] width 151 height 16
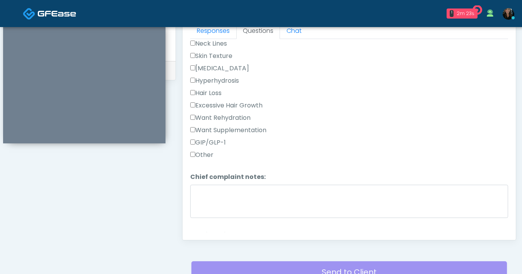
scroll to position [361, 0]
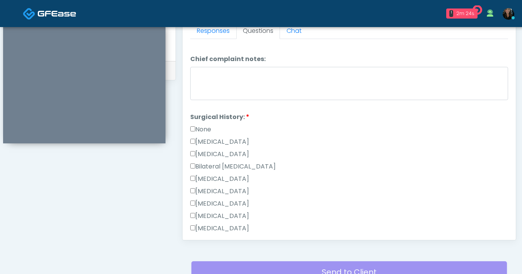
click at [195, 128] on label "None" at bounding box center [200, 129] width 21 height 9
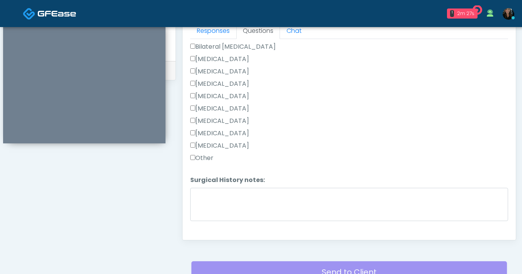
scroll to position [494, 0]
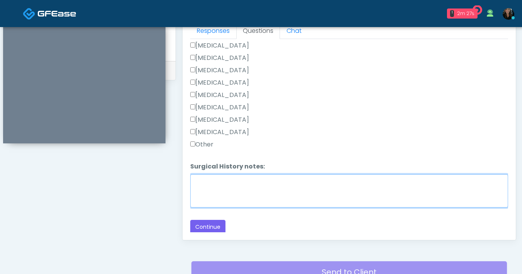
click at [236, 198] on textarea "Surgical History notes:" at bounding box center [349, 190] width 318 height 33
type textarea "*****"
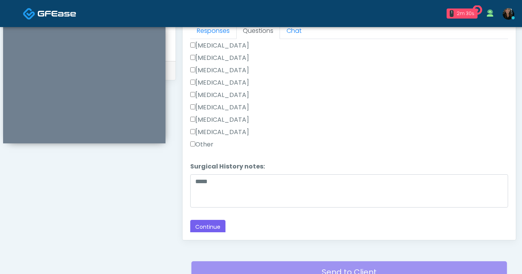
click at [358, 129] on div "[MEDICAL_DATA]" at bounding box center [349, 134] width 318 height 12
click at [211, 223] on button "Continue" at bounding box center [207, 227] width 35 height 14
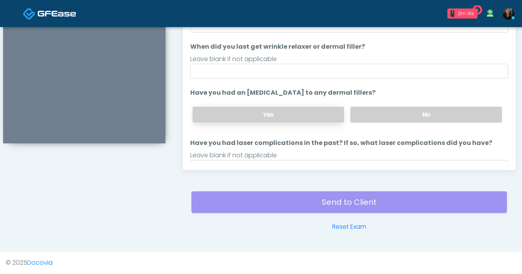
scroll to position [292, 0]
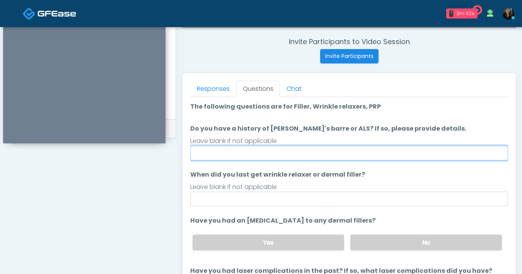
click at [269, 155] on input "Do you have a history of Guillain's barre or ALS? If so, please provide details." at bounding box center [349, 153] width 318 height 15
type input "**"
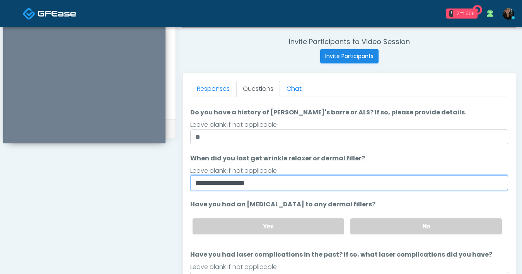
scroll to position [32, 0]
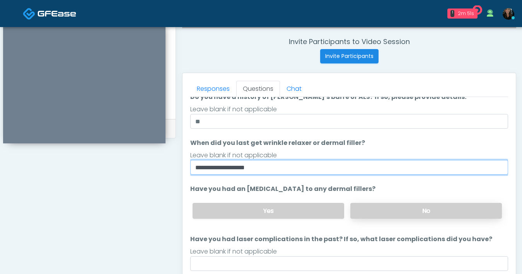
type input "**********"
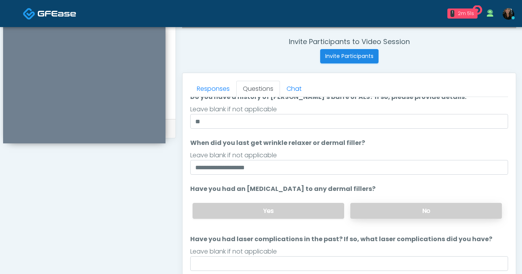
click at [365, 216] on label "No" at bounding box center [425, 211] width 151 height 16
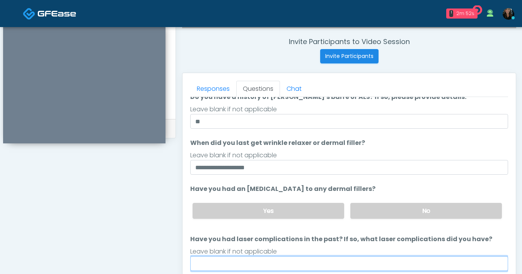
click at [302, 262] on input "Have you had laser complications in the past? If so, what laser complications d…" at bounding box center [349, 263] width 318 height 15
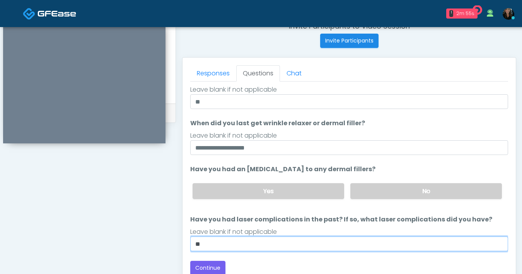
scroll to position [308, 0]
type input "**"
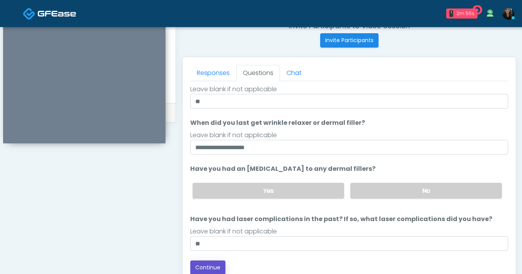
click at [217, 261] on button "Continue" at bounding box center [207, 267] width 35 height 14
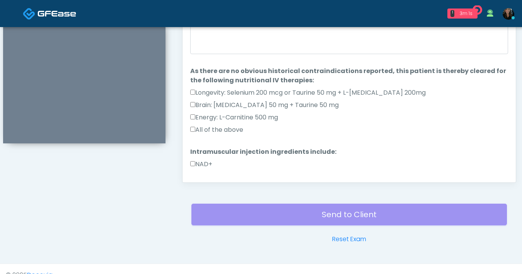
scroll to position [302, 0]
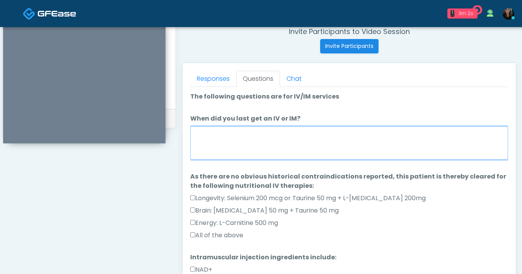
click at [323, 141] on textarea "When did you last get an IV or IM?" at bounding box center [349, 142] width 318 height 33
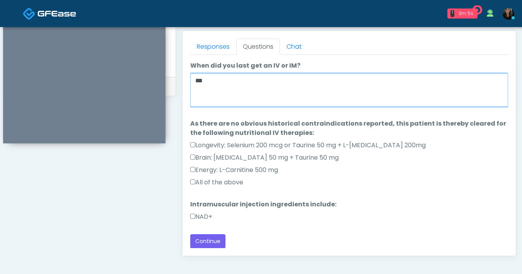
scroll to position [368, 0]
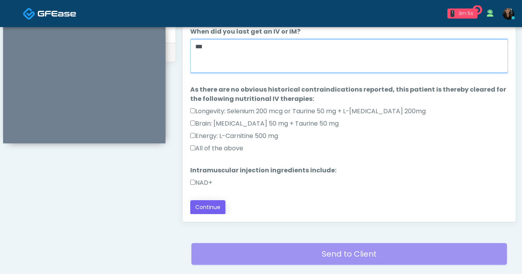
type textarea "***"
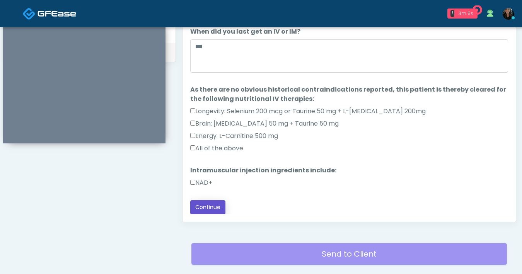
click at [213, 208] on button "Continue" at bounding box center [207, 207] width 35 height 14
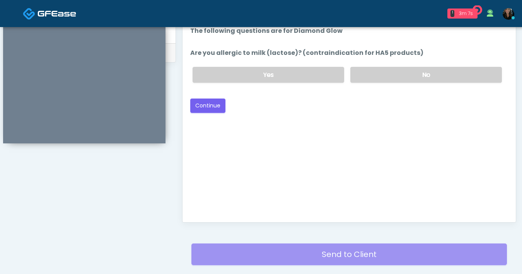
scroll to position [272, 0]
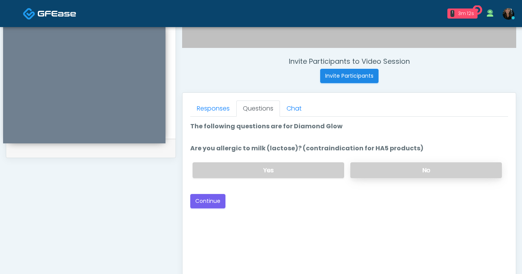
click at [392, 168] on label "No" at bounding box center [425, 170] width 151 height 16
click at [199, 204] on button "Continue" at bounding box center [207, 201] width 35 height 14
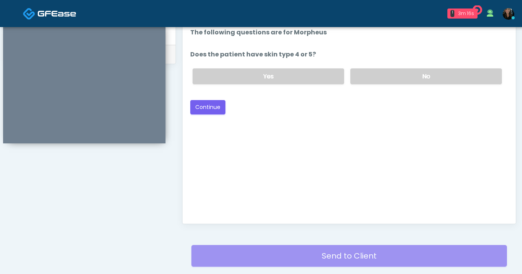
scroll to position [284, 0]
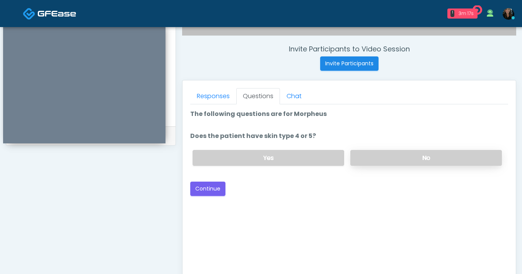
click at [389, 160] on label "No" at bounding box center [425, 158] width 151 height 16
click at [210, 190] on button "Continue" at bounding box center [207, 189] width 35 height 14
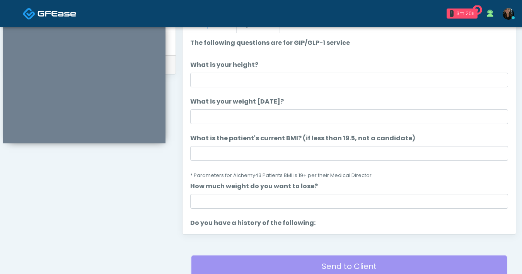
scroll to position [353, 0]
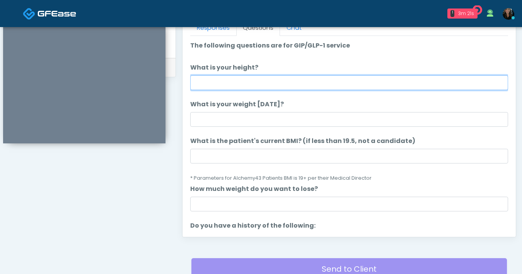
click at [281, 84] on input "What is your height?" at bounding box center [349, 82] width 318 height 15
type input "***"
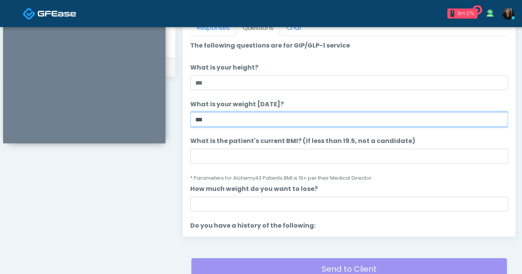
type input "***"
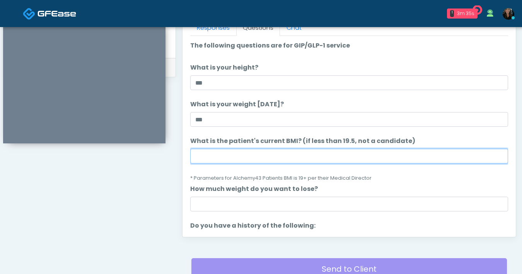
click at [279, 162] on input "What is the patient's current BMI? (if less than 19.5, not a candidate)" at bounding box center [349, 156] width 318 height 15
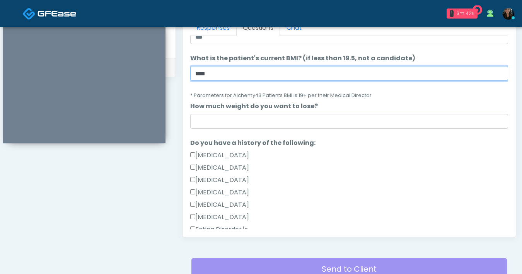
scroll to position [68, 0]
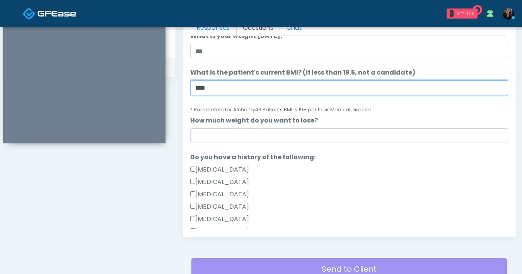
type input "****"
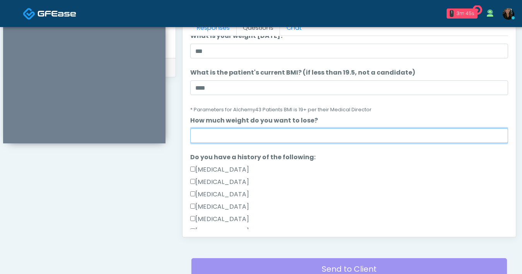
click at [239, 135] on input "How much weight do you want to lose?" at bounding box center [349, 135] width 318 height 15
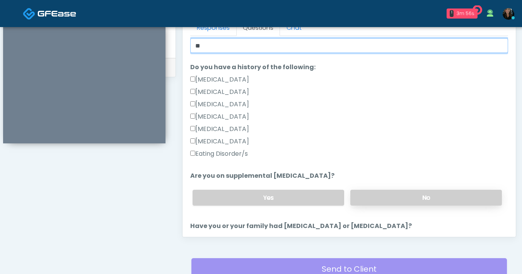
type input "**"
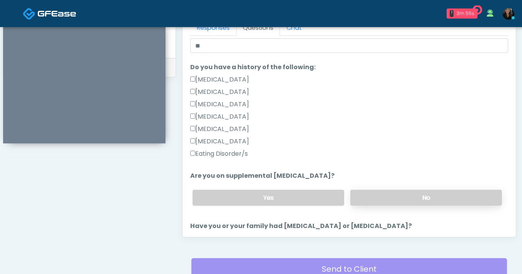
click at [385, 194] on label "No" at bounding box center [425, 198] width 151 height 16
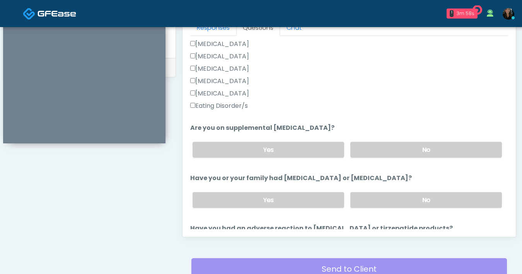
scroll to position [215, 0]
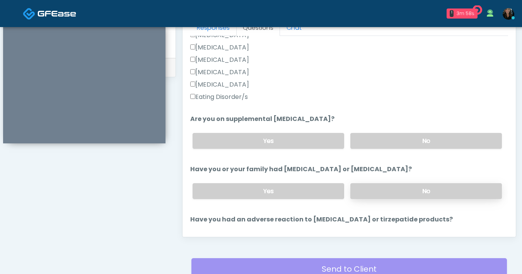
click at [381, 186] on label "No" at bounding box center [425, 191] width 151 height 16
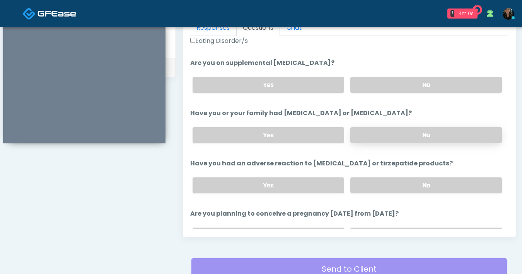
scroll to position [271, 0]
click at [393, 194] on div "Yes No" at bounding box center [346, 186] width 321 height 28
click at [394, 190] on label "No" at bounding box center [425, 186] width 151 height 16
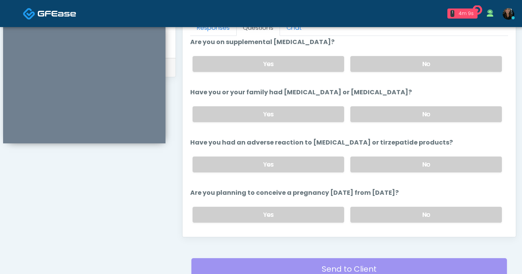
scroll to position [340, 0]
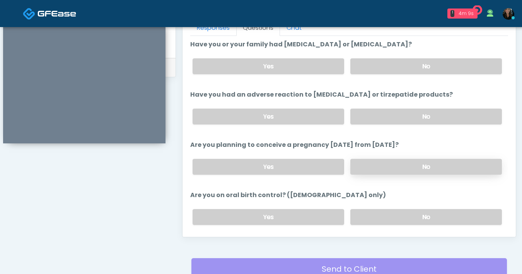
click at [377, 165] on label "No" at bounding box center [425, 167] width 151 height 16
click at [396, 217] on label "No" at bounding box center [425, 217] width 151 height 16
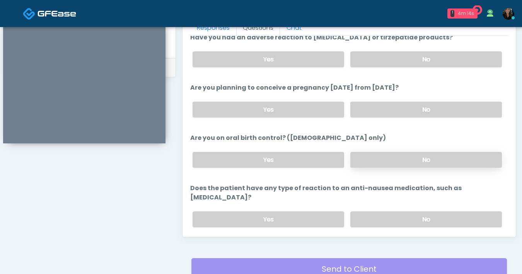
scroll to position [403, 0]
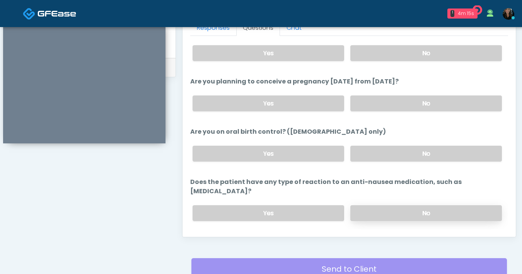
click at [389, 205] on label "No" at bounding box center [425, 213] width 151 height 16
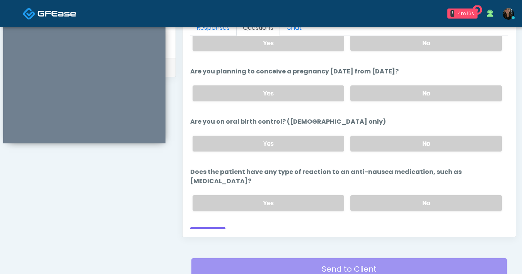
scroll to position [414, 0]
click at [216, 226] on button "Continue" at bounding box center [207, 233] width 35 height 14
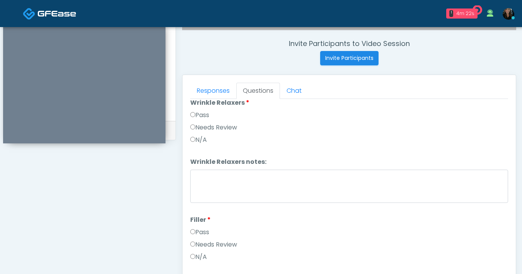
scroll to position [0, 0]
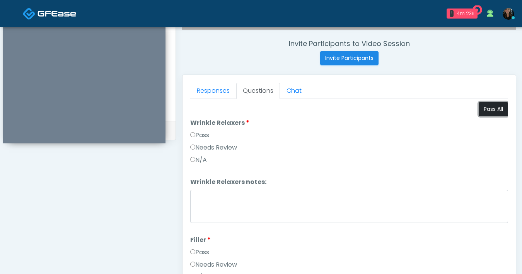
click at [486, 114] on button "Pass All" at bounding box center [492, 109] width 29 height 14
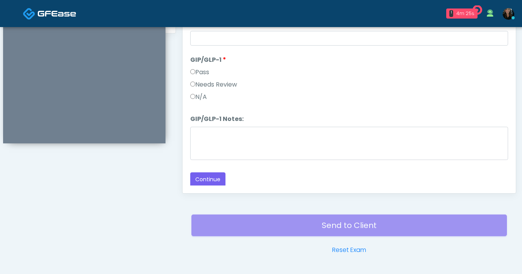
scroll to position [420, 0]
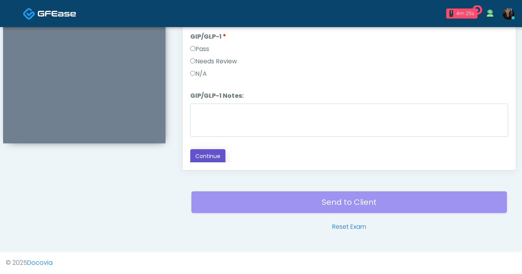
click at [218, 153] on button "Continue" at bounding box center [207, 156] width 35 height 14
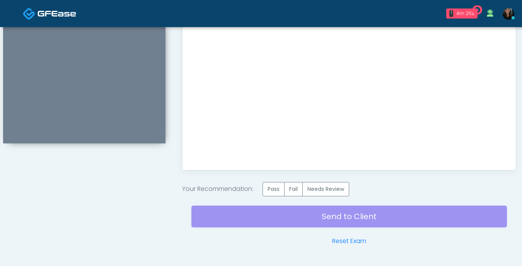
scroll to position [0, 0]
click at [277, 188] on label "Pass" at bounding box center [273, 189] width 22 height 14
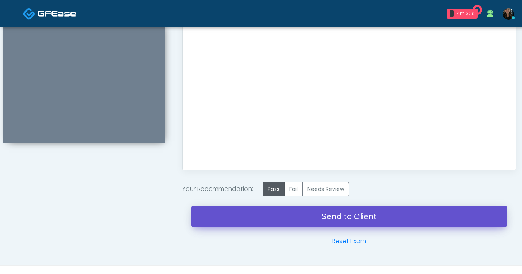
click at [368, 217] on link "Send to Client" at bounding box center [348, 217] width 315 height 22
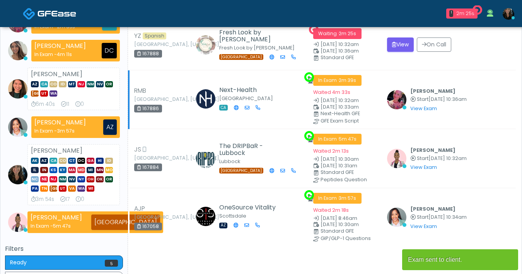
scroll to position [57, 0]
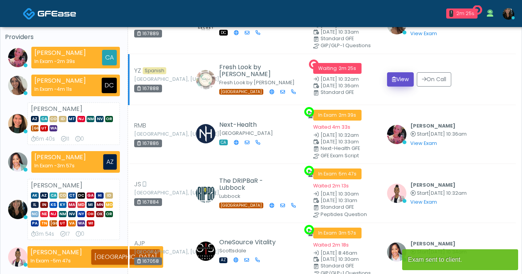
click at [391, 74] on button "View" at bounding box center [400, 79] width 27 height 14
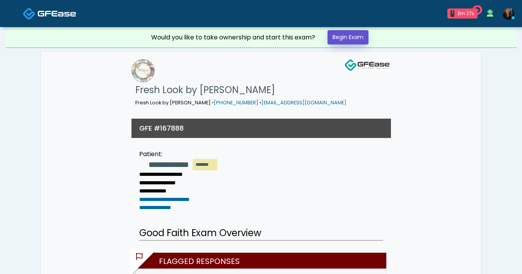
click at [364, 33] on link "Begin Exam" at bounding box center [347, 37] width 41 height 14
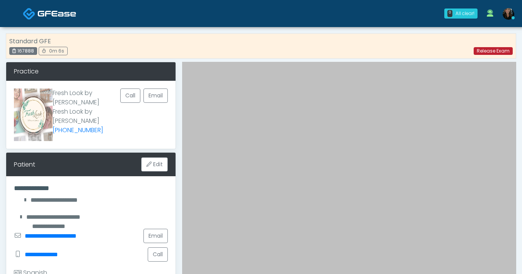
click at [477, 51] on link "Release Exam" at bounding box center [492, 51] width 39 height 8
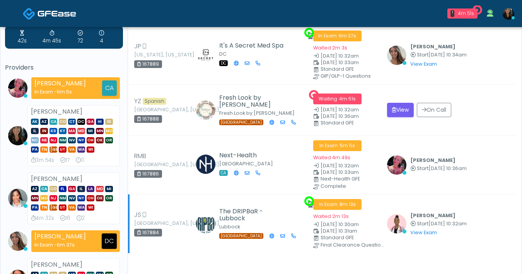
scroll to position [29, 0]
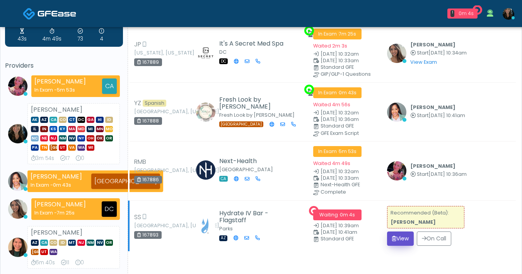
click at [401, 236] on button "View" at bounding box center [400, 238] width 27 height 14
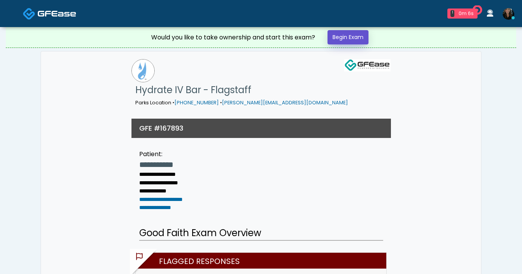
click at [364, 37] on link "Begin Exam" at bounding box center [347, 37] width 41 height 14
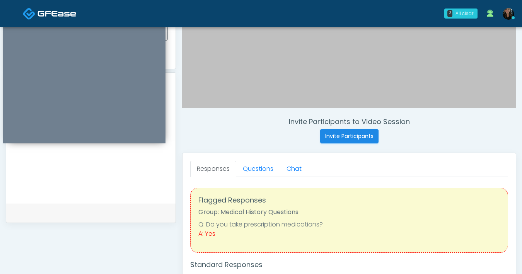
scroll to position [228, 0]
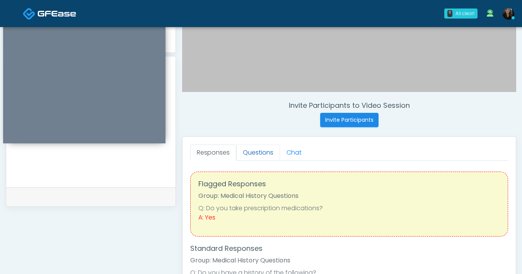
click at [261, 152] on link "Questions" at bounding box center [258, 153] width 44 height 16
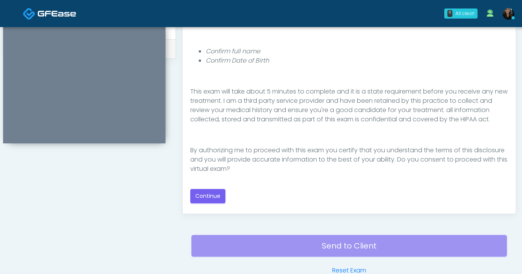
scroll to position [376, 0]
click at [216, 190] on button "Continue" at bounding box center [207, 196] width 35 height 14
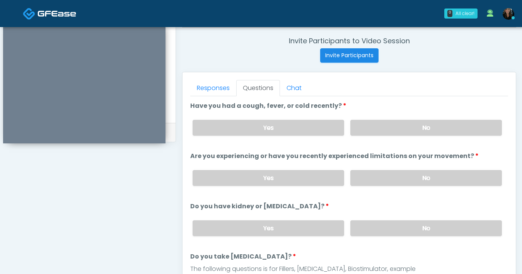
scroll to position [276, 0]
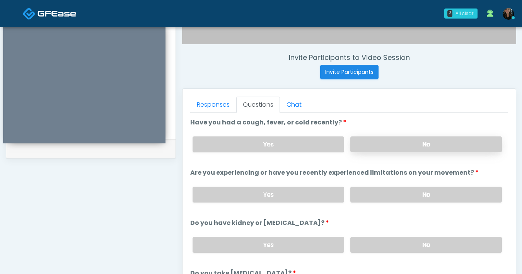
click at [389, 139] on label "No" at bounding box center [425, 144] width 151 height 16
click at [388, 191] on label "No" at bounding box center [425, 195] width 151 height 16
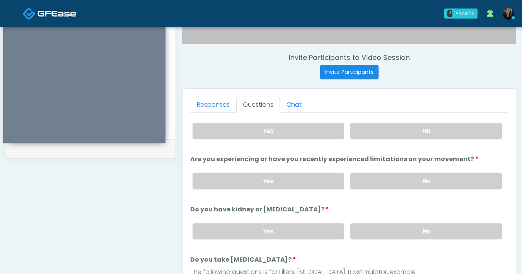
scroll to position [15, 0]
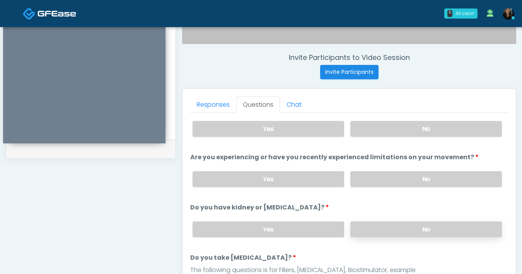
click at [376, 231] on label "No" at bounding box center [425, 229] width 151 height 16
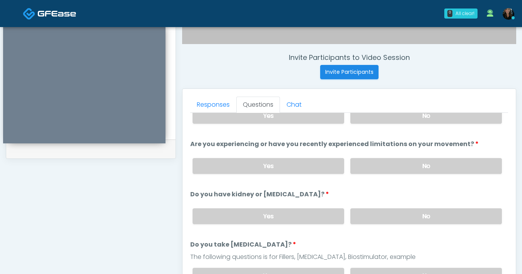
scroll to position [75, 0]
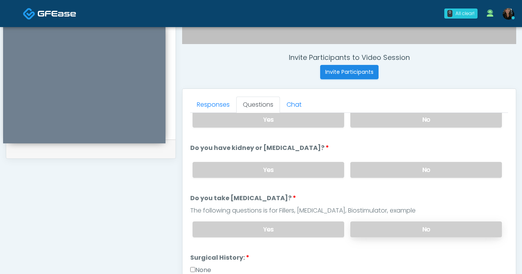
click at [401, 226] on label "No" at bounding box center [425, 229] width 151 height 16
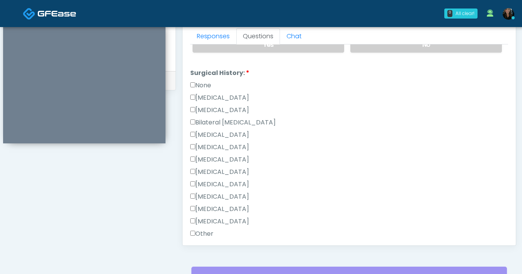
scroll to position [275, 0]
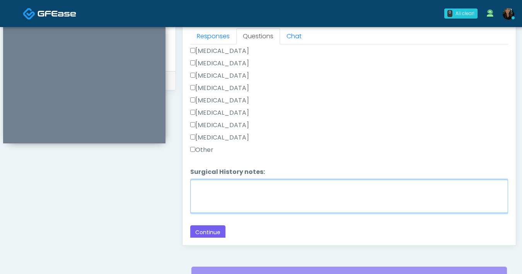
click at [234, 201] on textarea "Surgical History notes:" at bounding box center [349, 196] width 318 height 33
type textarea "**********"
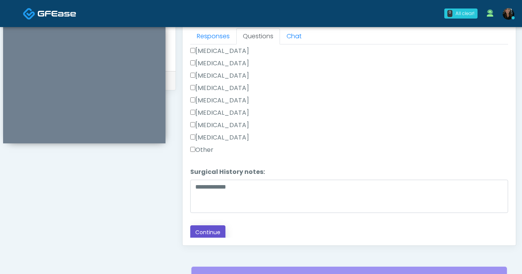
click at [211, 235] on button "Continue" at bounding box center [207, 232] width 35 height 14
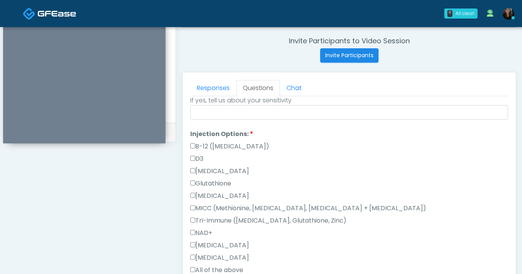
scroll to position [3, 0]
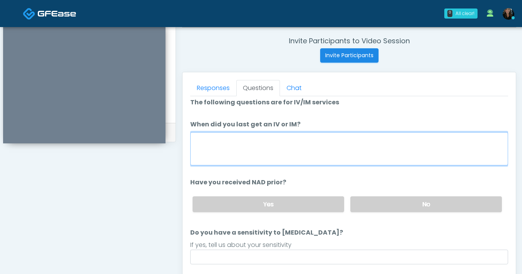
click at [274, 153] on textarea "When did you last get an IV or IM?" at bounding box center [349, 148] width 318 height 33
type textarea "***"
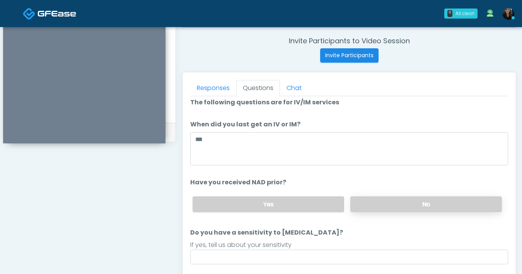
click at [366, 199] on label "No" at bounding box center [425, 204] width 151 height 16
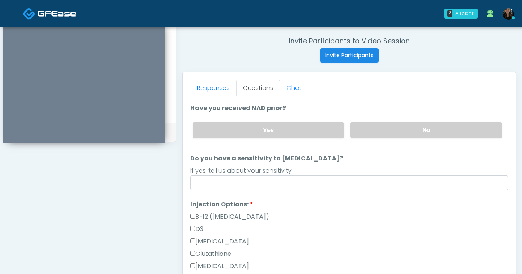
scroll to position [87, 0]
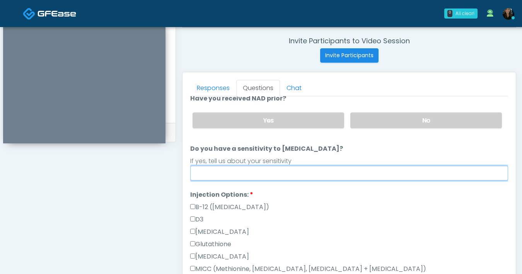
click at [330, 172] on input "Do you have a sensitivity to [MEDICAL_DATA]?" at bounding box center [349, 173] width 318 height 15
type input "**"
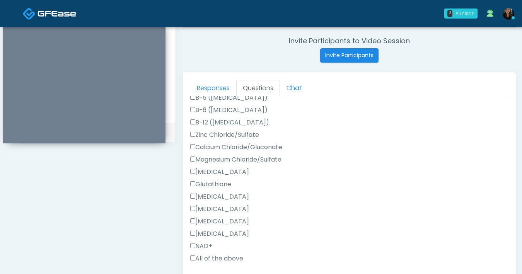
scroll to position [420, 0]
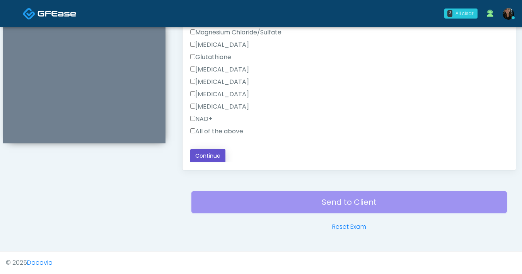
click at [210, 153] on button "Continue" at bounding box center [207, 156] width 35 height 14
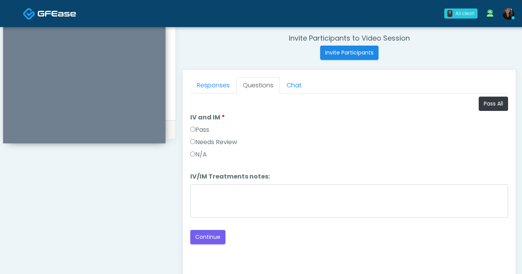
scroll to position [294, 0]
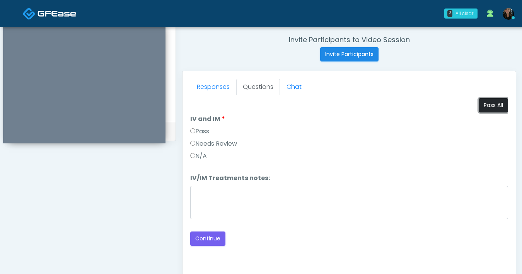
click at [487, 105] on button "Pass All" at bounding box center [492, 105] width 29 height 14
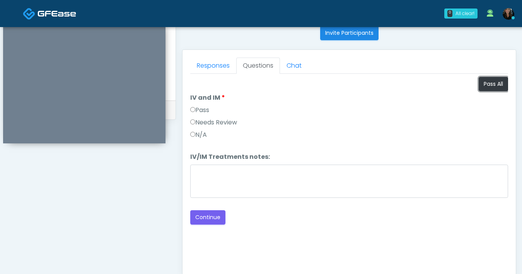
scroll to position [358, 0]
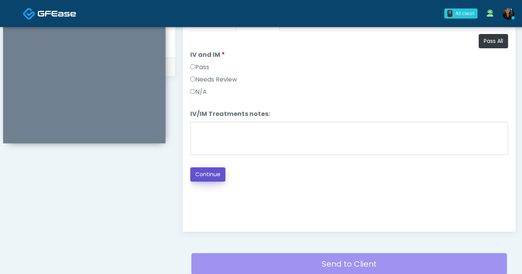
click at [219, 171] on button "Continue" at bounding box center [207, 174] width 35 height 14
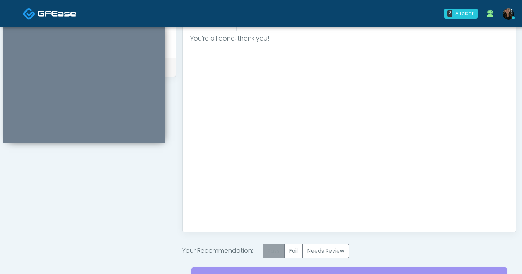
click at [272, 247] on label "Pass" at bounding box center [273, 251] width 22 height 14
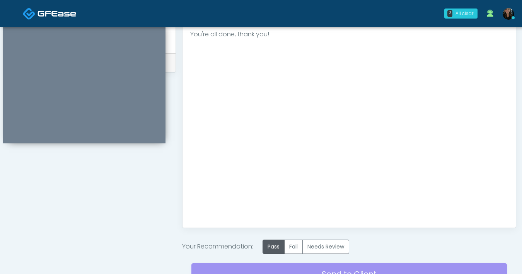
scroll to position [434, 0]
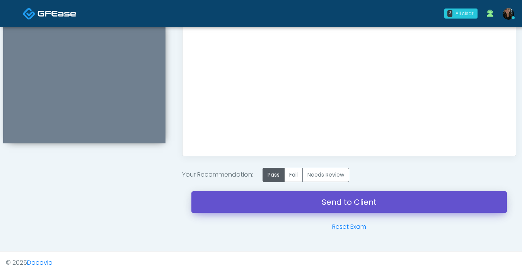
click at [309, 201] on link "Send to Client" at bounding box center [348, 202] width 315 height 22
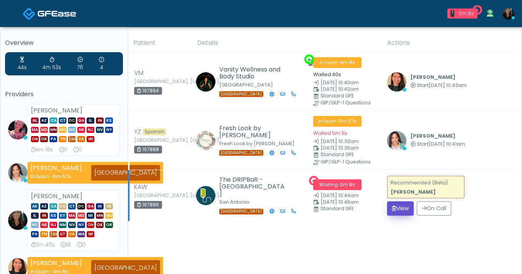
click at [398, 205] on button "View" at bounding box center [400, 208] width 27 height 14
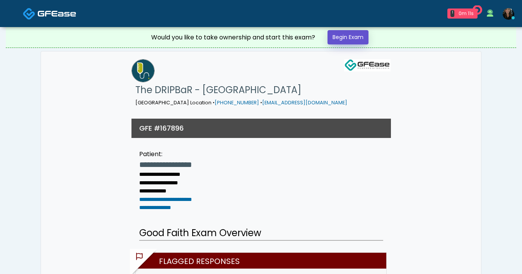
click at [350, 42] on link "Begin Exam" at bounding box center [347, 37] width 41 height 14
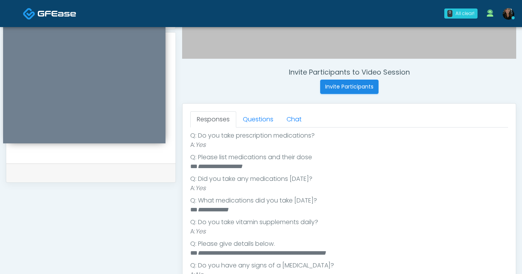
scroll to position [251, 0]
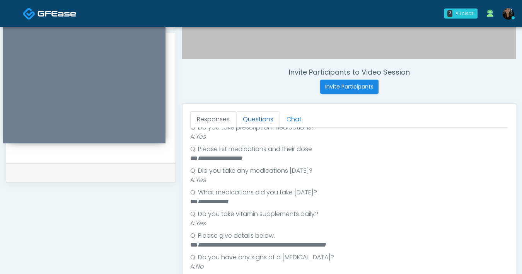
click at [253, 117] on link "Questions" at bounding box center [258, 119] width 44 height 16
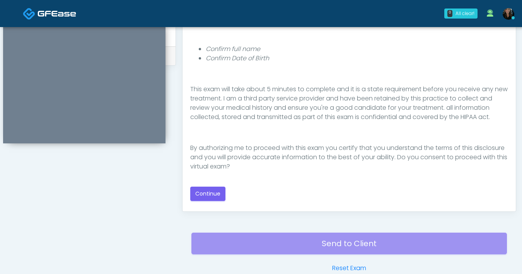
scroll to position [384, 0]
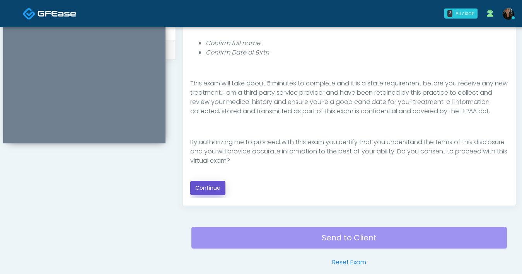
click at [197, 187] on button "Continue" at bounding box center [207, 188] width 35 height 14
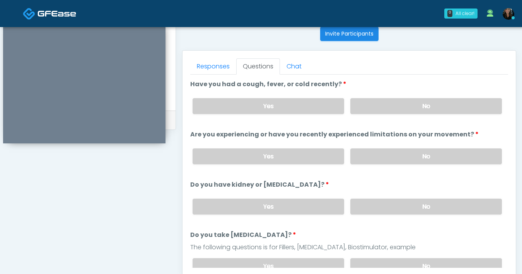
scroll to position [283, 0]
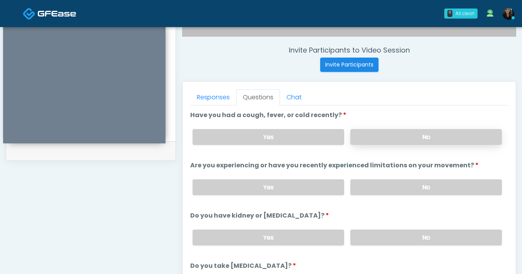
click at [386, 137] on label "No" at bounding box center [425, 137] width 151 height 16
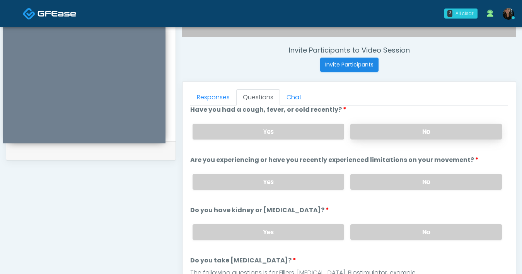
scroll to position [16, 0]
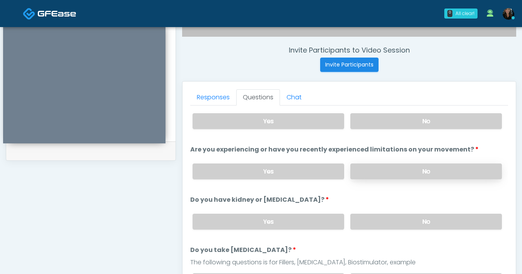
click at [391, 170] on label "No" at bounding box center [425, 171] width 151 height 16
click at [267, 124] on label "Yes" at bounding box center [267, 121] width 151 height 16
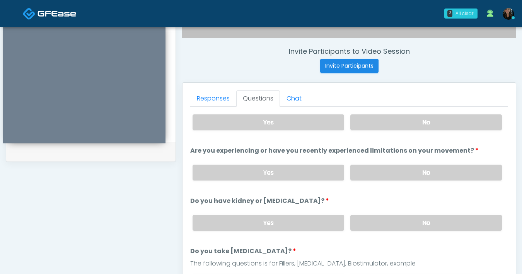
scroll to position [143, 0]
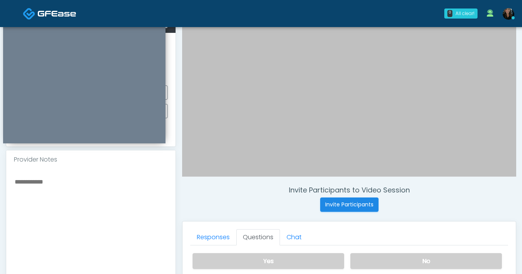
click at [106, 214] on textarea at bounding box center [91, 224] width 154 height 94
type textarea "*"
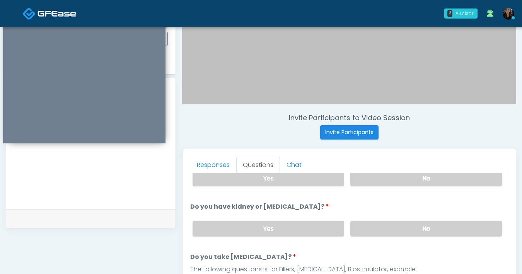
scroll to position [77, 0]
type textarea "**********"
click at [368, 228] on label "No" at bounding box center [425, 228] width 151 height 16
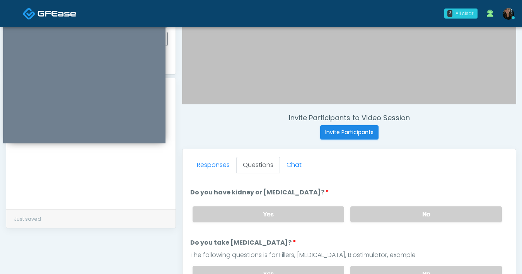
scroll to position [105, 0]
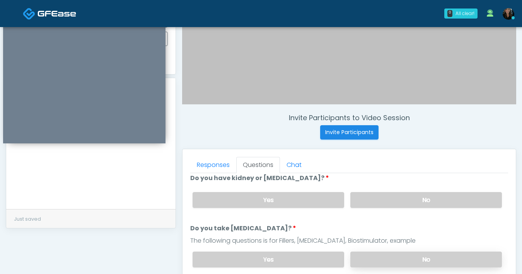
click at [391, 253] on label "No" at bounding box center [425, 260] width 151 height 16
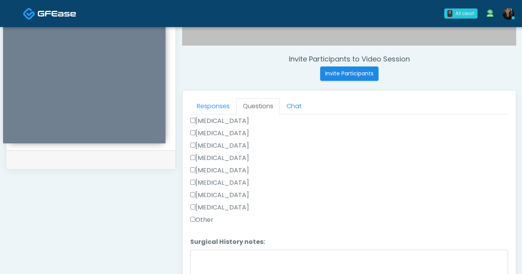
scroll to position [377, 0]
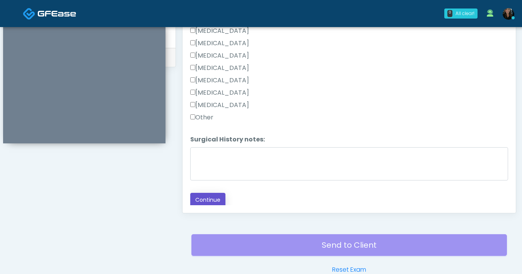
click at [208, 197] on button "Continue" at bounding box center [207, 200] width 35 height 14
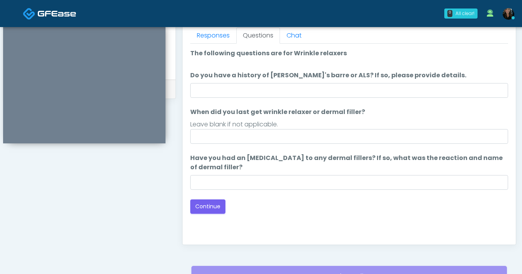
scroll to position [345, 0]
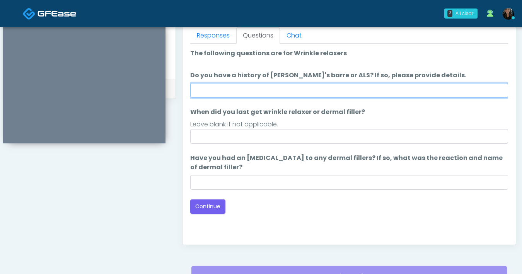
click at [366, 92] on input "Do you have a history of [PERSON_NAME]'s barre or ALS? If so, please provide de…" at bounding box center [349, 90] width 318 height 15
type input "**"
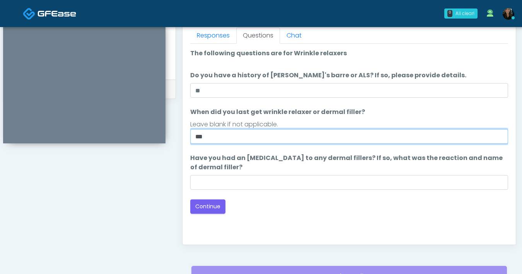
type input "***"
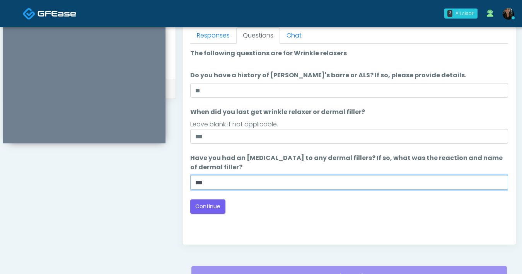
type input "***"
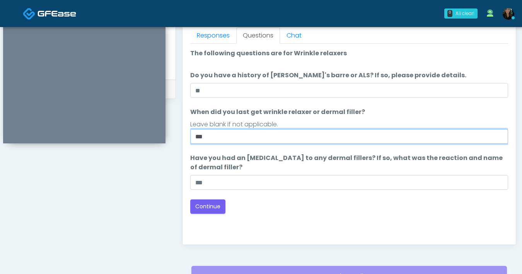
click at [228, 142] on input "***" at bounding box center [349, 136] width 318 height 15
type input "*"
type input "**********"
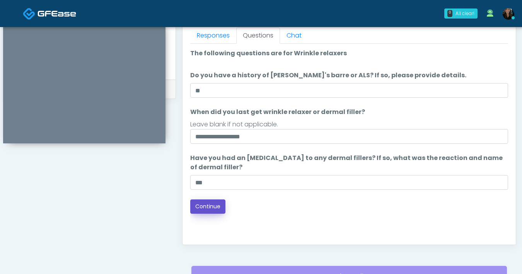
click at [213, 203] on button "Continue" at bounding box center [207, 206] width 35 height 14
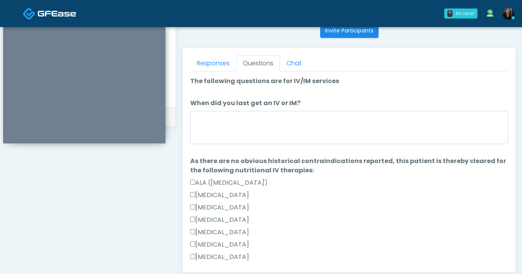
scroll to position [292, 0]
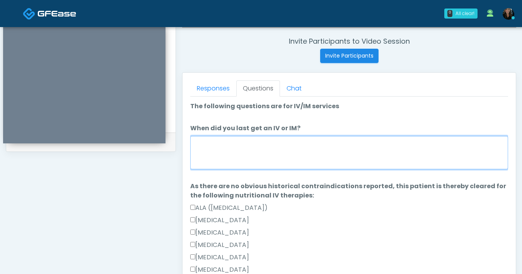
click at [239, 158] on textarea "When did you last get an IV or IM?" at bounding box center [349, 152] width 318 height 33
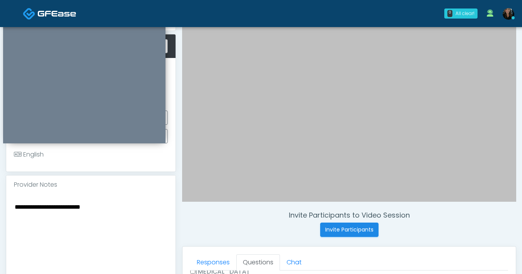
scroll to position [420, 0]
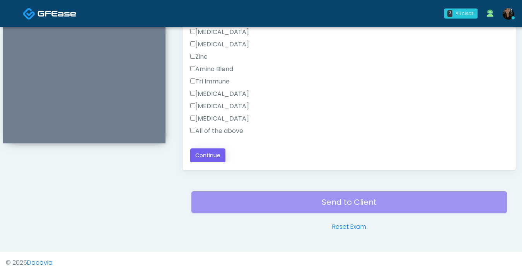
type textarea "******"
click at [213, 156] on button "Continue" at bounding box center [207, 155] width 35 height 14
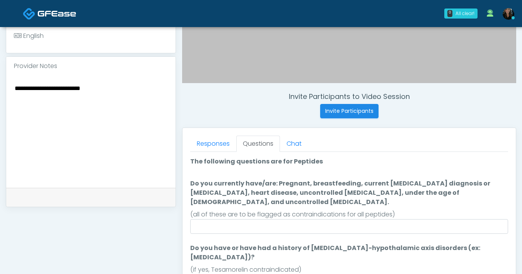
scroll to position [323, 0]
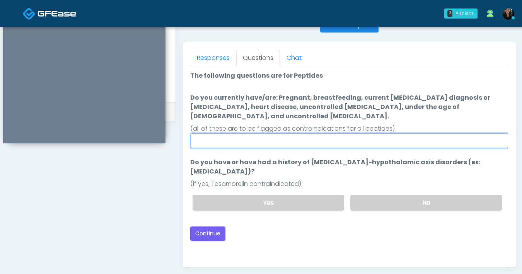
click at [256, 135] on input "Do you currently have/are: Pregnant, breastfeeding, current [MEDICAL_DATA] diag…" at bounding box center [349, 140] width 318 height 15
type input "**"
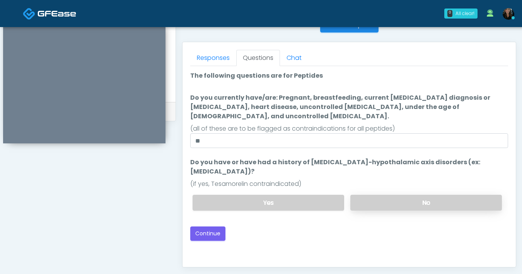
click at [407, 195] on label "No" at bounding box center [425, 203] width 151 height 16
click at [199, 226] on button "Continue" at bounding box center [207, 233] width 35 height 14
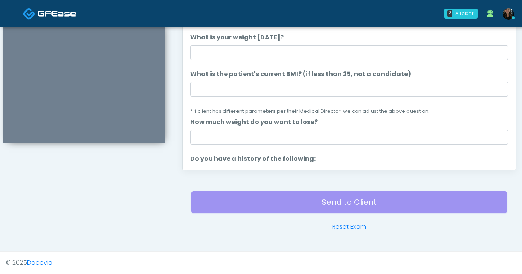
scroll to position [357, 0]
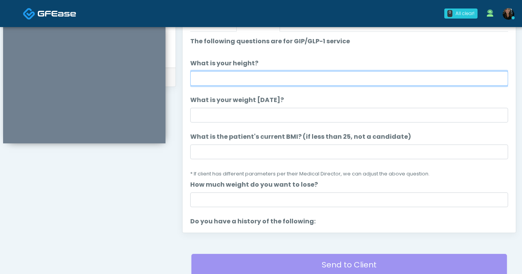
click at [288, 82] on input "What is your height?" at bounding box center [349, 78] width 318 height 15
type input "***"
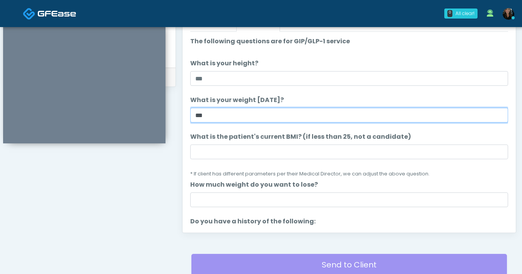
type input "***"
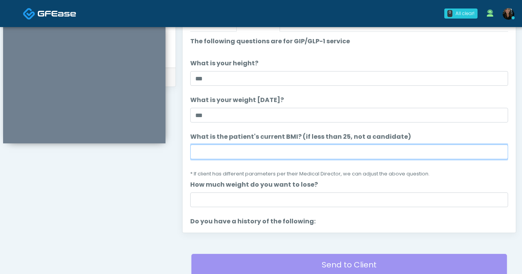
click at [254, 150] on input "What is the patient's current BMI? (if less than 25, not a candidate)" at bounding box center [349, 152] width 318 height 15
type input "****"
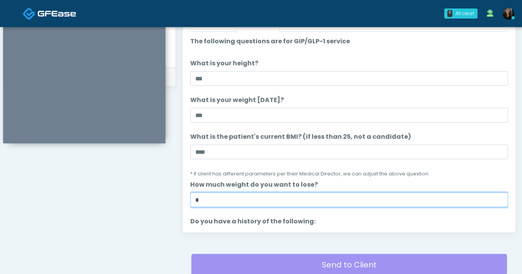
type input "*"
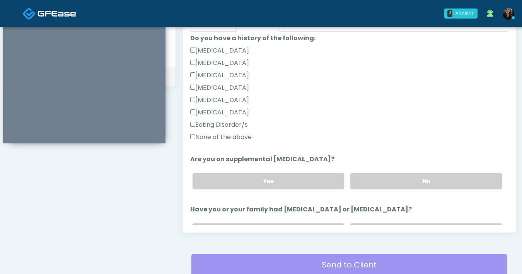
scroll to position [185, 0]
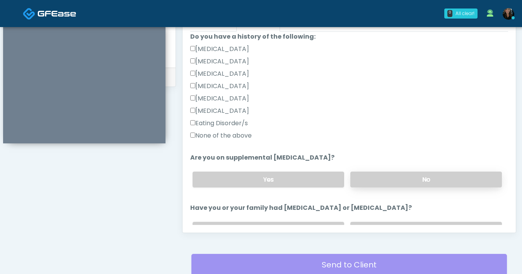
click at [402, 181] on label "No" at bounding box center [425, 180] width 151 height 16
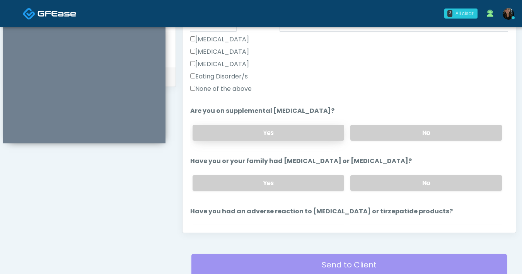
scroll to position [282, 0]
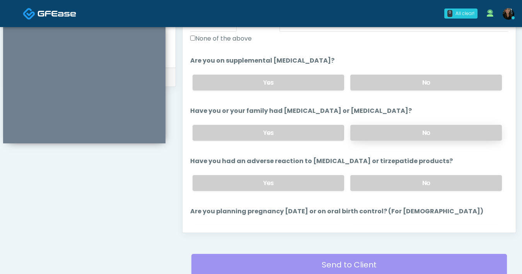
click at [405, 136] on label "No" at bounding box center [425, 133] width 151 height 16
click at [398, 172] on div "Yes No" at bounding box center [346, 183] width 321 height 28
click at [396, 187] on label "No" at bounding box center [425, 183] width 151 height 16
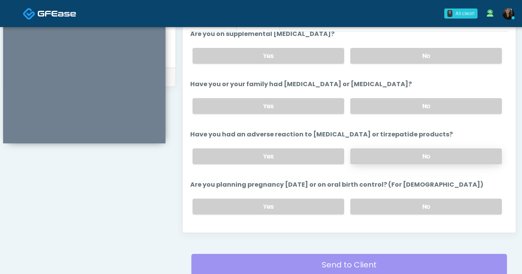
scroll to position [376, 0]
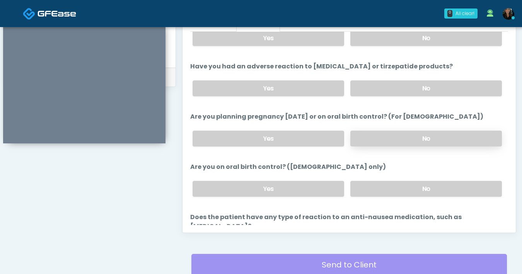
click at [385, 138] on label "No" at bounding box center [425, 139] width 151 height 16
click at [404, 181] on label "No" at bounding box center [425, 189] width 151 height 16
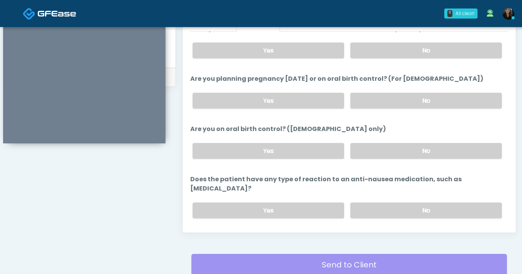
scroll to position [426, 0]
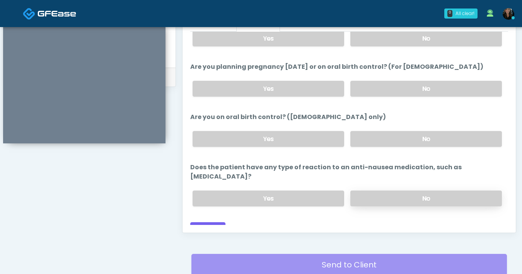
click at [416, 190] on label "No" at bounding box center [425, 198] width 151 height 16
click at [216, 222] on button "Continue" at bounding box center [207, 229] width 35 height 14
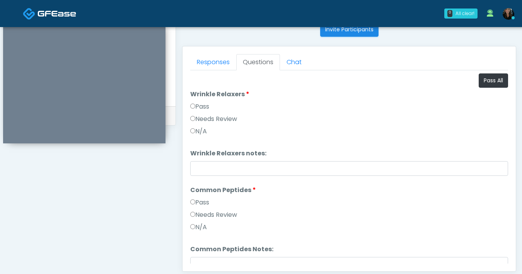
scroll to position [265, 0]
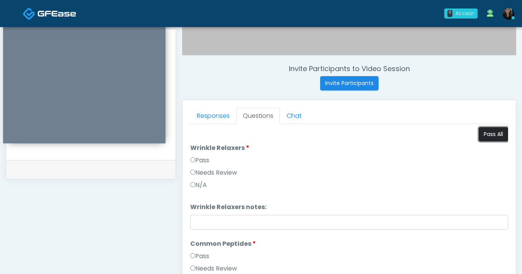
click at [484, 134] on button "Pass All" at bounding box center [492, 134] width 29 height 14
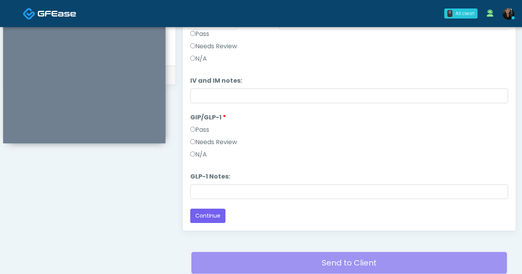
scroll to position [418, 0]
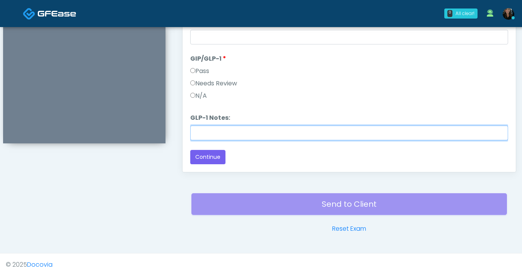
click at [235, 133] on input "GLP-1 Notes:" at bounding box center [349, 133] width 318 height 15
type input "*******"
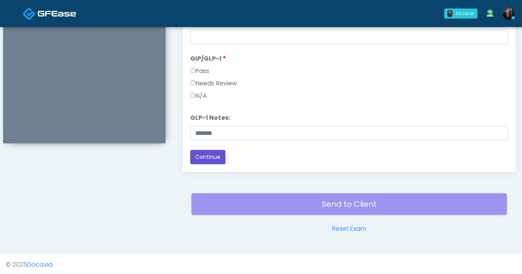
click at [196, 155] on button "Continue" at bounding box center [207, 157] width 35 height 14
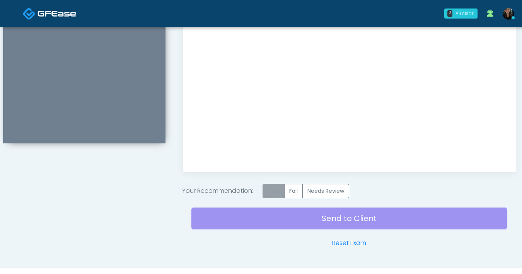
click at [268, 192] on label "Pass" at bounding box center [273, 191] width 22 height 14
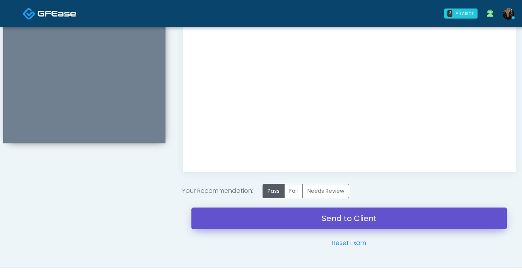
click at [315, 219] on link "Send to Client" at bounding box center [348, 218] width 315 height 22
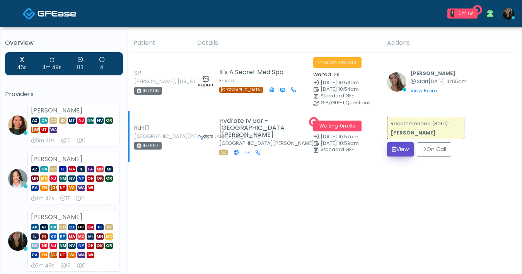
click at [401, 149] on button "View" at bounding box center [400, 149] width 27 height 14
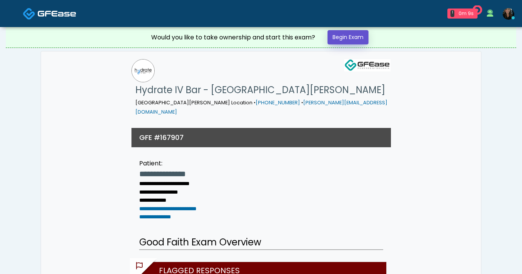
click at [347, 37] on link "Begin Exam" at bounding box center [347, 37] width 41 height 14
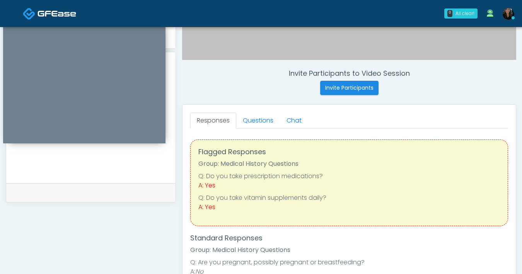
scroll to position [234, 0]
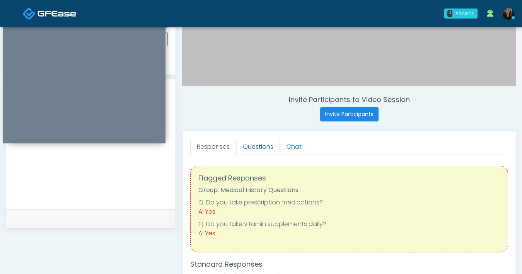
click at [249, 150] on link "Questions" at bounding box center [258, 147] width 44 height 16
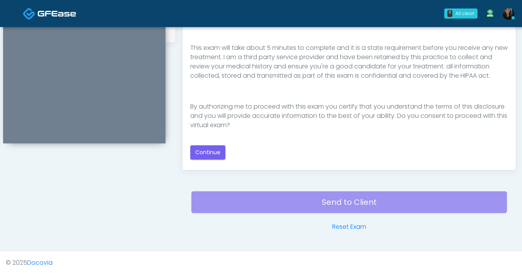
scroll to position [90, 0]
click at [208, 148] on button "Continue" at bounding box center [207, 152] width 35 height 14
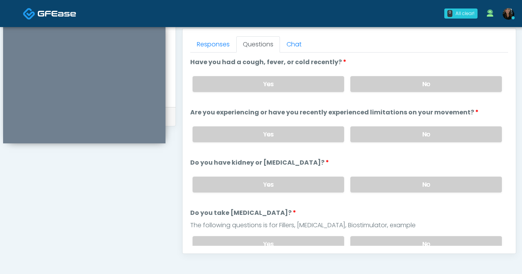
scroll to position [336, 0]
click at [411, 86] on label "No" at bounding box center [425, 85] width 151 height 16
click at [402, 132] on label "No" at bounding box center [425, 135] width 151 height 16
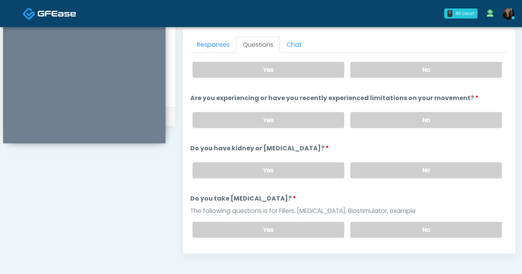
scroll to position [46, 0]
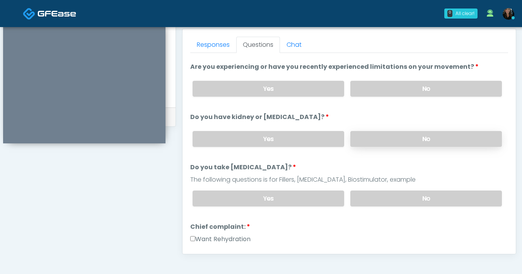
click at [388, 145] on label "No" at bounding box center [425, 139] width 151 height 16
click at [389, 199] on label "No" at bounding box center [425, 198] width 151 height 16
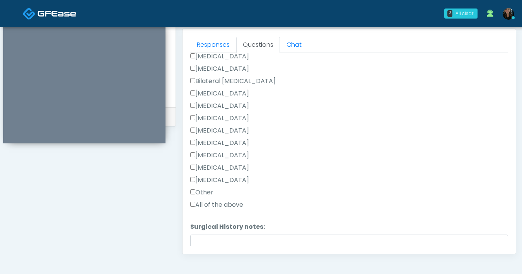
scroll to position [405, 0]
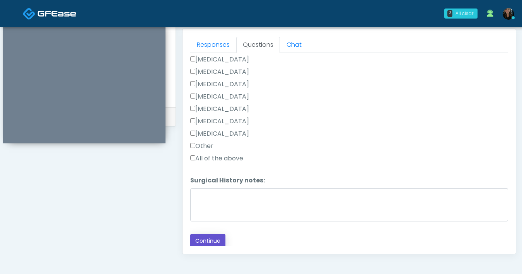
click at [209, 241] on button "Continue" at bounding box center [207, 241] width 35 height 14
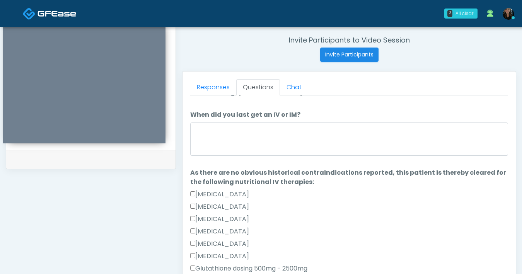
scroll to position [0, 0]
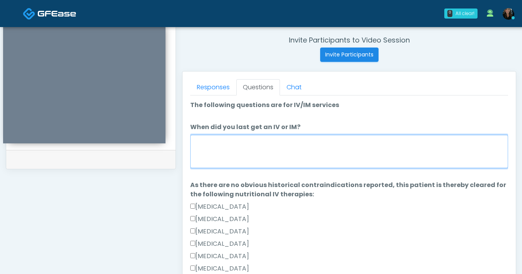
click at [279, 163] on textarea "When did you last get an IV or IM?" at bounding box center [349, 151] width 318 height 33
type textarea "*"
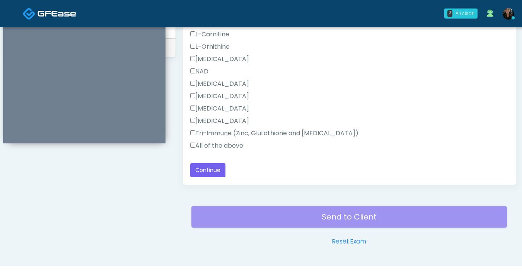
scroll to position [420, 0]
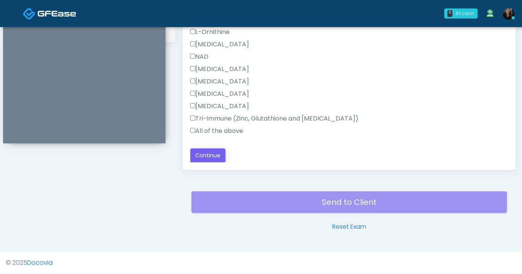
type textarea "**********"
click at [215, 156] on button "Continue" at bounding box center [207, 155] width 35 height 14
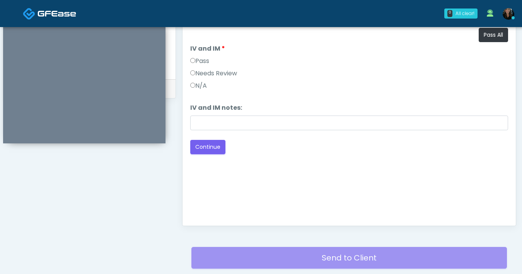
scroll to position [362, 0]
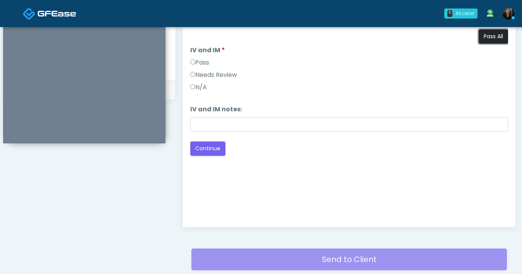
click at [493, 37] on button "Pass All" at bounding box center [492, 36] width 29 height 14
click at [216, 145] on button "Continue" at bounding box center [207, 148] width 35 height 14
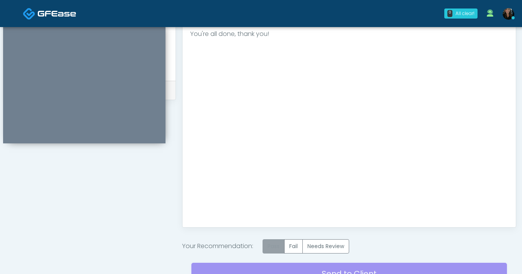
drag, startPoint x: 277, startPoint y: 244, endPoint x: 285, endPoint y: 243, distance: 7.9
click at [277, 244] on label "Pass" at bounding box center [273, 246] width 22 height 14
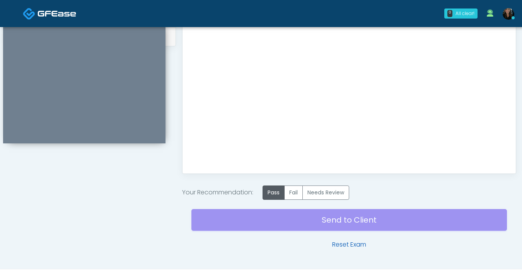
scroll to position [434, 0]
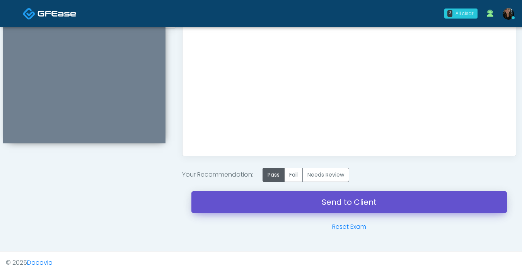
click at [360, 207] on link "Send to Client" at bounding box center [348, 202] width 315 height 22
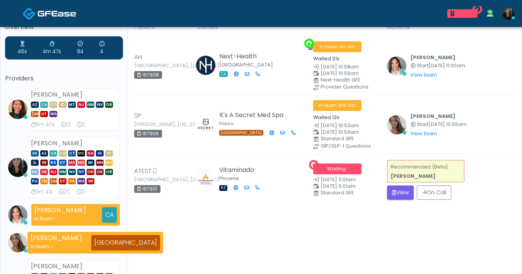
scroll to position [17, 0]
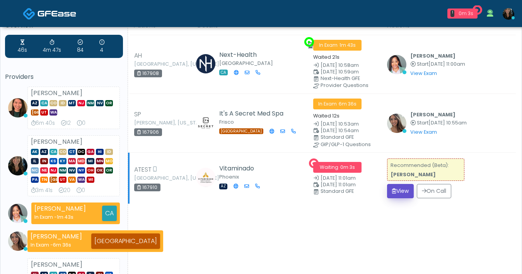
click at [392, 189] on icon "submit" at bounding box center [394, 190] width 4 height 5
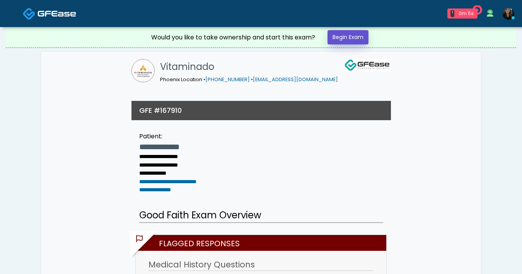
click at [362, 44] on link "Begin Exam" at bounding box center [347, 37] width 41 height 14
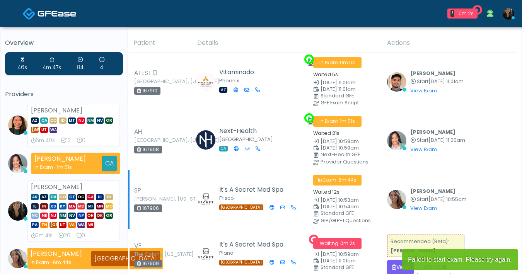
scroll to position [68, 0]
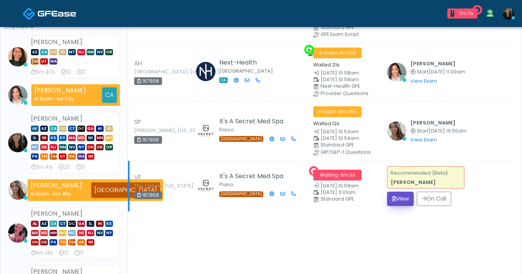
click at [406, 198] on button "View" at bounding box center [400, 199] width 27 height 14
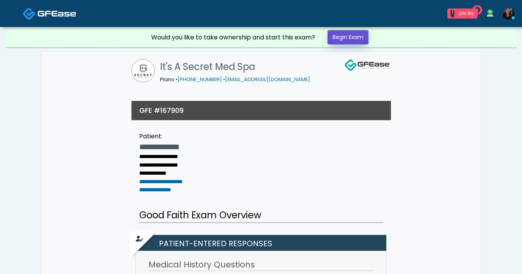
click at [358, 43] on link "Begin Exam" at bounding box center [347, 37] width 41 height 14
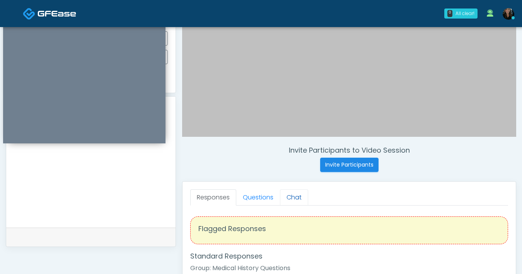
scroll to position [184, 0]
click at [265, 193] on link "Questions" at bounding box center [258, 197] width 44 height 16
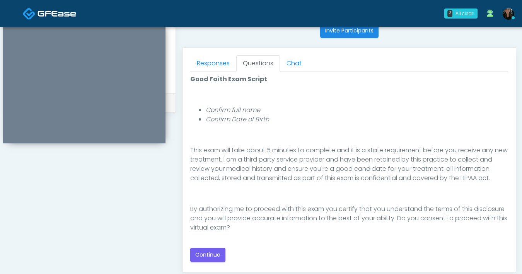
scroll to position [318, 0]
click at [205, 255] on button "Continue" at bounding box center [207, 254] width 35 height 14
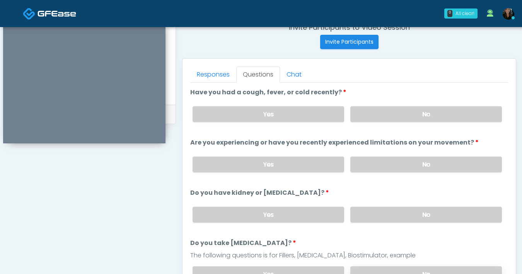
scroll to position [293, 0]
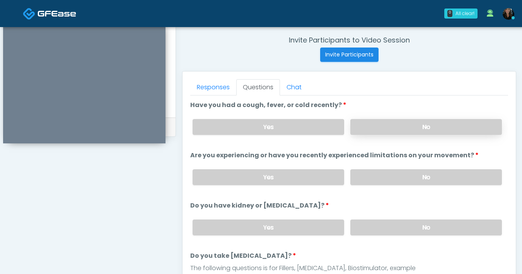
click at [381, 129] on label "No" at bounding box center [425, 127] width 151 height 16
click at [376, 172] on label "No" at bounding box center [425, 177] width 151 height 16
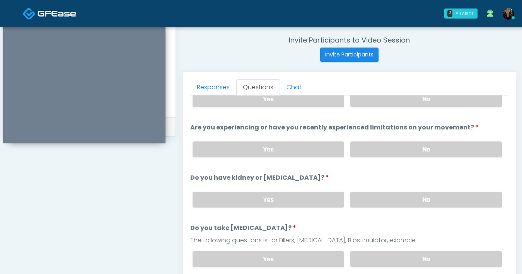
scroll to position [29, 0]
click at [397, 195] on label "No" at bounding box center [425, 199] width 151 height 16
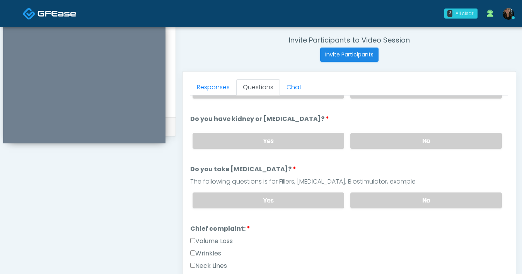
click at [377, 186] on div "Yes No" at bounding box center [346, 200] width 321 height 28
click at [381, 206] on label "No" at bounding box center [425, 200] width 151 height 16
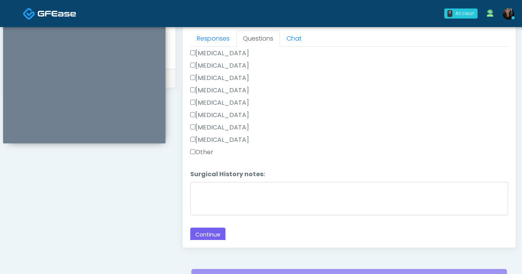
scroll to position [362, 0]
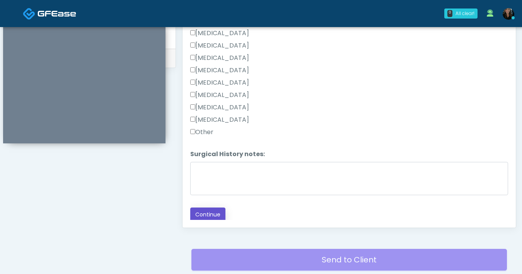
click at [214, 213] on button "Continue" at bounding box center [207, 214] width 35 height 14
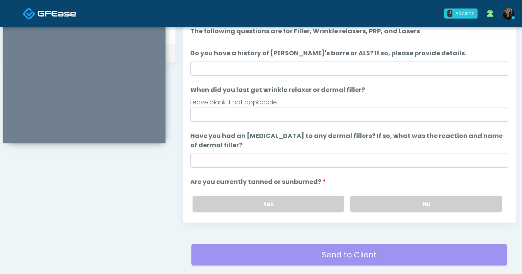
scroll to position [333, 0]
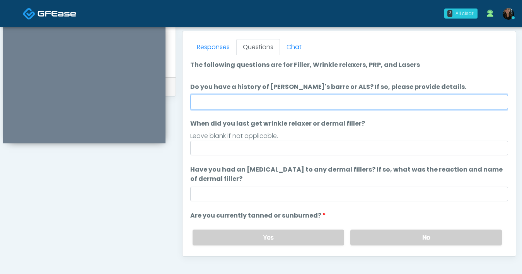
click at [350, 98] on input "Do you have a history of [PERSON_NAME]'s barre or ALS? If so, please provide de…" at bounding box center [349, 102] width 318 height 15
type input "**"
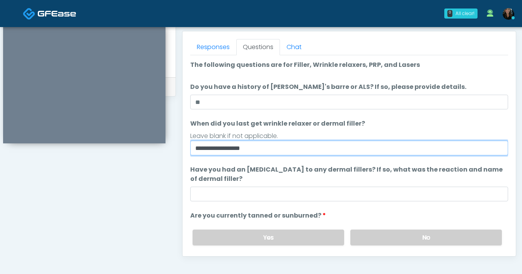
type input "**********"
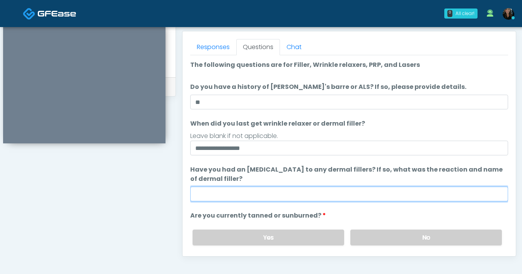
click at [303, 198] on input "Have you had an [MEDICAL_DATA] to any dermal fillers? If so, what was the react…" at bounding box center [349, 194] width 318 height 15
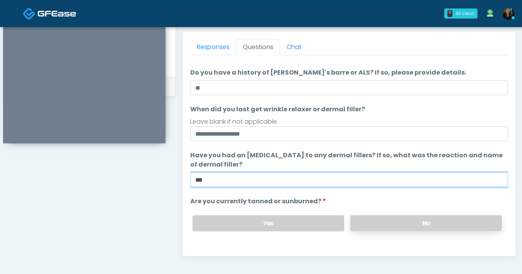
type input "***"
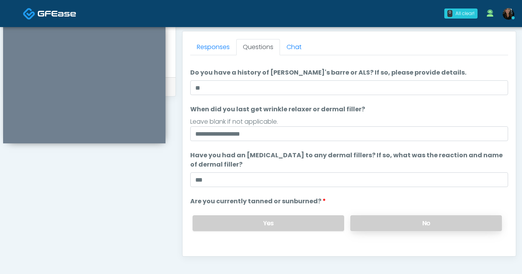
click at [381, 218] on label "No" at bounding box center [425, 223] width 151 height 16
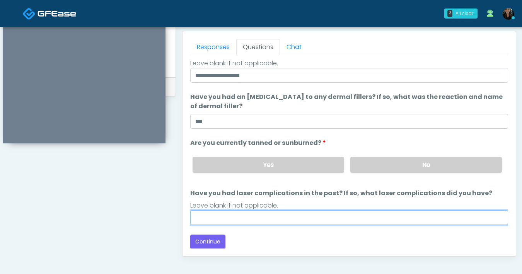
click at [257, 216] on input "Have you had laser complications in the past? If so, what laser complications d…" at bounding box center [349, 217] width 318 height 15
type input "**"
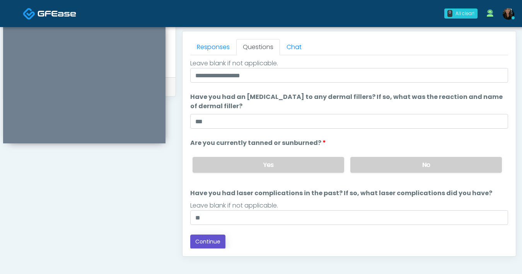
click at [212, 242] on button "Continue" at bounding box center [207, 242] width 35 height 14
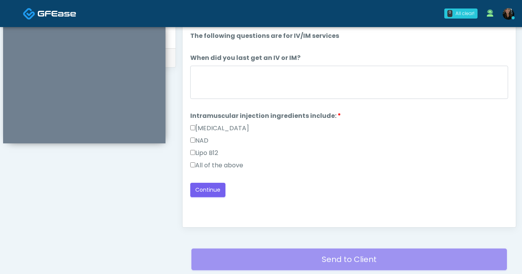
scroll to position [361, 0]
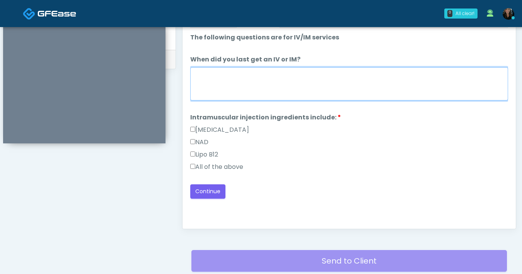
click at [306, 92] on textarea "When did you last get an IV or IM?" at bounding box center [349, 83] width 318 height 33
type textarea "***"
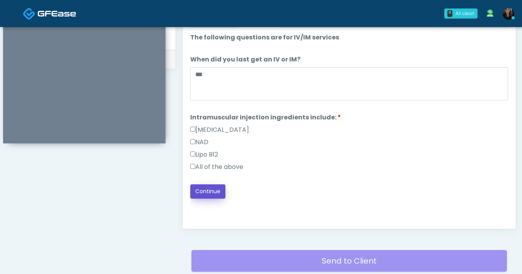
click at [202, 188] on button "Continue" at bounding box center [207, 191] width 35 height 14
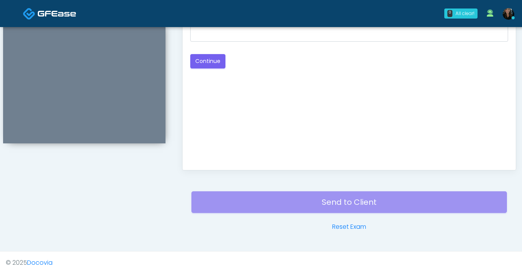
scroll to position [293, 0]
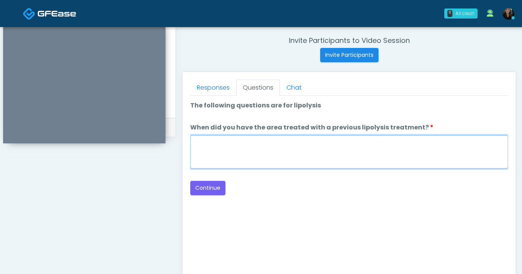
click at [307, 155] on textarea "When did you have the area treated with a previous lipolysis treatment?" at bounding box center [349, 151] width 318 height 33
type textarea "***"
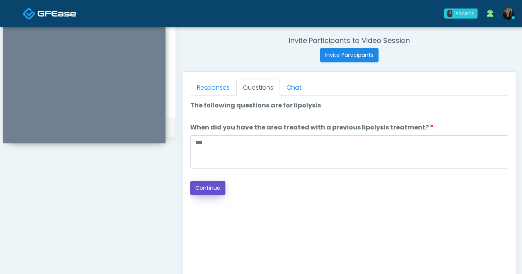
click at [213, 185] on button "Continue" at bounding box center [207, 188] width 35 height 14
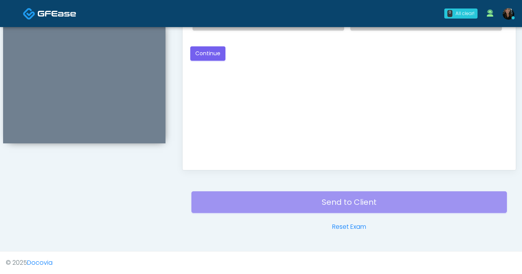
scroll to position [352, 0]
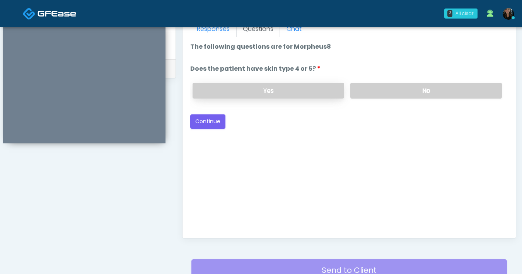
click at [318, 88] on label "Yes" at bounding box center [267, 91] width 151 height 16
click at [200, 128] on button "Continue" at bounding box center [207, 121] width 35 height 14
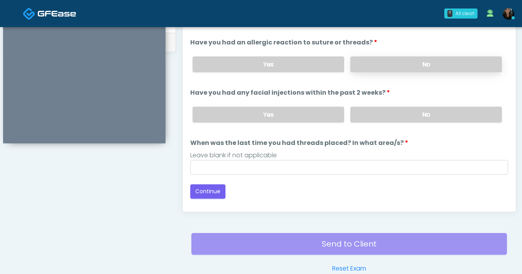
scroll to position [376, 0]
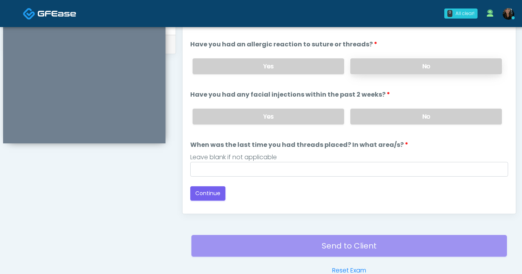
click at [426, 71] on label "No" at bounding box center [425, 66] width 151 height 16
click at [421, 115] on label "No" at bounding box center [425, 117] width 151 height 16
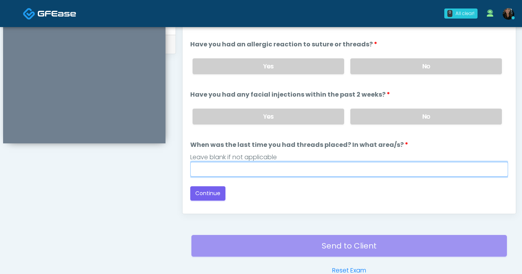
click at [349, 174] on input "When was the last time you had threads placed? In what area/s?" at bounding box center [349, 169] width 318 height 15
type input "***"
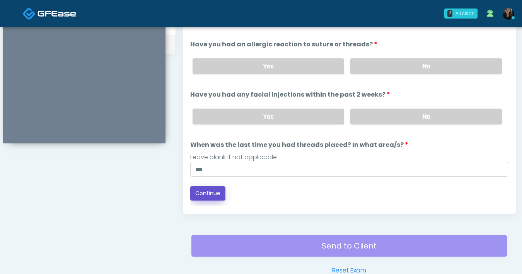
click at [209, 195] on button "Continue" at bounding box center [207, 193] width 35 height 14
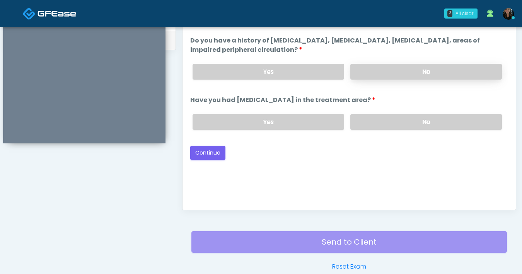
scroll to position [350, 0]
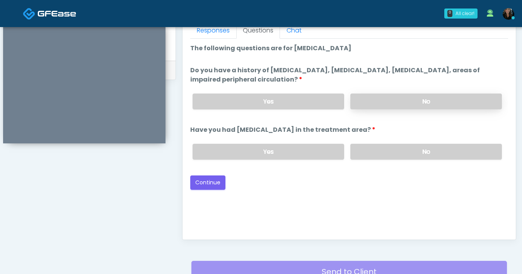
click at [390, 104] on label "No" at bounding box center [425, 102] width 151 height 16
click at [389, 151] on label "No" at bounding box center [425, 152] width 151 height 16
click at [205, 185] on button "Continue" at bounding box center [207, 182] width 35 height 14
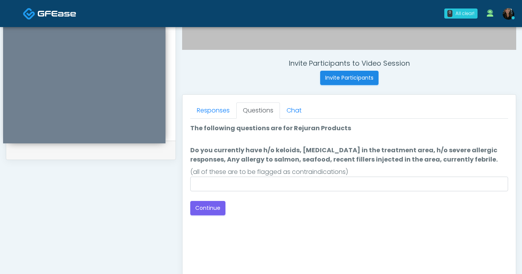
scroll to position [270, 0]
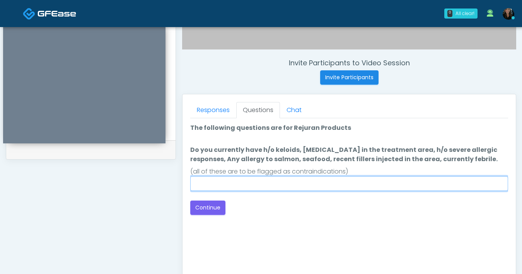
click at [245, 187] on input "Do you currently have h/o keloids, [MEDICAL_DATA] in the treatment area, h/o se…" at bounding box center [349, 183] width 318 height 15
type input "**"
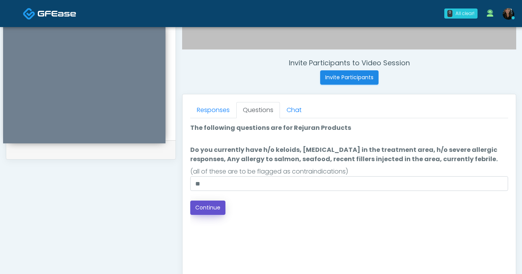
click at [204, 206] on button "Continue" at bounding box center [207, 208] width 35 height 14
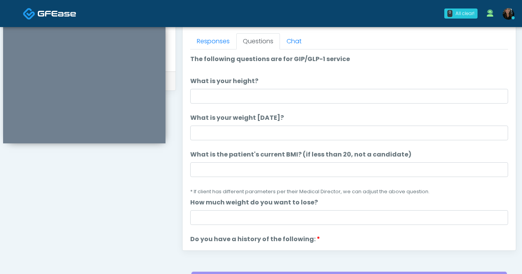
scroll to position [338, 0]
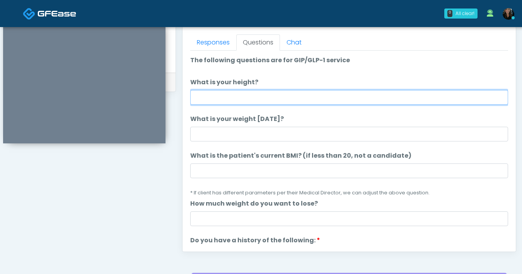
click at [282, 102] on input "What is your height?" at bounding box center [349, 97] width 318 height 15
type input "***"
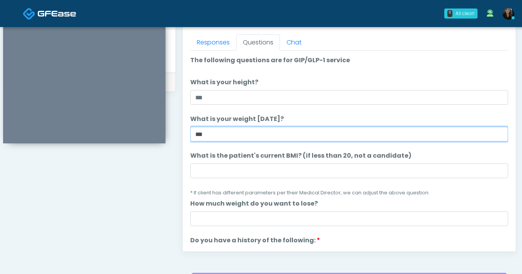
type input "***"
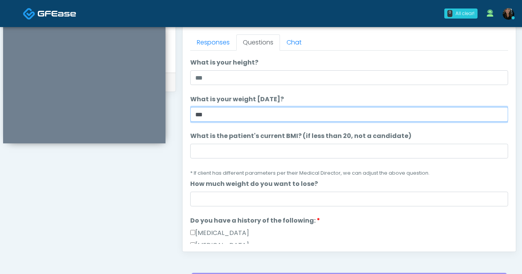
scroll to position [30, 0]
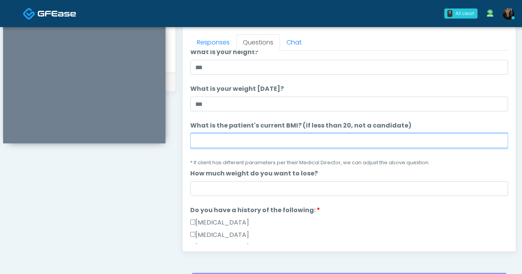
click at [315, 142] on input "What is the patient's current BMI? (if less than 20, not a candidate)" at bounding box center [349, 140] width 318 height 15
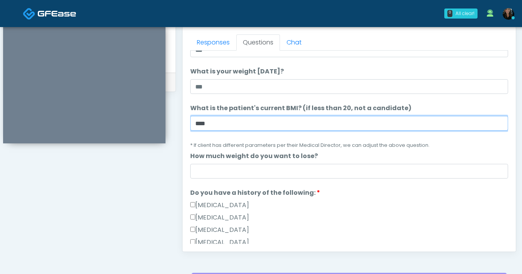
scroll to position [48, 0]
type input "****"
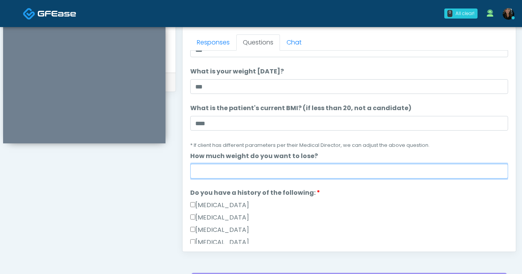
click at [319, 175] on input "How much weight do you want to lose?" at bounding box center [349, 171] width 318 height 15
type input "*"
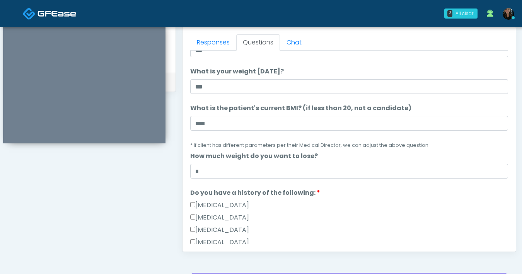
click at [343, 193] on li "Do you have a history of the following: Do you have a history of the following:…" at bounding box center [349, 243] width 318 height 111
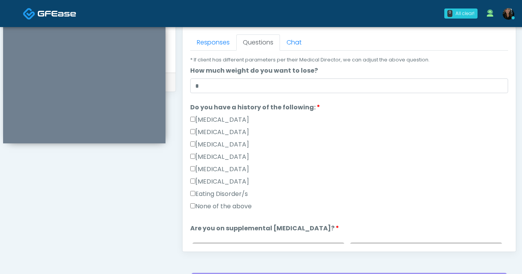
scroll to position [134, 0]
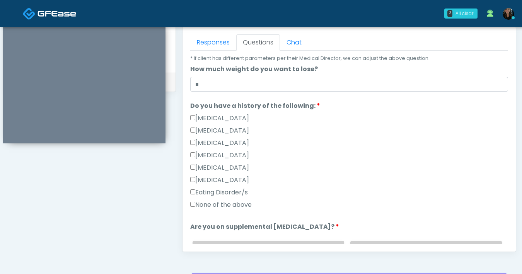
click at [195, 204] on label "None of the above" at bounding box center [220, 204] width 61 height 9
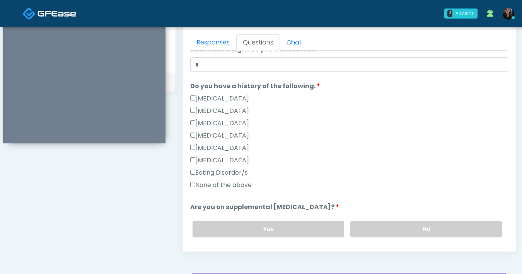
scroll to position [198, 0]
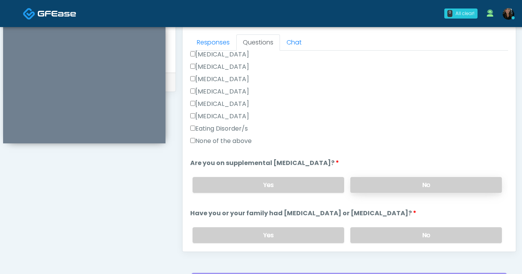
click at [389, 185] on label "No" at bounding box center [425, 185] width 151 height 16
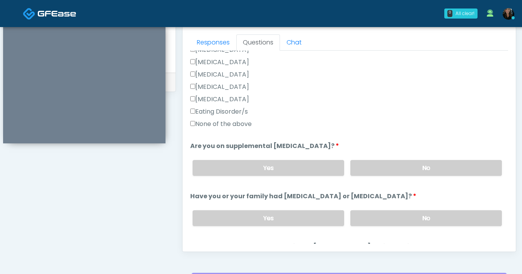
scroll to position [255, 0]
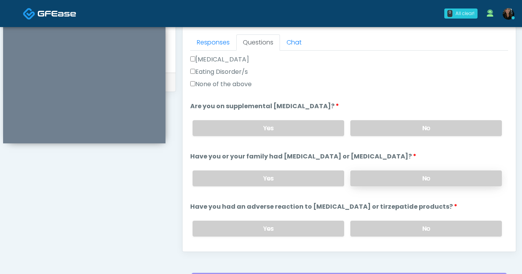
click at [383, 177] on label "No" at bounding box center [425, 178] width 151 height 16
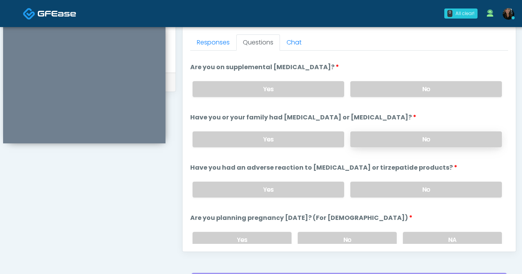
scroll to position [327, 0]
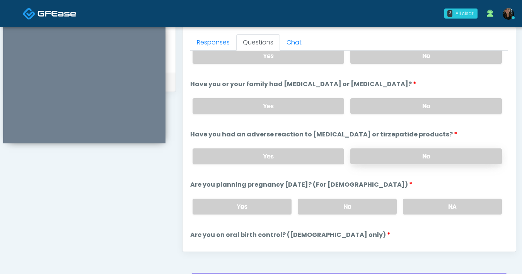
click at [399, 153] on label "No" at bounding box center [425, 156] width 151 height 16
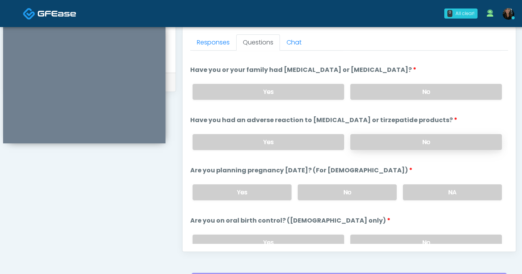
scroll to position [354, 0]
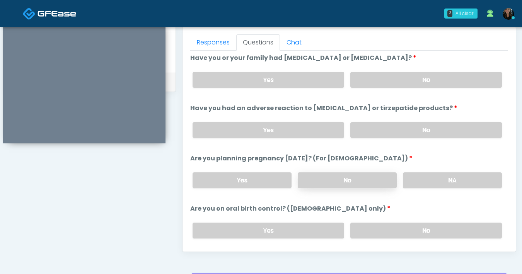
click at [355, 179] on label "No" at bounding box center [347, 180] width 99 height 16
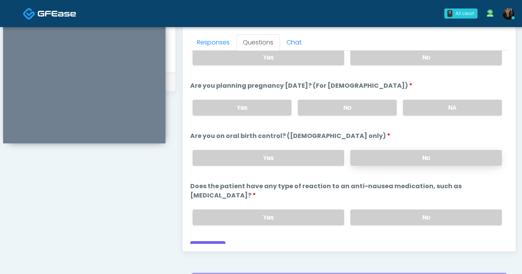
click at [411, 157] on label "No" at bounding box center [425, 158] width 151 height 16
click at [400, 209] on label "No" at bounding box center [425, 217] width 151 height 16
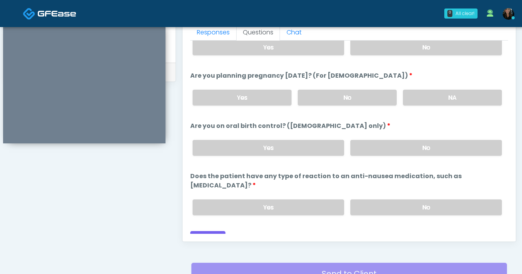
scroll to position [362, 0]
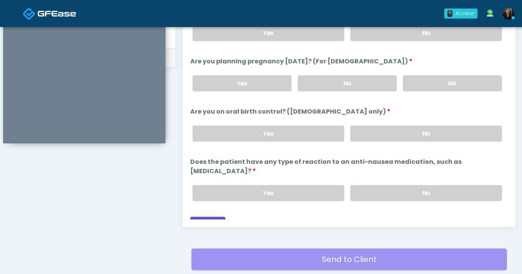
click at [220, 217] on button "Continue" at bounding box center [207, 224] width 35 height 14
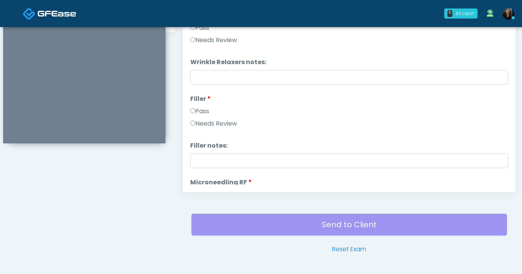
scroll to position [297, 0]
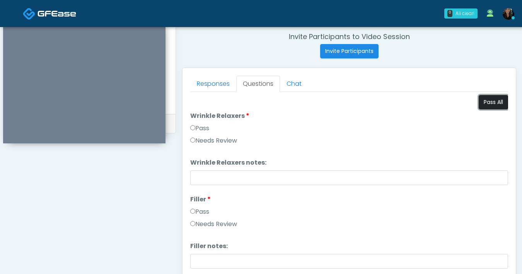
click at [486, 102] on button "Pass All" at bounding box center [492, 102] width 29 height 14
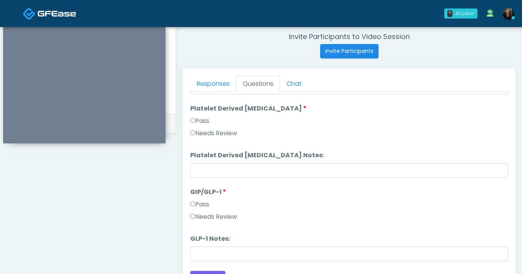
scroll to position [420, 0]
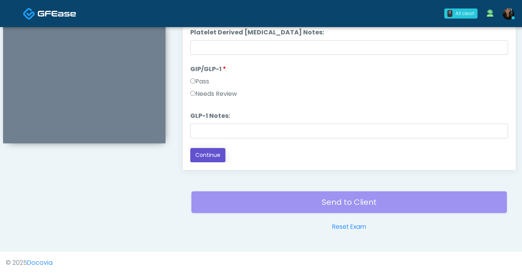
click at [217, 152] on button "Continue" at bounding box center [207, 155] width 35 height 14
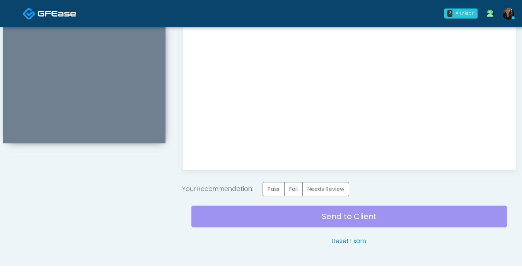
scroll to position [0, 0]
click at [273, 188] on label "Pass" at bounding box center [273, 189] width 22 height 14
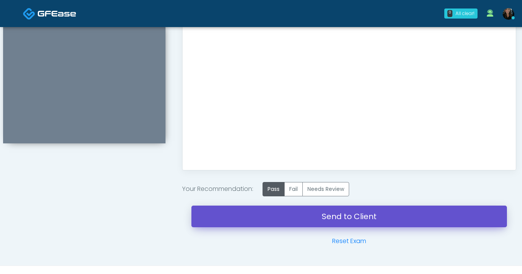
click at [318, 214] on link "Send to Client" at bounding box center [348, 217] width 315 height 22
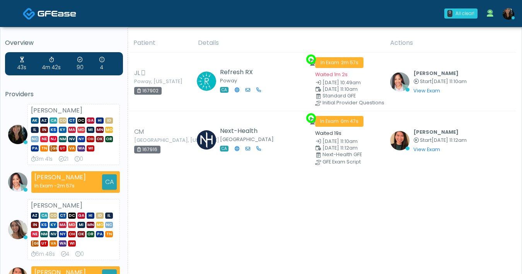
scroll to position [3, 0]
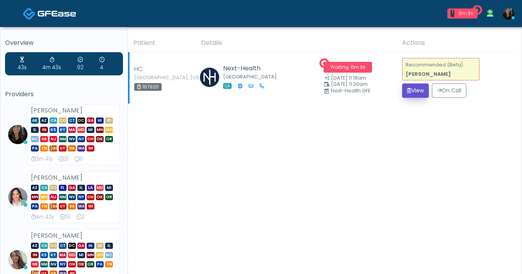
click at [415, 94] on button "View" at bounding box center [415, 90] width 27 height 14
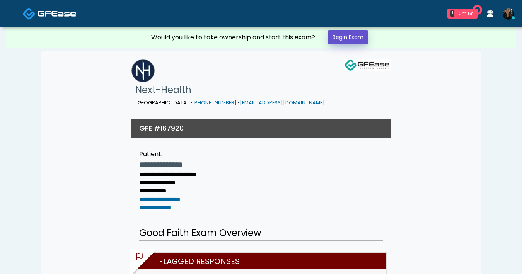
click at [351, 39] on link "Begin Exam" at bounding box center [347, 37] width 41 height 14
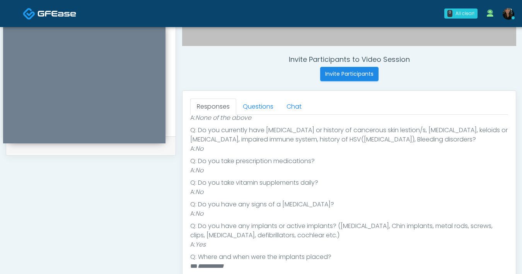
scroll to position [287, 0]
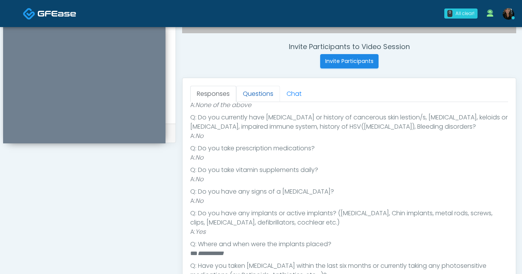
click at [247, 99] on link "Questions" at bounding box center [258, 94] width 44 height 16
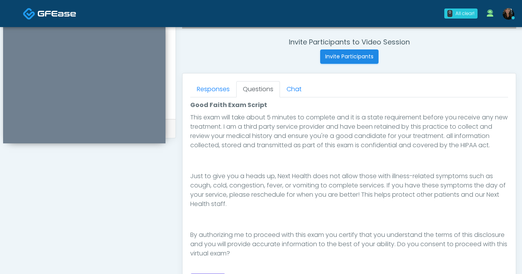
scroll to position [363, 0]
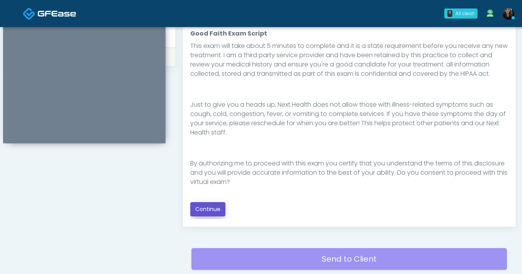
click at [212, 214] on button "Continue" at bounding box center [207, 209] width 35 height 14
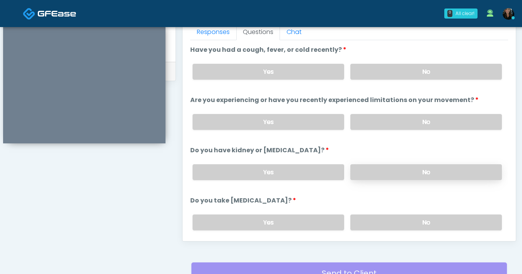
scroll to position [347, 0]
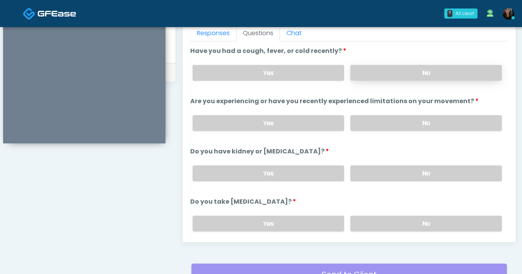
click at [409, 71] on label "No" at bounding box center [425, 73] width 151 height 16
click at [402, 121] on label "No" at bounding box center [425, 123] width 151 height 16
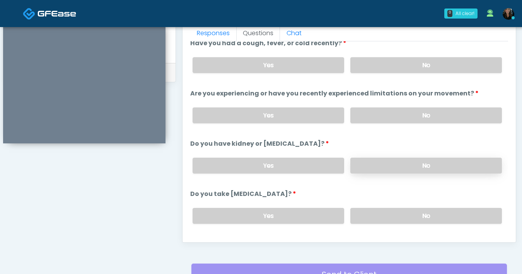
scroll to position [8, 0]
click at [412, 160] on label "No" at bounding box center [425, 165] width 151 height 16
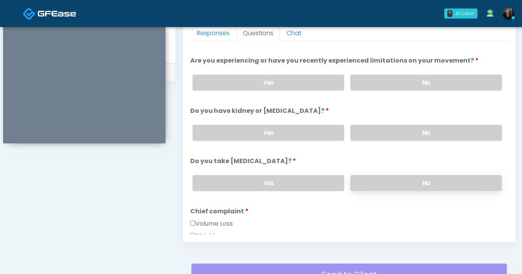
scroll to position [78, 0]
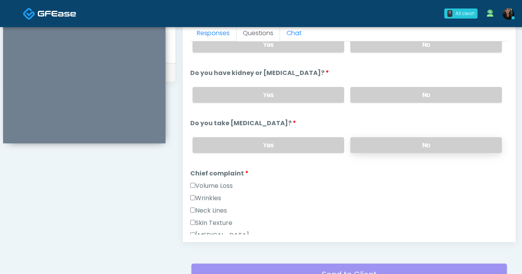
click at [404, 148] on label "No" at bounding box center [425, 145] width 151 height 16
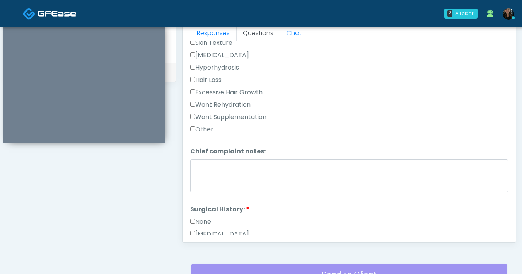
scroll to position [322, 0]
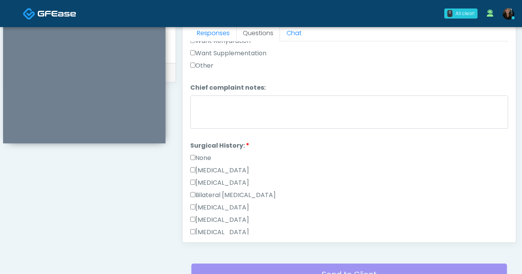
click at [195, 155] on label "None" at bounding box center [200, 157] width 21 height 9
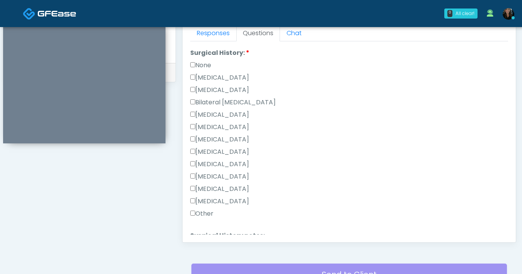
scroll to position [482, 0]
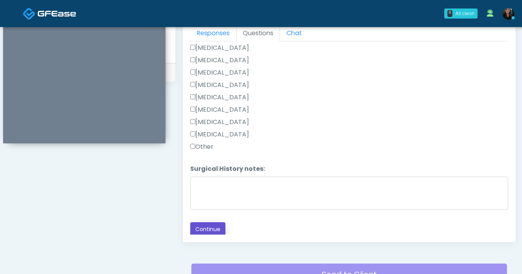
click at [219, 227] on button "Continue" at bounding box center [207, 229] width 35 height 14
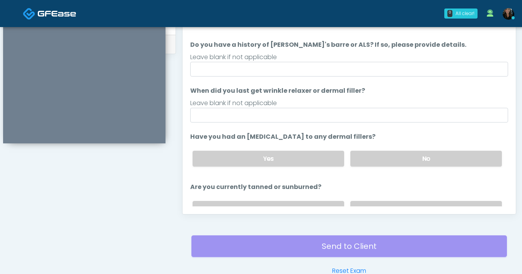
scroll to position [340, 0]
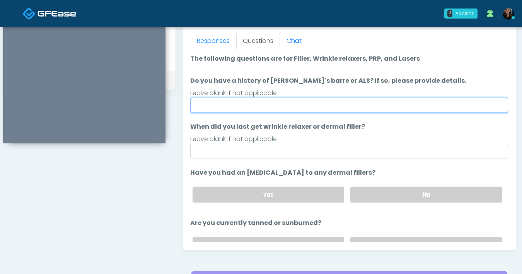
click at [344, 105] on input "Do you have a history of Guillain's barre or ALS? If so, please provide details." at bounding box center [349, 105] width 318 height 15
type input "**"
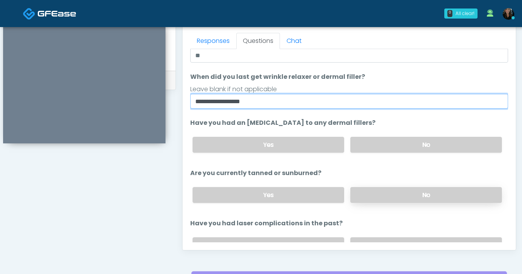
type input "**********"
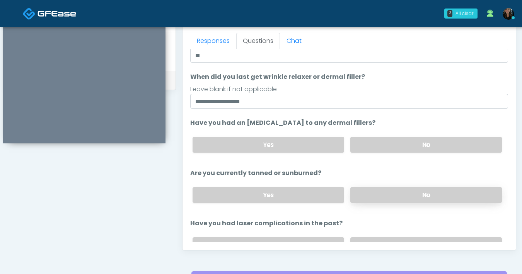
click at [401, 194] on label "No" at bounding box center [425, 195] width 151 height 16
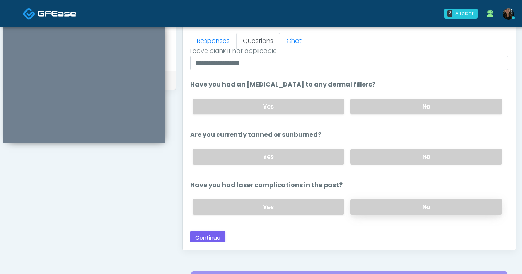
scroll to position [90, 0]
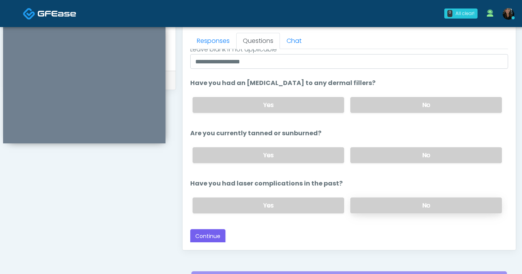
click at [400, 200] on label "No" at bounding box center [425, 205] width 151 height 16
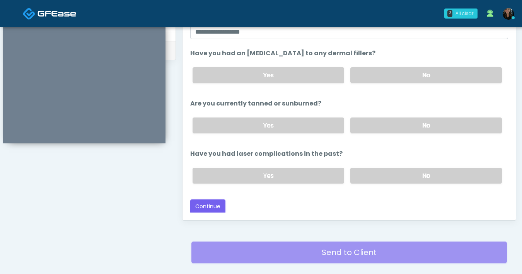
scroll to position [408, 0]
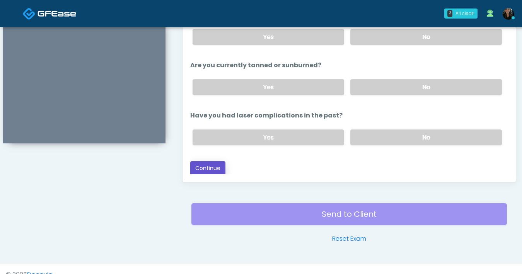
click at [217, 171] on button "Continue" at bounding box center [207, 168] width 35 height 14
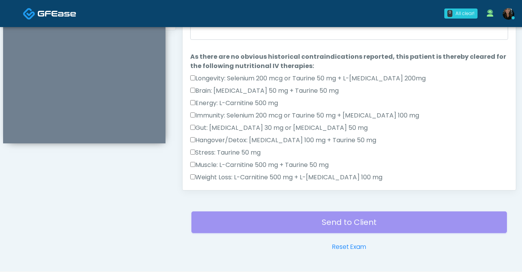
scroll to position [335, 0]
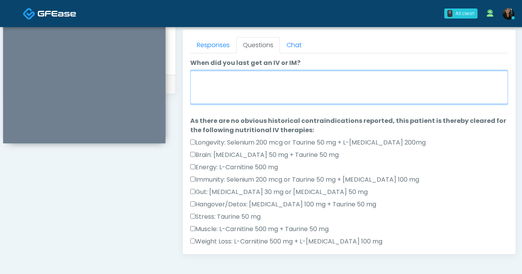
click at [266, 86] on textarea "When did you last get an IV or IM?" at bounding box center [349, 87] width 318 height 33
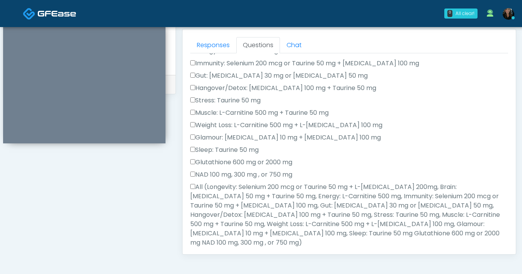
scroll to position [445, 0]
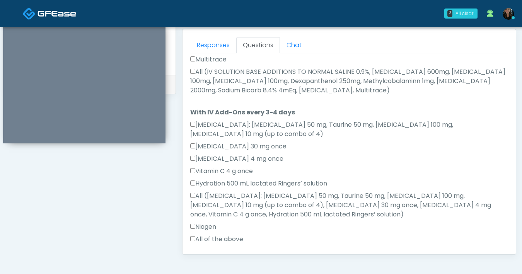
type textarea "**********"
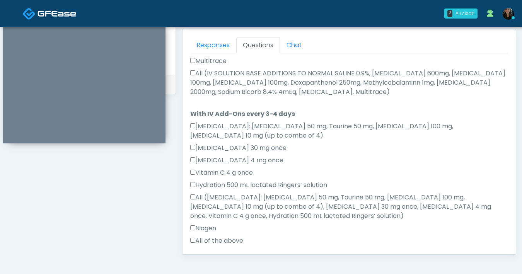
click at [189, 64] on div "Responses Questions Chat Good Faith Exam Script Good Faith Exam Script INTRODUC…" at bounding box center [348, 141] width 333 height 225
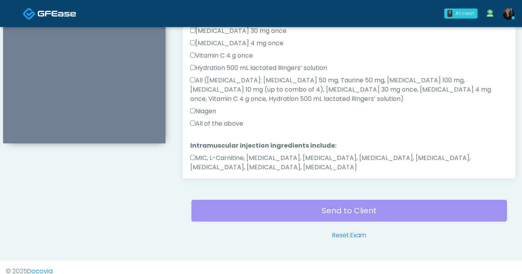
scroll to position [420, 0]
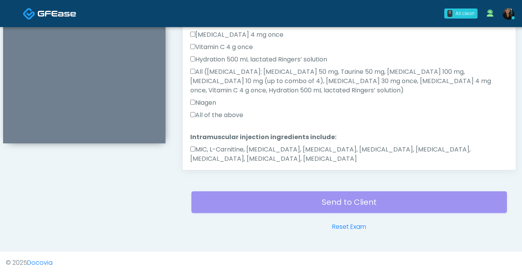
click at [207, 176] on button "Continue" at bounding box center [207, 183] width 35 height 14
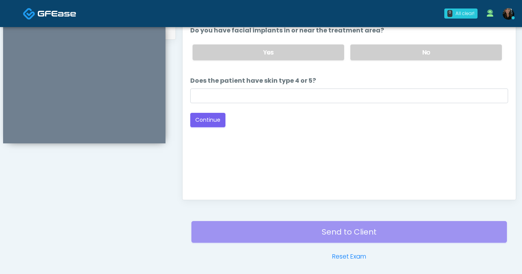
scroll to position [357, 0]
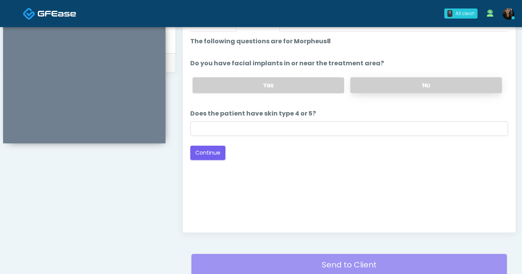
click at [376, 88] on label "No" at bounding box center [425, 85] width 151 height 16
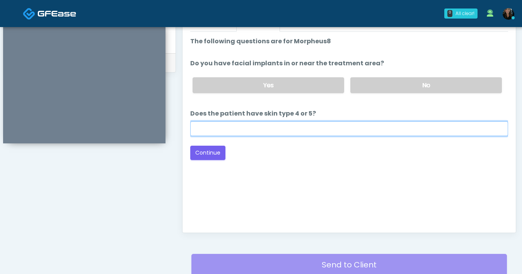
click at [341, 128] on input "Does the patient have skin type 4 or 5?" at bounding box center [349, 128] width 318 height 15
type input "**"
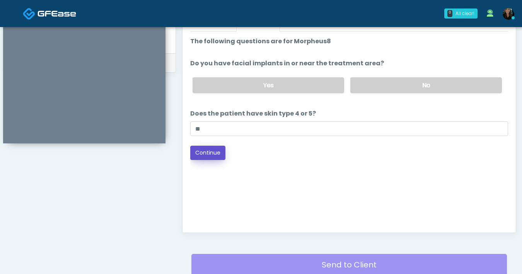
click at [210, 152] on button "Continue" at bounding box center [207, 153] width 35 height 14
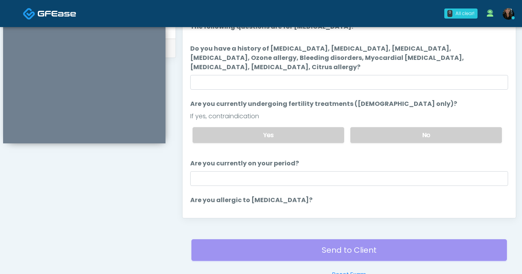
scroll to position [364, 0]
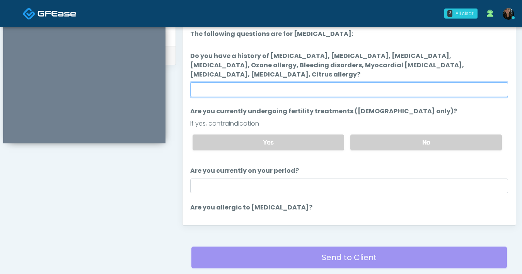
click at [355, 96] on input "Do you have a history of Hyperthyroidism, Hypotension, Hypocalcemia, Hypoglycem…" at bounding box center [349, 89] width 318 height 15
type input "**"
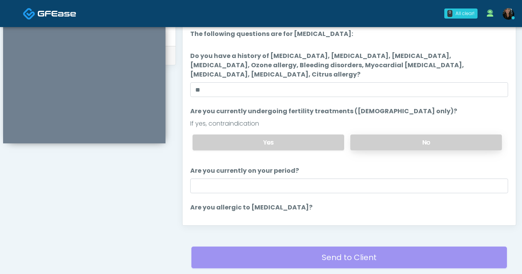
click at [380, 144] on label "No" at bounding box center [425, 142] width 151 height 16
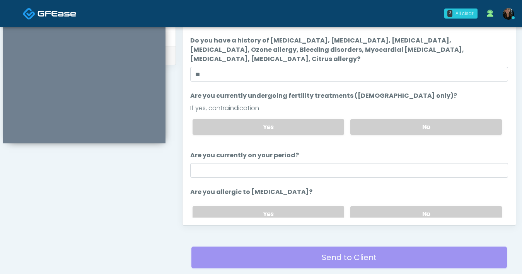
scroll to position [16, 0]
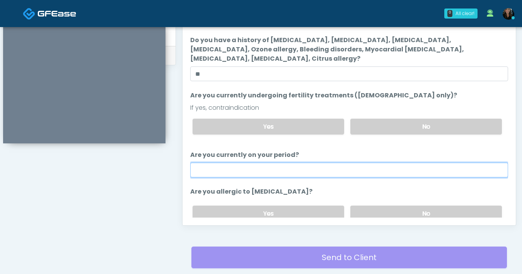
click at [354, 171] on input "Are you currently on your period?" at bounding box center [349, 170] width 318 height 15
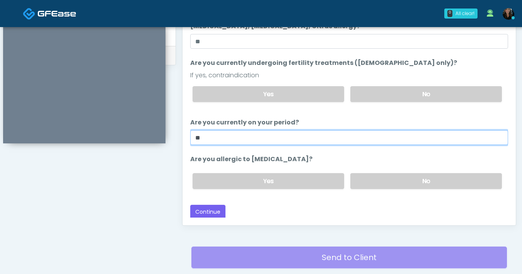
scroll to position [49, 0]
type input "**"
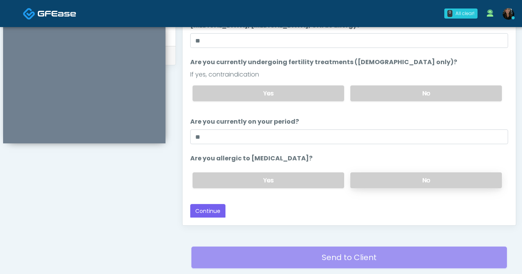
click at [389, 181] on label "No" at bounding box center [425, 180] width 151 height 16
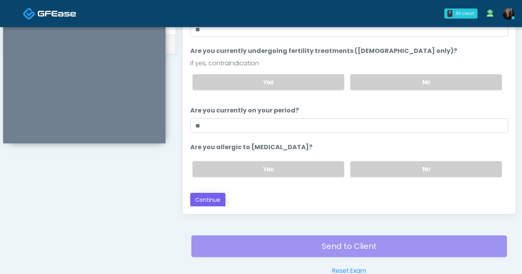
scroll to position [376, 0]
click at [202, 198] on button "Continue" at bounding box center [207, 199] width 35 height 14
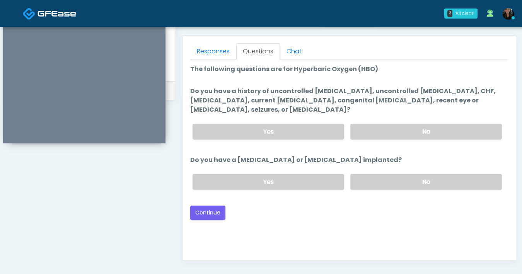
scroll to position [308, 0]
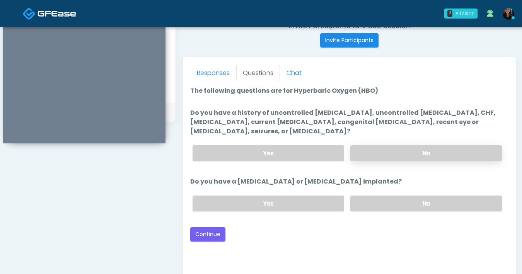
click at [418, 148] on label "No" at bounding box center [425, 153] width 151 height 16
click at [402, 205] on label "No" at bounding box center [425, 204] width 151 height 16
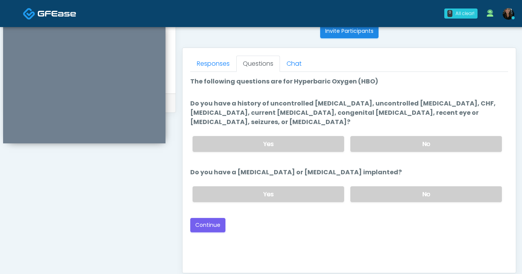
scroll to position [317, 0]
click at [205, 227] on button "Continue" at bounding box center [207, 225] width 35 height 14
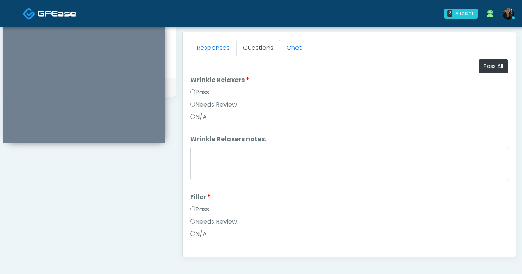
scroll to position [330, 0]
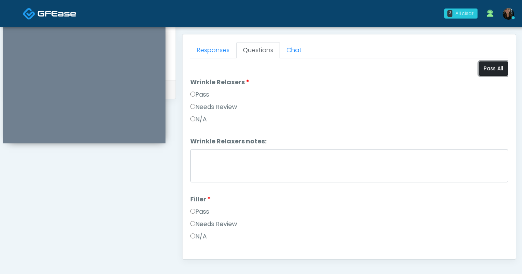
click at [482, 72] on button "Pass All" at bounding box center [492, 68] width 29 height 14
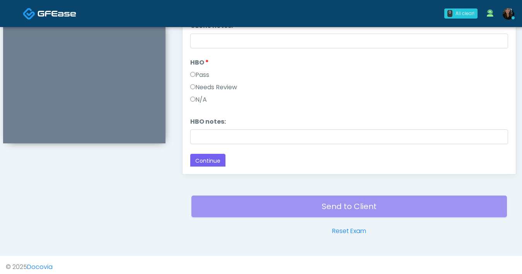
scroll to position [420, 0]
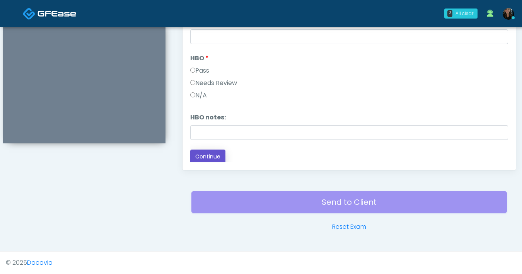
click at [210, 161] on button "Continue" at bounding box center [207, 157] width 35 height 14
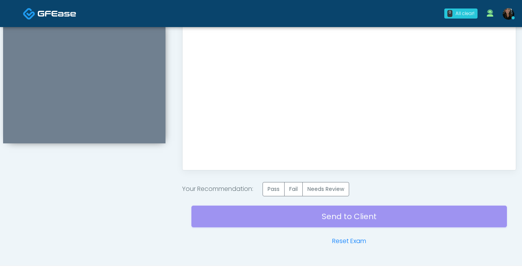
scroll to position [0, 0]
click at [274, 187] on label "Pass" at bounding box center [273, 189] width 22 height 14
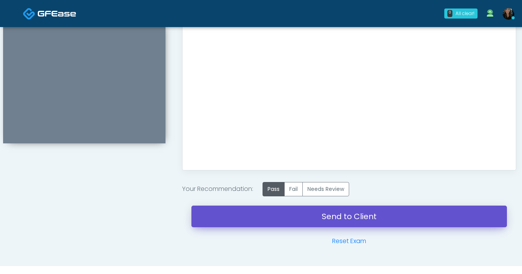
click at [313, 219] on link "Send to Client" at bounding box center [348, 217] width 315 height 22
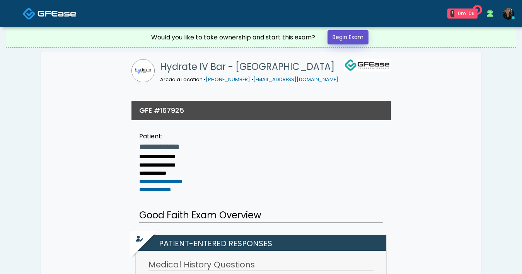
click at [349, 41] on link "Begin Exam" at bounding box center [347, 37] width 41 height 14
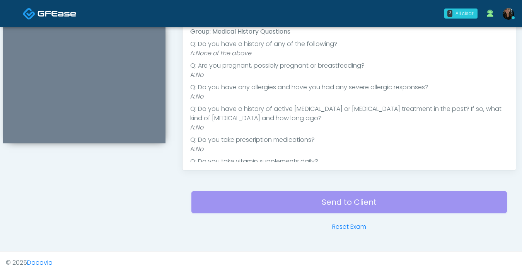
scroll to position [294, 0]
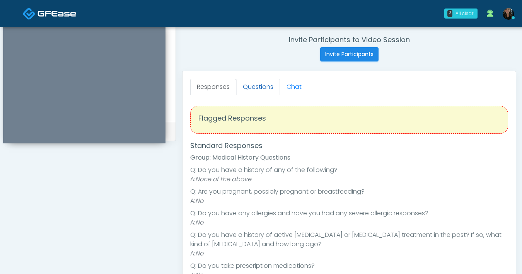
click at [262, 90] on link "Questions" at bounding box center [258, 87] width 44 height 16
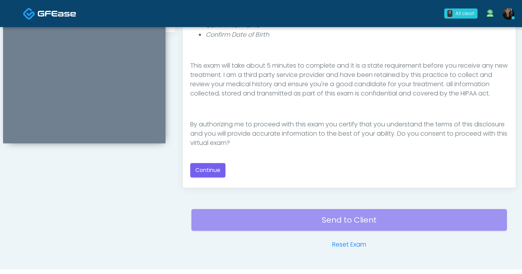
scroll to position [90, 0]
click at [209, 177] on button "Continue" at bounding box center [207, 170] width 35 height 14
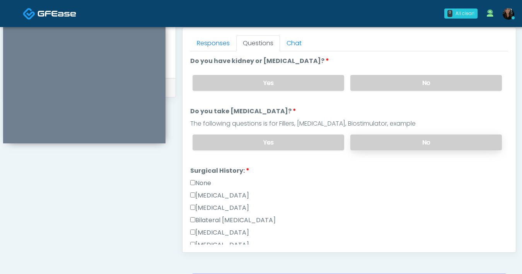
scroll to position [302, 0]
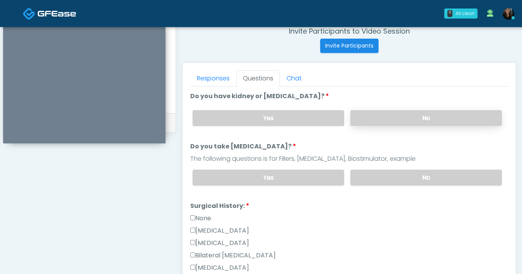
click at [417, 116] on label "No" at bounding box center [425, 118] width 151 height 16
click at [413, 184] on label "No" at bounding box center [425, 178] width 151 height 16
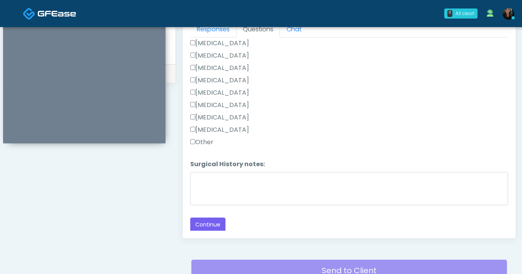
scroll to position [400, 0]
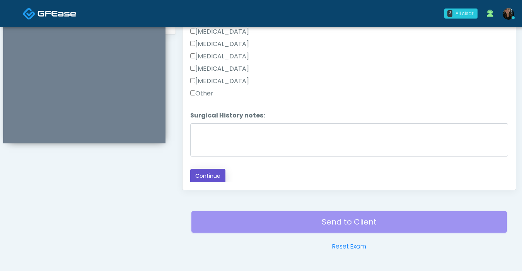
click at [224, 180] on button "Continue" at bounding box center [207, 176] width 35 height 14
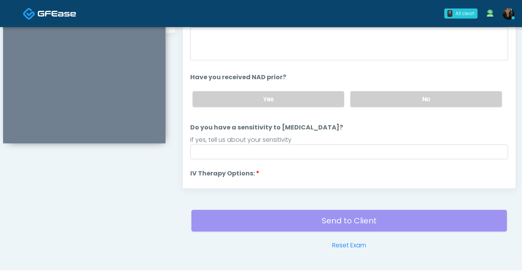
scroll to position [362, 0]
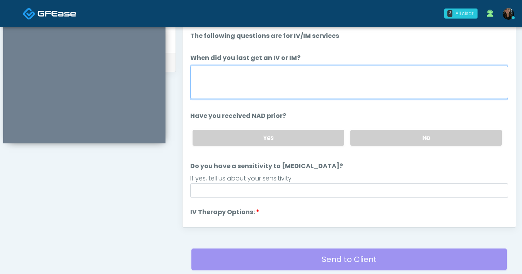
click at [260, 87] on textarea "When did you last get an IV or IM?" at bounding box center [349, 82] width 318 height 33
type textarea "**********"
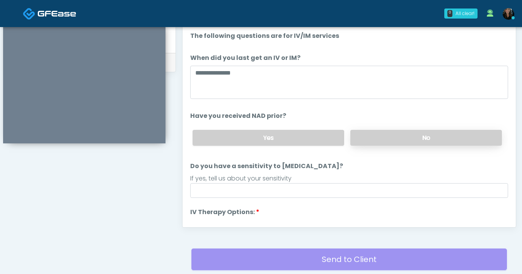
click at [359, 141] on label "No" at bounding box center [425, 138] width 151 height 16
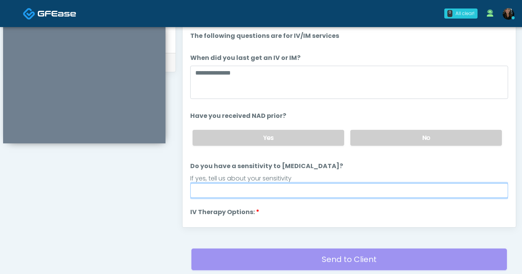
click at [310, 187] on input "Do you have a sensitivity to [MEDICAL_DATA]?" at bounding box center [349, 190] width 318 height 15
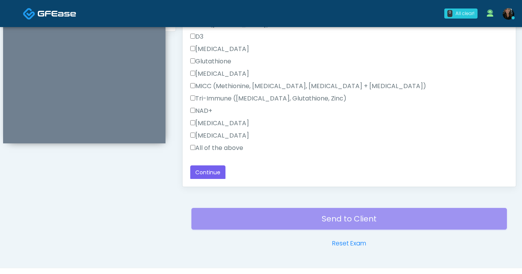
scroll to position [420, 0]
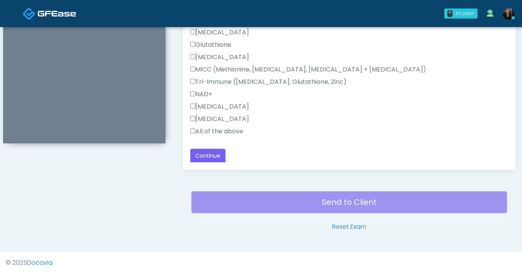
type input "**"
click at [218, 155] on button "Continue" at bounding box center [207, 156] width 35 height 14
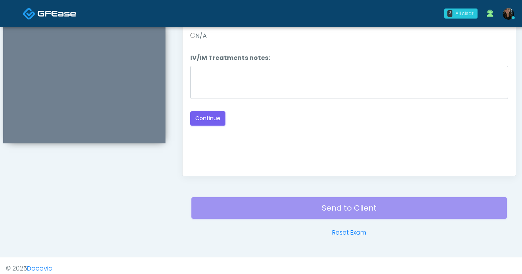
scroll to position [320, 0]
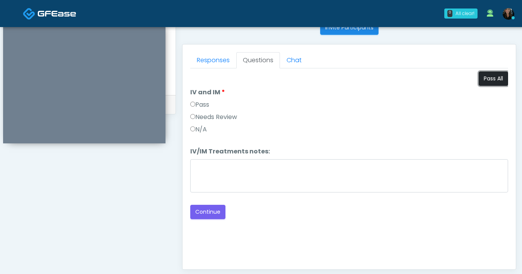
click at [498, 78] on button "Pass All" at bounding box center [492, 78] width 29 height 14
click at [217, 206] on button "Continue" at bounding box center [207, 212] width 35 height 14
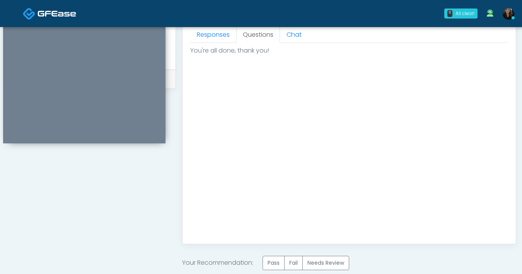
scroll to position [389, 0]
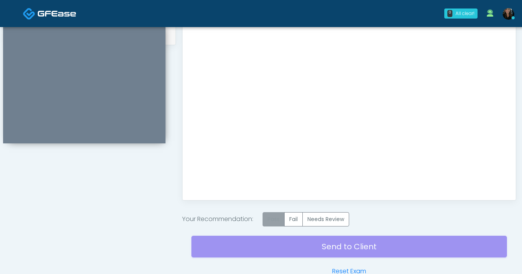
click at [272, 222] on label "Pass" at bounding box center [273, 219] width 22 height 14
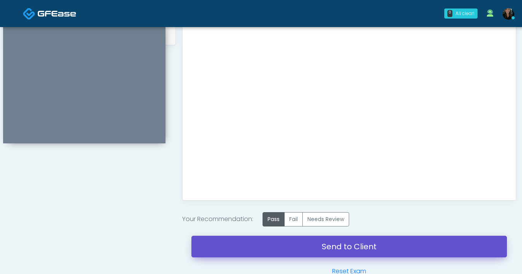
click at [294, 244] on link "Send to Client" at bounding box center [348, 247] width 315 height 22
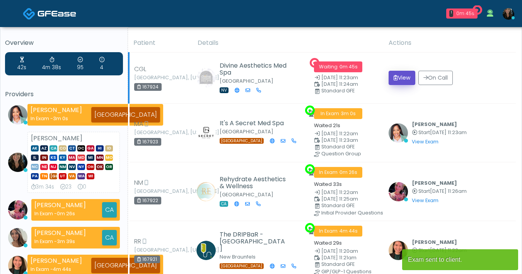
click at [391, 83] on button "View" at bounding box center [401, 78] width 27 height 14
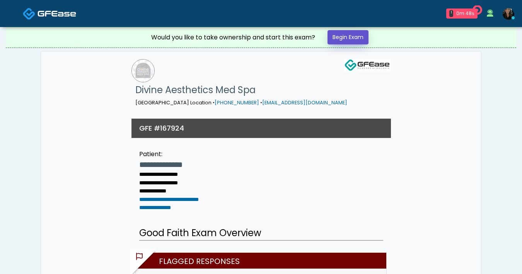
click at [357, 39] on link "Begin Exam" at bounding box center [347, 37] width 41 height 14
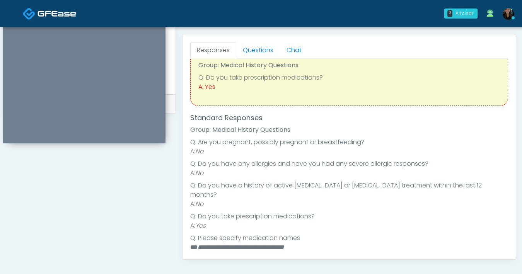
scroll to position [28, 0]
drag, startPoint x: 252, startPoint y: 51, endPoint x: 183, endPoint y: 63, distance: 69.4
click at [252, 51] on link "Questions" at bounding box center [258, 50] width 44 height 16
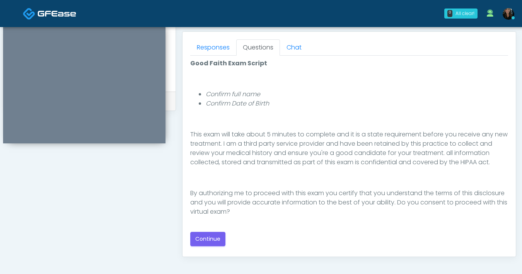
scroll to position [333, 0]
click at [215, 238] on button "Continue" at bounding box center [207, 239] width 35 height 14
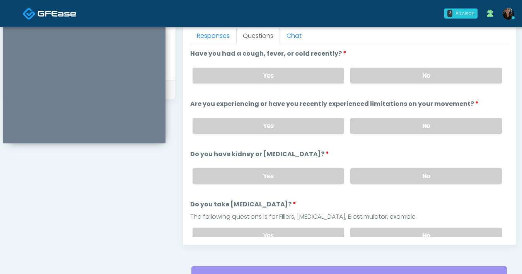
scroll to position [344, 0]
click at [415, 76] on label "No" at bounding box center [425, 76] width 151 height 16
click at [414, 133] on label "No" at bounding box center [425, 126] width 151 height 16
click at [421, 174] on label "No" at bounding box center [425, 176] width 151 height 16
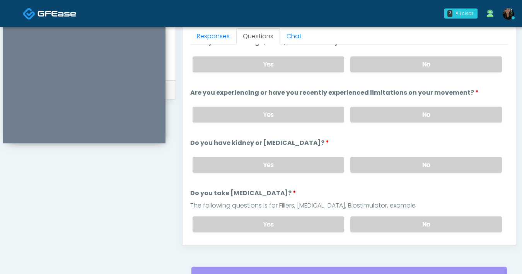
scroll to position [16, 0]
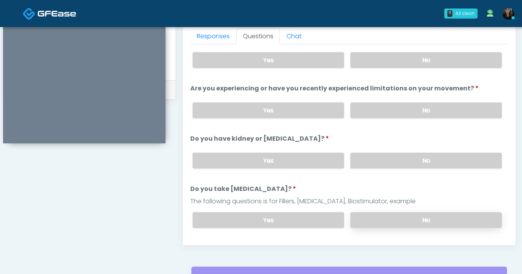
click at [416, 215] on label "No" at bounding box center [425, 220] width 151 height 16
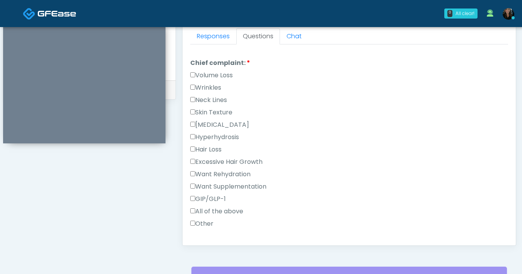
scroll to position [201, 0]
drag, startPoint x: 194, startPoint y: 77, endPoint x: 197, endPoint y: 78, distance: 4.3
click at [194, 77] on label "Volume Loss" at bounding box center [211, 75] width 43 height 9
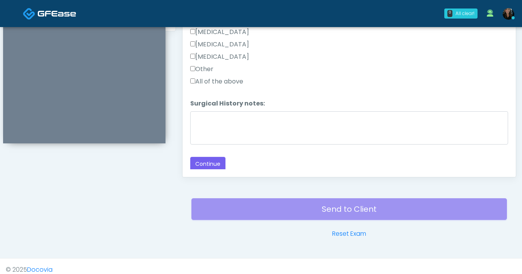
scroll to position [420, 0]
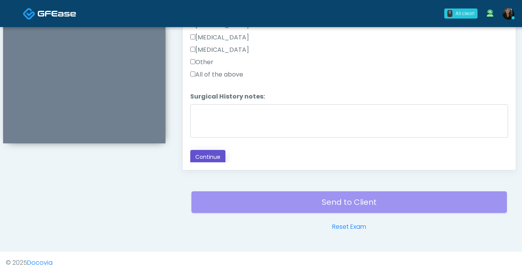
click at [211, 155] on button "Continue" at bounding box center [207, 157] width 35 height 14
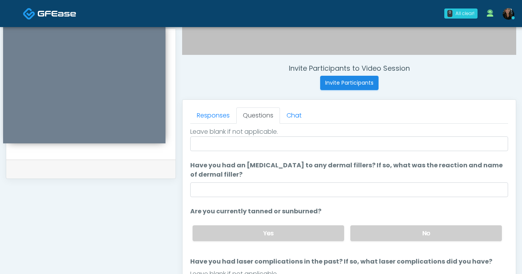
scroll to position [0, 0]
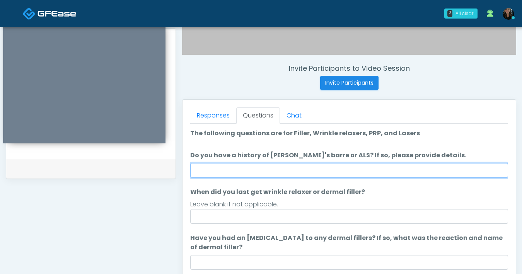
click at [320, 173] on input "Do you have a history of Guillain's barre or ALS? If so, please provide details." at bounding box center [349, 170] width 318 height 15
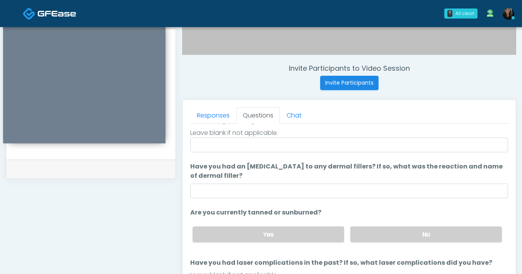
scroll to position [73, 0]
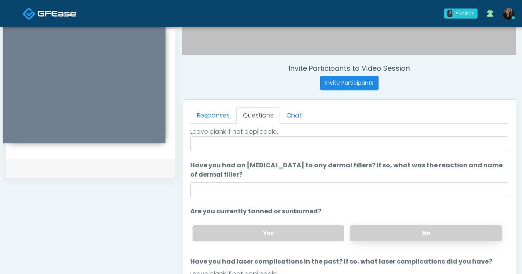
type input "**"
click at [398, 230] on label "No" at bounding box center [425, 233] width 151 height 16
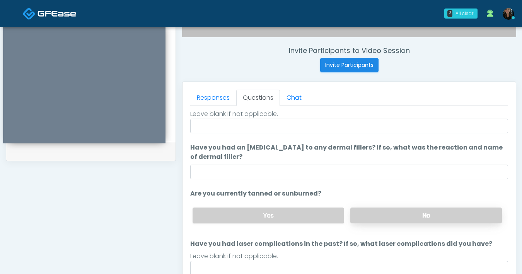
scroll to position [327, 0]
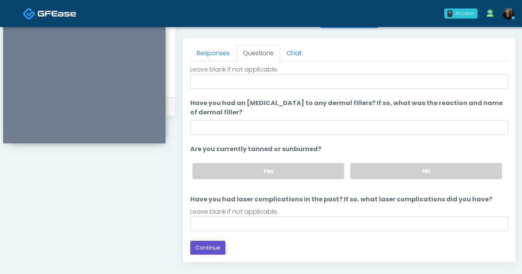
click at [215, 247] on button "Continue" at bounding box center [207, 248] width 35 height 14
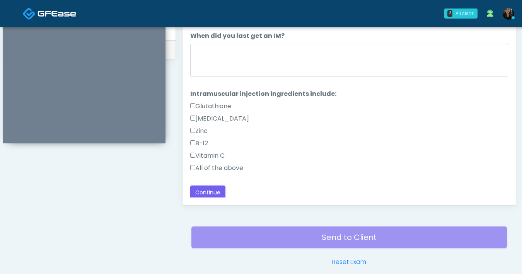
scroll to position [352, 0]
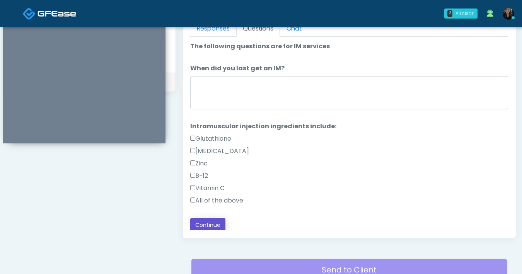
click at [212, 221] on button "Continue" at bounding box center [207, 225] width 35 height 14
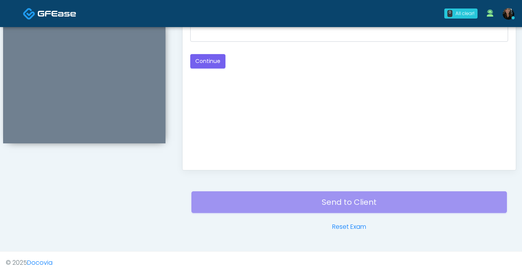
scroll to position [347, 0]
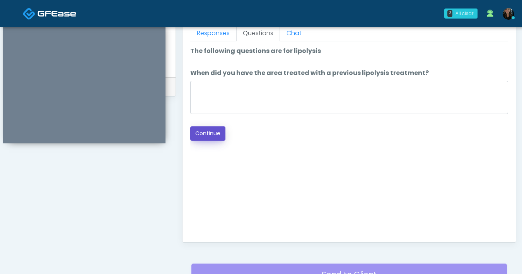
click at [211, 137] on button "Continue" at bounding box center [207, 133] width 35 height 14
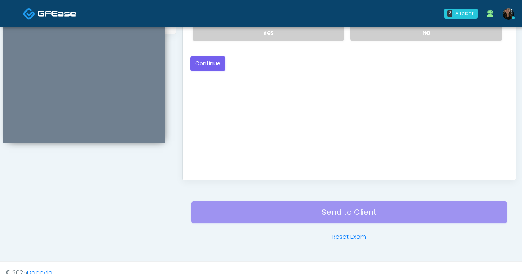
scroll to position [357, 0]
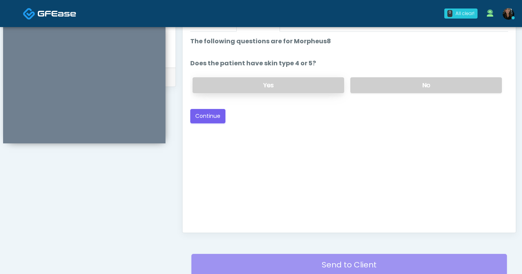
click at [303, 85] on label "Yes" at bounding box center [267, 85] width 151 height 16
click at [208, 114] on button "Continue" at bounding box center [207, 116] width 35 height 14
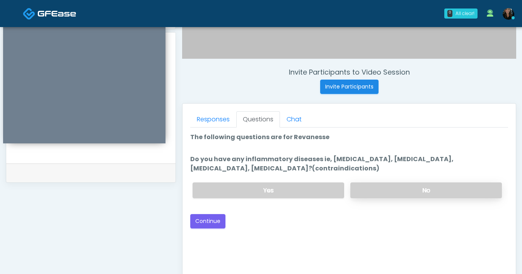
scroll to position [262, 0]
click at [406, 191] on label "No" at bounding box center [425, 190] width 151 height 16
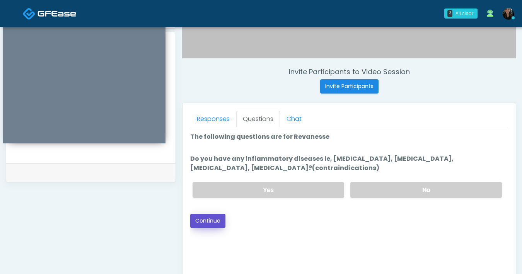
click at [218, 225] on button "Continue" at bounding box center [207, 221] width 35 height 14
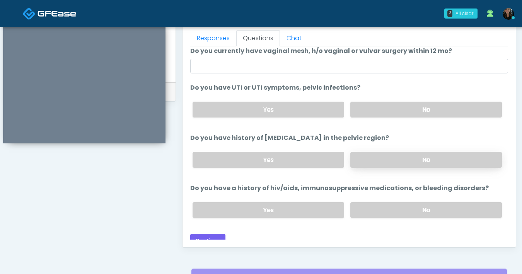
scroll to position [0, 0]
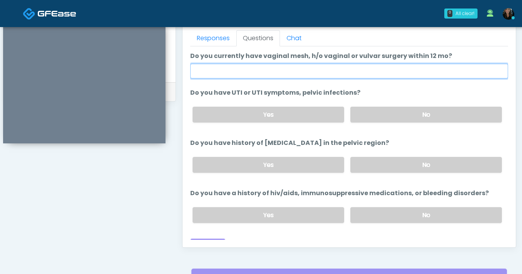
click at [330, 70] on input "Do you currently have vaginal mesh, h/o vaginal or vulvar surgery within 12 mo?" at bounding box center [349, 71] width 318 height 15
type input "**"
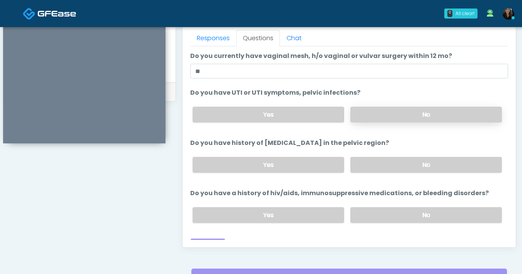
click at [406, 120] on label "No" at bounding box center [425, 115] width 151 height 16
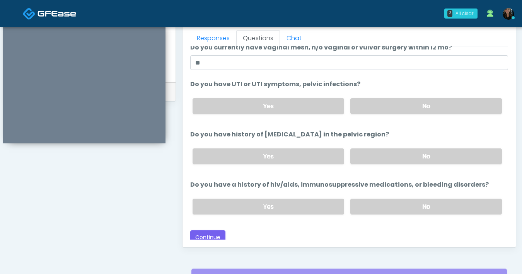
scroll to position [10, 0]
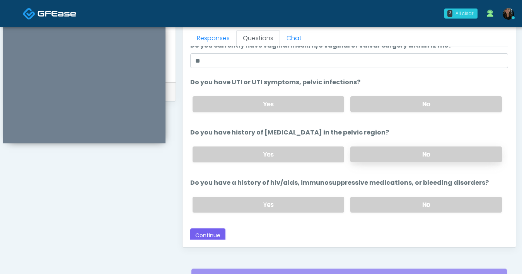
click at [395, 156] on label "No" at bounding box center [425, 154] width 151 height 16
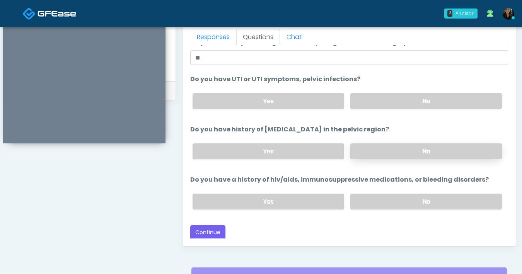
scroll to position [344, 0]
click at [394, 202] on label "No" at bounding box center [425, 201] width 151 height 16
click at [204, 226] on button "Continue" at bounding box center [207, 232] width 35 height 14
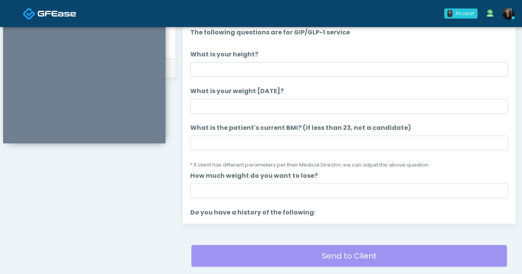
scroll to position [355, 0]
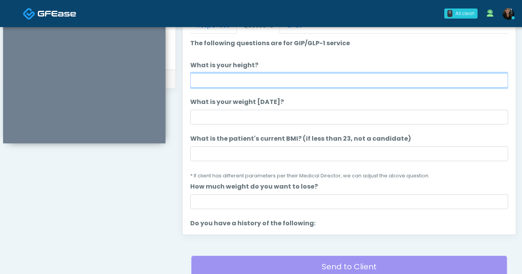
click at [296, 83] on input "What is your height?" at bounding box center [349, 80] width 318 height 15
type input "***"
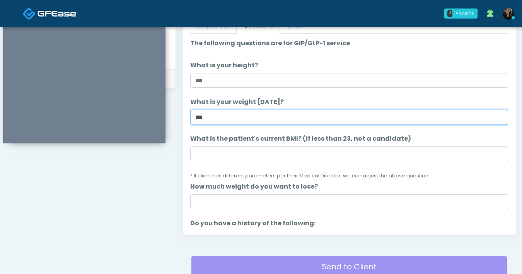
type input "***"
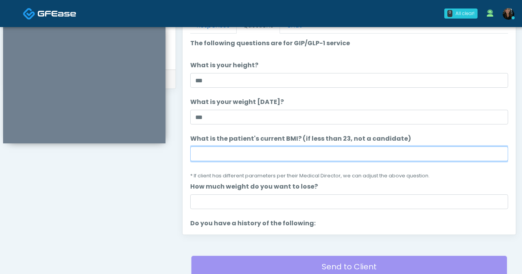
click at [226, 153] on input "What is the patient's current BMI? (if less than 23, not a candidate)" at bounding box center [349, 153] width 318 height 15
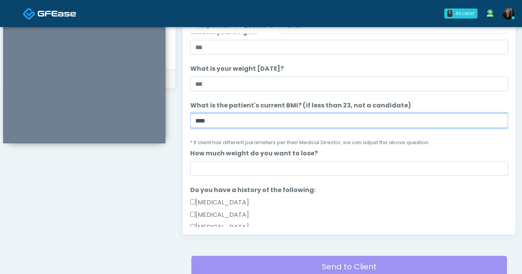
scroll to position [35, 0]
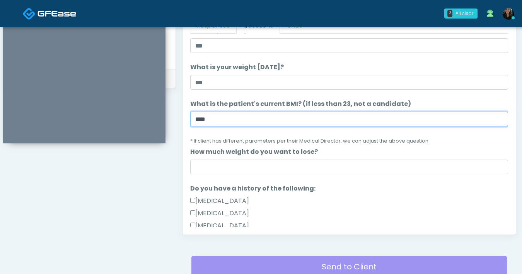
type input "****"
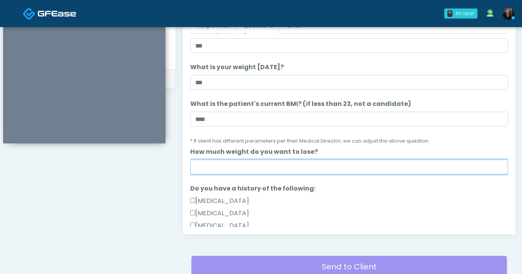
click at [285, 170] on input "How much weight do you want to lose?" at bounding box center [349, 167] width 318 height 15
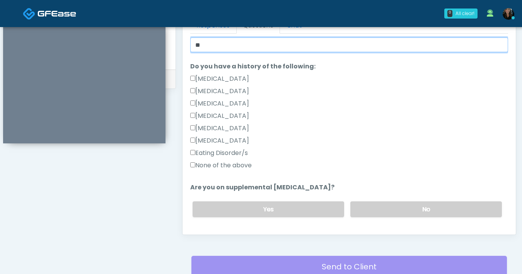
scroll to position [176, 0]
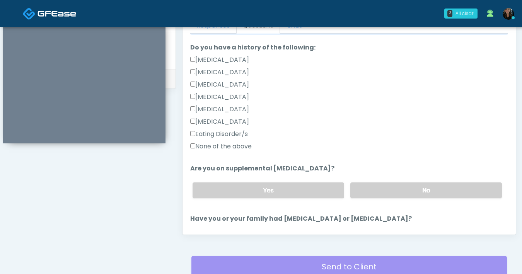
type input "**"
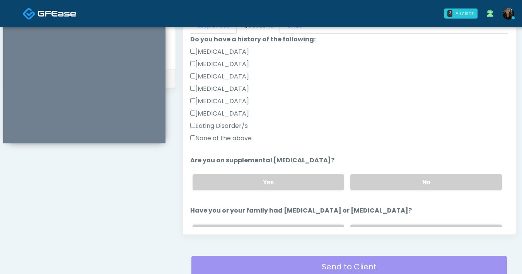
scroll to position [190, 0]
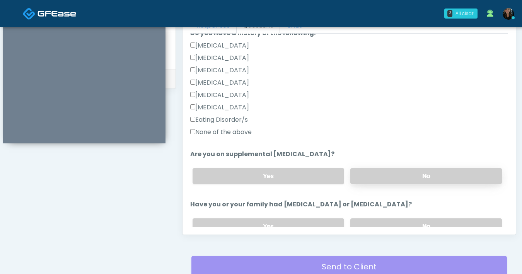
click at [404, 177] on label "No" at bounding box center [425, 176] width 151 height 16
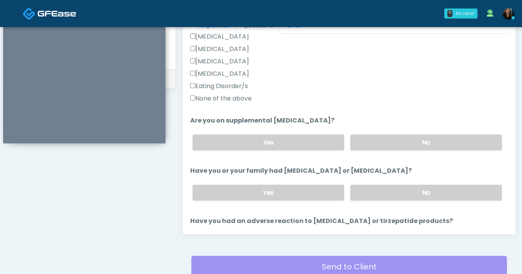
scroll to position [224, 0]
click at [400, 192] on label "No" at bounding box center [425, 192] width 151 height 16
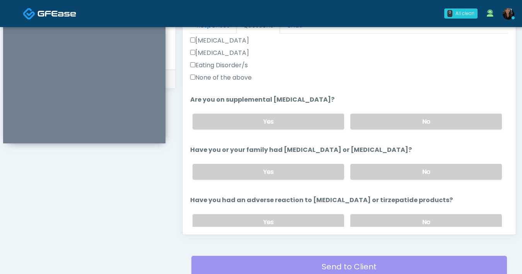
scroll to position [282, 0]
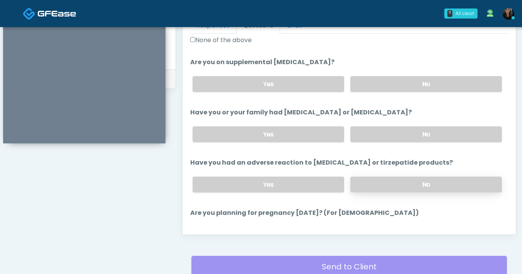
click at [401, 184] on label "No" at bounding box center [425, 185] width 151 height 16
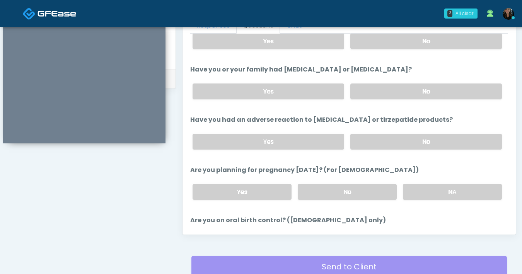
scroll to position [338, 0]
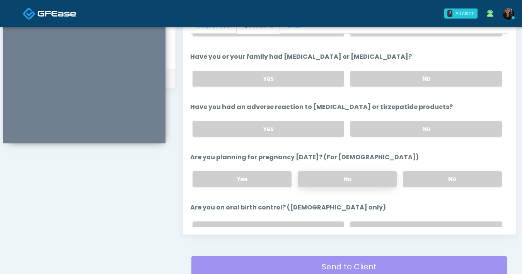
click at [354, 175] on label "No" at bounding box center [347, 179] width 99 height 16
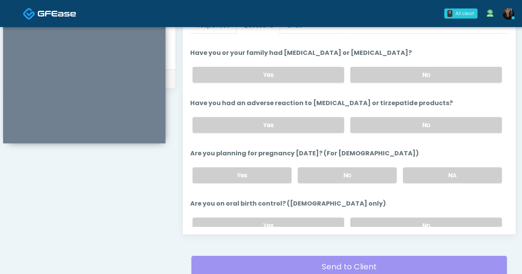
scroll to position [352, 0]
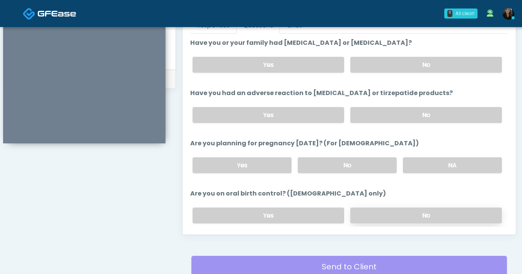
click at [390, 209] on label "No" at bounding box center [425, 215] width 151 height 16
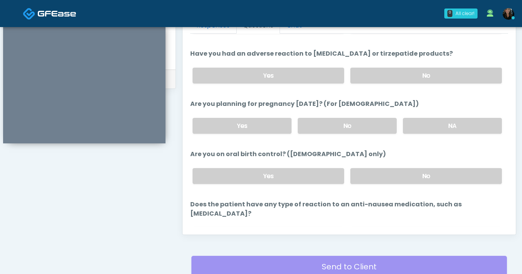
scroll to position [392, 0]
click at [396, 221] on div "Yes No" at bounding box center [346, 235] width 321 height 28
click at [398, 227] on label "No" at bounding box center [425, 235] width 151 height 16
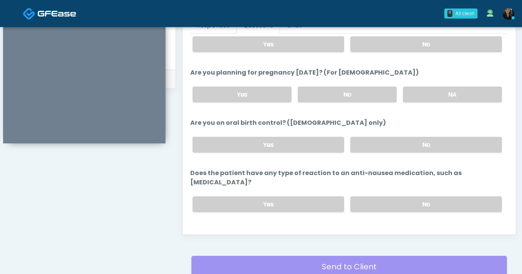
scroll to position [426, 0]
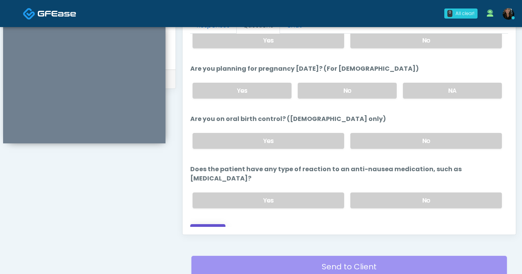
click at [195, 224] on button "Continue" at bounding box center [207, 231] width 35 height 14
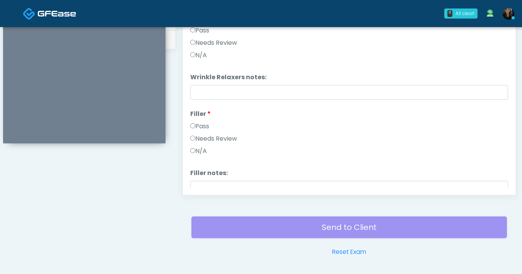
scroll to position [342, 0]
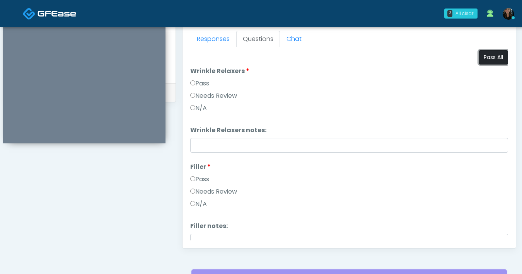
click at [489, 63] on button "Pass All" at bounding box center [492, 57] width 29 height 14
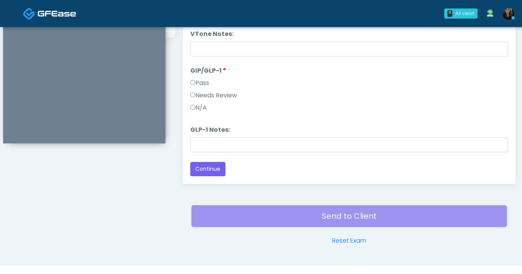
scroll to position [420, 0]
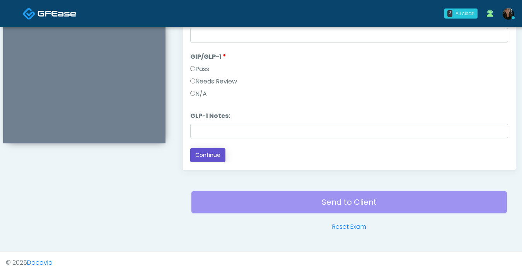
click at [218, 154] on button "Continue" at bounding box center [207, 155] width 35 height 14
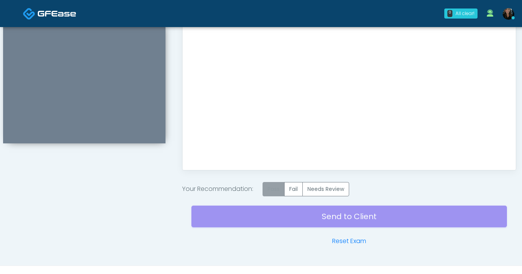
click at [270, 188] on label "Pass" at bounding box center [273, 189] width 22 height 14
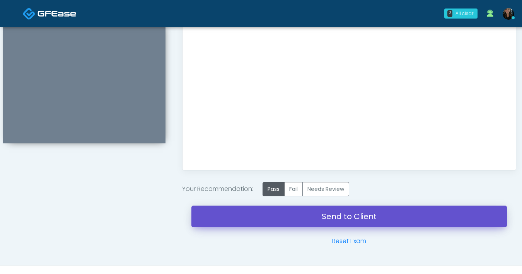
click at [320, 221] on link "Send to Client" at bounding box center [348, 217] width 315 height 22
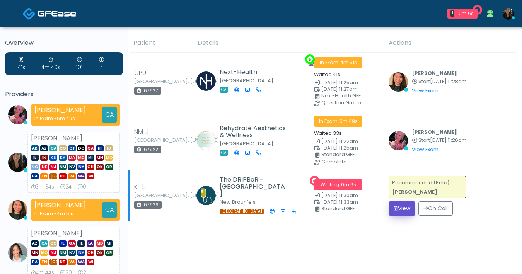
click at [405, 207] on button "View" at bounding box center [401, 208] width 27 height 14
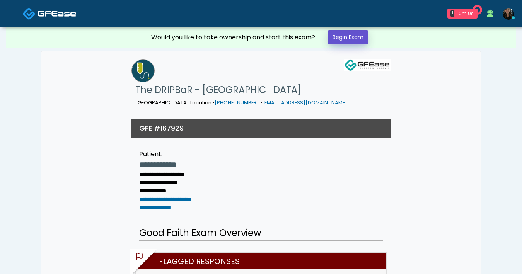
click at [362, 43] on link "Begin Exam" at bounding box center [347, 37] width 41 height 14
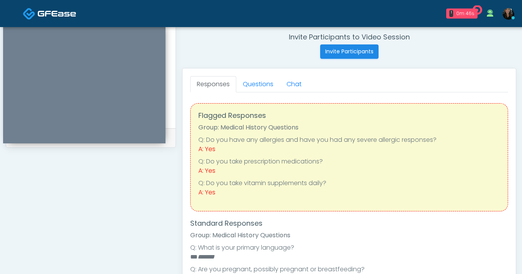
scroll to position [287, 0]
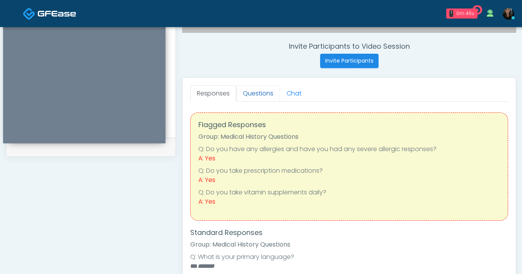
click at [265, 96] on link "Questions" at bounding box center [258, 93] width 44 height 16
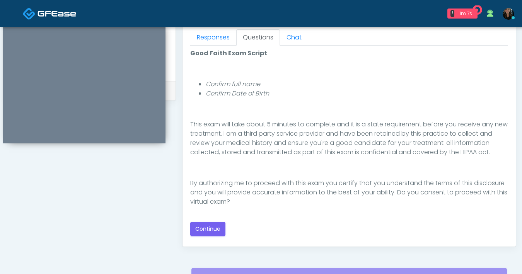
scroll to position [343, 0]
click at [210, 227] on button "Continue" at bounding box center [207, 228] width 35 height 14
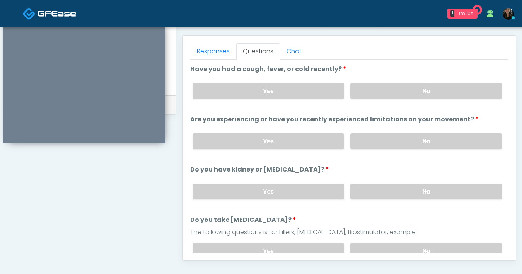
scroll to position [328, 0]
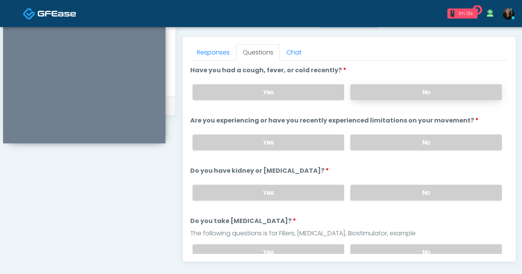
click at [385, 96] on label "No" at bounding box center [425, 92] width 151 height 16
click at [393, 142] on label "No" at bounding box center [425, 142] width 151 height 16
click at [389, 194] on label "No" at bounding box center [425, 193] width 151 height 16
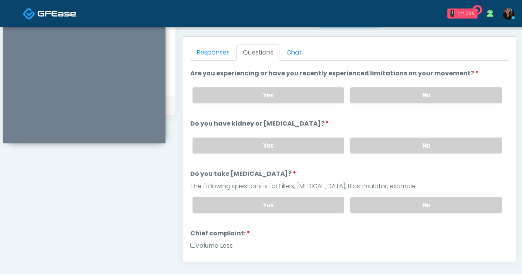
scroll to position [56, 0]
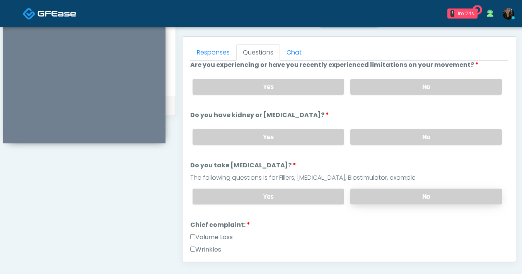
click at [392, 197] on label "No" at bounding box center [425, 197] width 151 height 16
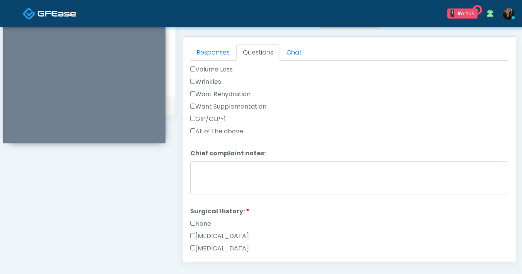
scroll to position [331, 0]
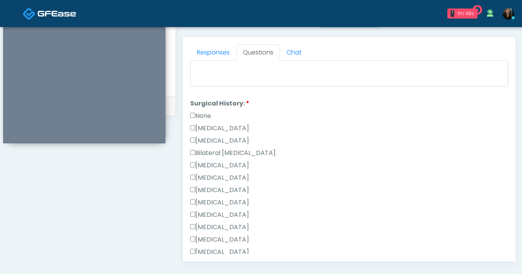
click at [194, 111] on label "None" at bounding box center [200, 115] width 21 height 9
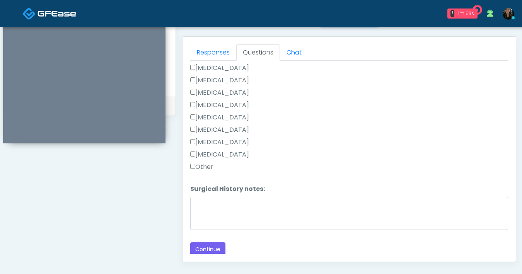
scroll to position [429, 0]
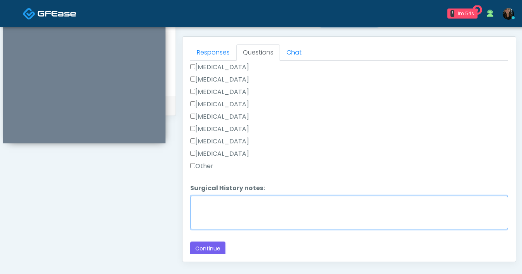
click at [220, 211] on textarea "Surgical History notes:" at bounding box center [349, 212] width 318 height 33
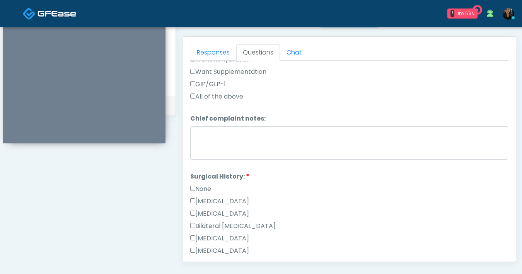
scroll to position [130, 0]
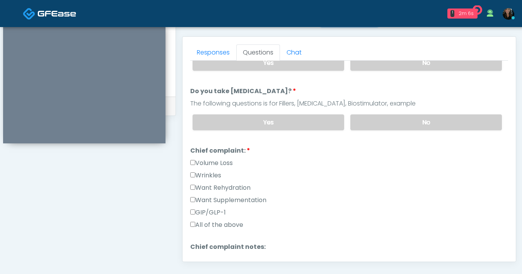
type textarea "**********"
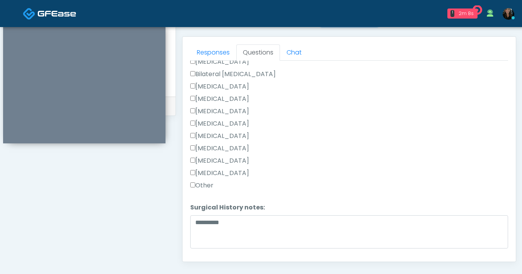
scroll to position [429, 0]
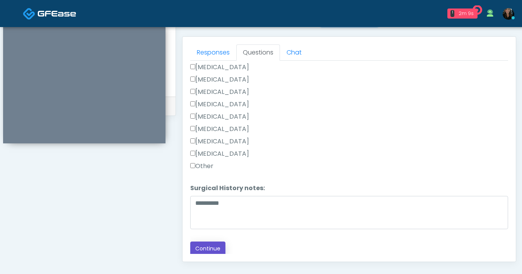
click at [209, 245] on button "Continue" at bounding box center [207, 248] width 35 height 14
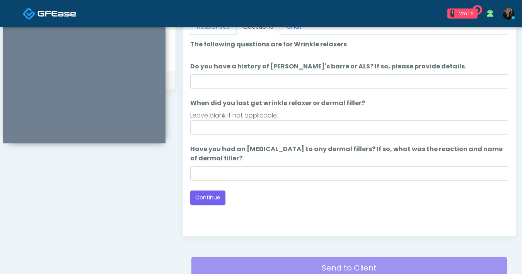
scroll to position [354, 0]
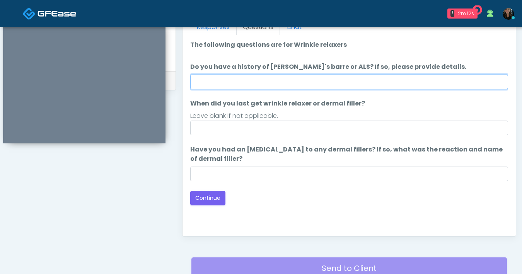
click at [332, 84] on input "Do you have a history of Guillain's barre or ALS? If so, please provide details." at bounding box center [349, 82] width 318 height 15
type input "**"
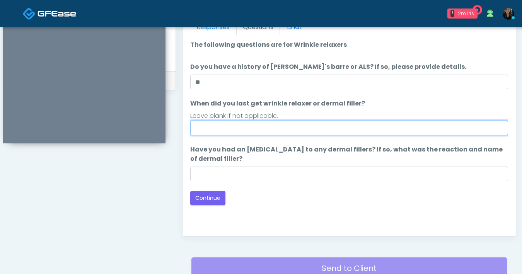
click at [270, 126] on input "When did you last get wrinkle relaxer or dermal filler?" at bounding box center [349, 128] width 318 height 15
type input "**********"
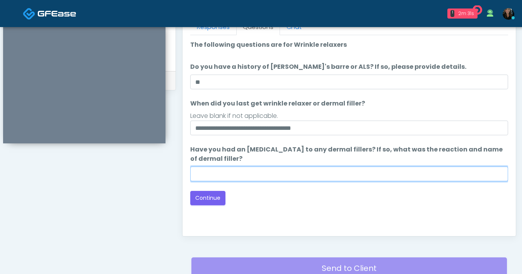
click at [269, 174] on input "Have you had an allergic response to any dermal fillers? If so, what was the re…" at bounding box center [349, 174] width 318 height 15
type input "**"
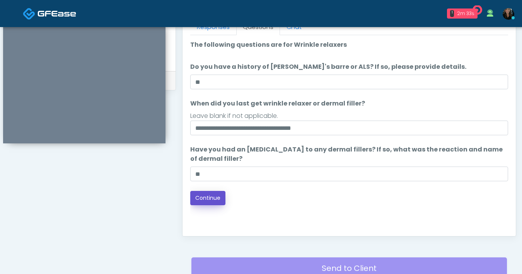
click at [209, 202] on button "Continue" at bounding box center [207, 198] width 35 height 14
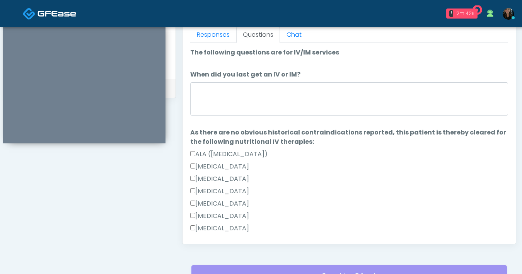
scroll to position [267, 0]
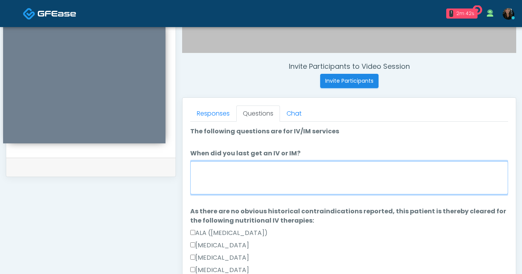
click at [301, 178] on textarea "When did you last get an IV or IM?" at bounding box center [349, 177] width 318 height 33
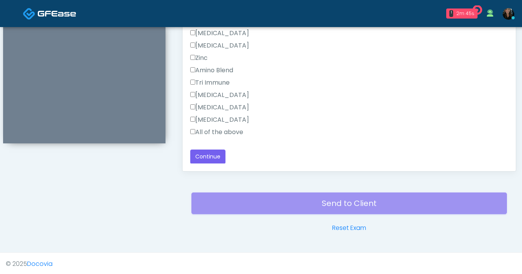
scroll to position [420, 0]
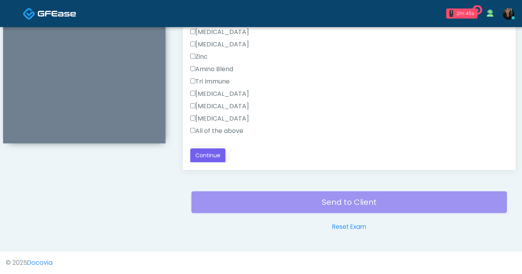
type textarea "***"
click at [208, 161] on button "Continue" at bounding box center [207, 155] width 35 height 14
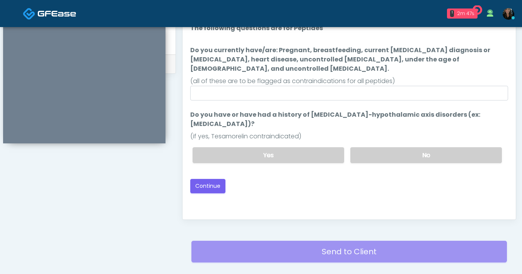
scroll to position [332, 0]
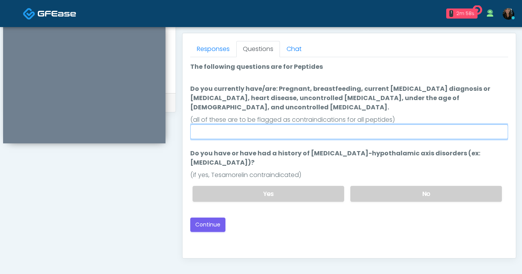
click at [302, 124] on input "Do you currently have/are: Pregnant, breastfeeding, current cancer diagnosis or…" at bounding box center [349, 131] width 318 height 15
type input "**"
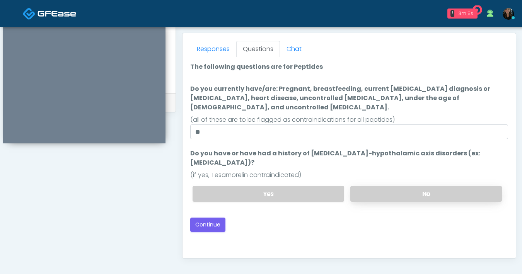
click at [384, 186] on label "No" at bounding box center [425, 194] width 151 height 16
click at [207, 218] on button "Continue" at bounding box center [207, 225] width 35 height 14
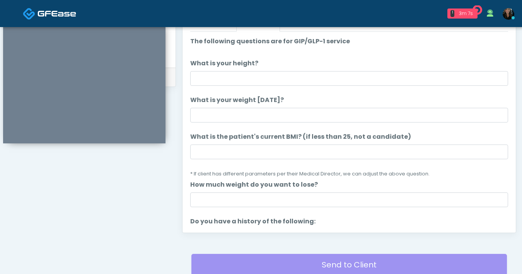
scroll to position [356, 0]
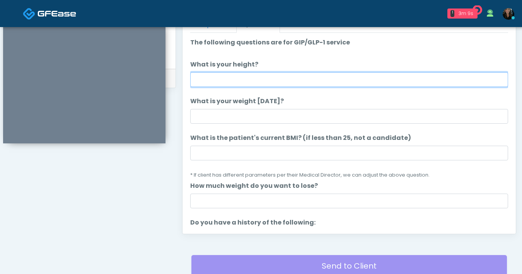
click at [296, 80] on input "What is your height?" at bounding box center [349, 79] width 318 height 15
type input "***"
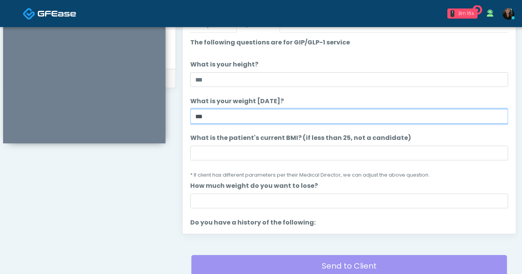
type input "***"
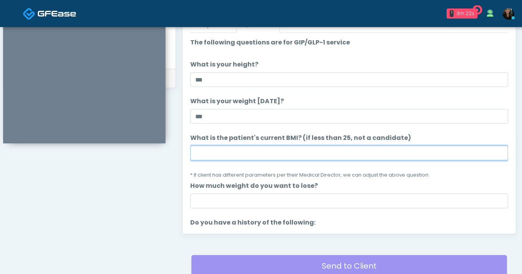
click at [279, 156] on input "What is the patient's current BMI? (if less than 25, not a candidate)" at bounding box center [349, 153] width 318 height 15
type input "****"
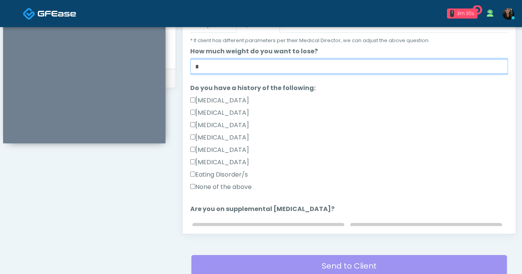
scroll to position [135, 0]
type input "*"
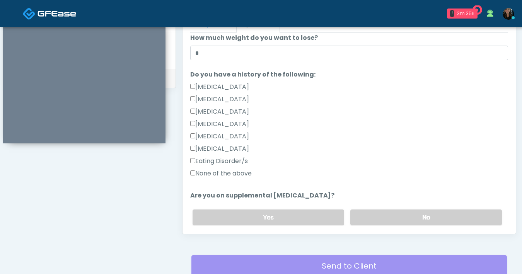
scroll to position [193, 0]
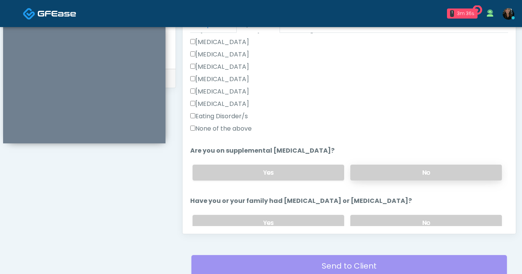
click at [379, 170] on label "No" at bounding box center [425, 173] width 151 height 16
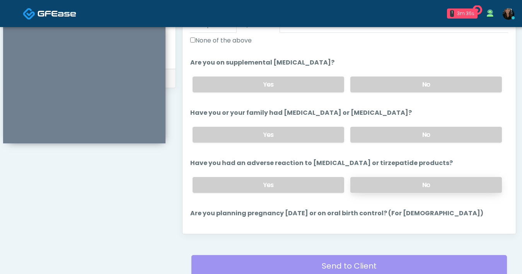
scroll to position [287, 0]
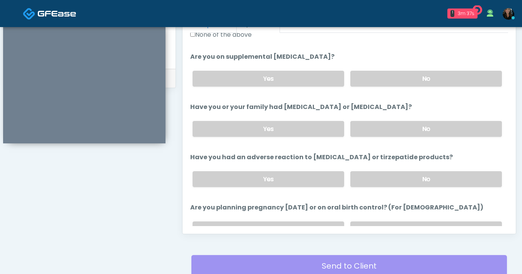
drag, startPoint x: 391, startPoint y: 125, endPoint x: 420, endPoint y: 139, distance: 32.7
click at [391, 125] on label "No" at bounding box center [425, 129] width 151 height 16
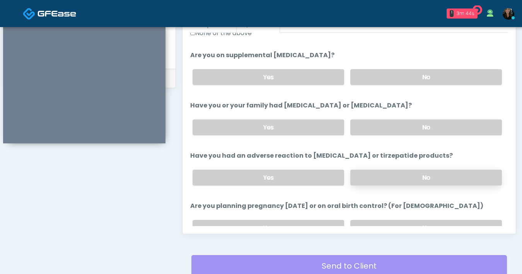
click at [397, 180] on label "No" at bounding box center [425, 178] width 151 height 16
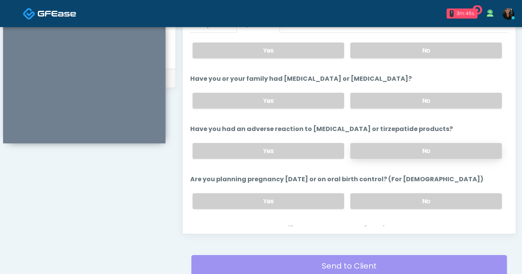
scroll to position [327, 0]
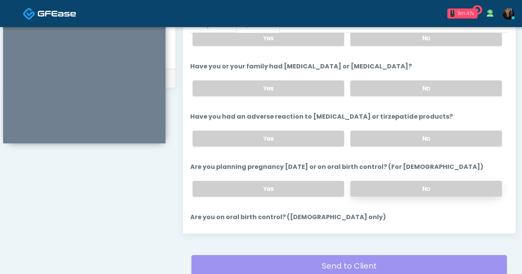
click at [406, 186] on label "No" at bounding box center [425, 189] width 151 height 16
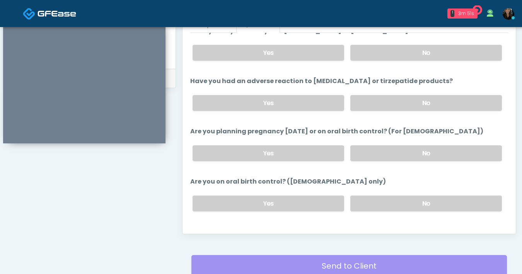
scroll to position [365, 0]
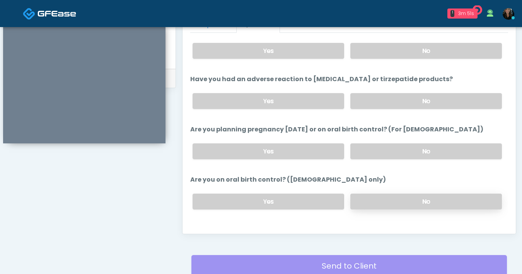
click at [397, 199] on label "No" at bounding box center [425, 202] width 151 height 16
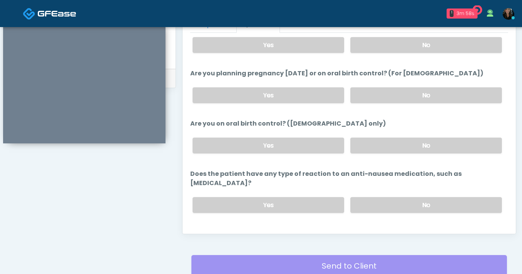
scroll to position [426, 0]
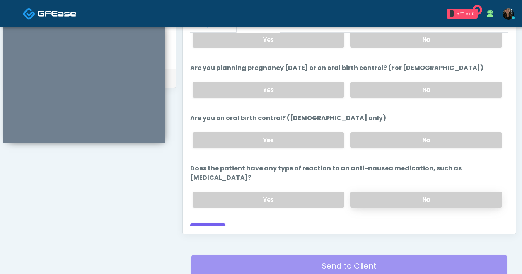
click at [386, 192] on label "No" at bounding box center [425, 200] width 151 height 16
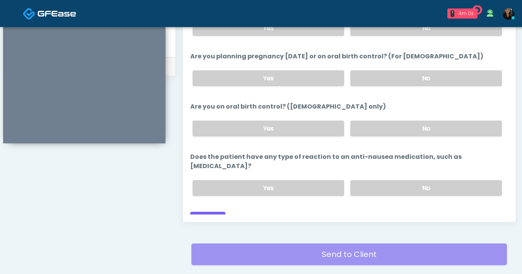
scroll to position [375, 0]
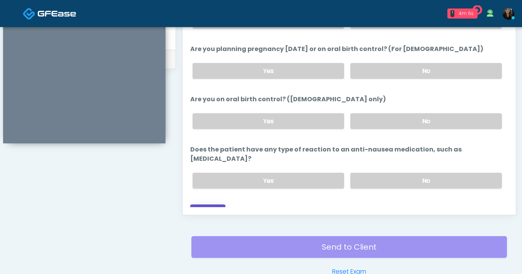
click at [213, 204] on button "Continue" at bounding box center [207, 211] width 35 height 14
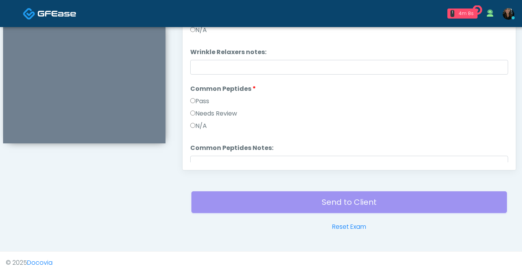
scroll to position [151, 0]
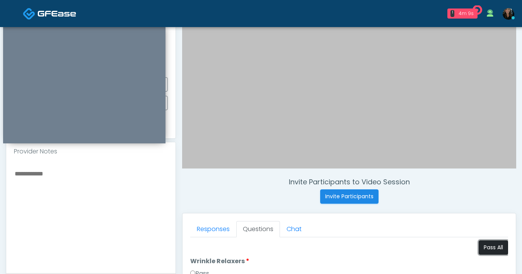
click at [493, 249] on button "Pass All" at bounding box center [492, 247] width 29 height 14
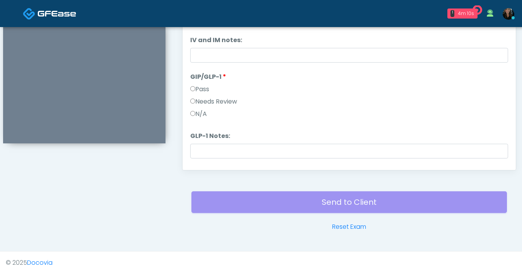
scroll to position [224, 0]
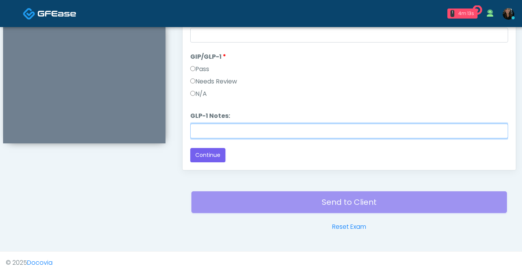
click at [232, 129] on input "GLP-1 Notes:" at bounding box center [349, 131] width 318 height 15
type input "*******"
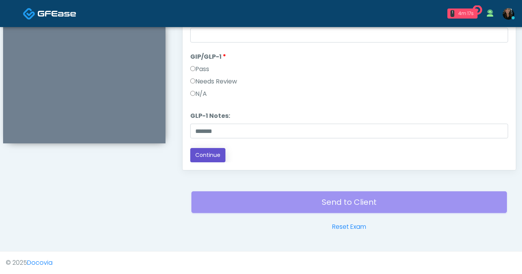
click at [210, 155] on button "Continue" at bounding box center [207, 155] width 35 height 14
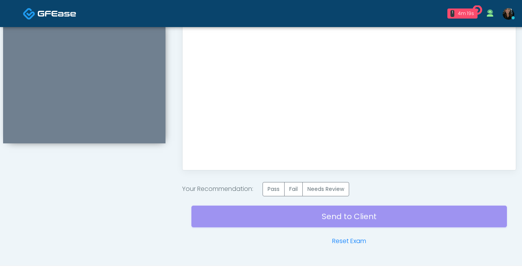
scroll to position [0, 0]
click at [274, 190] on label "Pass" at bounding box center [273, 189] width 22 height 14
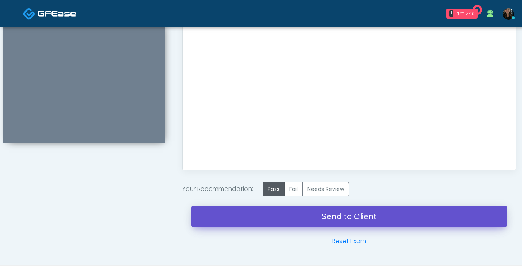
click at [356, 219] on link "Send to Client" at bounding box center [348, 217] width 315 height 22
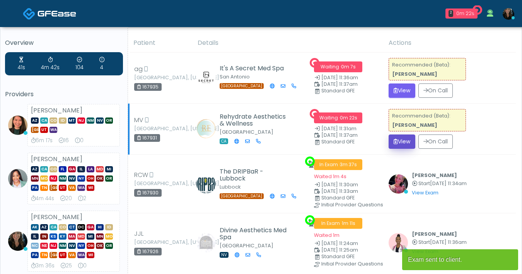
click at [400, 147] on button "View" at bounding box center [401, 141] width 27 height 14
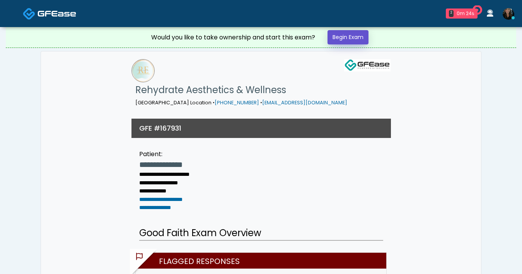
click at [335, 39] on link "Begin Exam" at bounding box center [347, 37] width 41 height 14
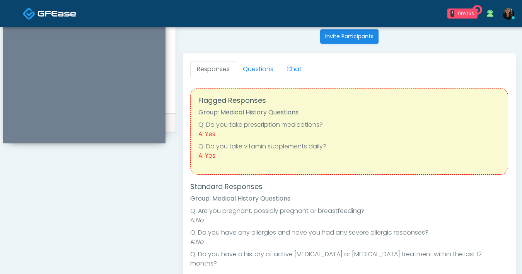
scroll to position [175, 0]
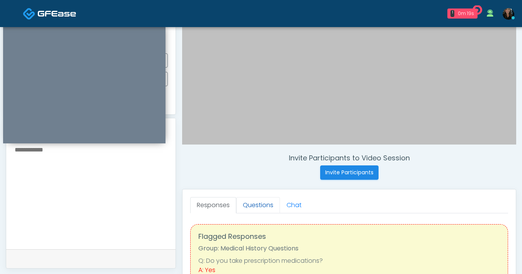
click at [255, 206] on link "Questions" at bounding box center [258, 205] width 44 height 16
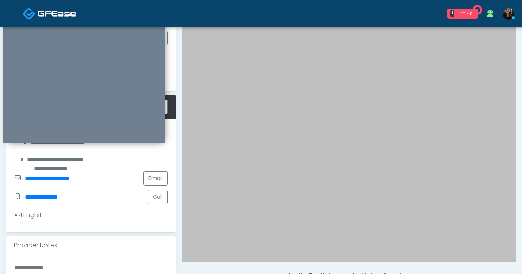
scroll to position [0, 0]
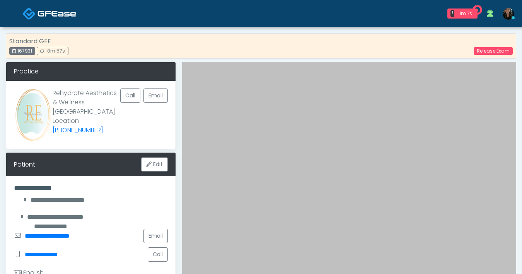
click at [25, 51] on div "167931" at bounding box center [22, 51] width 26 height 8
copy div "167931"
click at [497, 53] on link "Release Exam" at bounding box center [492, 51] width 39 height 8
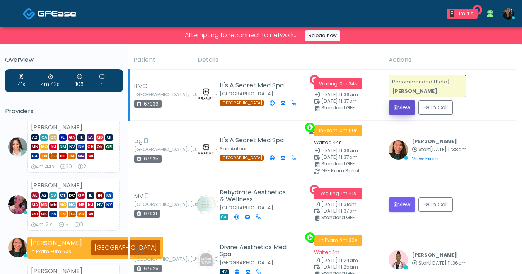
click at [401, 111] on button "View" at bounding box center [401, 107] width 27 height 14
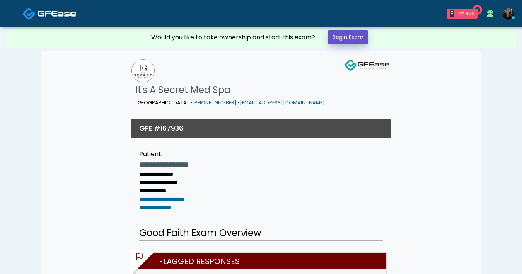
click at [357, 43] on link "Begin Exam" at bounding box center [347, 37] width 41 height 14
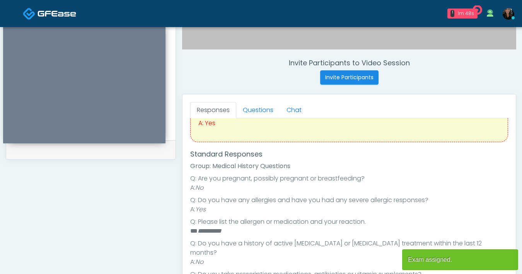
scroll to position [82, 0]
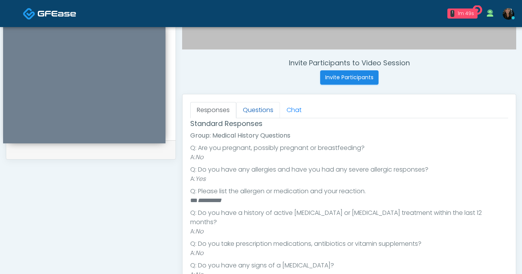
click at [245, 116] on link "Questions" at bounding box center [258, 110] width 44 height 16
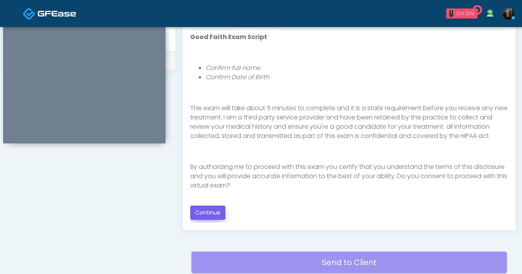
scroll to position [360, 0]
click at [210, 215] on button "Continue" at bounding box center [207, 212] width 35 height 14
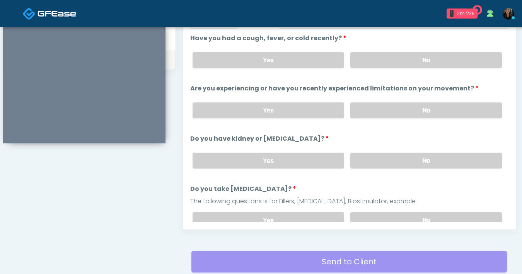
scroll to position [284, 0]
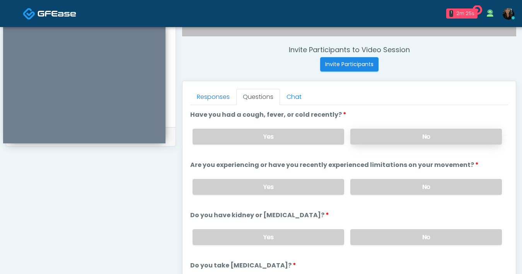
click at [415, 139] on label "No" at bounding box center [425, 137] width 151 height 16
click at [411, 190] on label "No" at bounding box center [425, 187] width 151 height 16
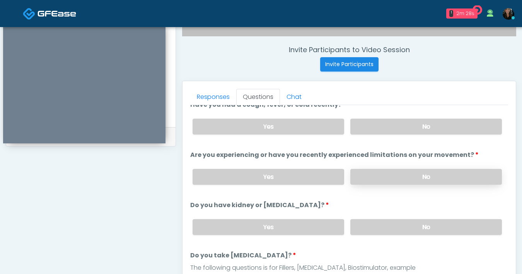
scroll to position [19, 0]
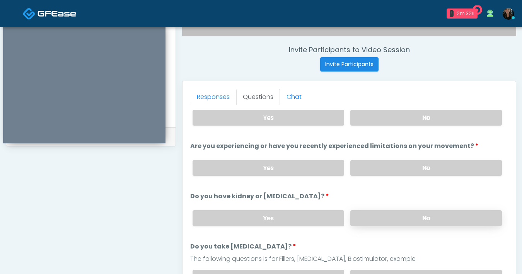
click at [422, 216] on label "No" at bounding box center [425, 218] width 151 height 16
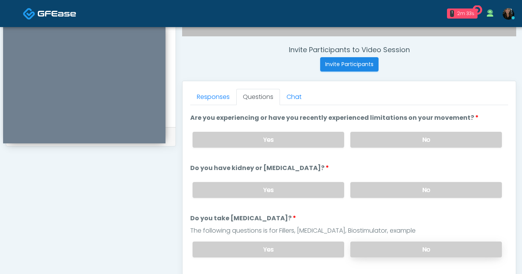
scroll to position [48, 0]
click at [424, 248] on label "No" at bounding box center [425, 249] width 151 height 16
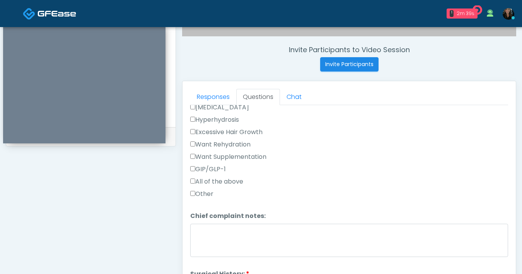
scroll to position [319, 0]
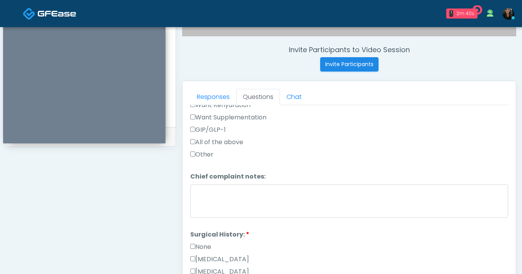
click at [196, 244] on label "None" at bounding box center [200, 246] width 21 height 9
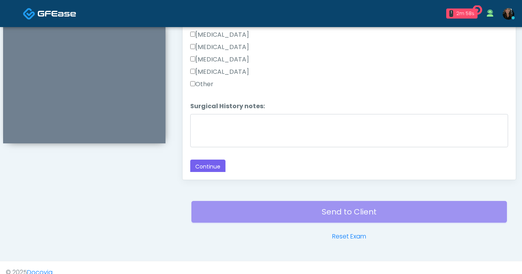
scroll to position [420, 0]
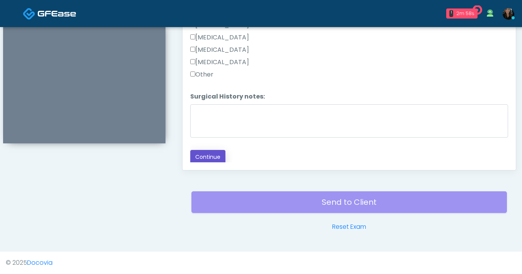
click at [211, 154] on button "Continue" at bounding box center [207, 157] width 35 height 14
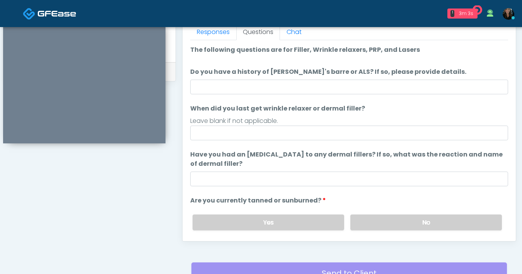
scroll to position [321, 0]
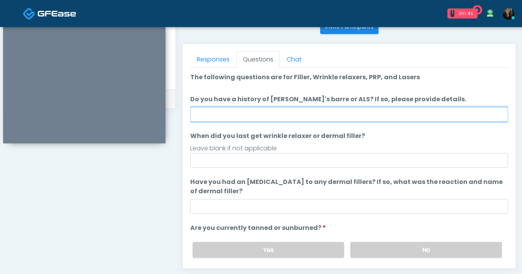
click at [317, 115] on input "Do you have a history of Guillain's barre or ALS? If so, please provide details." at bounding box center [349, 114] width 318 height 15
type input "**"
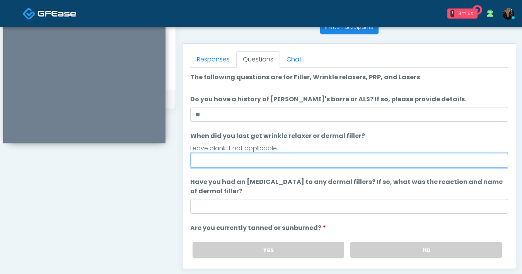
click at [259, 164] on input "When did you last get wrinkle relaxer or dermal filler?" at bounding box center [349, 160] width 318 height 15
type input "**********"
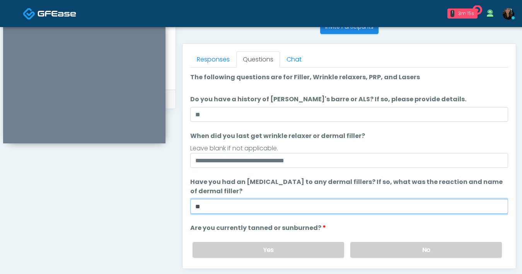
type input "*"
type input "**"
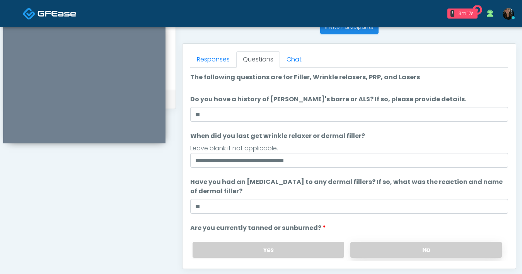
click at [422, 254] on label "No" at bounding box center [425, 250] width 151 height 16
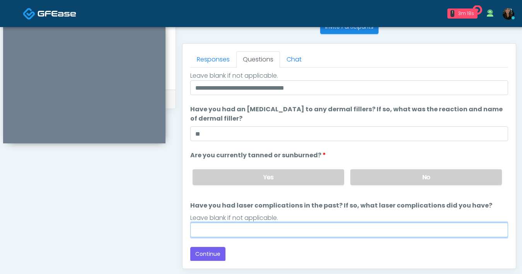
click at [351, 228] on input "Have you had laser complications in the past? If so, what laser complications d…" at bounding box center [349, 230] width 318 height 15
type input "**"
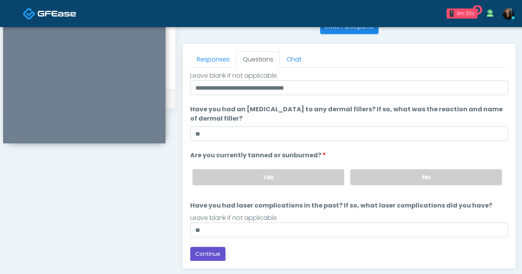
click at [215, 258] on button "Continue" at bounding box center [207, 254] width 35 height 14
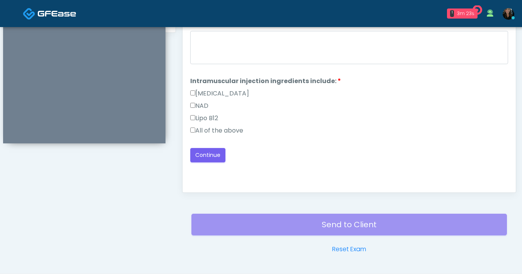
scroll to position [287, 0]
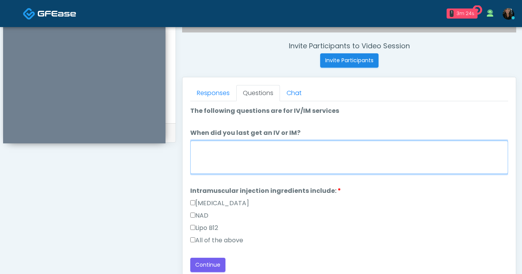
click at [311, 155] on textarea "When did you last get an IV or IM?" at bounding box center [349, 157] width 318 height 33
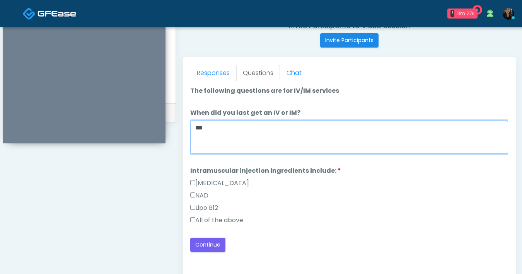
scroll to position [350, 0]
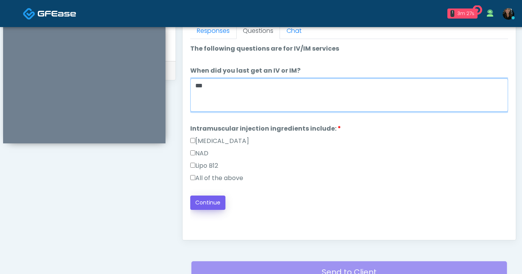
type textarea "***"
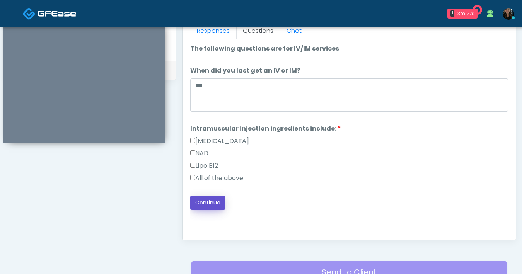
click at [203, 206] on button "Continue" at bounding box center [207, 203] width 35 height 14
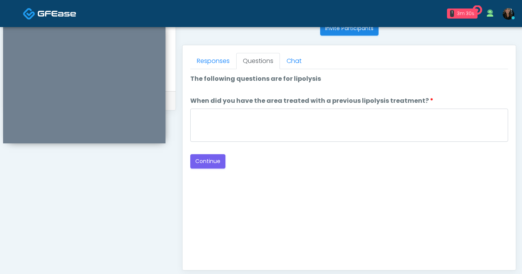
scroll to position [354, 0]
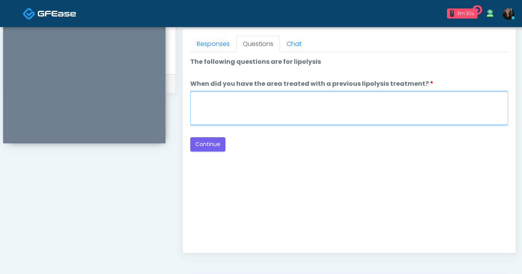
click at [285, 115] on textarea "When did you have the area treated with a previous lipolysis treatment?" at bounding box center [349, 108] width 318 height 33
type textarea "***"
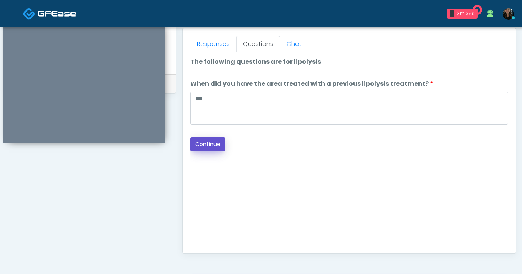
click at [223, 150] on button "Continue" at bounding box center [207, 144] width 35 height 14
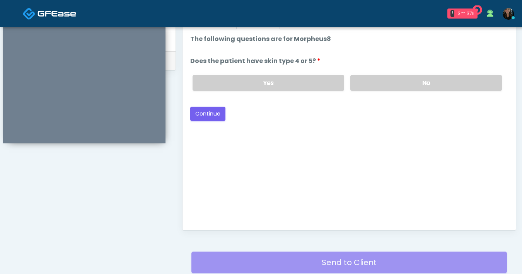
scroll to position [262, 0]
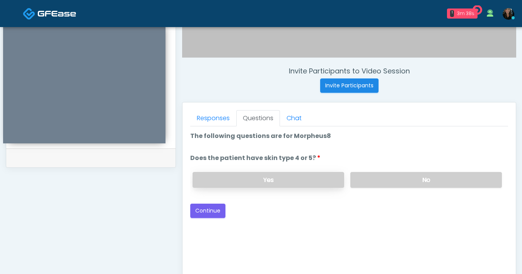
click at [291, 180] on label "Yes" at bounding box center [267, 180] width 151 height 16
click at [217, 213] on button "Continue" at bounding box center [207, 211] width 35 height 14
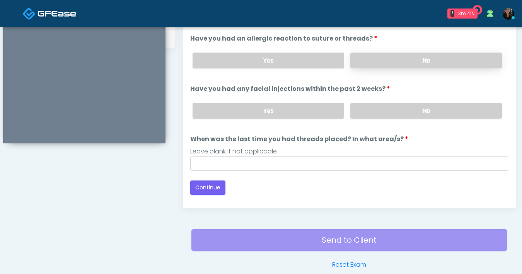
scroll to position [381, 0]
click at [404, 65] on label "No" at bounding box center [425, 61] width 151 height 16
click at [408, 115] on label "No" at bounding box center [425, 111] width 151 height 16
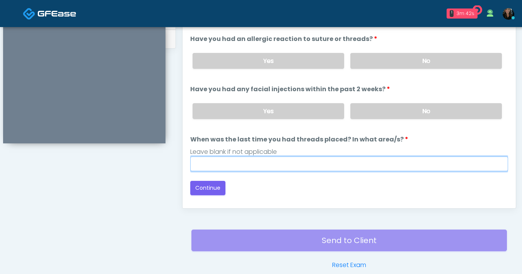
click at [375, 167] on input "When was the last time you had threads placed? In what area/s?" at bounding box center [349, 163] width 318 height 15
type input "***"
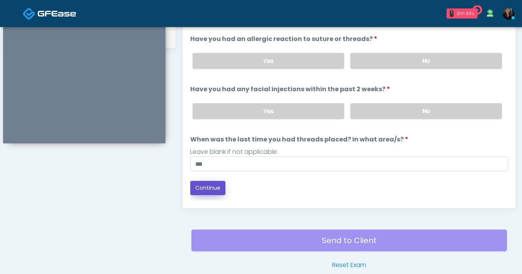
click at [202, 192] on button "Continue" at bounding box center [207, 188] width 35 height 14
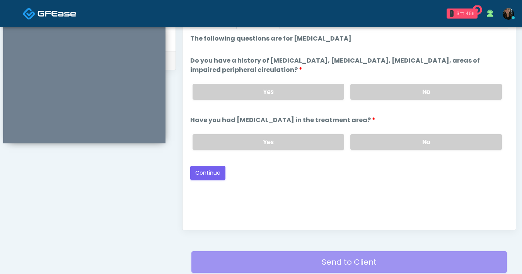
scroll to position [360, 0]
click at [391, 91] on label "No" at bounding box center [425, 92] width 151 height 16
click at [401, 141] on label "No" at bounding box center [425, 142] width 151 height 16
click at [211, 177] on button "Continue" at bounding box center [207, 173] width 35 height 14
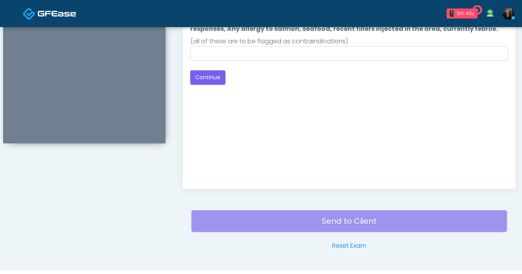
scroll to position [355, 0]
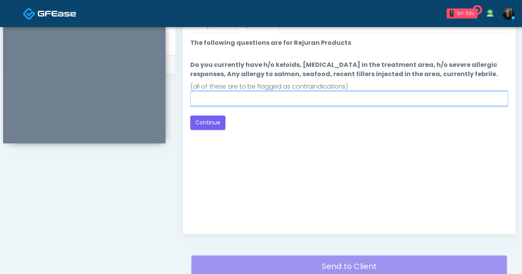
click at [262, 102] on input "Do you currently have h/o keloids, skin infection in the treatment area, h/o se…" at bounding box center [349, 98] width 318 height 15
type input "**"
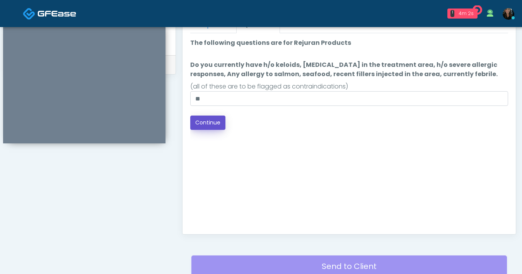
click at [209, 119] on button "Continue" at bounding box center [207, 123] width 35 height 14
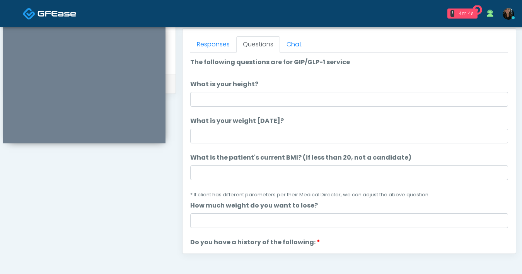
scroll to position [307, 0]
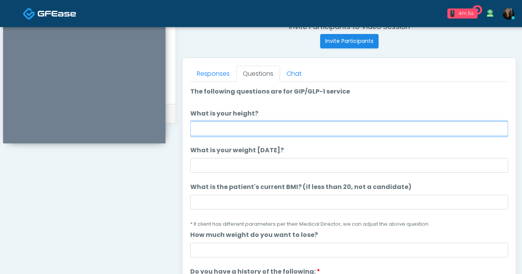
drag, startPoint x: 265, startPoint y: 131, endPoint x: 375, endPoint y: 175, distance: 119.0
click at [265, 131] on input "What is your height?" at bounding box center [349, 128] width 318 height 15
type input "***"
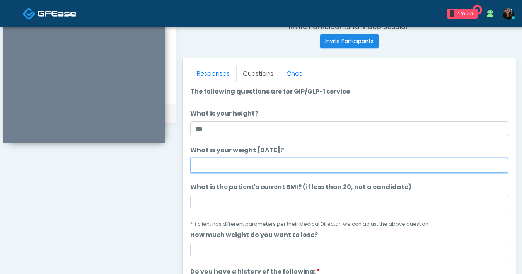
type input "*"
type input "***"
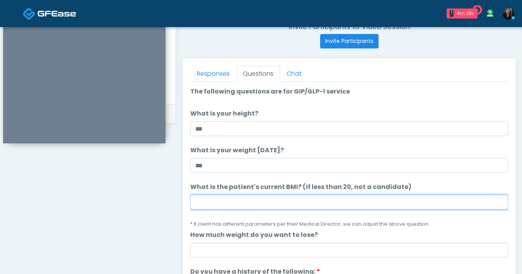
click at [245, 199] on input "What is the patient's current BMI? (if less than 20, not a candidate)" at bounding box center [349, 202] width 318 height 15
type input "****"
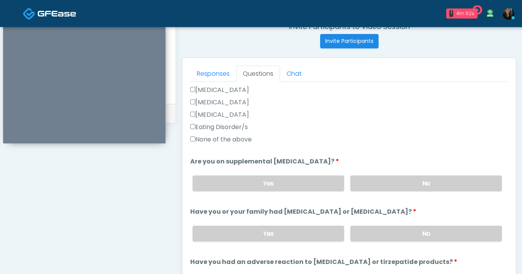
scroll to position [244, 0]
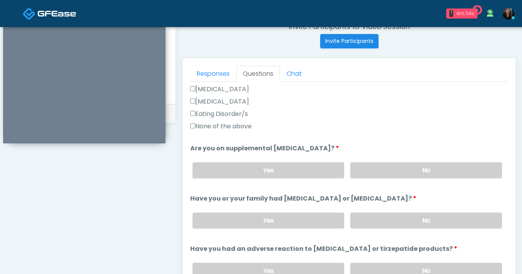
type input "*****"
click at [407, 166] on label "No" at bounding box center [425, 170] width 151 height 16
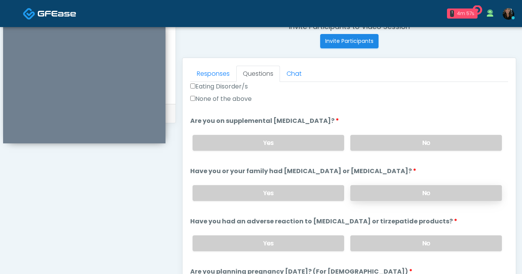
click at [401, 198] on label "No" at bounding box center [425, 193] width 151 height 16
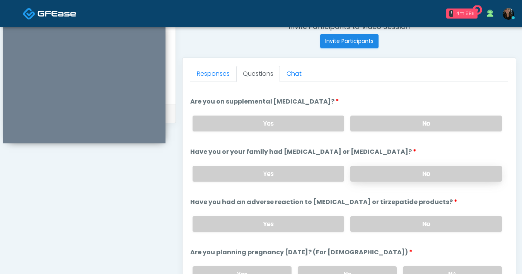
scroll to position [298, 0]
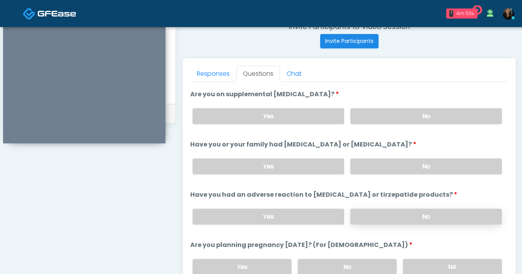
click at [398, 212] on label "No" at bounding box center [425, 217] width 151 height 16
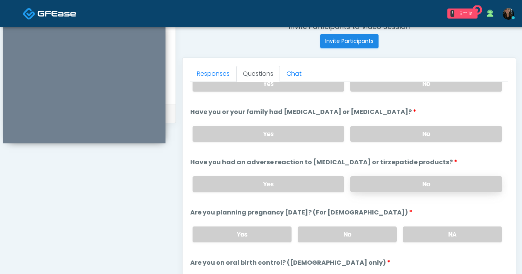
scroll to position [353, 0]
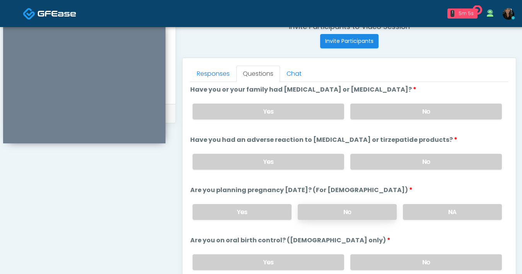
click at [342, 208] on label "No" at bounding box center [347, 212] width 99 height 16
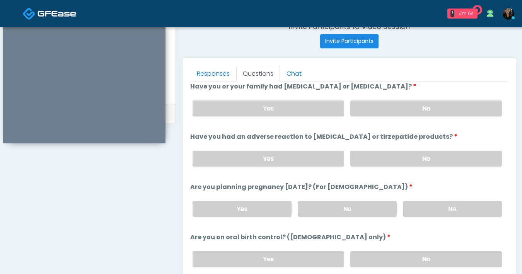
scroll to position [363, 0]
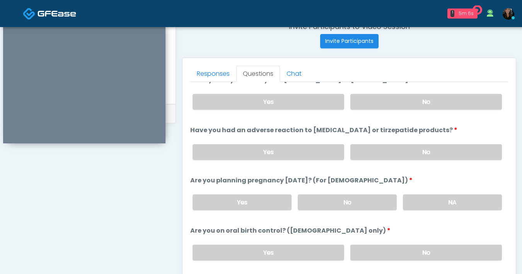
drag, startPoint x: 405, startPoint y: 245, endPoint x: 391, endPoint y: 210, distance: 37.5
click at [404, 245] on label "No" at bounding box center [425, 253] width 151 height 16
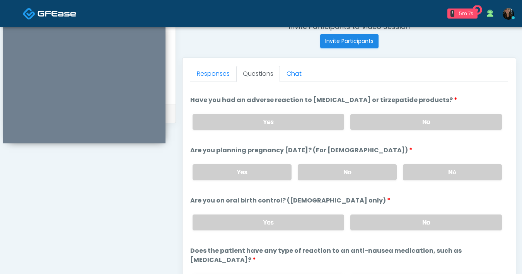
scroll to position [393, 0]
click at [292, 129] on div "Yes No" at bounding box center [346, 121] width 321 height 28
click at [293, 128] on label "Yes" at bounding box center [267, 122] width 151 height 16
click at [404, 123] on label "No" at bounding box center [425, 122] width 151 height 16
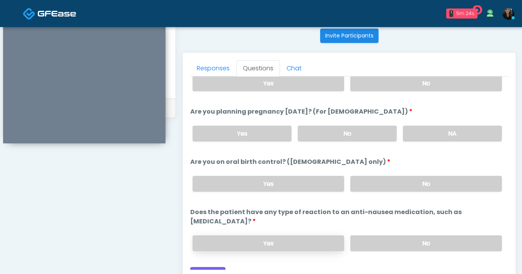
scroll to position [320, 0]
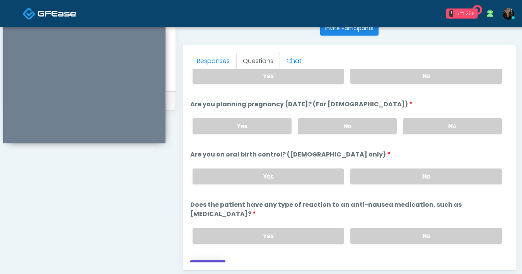
click at [204, 260] on button "Continue" at bounding box center [207, 267] width 35 height 14
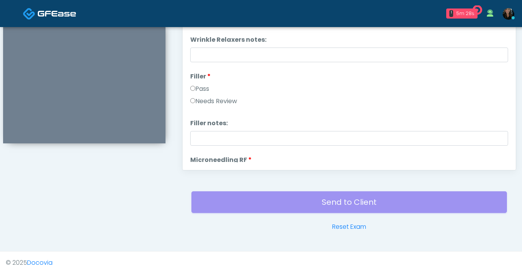
scroll to position [150, 0]
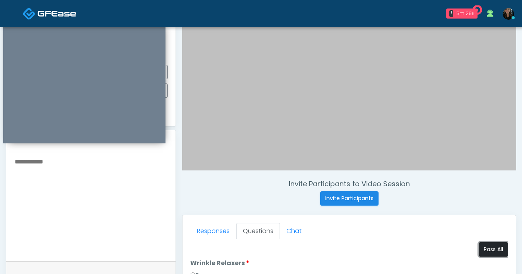
click at [478, 251] on button "Pass All" at bounding box center [492, 249] width 29 height 14
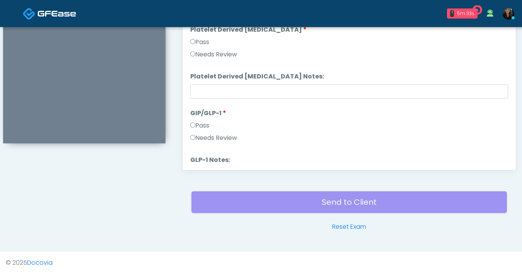
scroll to position [1522, 0]
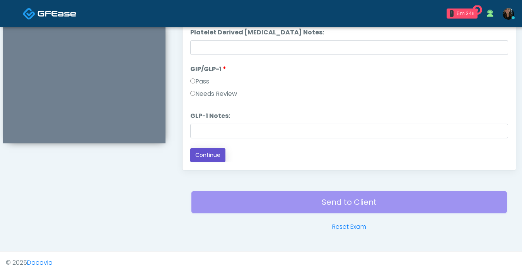
click at [213, 152] on button "Continue" at bounding box center [207, 155] width 35 height 14
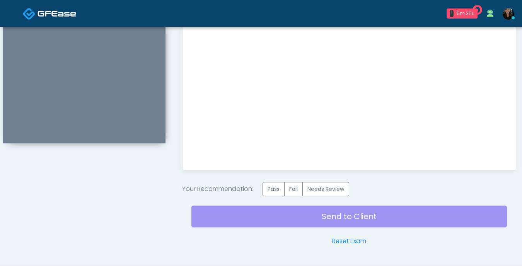
scroll to position [0, 0]
click at [269, 190] on label "Pass" at bounding box center [273, 189] width 22 height 14
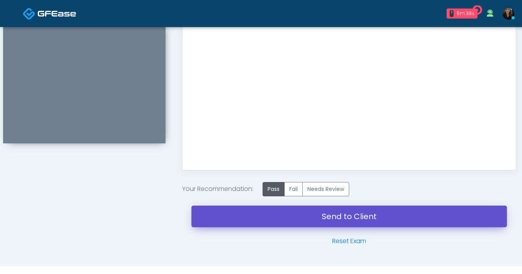
click at [292, 217] on link "Send to Client" at bounding box center [348, 217] width 315 height 22
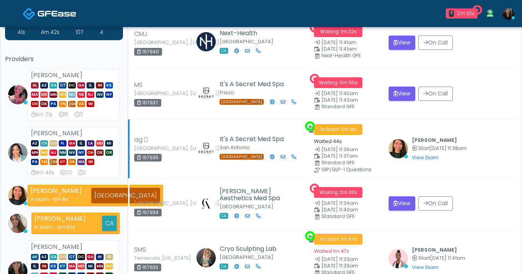
scroll to position [46, 0]
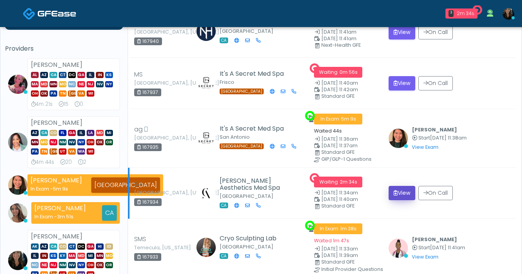
click at [398, 197] on button "View" at bounding box center [401, 193] width 27 height 14
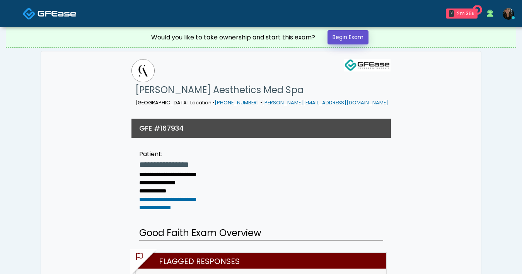
click at [360, 34] on link "Begin Exam" at bounding box center [347, 37] width 41 height 14
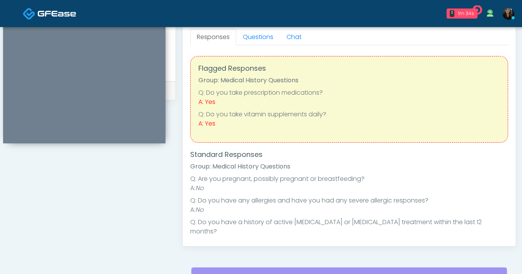
scroll to position [302, 0]
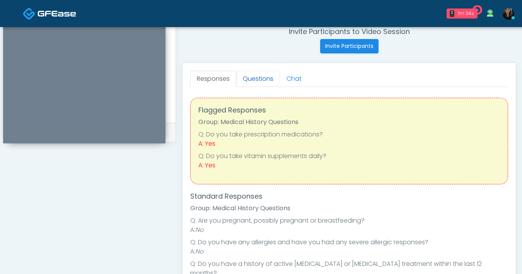
click at [256, 80] on link "Questions" at bounding box center [258, 79] width 44 height 16
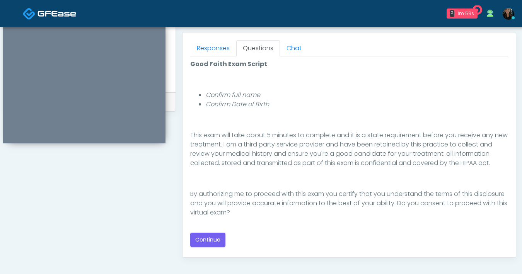
scroll to position [333, 0]
click at [218, 236] on button "Continue" at bounding box center [207, 239] width 35 height 14
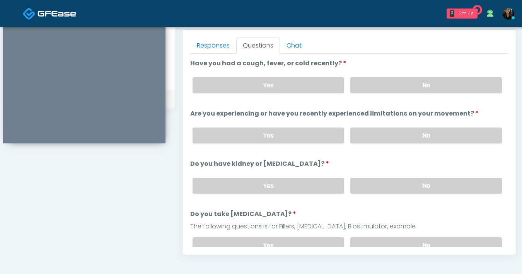
scroll to position [328, 0]
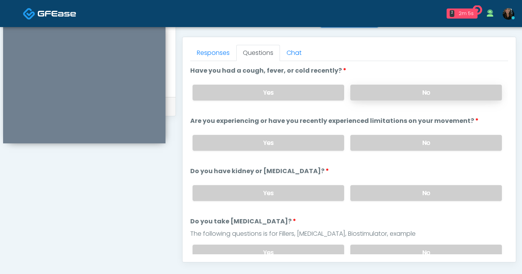
click at [426, 96] on label "No" at bounding box center [425, 93] width 151 height 16
click at [429, 143] on label "No" at bounding box center [425, 143] width 151 height 16
click at [412, 193] on label "No" at bounding box center [425, 193] width 151 height 16
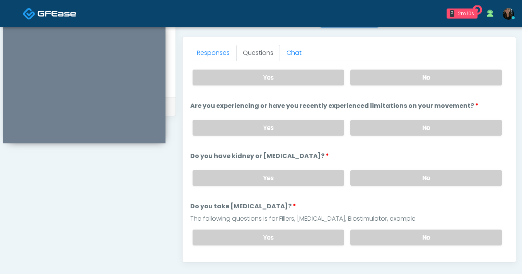
scroll to position [16, 0]
click at [409, 233] on label "No" at bounding box center [425, 237] width 151 height 16
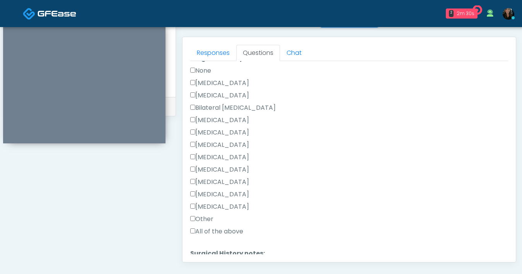
scroll to position [516, 0]
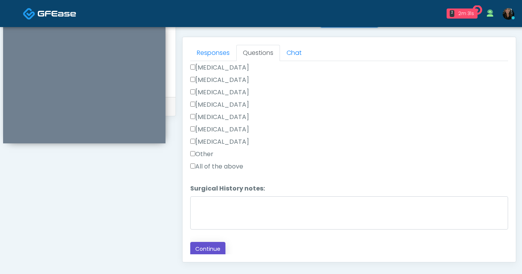
click at [220, 243] on button "Continue" at bounding box center [207, 249] width 35 height 14
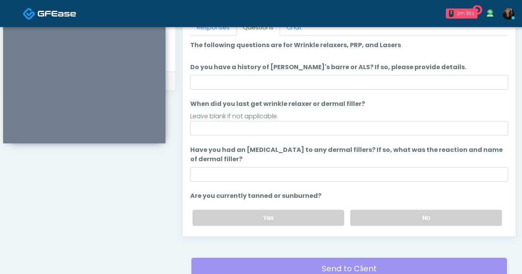
scroll to position [352, 0]
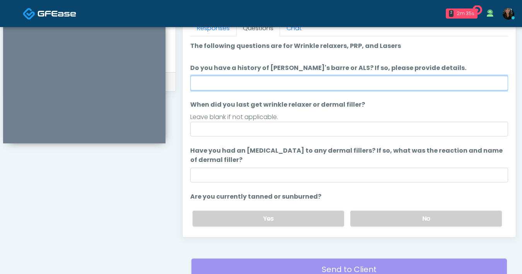
click at [342, 83] on input "Do you have a history of Guillain's barre or ALS? If so, please provide details." at bounding box center [349, 83] width 318 height 15
type input "**"
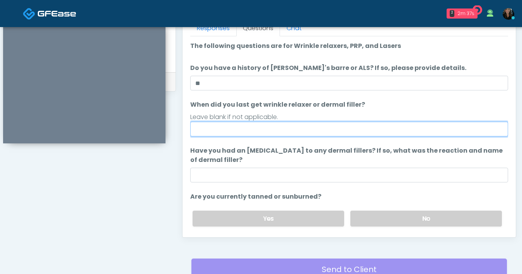
click at [262, 134] on input "When did you last get wrinkle relaxer or dermal filler?" at bounding box center [349, 129] width 318 height 15
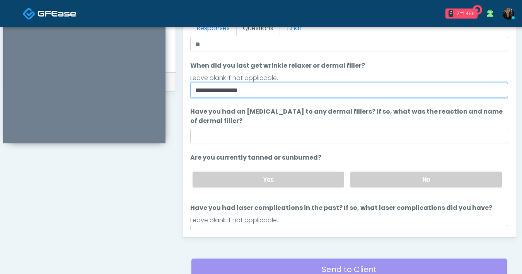
scroll to position [73, 0]
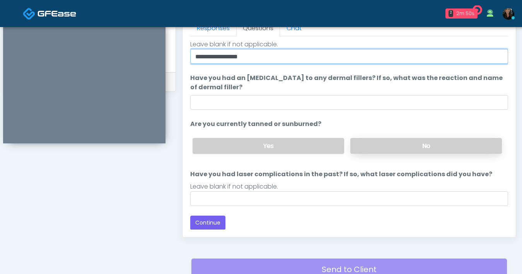
type input "**********"
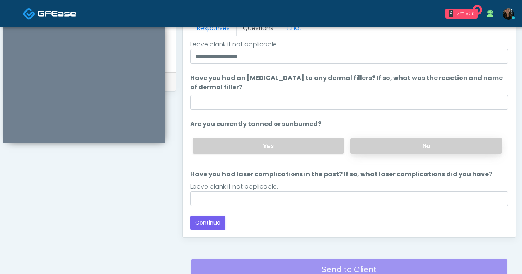
click at [386, 148] on label "No" at bounding box center [425, 146] width 151 height 16
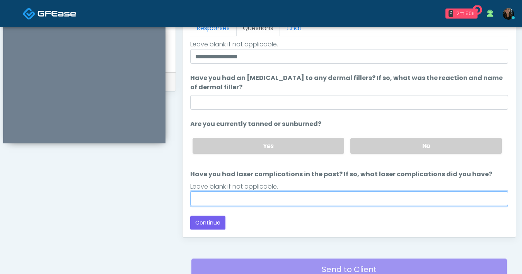
click at [313, 204] on input "Have you had laser complications in the past? If so, what laser complications d…" at bounding box center [349, 198] width 318 height 15
type input "**"
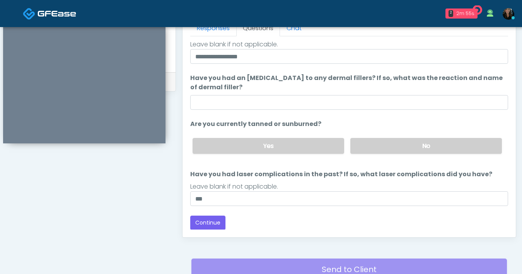
click at [274, 206] on div "Loading... Connecting to your agent... Please wait while we prepare your person…" at bounding box center [349, 99] width 318 height 261
click at [203, 226] on button "Continue" at bounding box center [207, 223] width 35 height 14
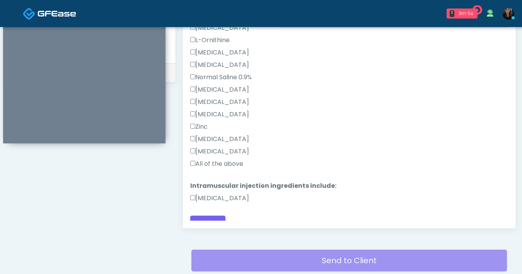
scroll to position [219, 0]
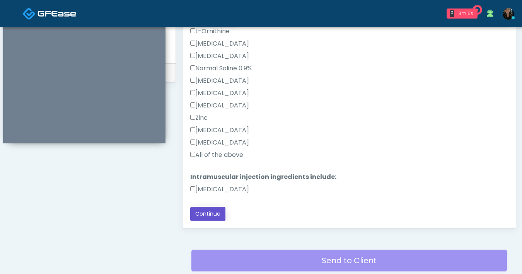
click at [215, 215] on button "Continue" at bounding box center [207, 214] width 35 height 14
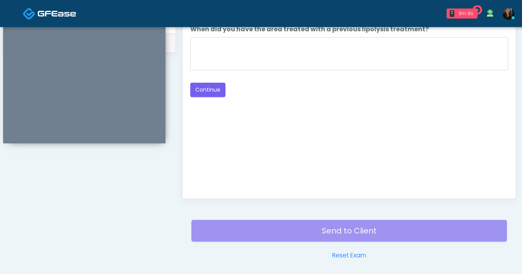
scroll to position [360, 0]
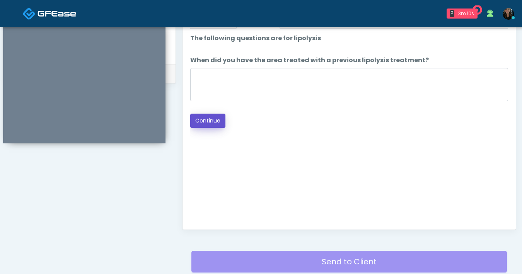
click at [214, 117] on button "Continue" at bounding box center [207, 121] width 35 height 14
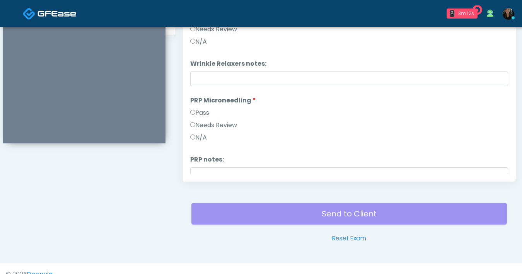
scroll to position [355, 0]
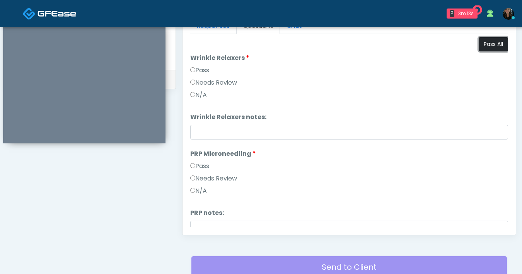
click at [478, 45] on button "Pass All" at bounding box center [492, 44] width 29 height 14
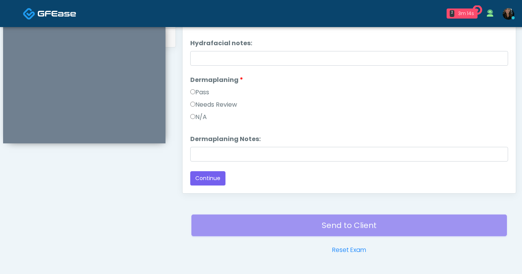
scroll to position [420, 0]
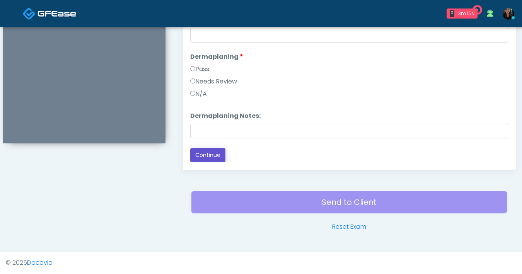
click at [210, 152] on button "Continue" at bounding box center [207, 155] width 35 height 14
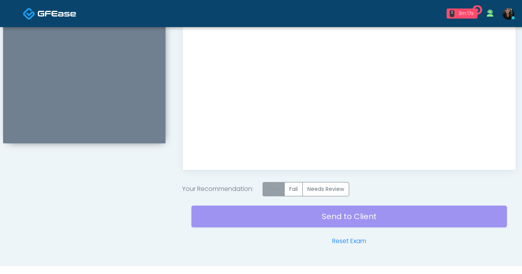
click at [277, 187] on label "Pass" at bounding box center [273, 189] width 22 height 14
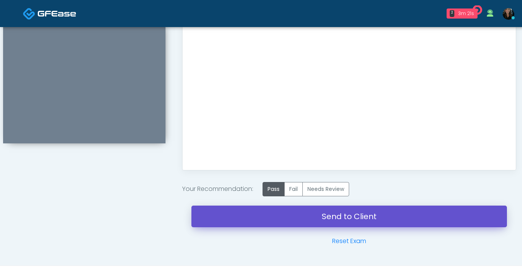
click at [376, 217] on link "Send to Client" at bounding box center [348, 217] width 315 height 22
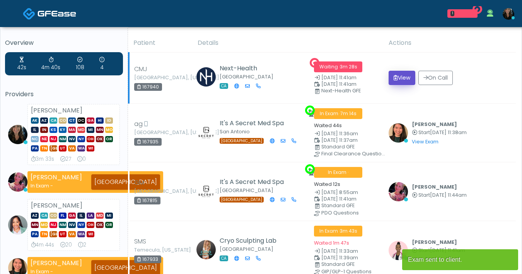
click at [400, 81] on button "View" at bounding box center [401, 78] width 27 height 14
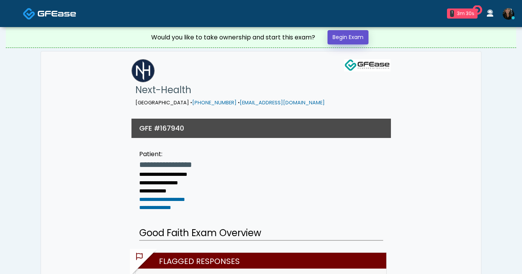
click at [344, 36] on link "Begin Exam" at bounding box center [347, 37] width 41 height 14
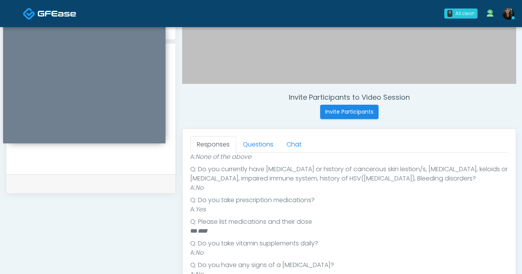
scroll to position [183, 0]
click at [266, 150] on link "Questions" at bounding box center [258, 144] width 44 height 16
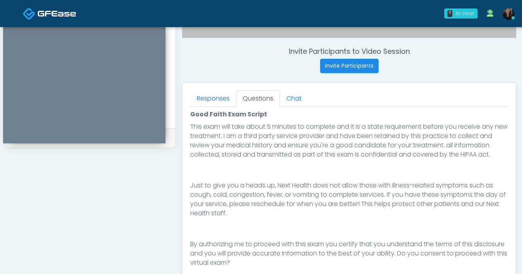
scroll to position [323, 0]
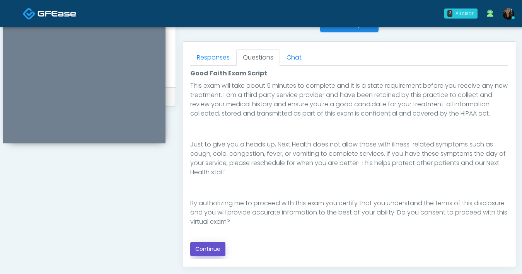
click at [208, 252] on button "Continue" at bounding box center [207, 249] width 35 height 14
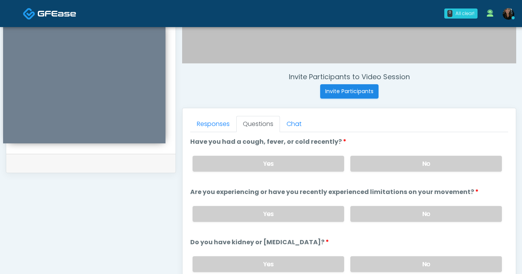
scroll to position [249, 0]
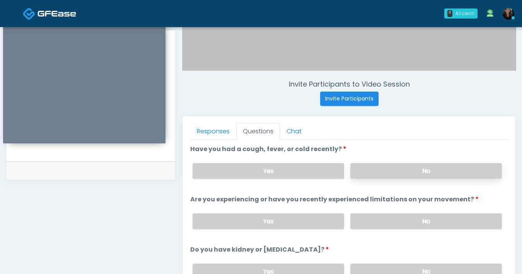
click at [389, 178] on label "No" at bounding box center [425, 171] width 151 height 16
click at [391, 220] on label "No" at bounding box center [425, 221] width 151 height 16
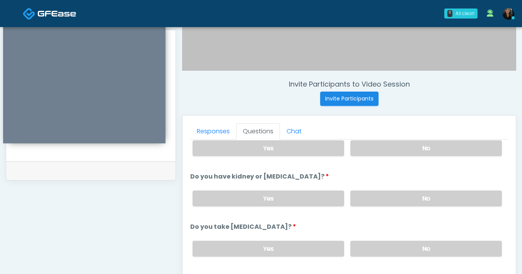
scroll to position [87, 0]
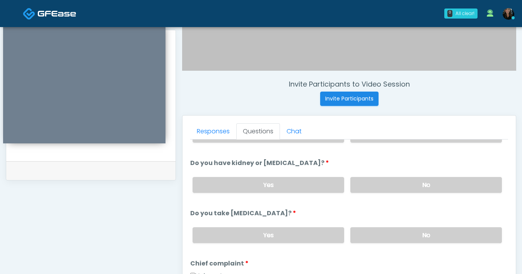
click at [395, 194] on div "Yes No" at bounding box center [346, 185] width 321 height 28
click at [397, 190] on label "No" at bounding box center [425, 185] width 151 height 16
click at [406, 239] on label "No" at bounding box center [425, 235] width 151 height 16
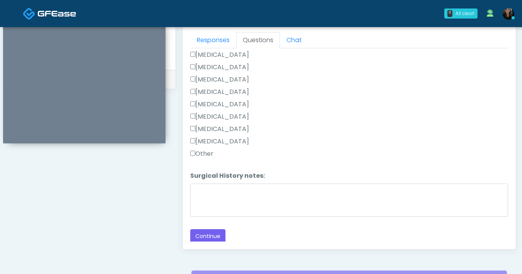
scroll to position [420, 0]
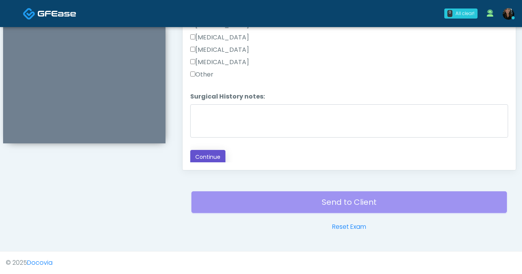
click at [208, 158] on button "Continue" at bounding box center [207, 157] width 35 height 14
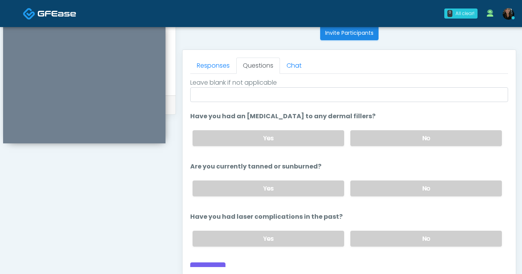
scroll to position [0, 0]
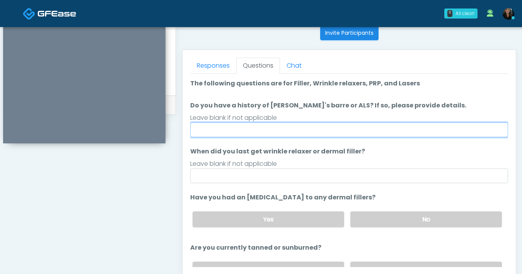
click at [287, 135] on input "Do you have a history of Guillain's barre or ALS? If so, please provide details." at bounding box center [349, 129] width 318 height 15
type input "**"
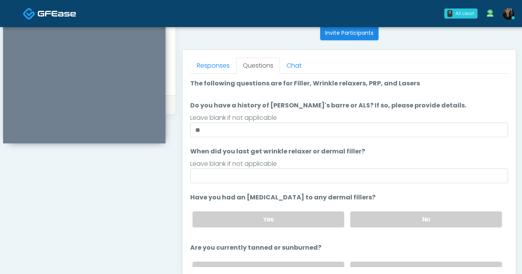
click at [267, 183] on ol "The following questions are for Filler, Wrinkle relaxers, PRP, and Lasers The f…" at bounding box center [349, 206] width 318 height 255
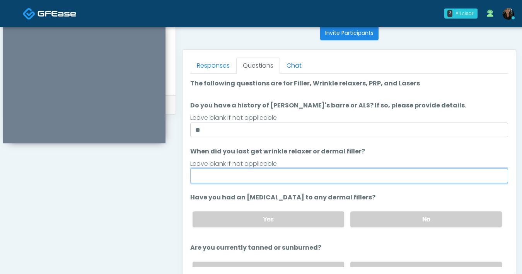
click at [268, 181] on input "When did you last get wrinkle relaxer or dermal filler?" at bounding box center [349, 175] width 318 height 15
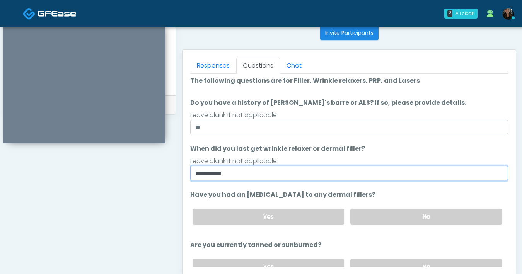
scroll to position [7, 0]
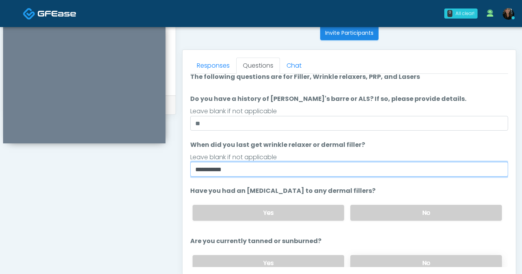
type input "**********"
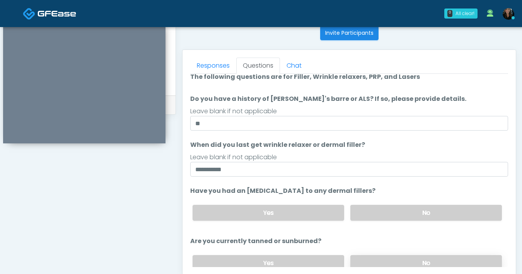
click at [408, 257] on label "No" at bounding box center [425, 263] width 151 height 16
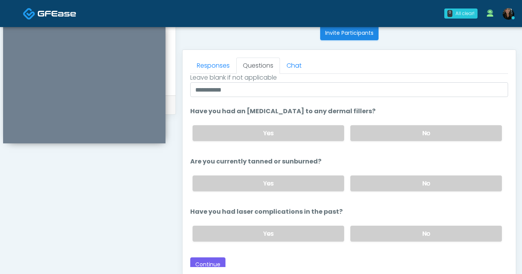
scroll to position [90, 0]
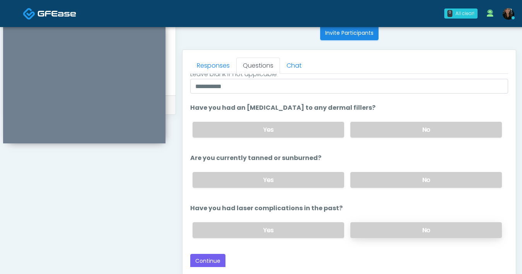
click at [372, 228] on label "No" at bounding box center [425, 230] width 151 height 16
click at [216, 264] on button "Continue" at bounding box center [207, 261] width 35 height 14
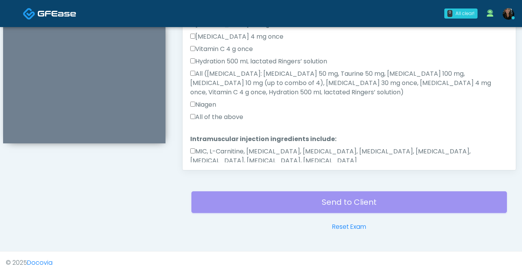
scroll to position [485, 0]
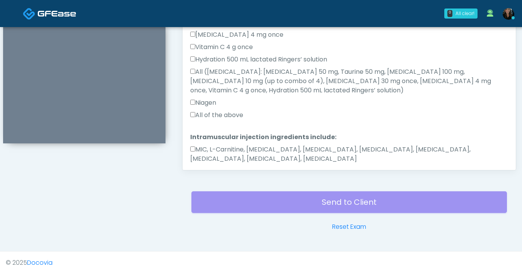
click at [213, 176] on button "Continue" at bounding box center [207, 183] width 35 height 14
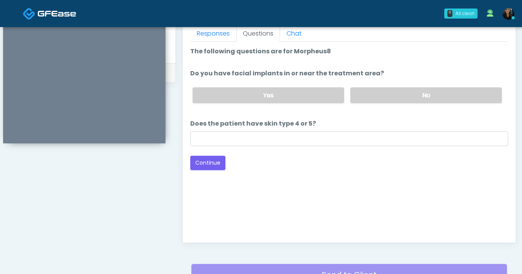
scroll to position [323, 0]
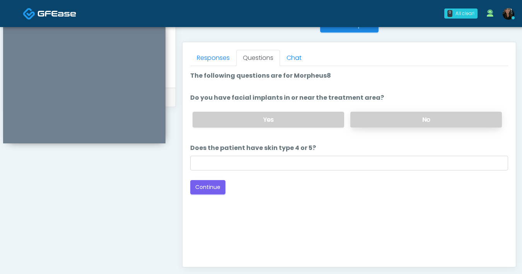
click at [382, 122] on label "No" at bounding box center [425, 120] width 151 height 16
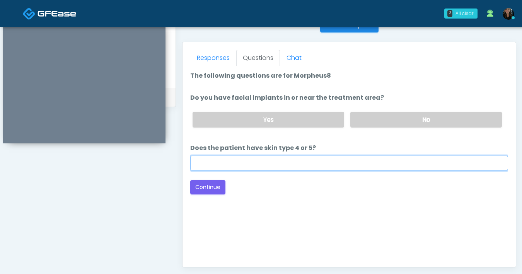
click at [346, 163] on input "Does the patient have skin type 4 or 5?" at bounding box center [349, 163] width 318 height 15
type input "**"
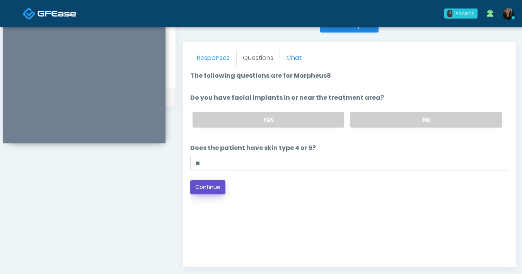
click at [209, 189] on button "Continue" at bounding box center [207, 187] width 35 height 14
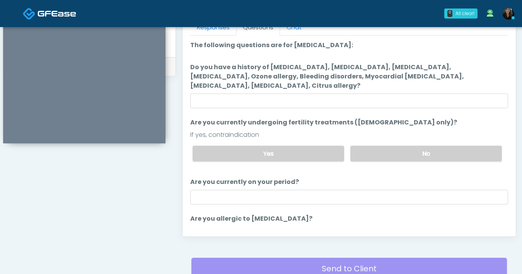
scroll to position [353, 0]
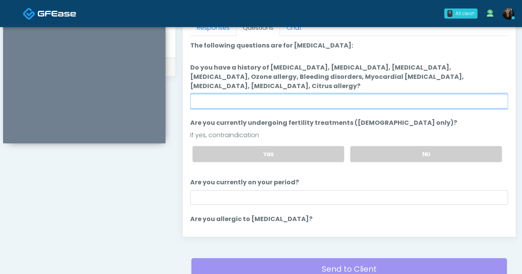
click at [257, 97] on input "Do you have a history of Hyperthyroidism, Hypotension, Hypocalcemia, Hypoglycem…" at bounding box center [349, 101] width 318 height 15
type input "**"
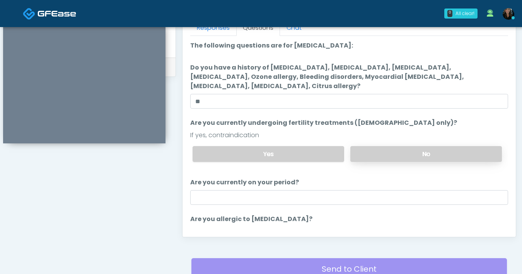
click at [378, 149] on label "No" at bounding box center [425, 154] width 151 height 16
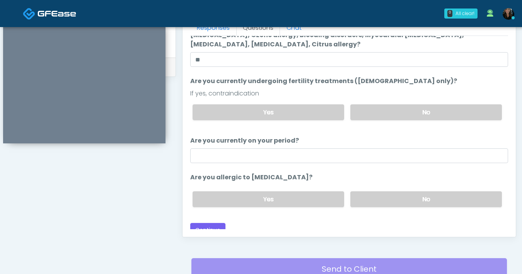
scroll to position [49, 0]
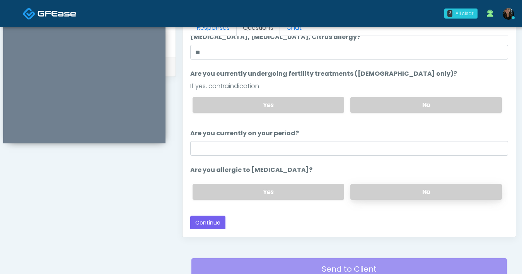
click at [408, 187] on label "No" at bounding box center [425, 192] width 151 height 16
click at [217, 220] on button "Continue" at bounding box center [207, 223] width 35 height 14
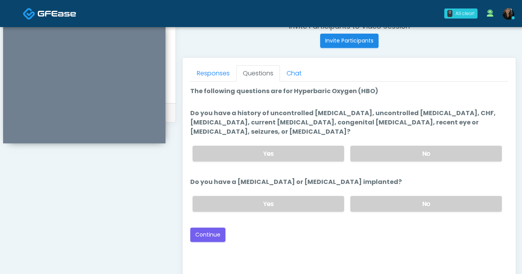
scroll to position [308, 0]
click at [411, 147] on label "No" at bounding box center [425, 153] width 151 height 16
click at [405, 201] on label "No" at bounding box center [425, 203] width 151 height 16
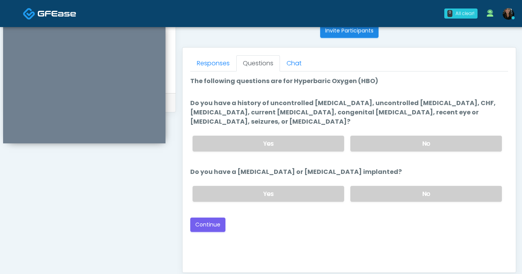
scroll to position [366, 0]
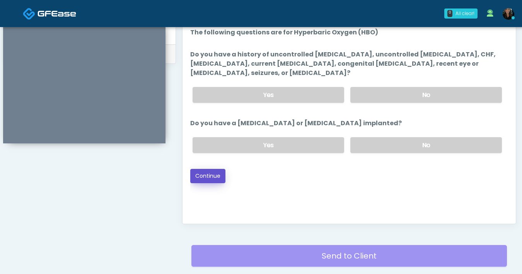
click at [213, 180] on button "Continue" at bounding box center [207, 176] width 35 height 14
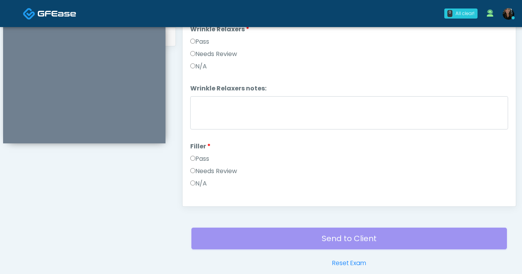
scroll to position [362, 0]
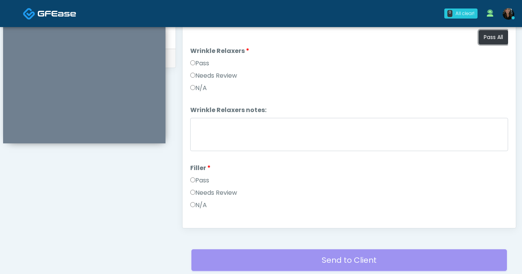
click at [482, 40] on button "Pass All" at bounding box center [492, 37] width 29 height 14
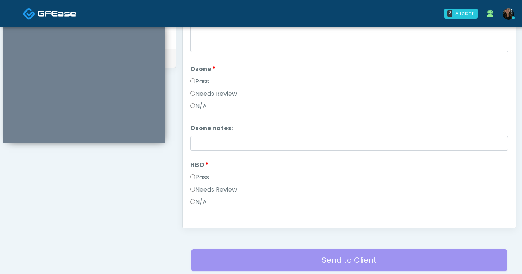
scroll to position [967, 0]
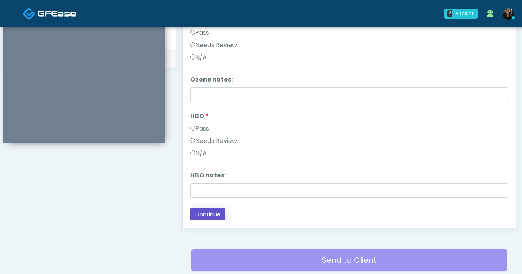
click at [211, 216] on button "Continue" at bounding box center [207, 214] width 35 height 14
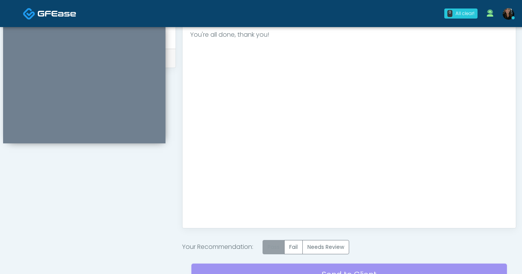
click at [276, 247] on label "Pass" at bounding box center [273, 247] width 22 height 14
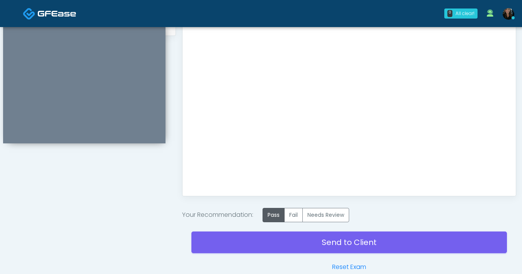
scroll to position [434, 0]
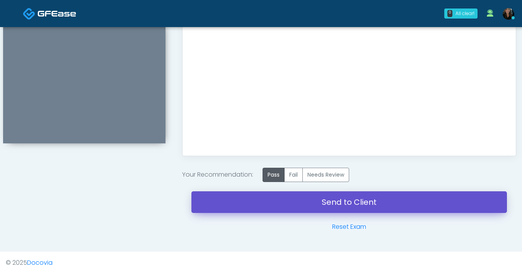
click link "Send to Client"
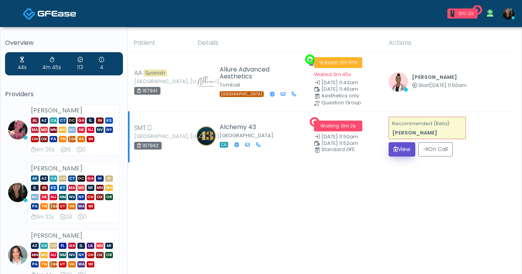
click at [396, 150] on icon "submit" at bounding box center [395, 148] width 4 height 5
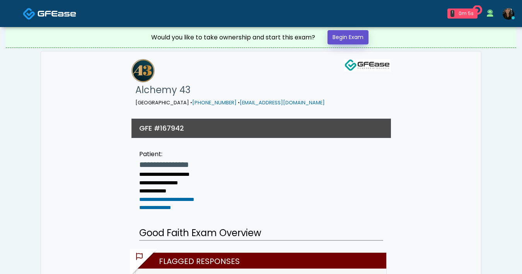
click at [352, 36] on link "Begin Exam" at bounding box center [347, 37] width 41 height 14
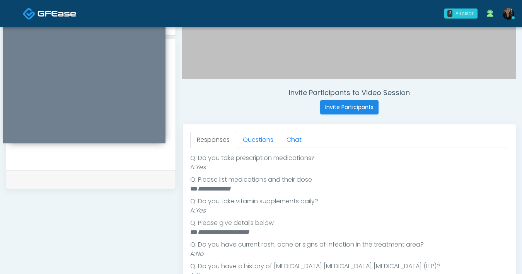
scroll to position [285, 0]
click at [265, 143] on link "Questions" at bounding box center [258, 140] width 44 height 16
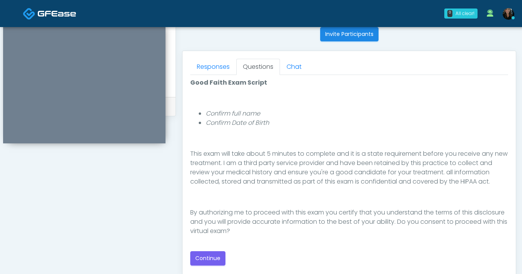
scroll to position [315, 0]
click at [217, 257] on button "Continue" at bounding box center [207, 257] width 35 height 14
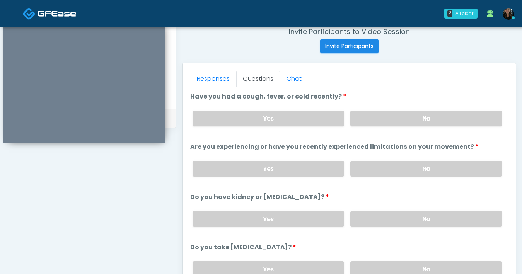
scroll to position [301, 0]
click at [219, 81] on link "Responses" at bounding box center [213, 79] width 46 height 16
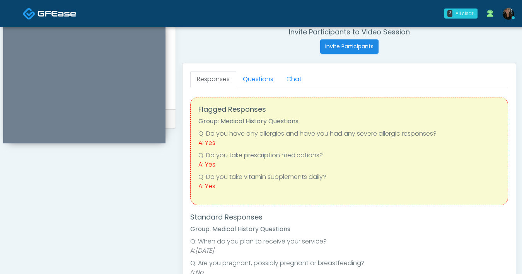
scroll to position [0, 0]
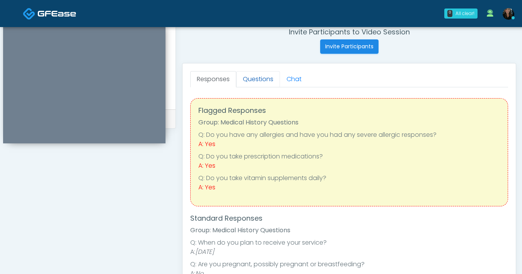
click at [259, 85] on link "Questions" at bounding box center [258, 79] width 44 height 16
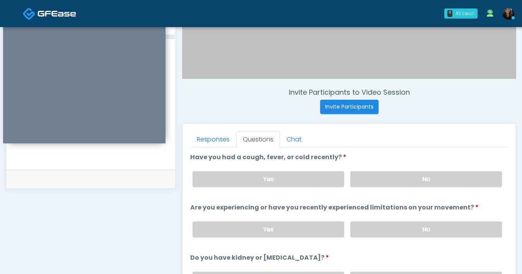
scroll to position [198, 0]
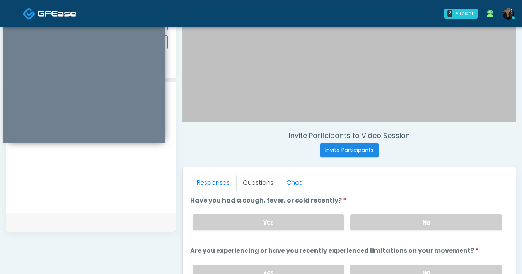
click at [88, 192] on textarea at bounding box center [91, 155] width 154 height 94
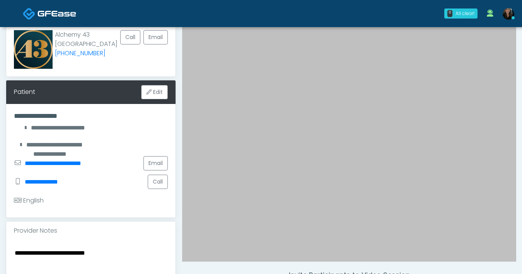
scroll to position [73, 0]
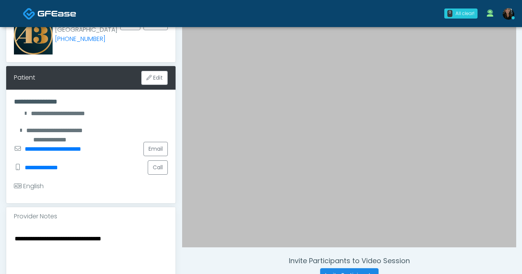
type textarea "**********"
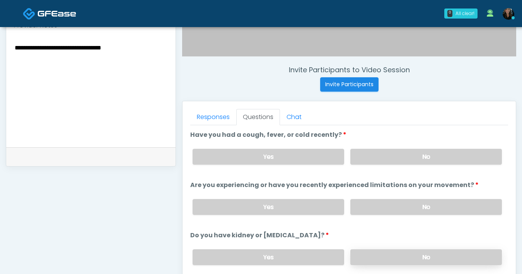
scroll to position [264, 0]
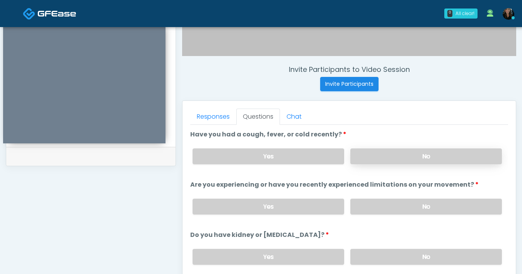
click at [387, 161] on label "No" at bounding box center [425, 156] width 151 height 16
click at [408, 205] on label "No" at bounding box center [425, 207] width 151 height 16
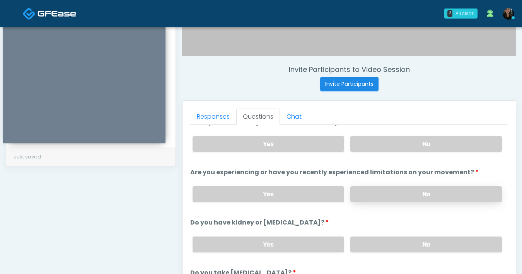
scroll to position [24, 0]
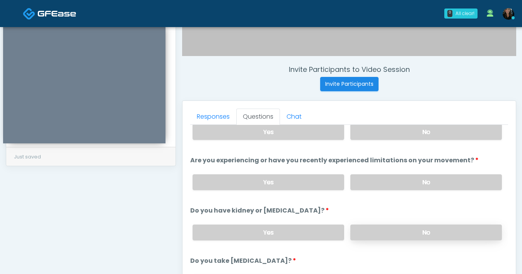
click at [418, 231] on label "No" at bounding box center [425, 232] width 151 height 16
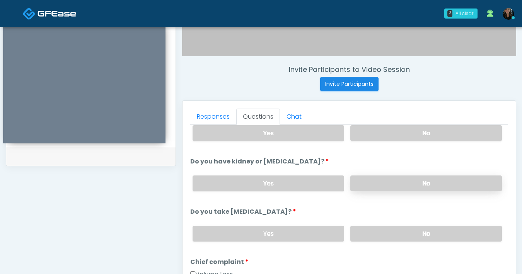
scroll to position [88, 0]
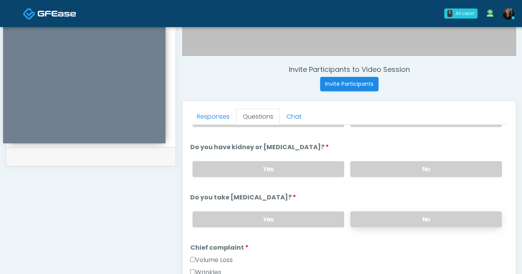
click label "No"
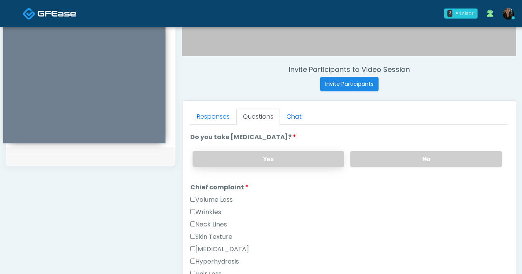
scroll to position [92, 0]
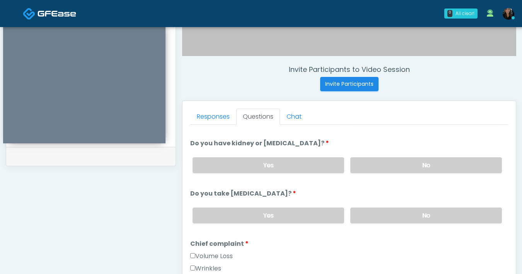
click label "Volume Loss"
click label "Wrinkles"
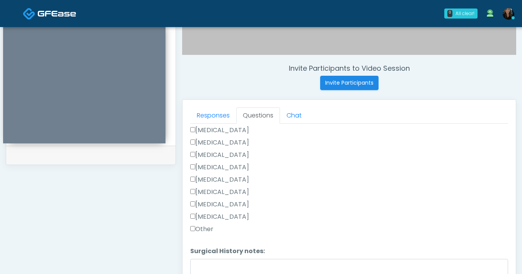
scroll to position [328, 0]
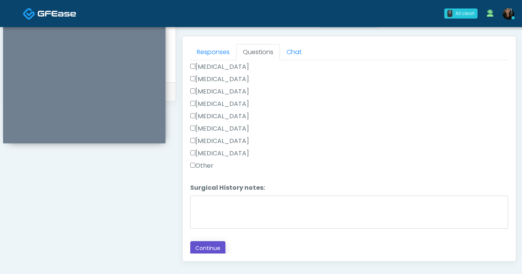
click button "Continue"
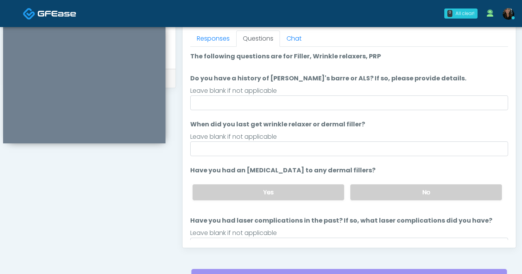
scroll to position [324, 0]
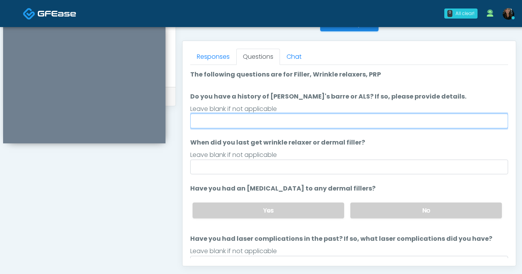
click input "Do you have a history of [PERSON_NAME]'s barre or ALS? If so, please provide de…"
type input "**"
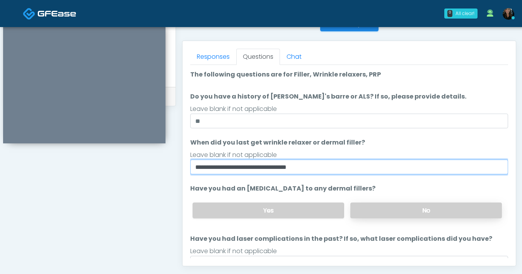
type input "**********"
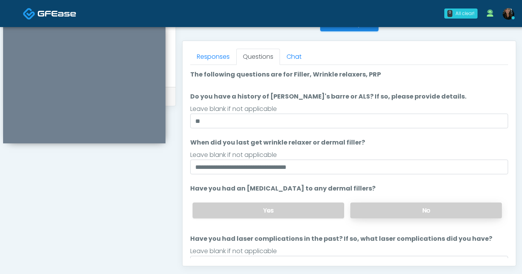
click label "No"
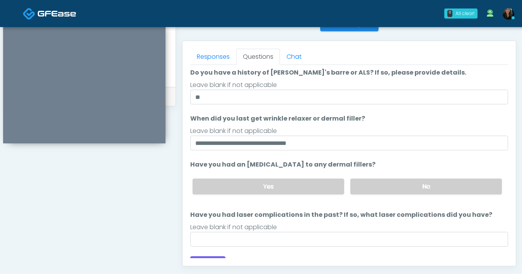
scroll to position [36, 0]
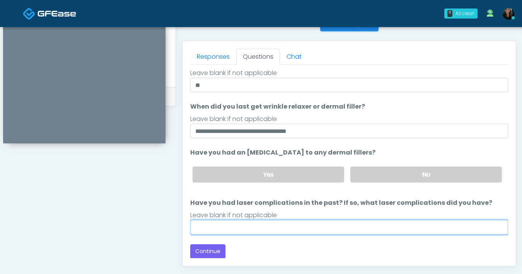
click input "Have you had laser complications in the past? If so, what laser complications d…"
type input "**"
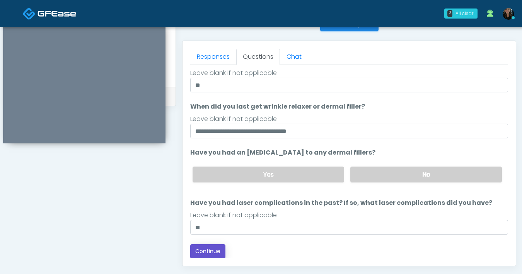
click button "Continue"
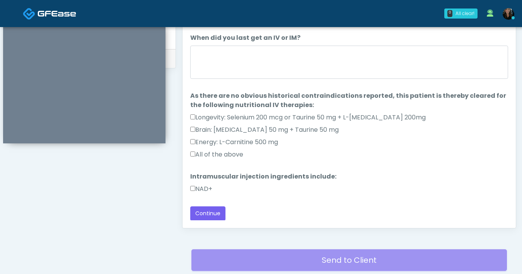
scroll to position [361, 0]
click button "Continue"
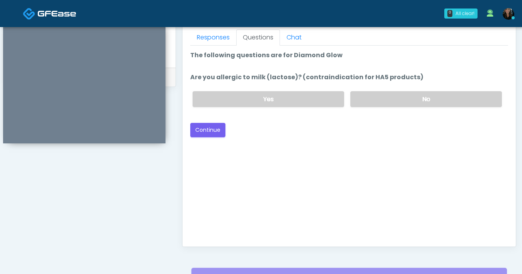
scroll to position [342, 0]
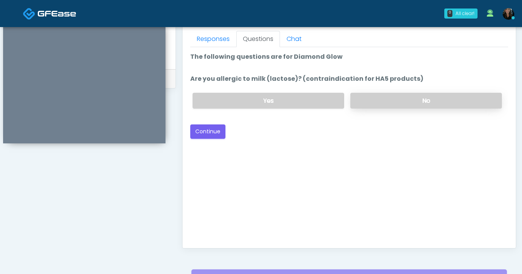
click label "No"
drag, startPoint x: 207, startPoint y: 135, endPoint x: 284, endPoint y: 143, distance: 77.7
click div "Good Faith Exam Script Good Faith Exam Script INTRODUCTION Hello, my name is un…"
click label "Yes"
click button "Continue"
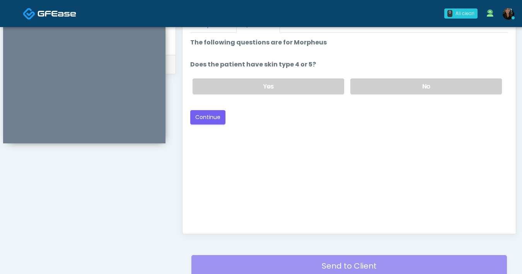
scroll to position [353, 0]
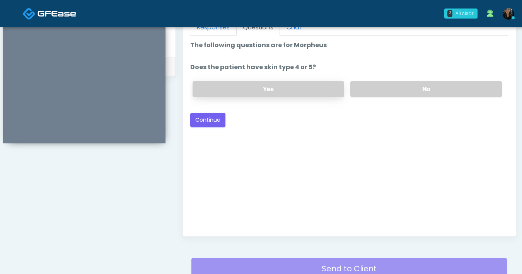
click label "Yes"
click button "Continue"
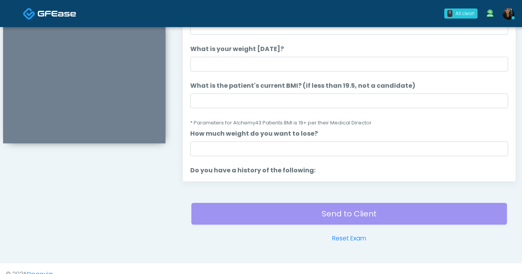
scroll to position [372, 0]
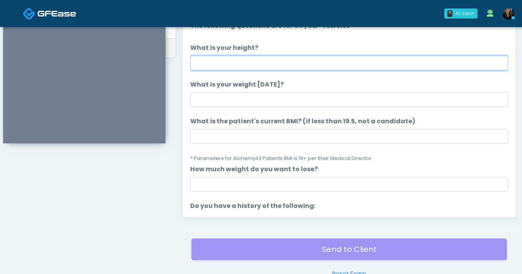
click input "What is your height?"
type input "***"
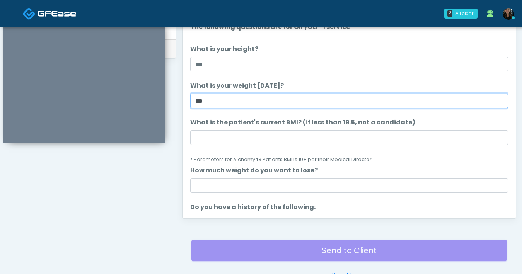
scroll to position [371, 0]
type input "***"
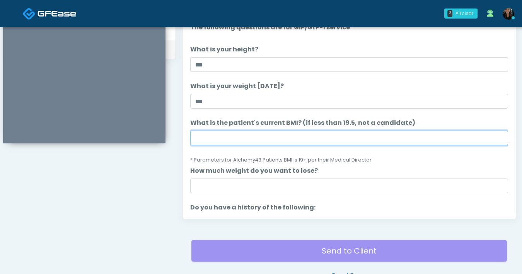
click input "What is the patient's current BMI? (if less than 19.5, not a candidate)"
type input "****"
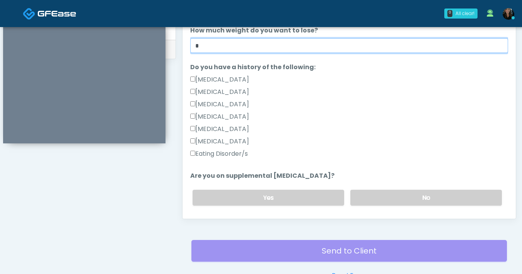
scroll to position [147, 0]
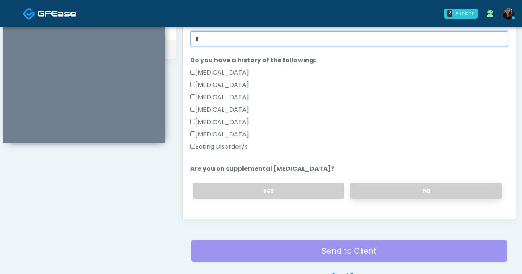
type input "*"
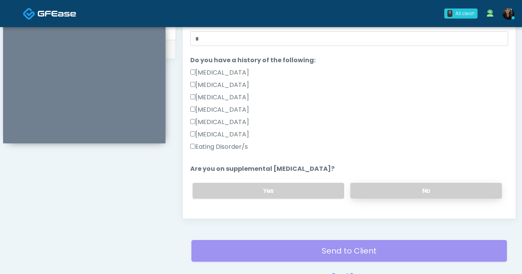
click label "No"
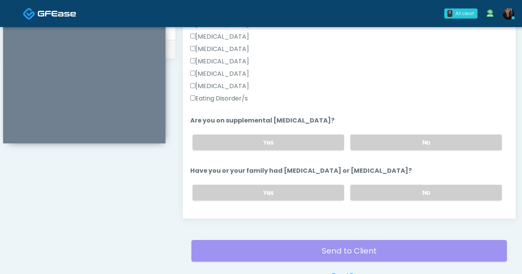
scroll to position [197, 0]
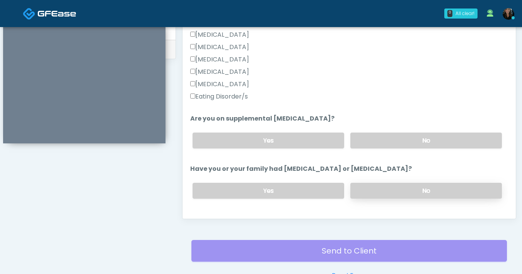
click label "No"
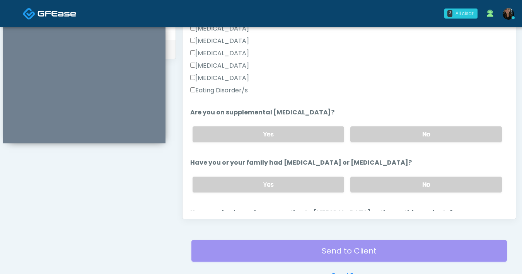
scroll to position [252, 0]
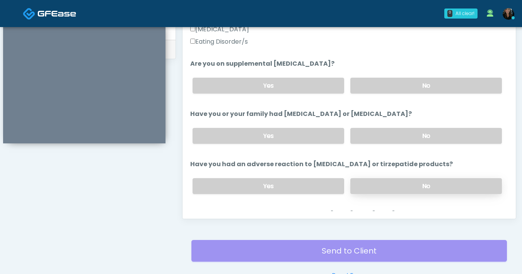
click label "No"
click label "Yes"
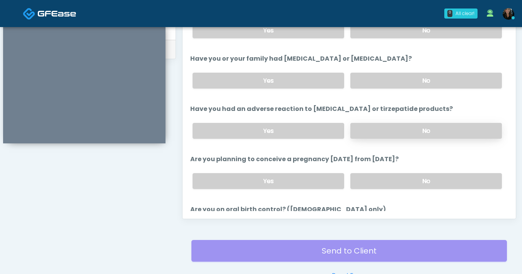
scroll to position [308, 0]
click label "No"
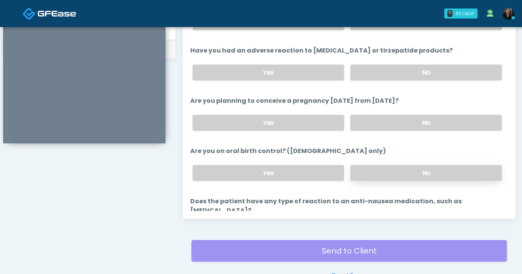
click label "No"
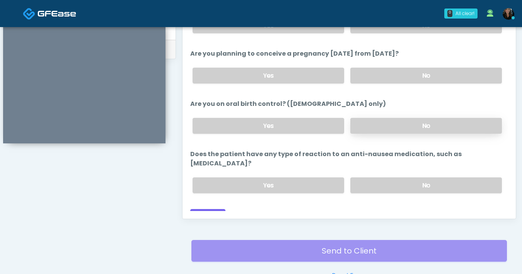
scroll to position [414, 0]
click label "No"
click button "Continue"
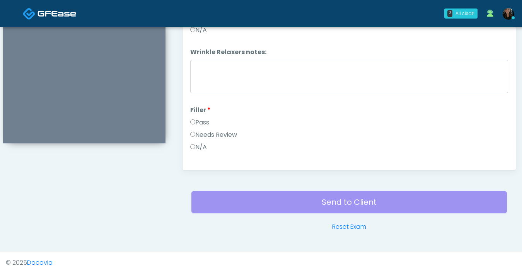
scroll to position [279, 0]
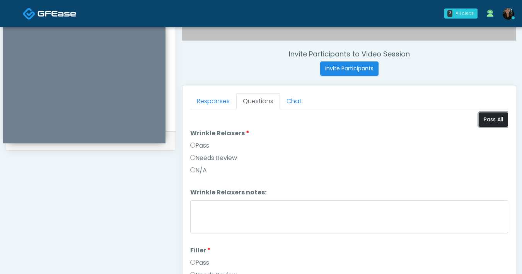
click button "Pass All"
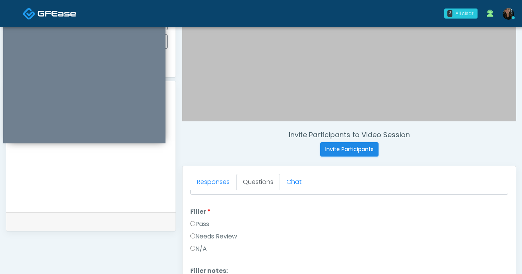
scroll to position [126, 0]
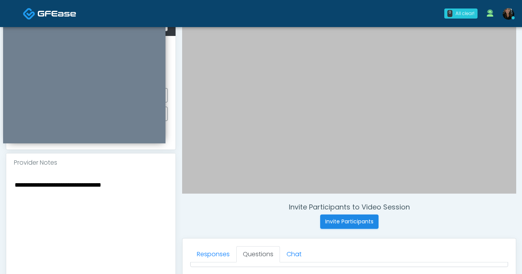
drag, startPoint x: 108, startPoint y: 181, endPoint x: -15, endPoint y: 171, distance: 123.6
click html "0 All clear! All clear! Lindsey Morgan AL AZ CA CT DC GA IL IN KS MA MD MN MO N…"
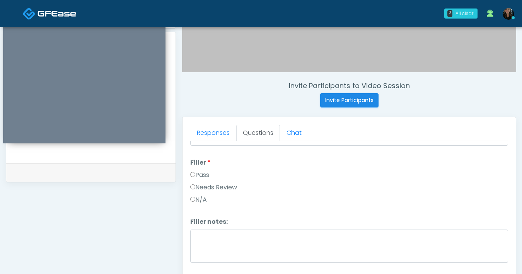
scroll to position [248, 0]
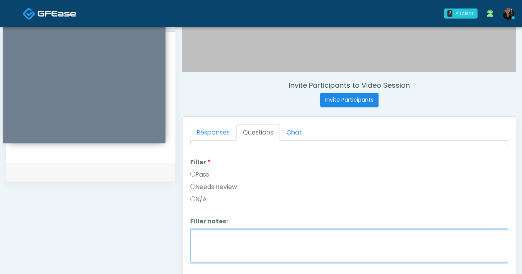
click textarea "Filler notes:"
paste textarea "**********"
click textarea "**********"
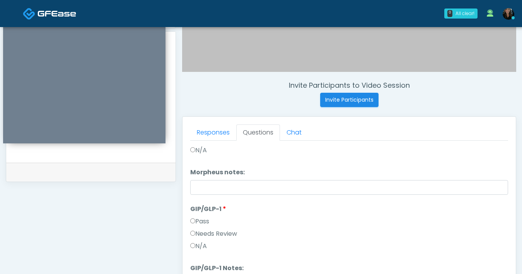
scroll to position [1404, 0]
type textarea "**********"
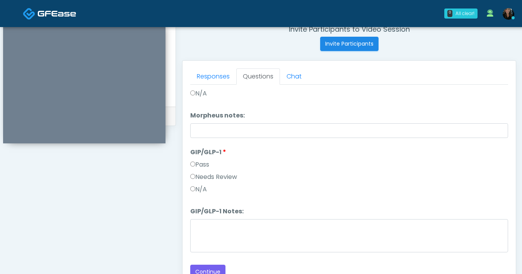
scroll to position [313, 0]
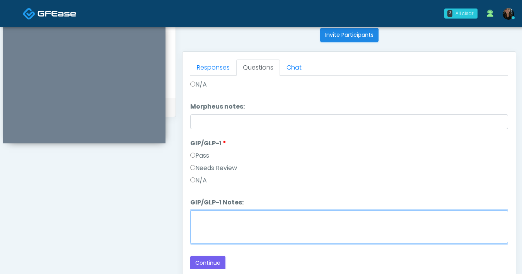
drag, startPoint x: 261, startPoint y: 228, endPoint x: 301, endPoint y: 235, distance: 40.8
click textarea "GIP/GLP-1 Notes:"
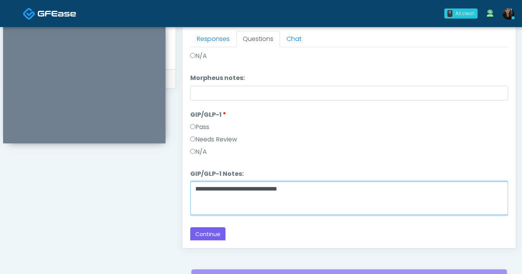
scroll to position [420, 0]
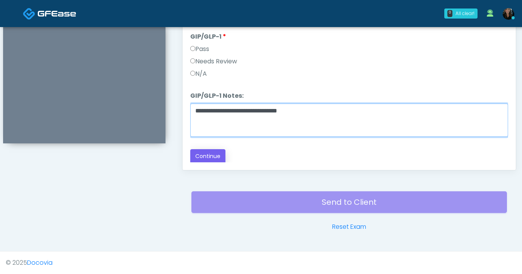
type textarea "**********"
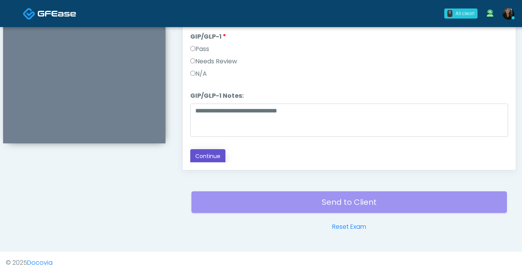
click button "Continue"
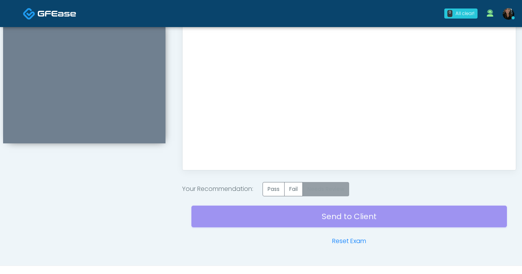
click label "Needs Review"
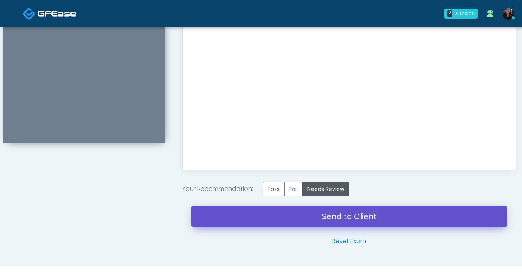
click link "Send to Client"
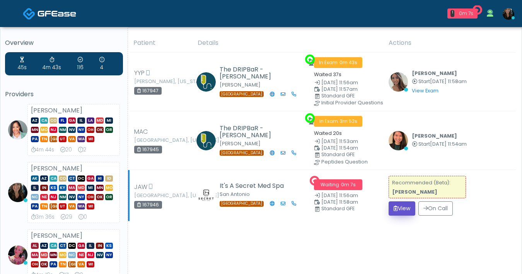
click at [405, 207] on button "View" at bounding box center [401, 208] width 27 height 14
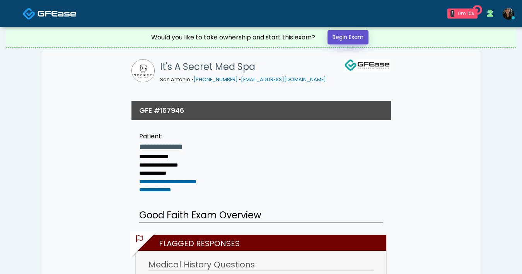
click at [359, 42] on link "Begin Exam" at bounding box center [347, 37] width 41 height 14
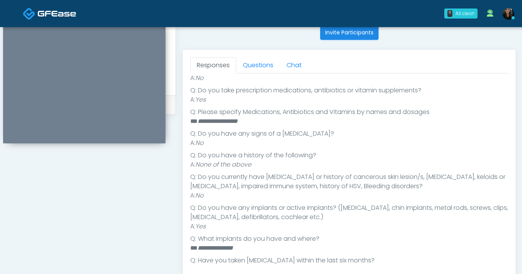
scroll to position [205, 0]
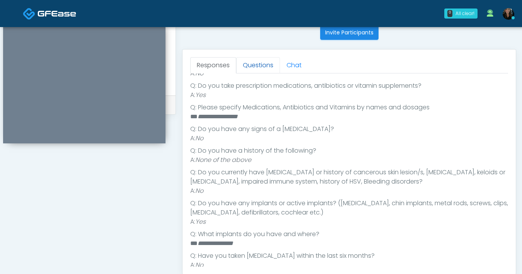
click at [257, 70] on link "Questions" at bounding box center [258, 65] width 44 height 16
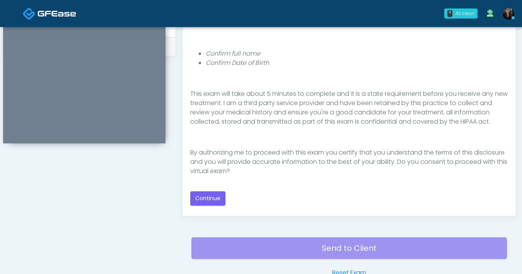
scroll to position [90, 0]
click at [211, 199] on button "Continue" at bounding box center [207, 198] width 35 height 14
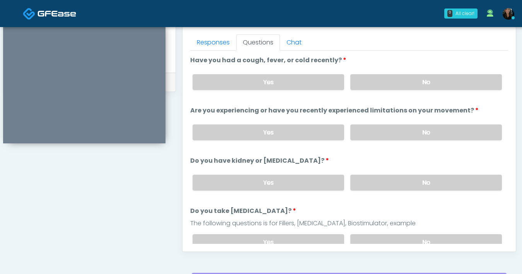
scroll to position [335, 0]
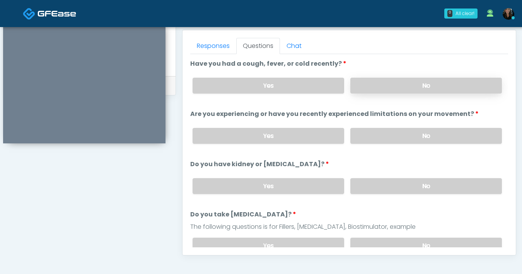
click at [393, 85] on label "No" at bounding box center [425, 86] width 151 height 16
click at [400, 138] on label "No" at bounding box center [425, 136] width 151 height 16
click at [401, 187] on label "No" at bounding box center [425, 186] width 151 height 16
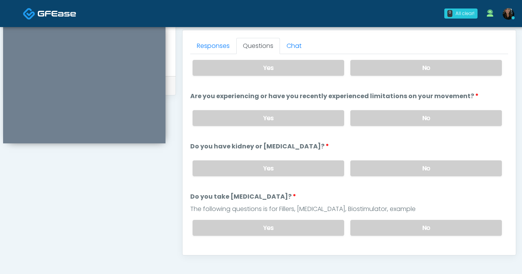
scroll to position [18, 0]
click at [381, 224] on label "No" at bounding box center [425, 227] width 151 height 16
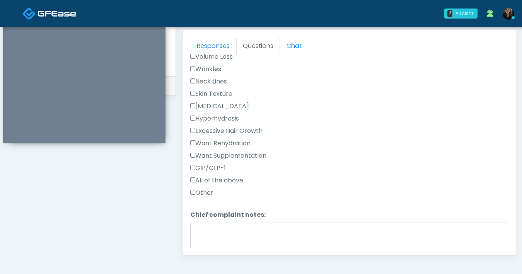
scroll to position [226, 0]
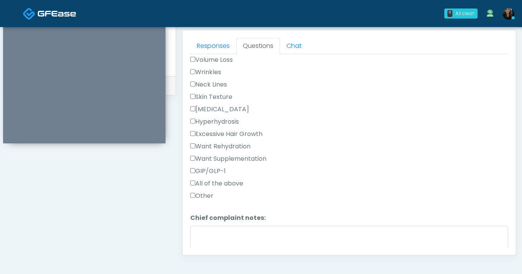
click at [194, 73] on label "Wrinkles" at bounding box center [205, 72] width 31 height 9
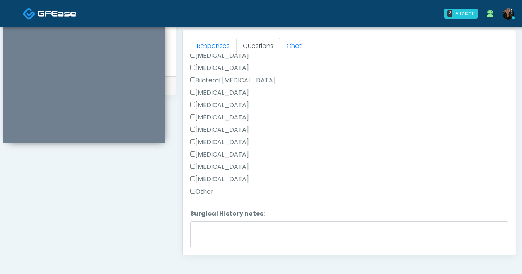
scroll to position [503, 0]
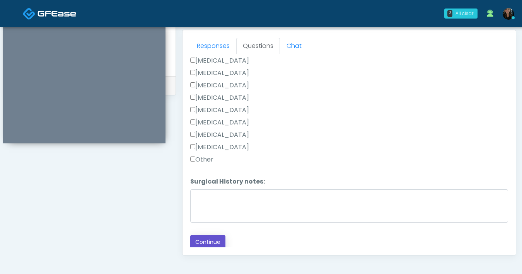
click at [209, 238] on button "Continue" at bounding box center [207, 242] width 35 height 14
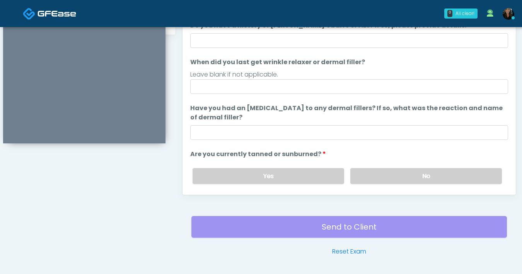
scroll to position [356, 0]
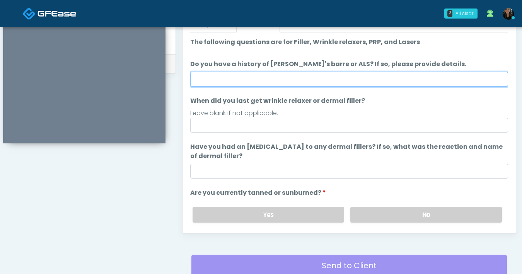
click at [351, 80] on input "Do you have a history of [PERSON_NAME]'s barre or ALS? If so, please provide de…" at bounding box center [349, 79] width 318 height 15
type input "**"
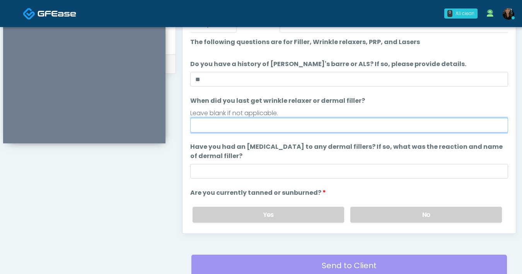
click at [258, 123] on input "When did you last get wrinkle relaxer or dermal filler?" at bounding box center [349, 125] width 318 height 15
type input "**********"
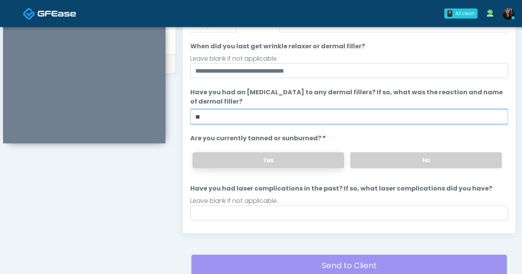
scroll to position [73, 0]
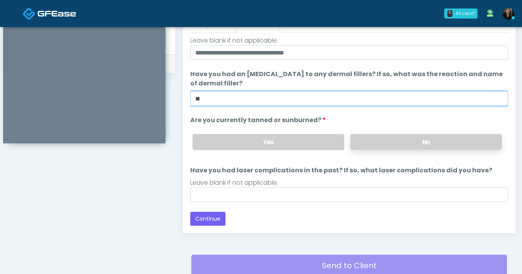
type input "**"
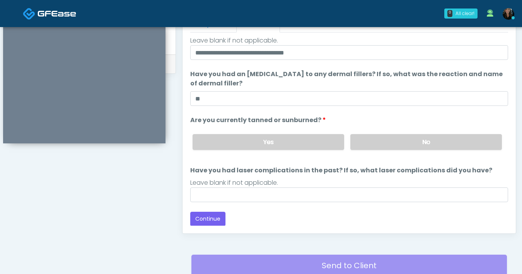
drag, startPoint x: 373, startPoint y: 147, endPoint x: 346, endPoint y: 184, distance: 45.8
click at [373, 147] on label "No" at bounding box center [425, 142] width 151 height 16
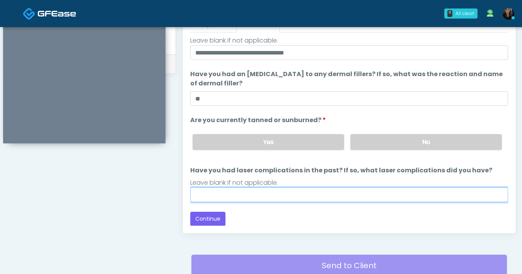
click at [325, 200] on input "Have you had laser complications in the past? If so, what laser complications d…" at bounding box center [349, 194] width 318 height 15
type input "**"
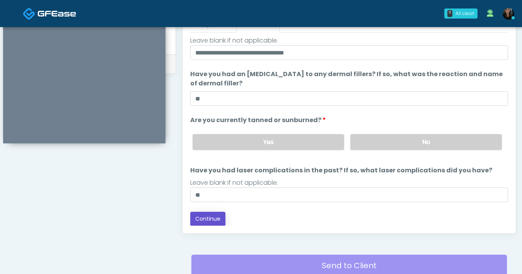
click at [213, 219] on button "Continue" at bounding box center [207, 219] width 35 height 14
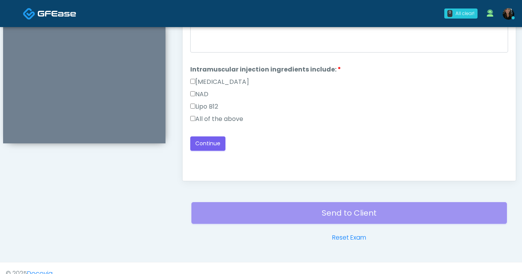
scroll to position [408, 0]
click at [197, 118] on label "All of the above" at bounding box center [216, 119] width 53 height 9
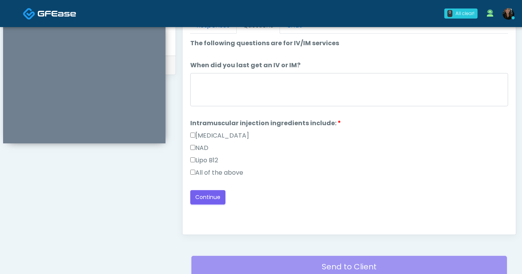
scroll to position [345, 0]
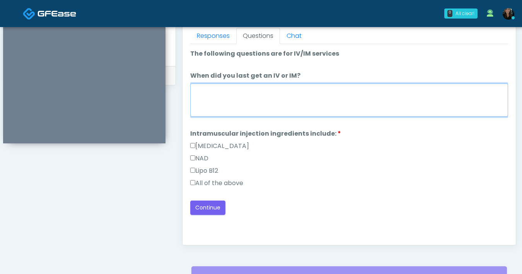
click at [311, 103] on textarea "When did you last get an IV or IM?" at bounding box center [349, 99] width 318 height 33
type textarea "***"
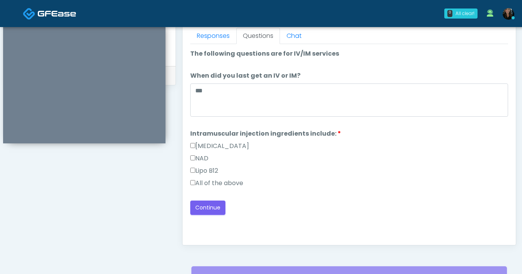
click at [267, 201] on div "Back Continue" at bounding box center [349, 208] width 318 height 14
click at [202, 211] on button "Continue" at bounding box center [207, 208] width 35 height 14
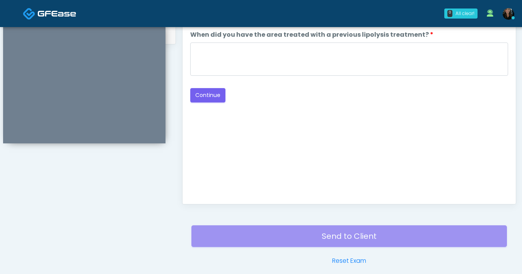
scroll to position [290, 0]
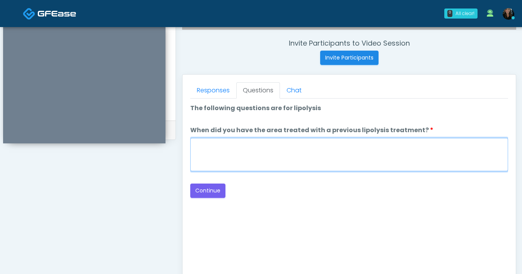
click at [327, 167] on textarea "When did you have the area treated with a previous lipolysis treatment?" at bounding box center [349, 154] width 318 height 33
type textarea "***"
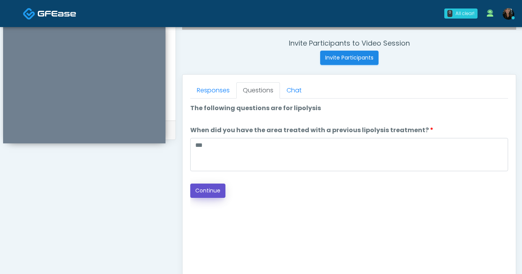
click at [205, 194] on button "Continue" at bounding box center [207, 191] width 35 height 14
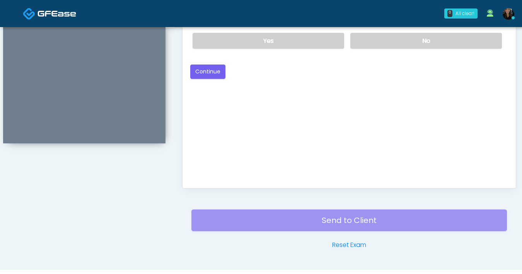
scroll to position [357, 0]
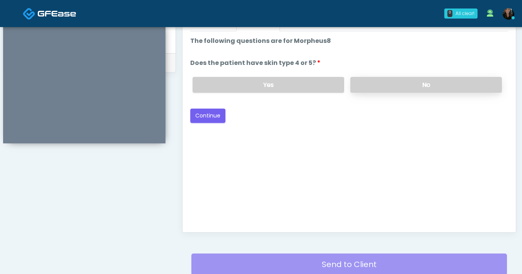
click at [393, 90] on label "No" at bounding box center [425, 85] width 151 height 16
click at [212, 117] on button "Continue" at bounding box center [207, 116] width 35 height 14
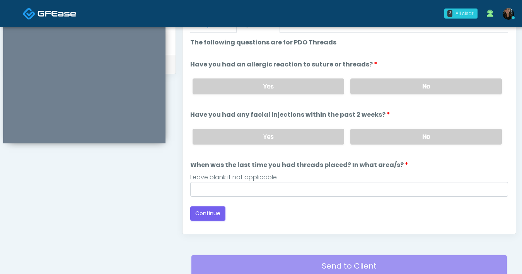
scroll to position [355, 0]
click at [282, 94] on label "Yes" at bounding box center [267, 87] width 151 height 16
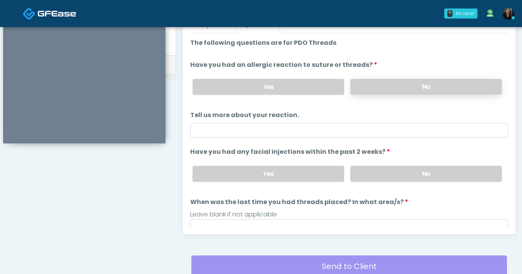
click at [354, 88] on label "No" at bounding box center [425, 87] width 151 height 16
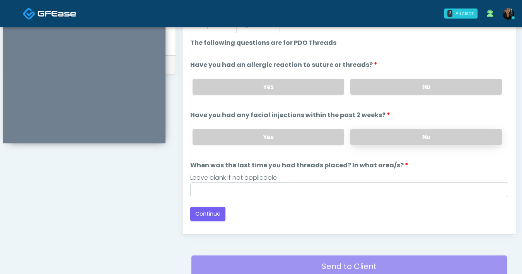
click at [381, 135] on label "No" at bounding box center [425, 137] width 151 height 16
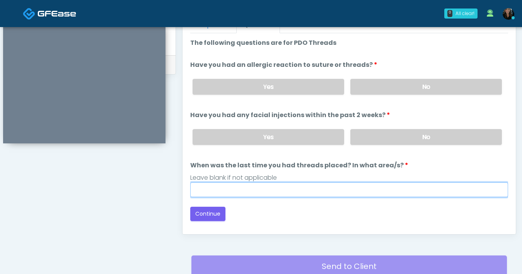
click at [298, 190] on input "When was the last time you had threads placed? In what area/s?" at bounding box center [349, 189] width 318 height 15
type input "**********"
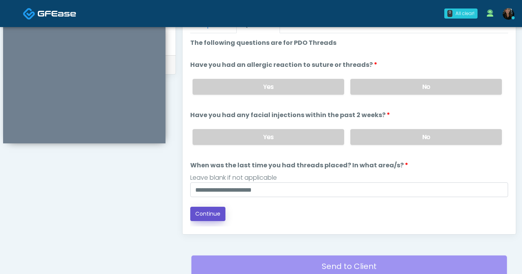
click at [204, 211] on button "Continue" at bounding box center [207, 214] width 35 height 14
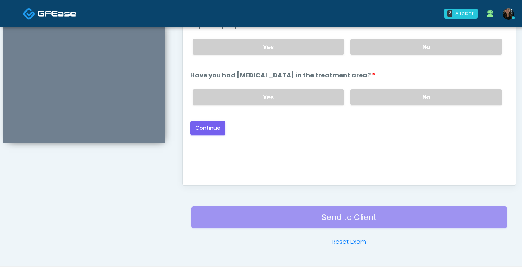
scroll to position [363, 0]
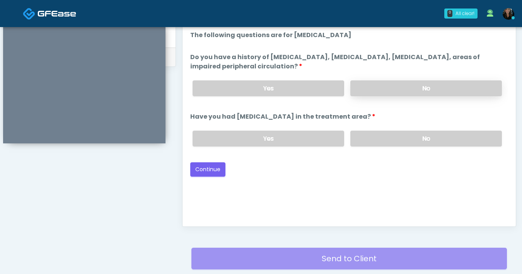
click at [397, 91] on label "No" at bounding box center [425, 88] width 151 height 16
click at [412, 139] on label "No" at bounding box center [425, 139] width 151 height 16
click at [212, 173] on button "Continue" at bounding box center [207, 169] width 35 height 14
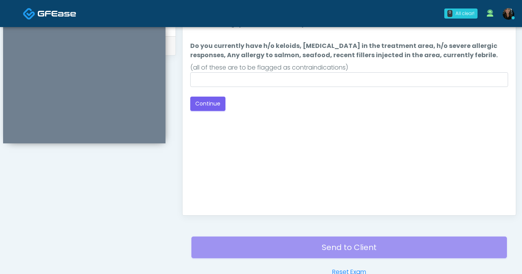
scroll to position [322, 0]
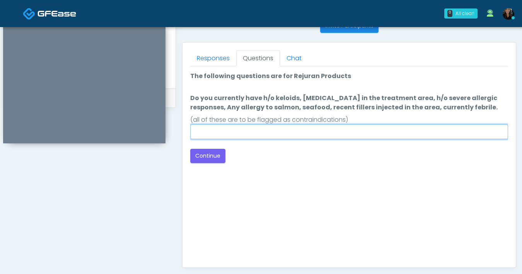
click at [231, 137] on input "Do you currently have h/o keloids, skin infection in the treatment area, h/o se…" at bounding box center [349, 131] width 318 height 15
type input "**"
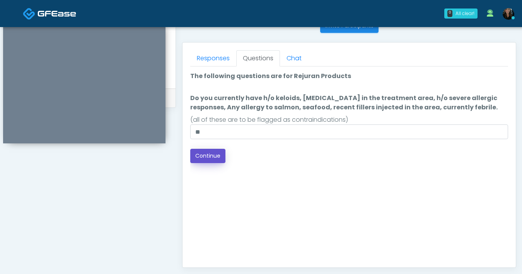
click at [205, 161] on button "Continue" at bounding box center [207, 156] width 35 height 14
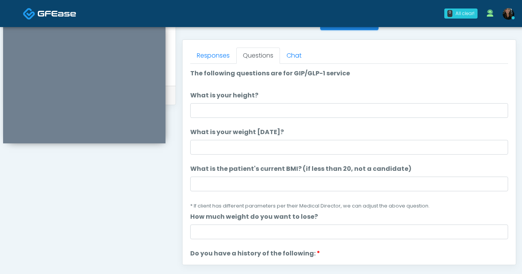
scroll to position [323, 0]
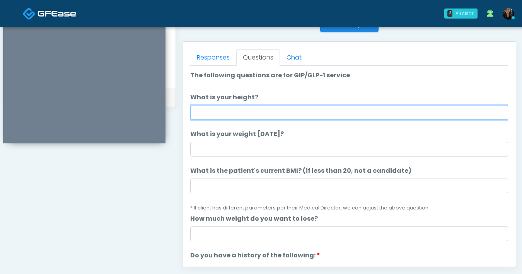
click at [304, 114] on input "What is your height?" at bounding box center [349, 112] width 318 height 15
type input "***"
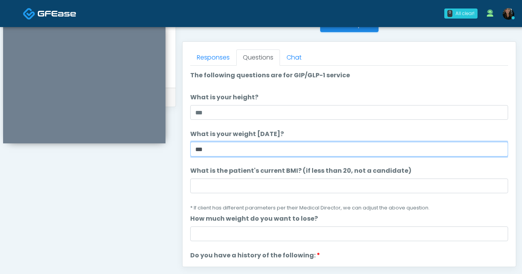
type input "***"
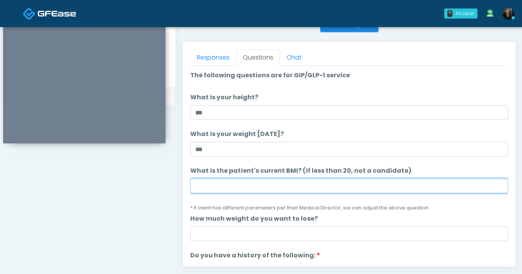
click at [301, 192] on input "What is the patient's current BMI? (if less than 20, not a candidate)" at bounding box center [349, 186] width 318 height 15
type input "****"
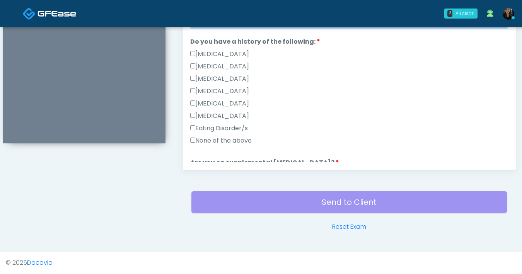
scroll to position [117, 0]
type input "*"
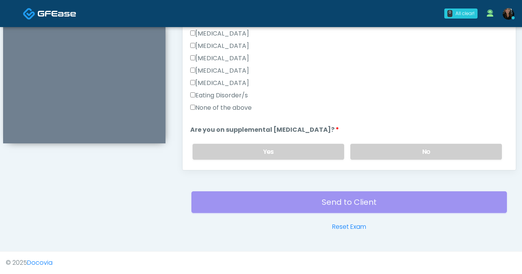
scroll to position [184, 0]
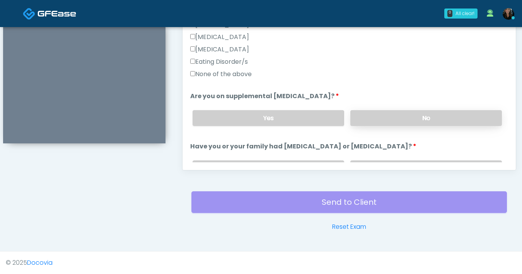
click at [378, 112] on label "No" at bounding box center [425, 118] width 151 height 16
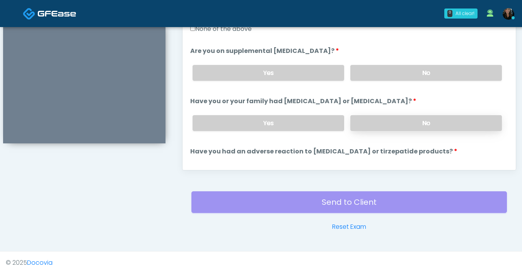
click at [363, 124] on label "No" at bounding box center [425, 123] width 151 height 16
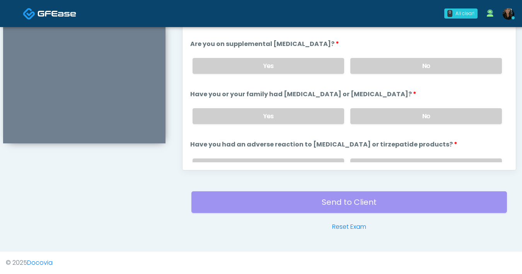
scroll to position [420, 0]
click at [284, 61] on label "Yes" at bounding box center [267, 66] width 151 height 16
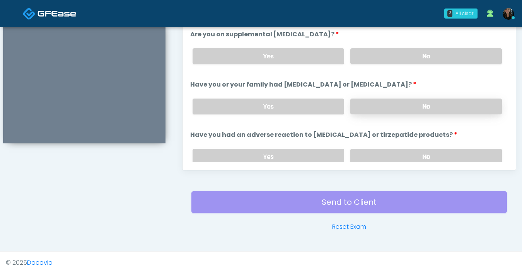
scroll to position [247, 0]
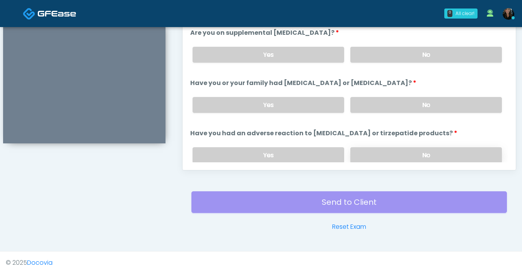
click at [406, 157] on label "No" at bounding box center [425, 155] width 151 height 16
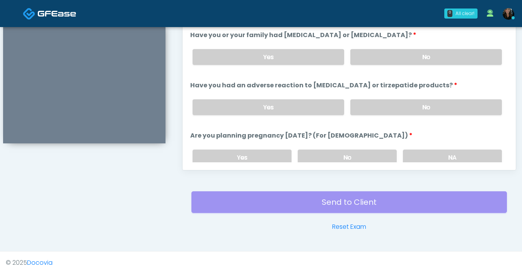
scroll to position [333, 0]
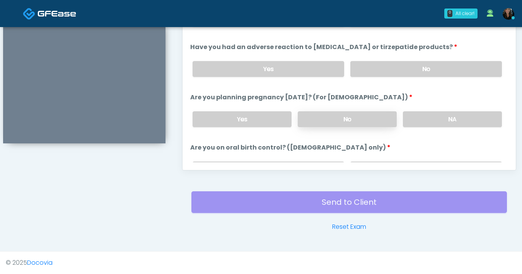
click at [356, 123] on label "No" at bounding box center [347, 119] width 99 height 16
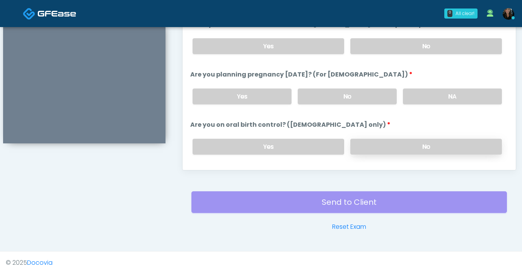
scroll to position [357, 0]
click at [394, 148] on label "No" at bounding box center [425, 146] width 151 height 16
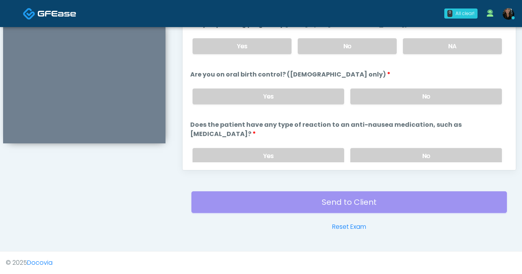
scroll to position [420, 0]
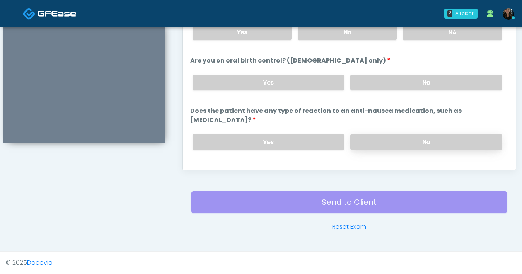
click at [377, 134] on label "No" at bounding box center [425, 142] width 151 height 16
click at [201, 166] on button "Continue" at bounding box center [207, 173] width 35 height 14
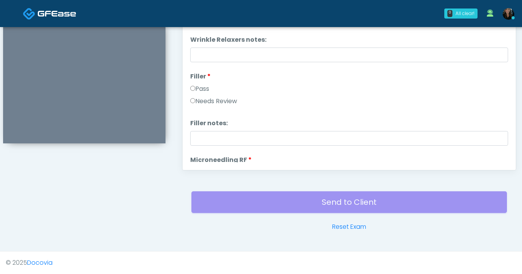
scroll to position [355, 0]
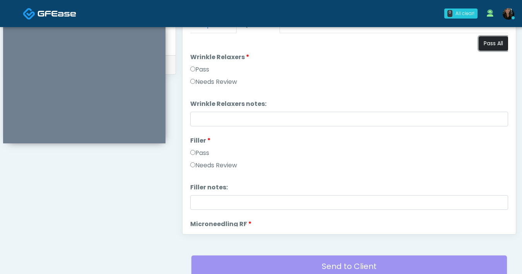
click at [478, 46] on button "Pass All" at bounding box center [492, 43] width 29 height 14
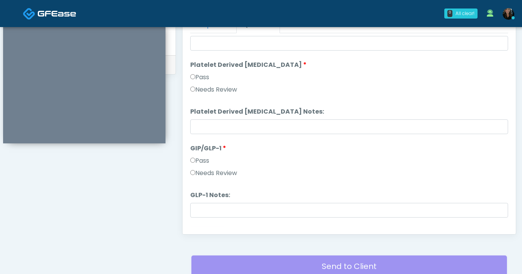
scroll to position [1522, 0]
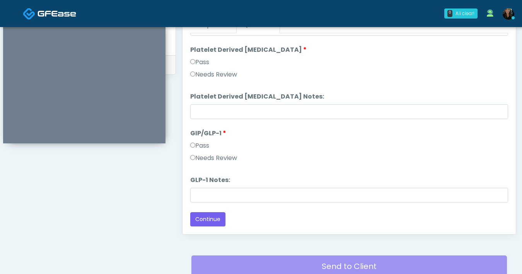
click at [195, 156] on label "Needs Review" at bounding box center [213, 157] width 47 height 9
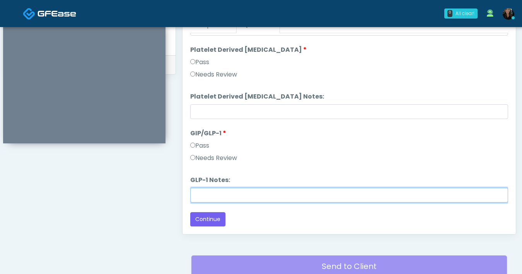
click at [224, 194] on input "GLP-1 Notes:" at bounding box center [349, 195] width 318 height 15
type input "*******"
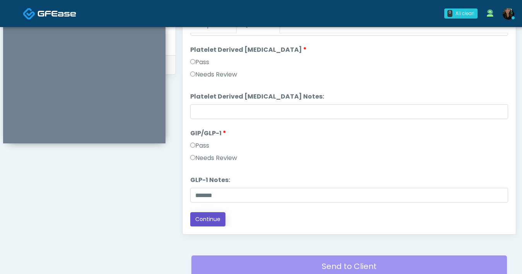
click at [204, 223] on button "Continue" at bounding box center [207, 219] width 35 height 14
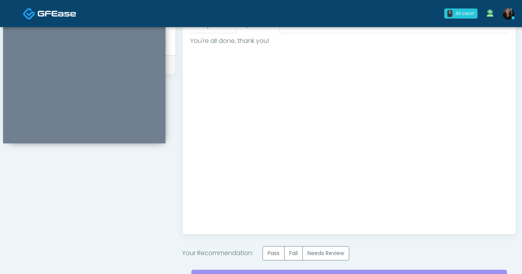
scroll to position [0, 0]
click at [272, 250] on label "Pass" at bounding box center [273, 253] width 22 height 14
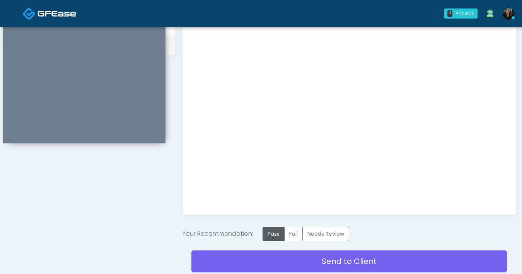
scroll to position [434, 0]
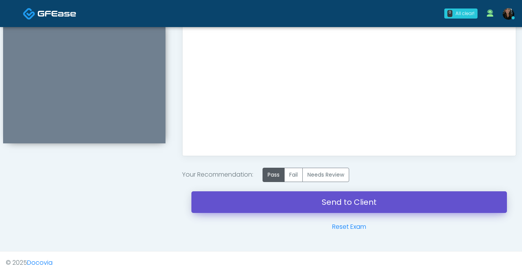
click at [303, 200] on link "Send to Client" at bounding box center [348, 202] width 315 height 22
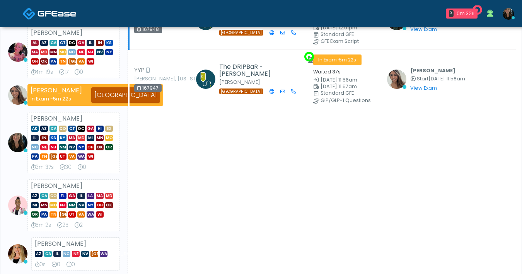
scroll to position [165, 0]
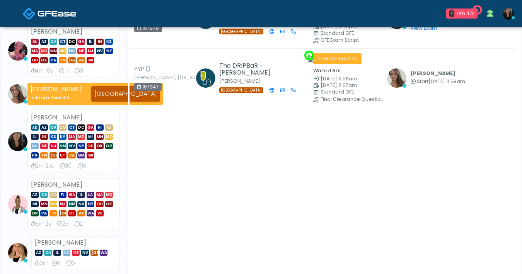
click at [505, 17] on img at bounding box center [508, 14] width 12 height 12
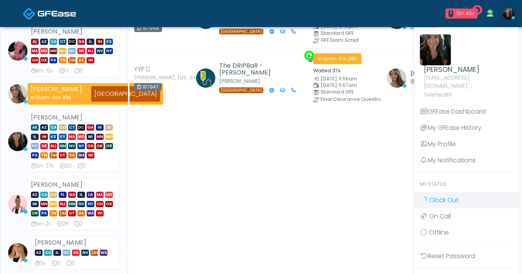
click at [459, 198] on link "Clock Out" at bounding box center [466, 200] width 104 height 16
